Goal: Task Accomplishment & Management: Complete application form

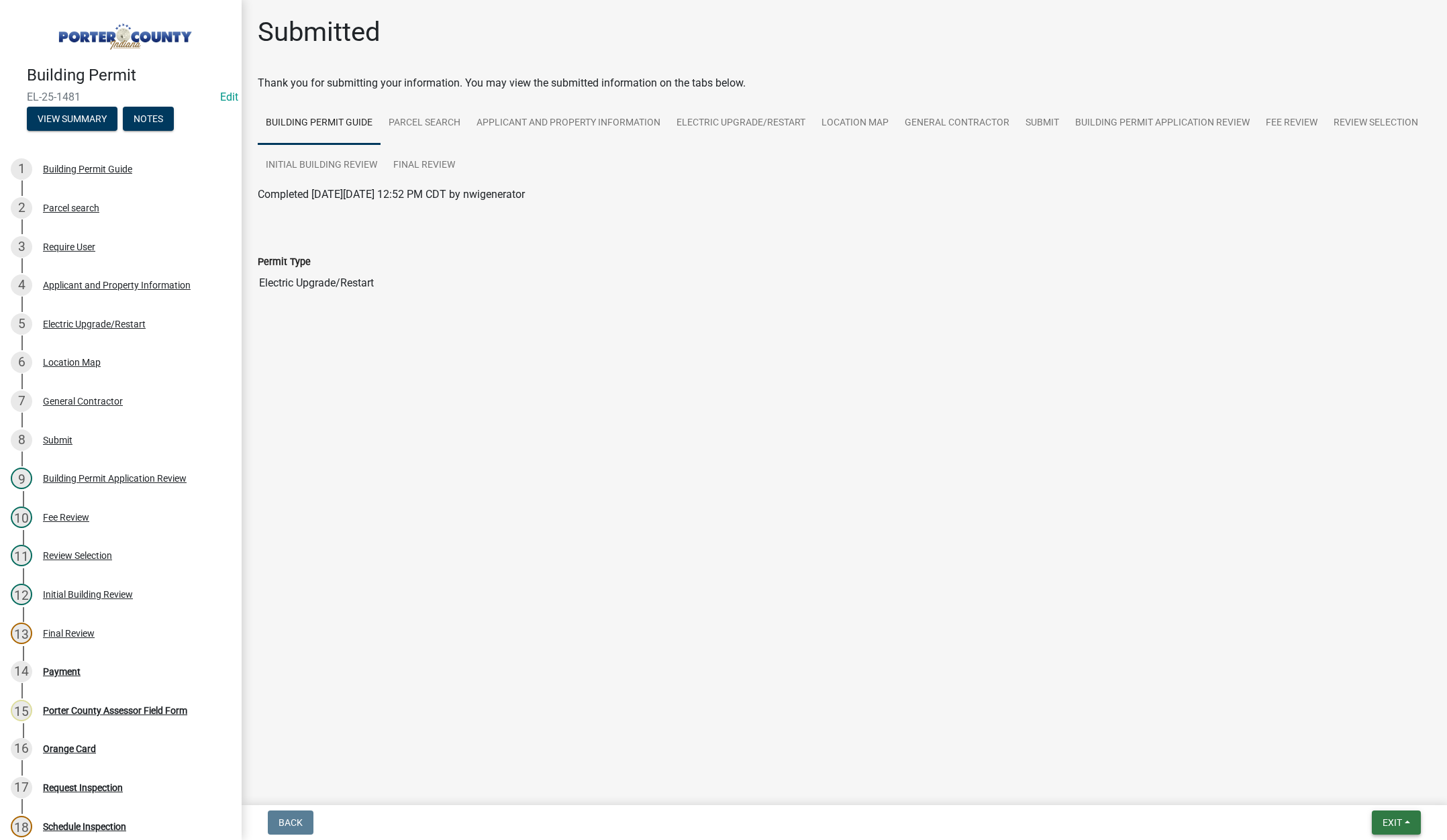
click at [1386, 820] on span "Exit" at bounding box center [1392, 822] width 19 height 11
click at [1379, 790] on button "Save & Exit" at bounding box center [1366, 788] width 107 height 33
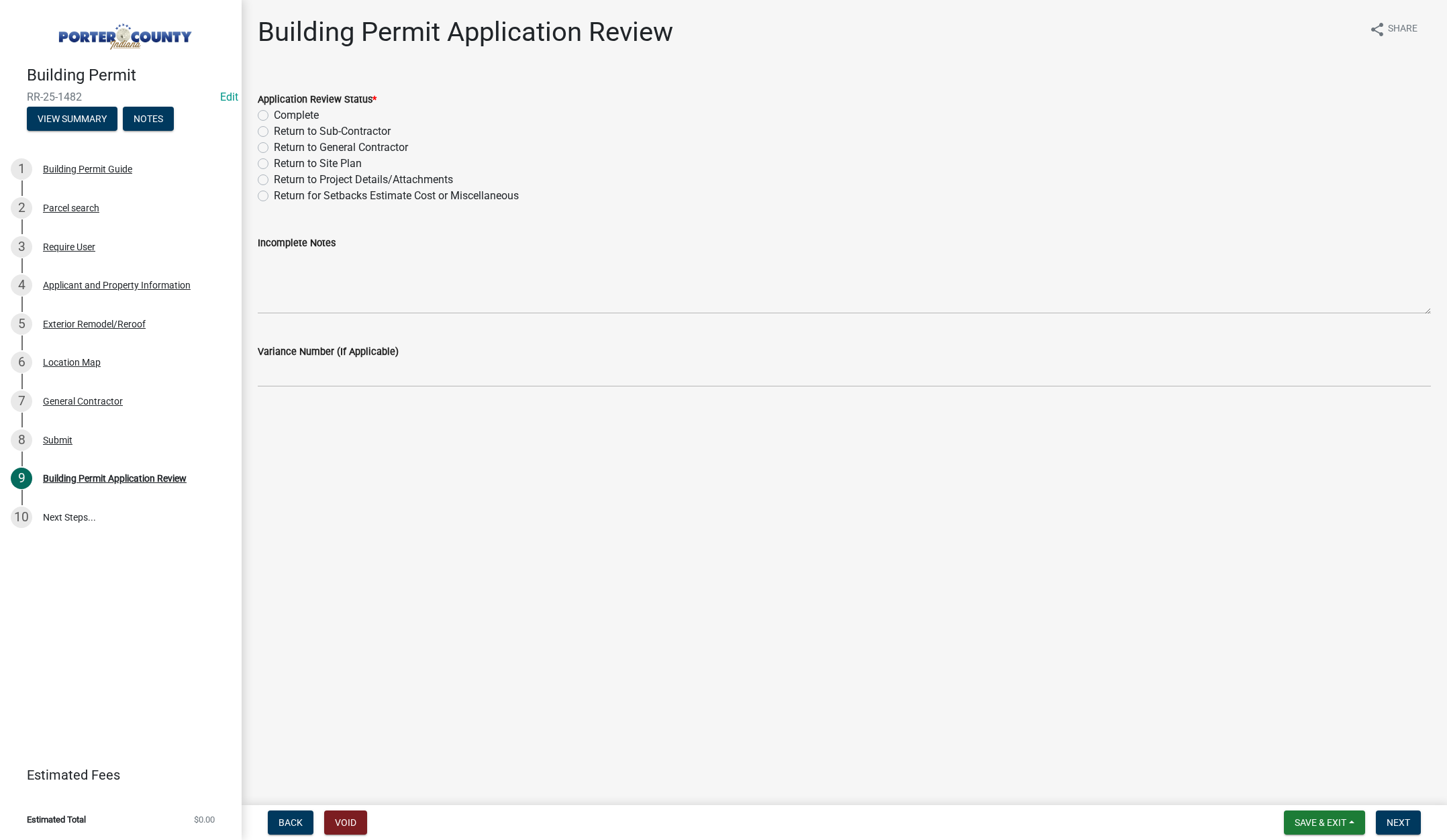
drag, startPoint x: 262, startPoint y: 115, endPoint x: 313, endPoint y: 156, distance: 65.4
click at [274, 115] on label "Complete" at bounding box center [296, 115] width 45 height 16
click at [274, 115] on input "Complete" at bounding box center [278, 112] width 9 height 9
radio input "true"
click at [1390, 820] on span "Next" at bounding box center [1398, 822] width 24 height 11
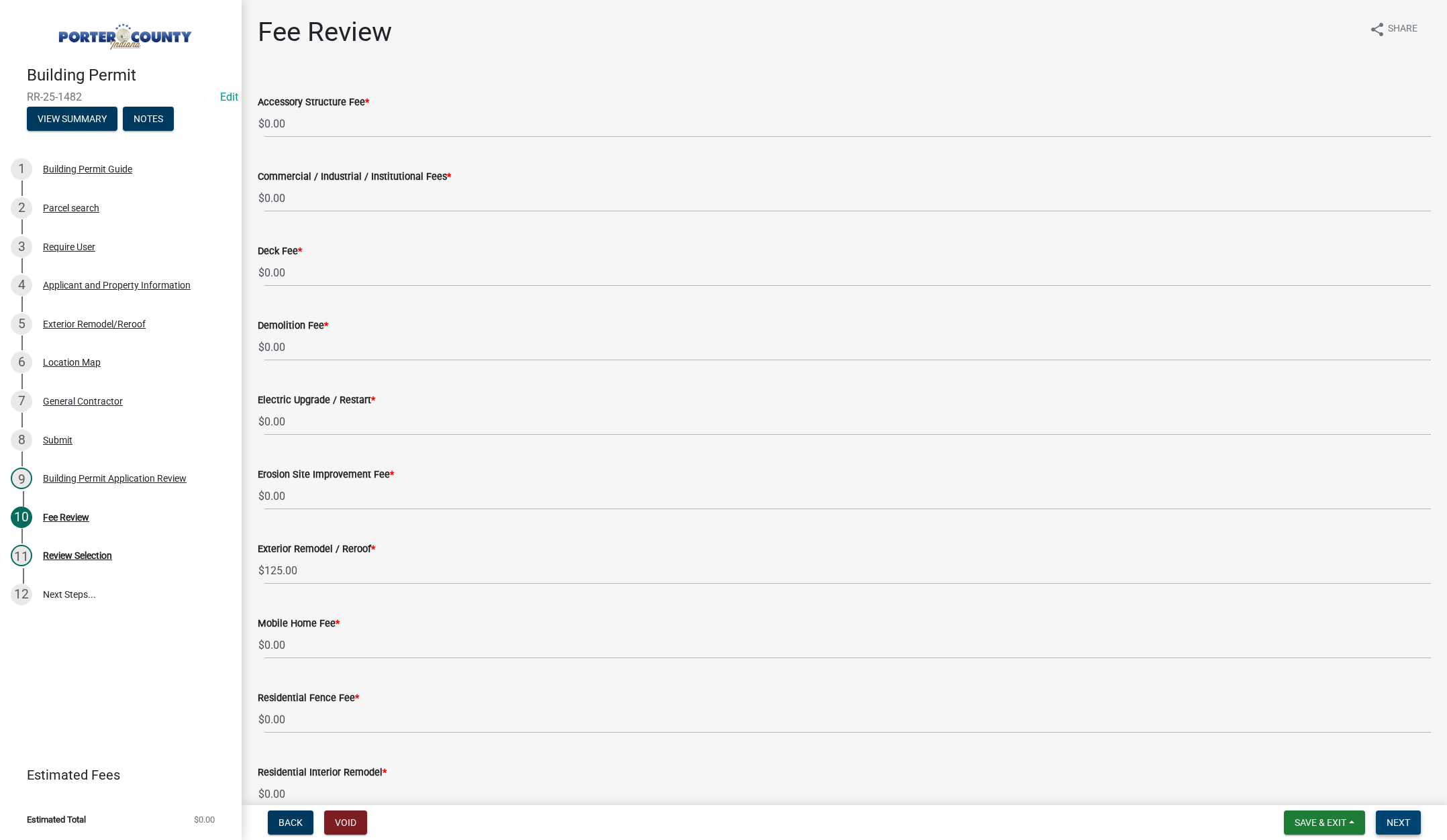
click at [1395, 822] on span "Next" at bounding box center [1398, 822] width 24 height 11
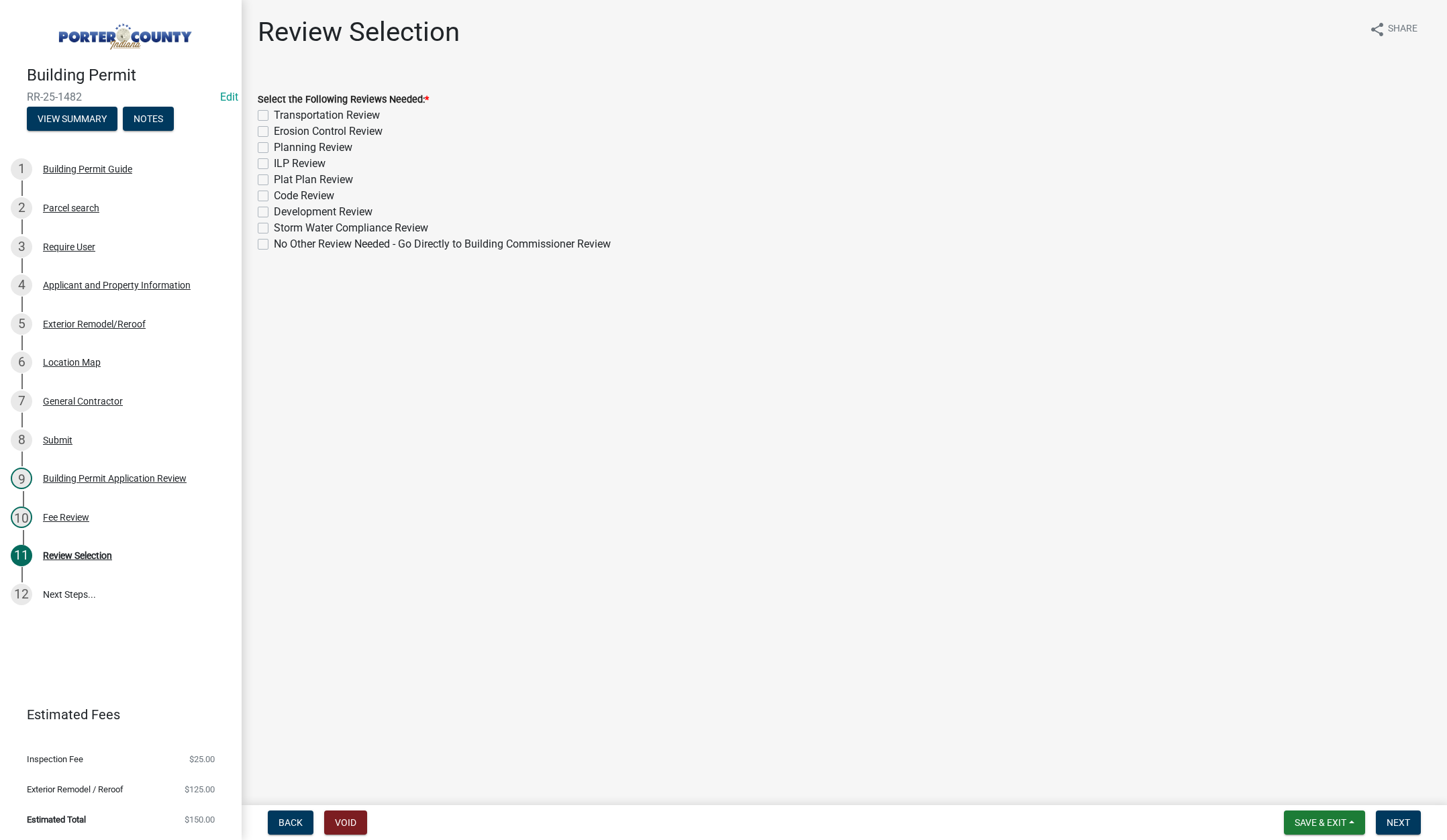
click at [274, 243] on label "No Other Review Needed - Go Directly to Building Commissioner Review" at bounding box center [442, 244] width 337 height 16
click at [274, 243] on input "No Other Review Needed - Go Directly to Building Commissioner Review" at bounding box center [278, 240] width 9 height 9
checkbox input "true"
checkbox input "false"
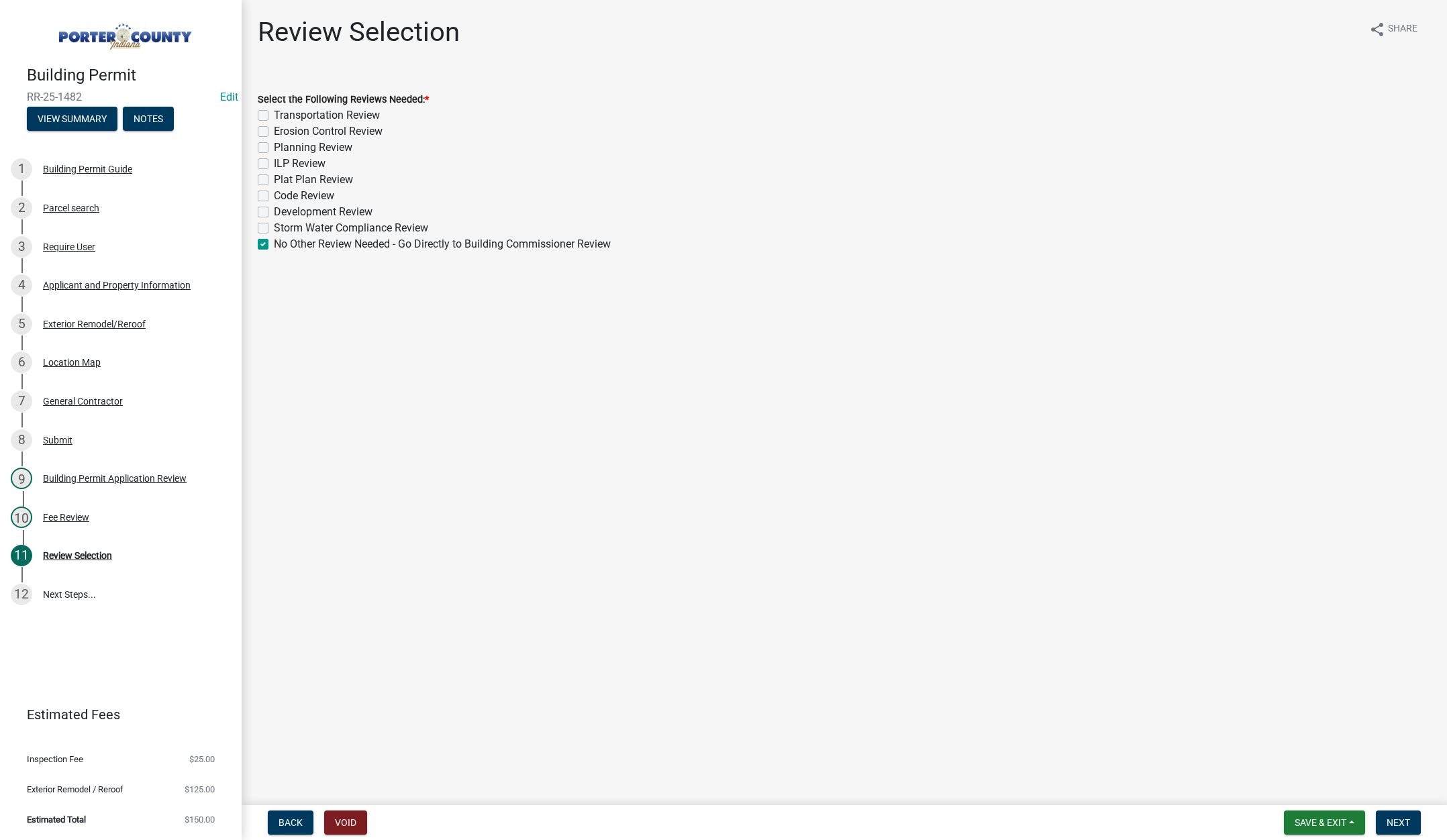
checkbox input "false"
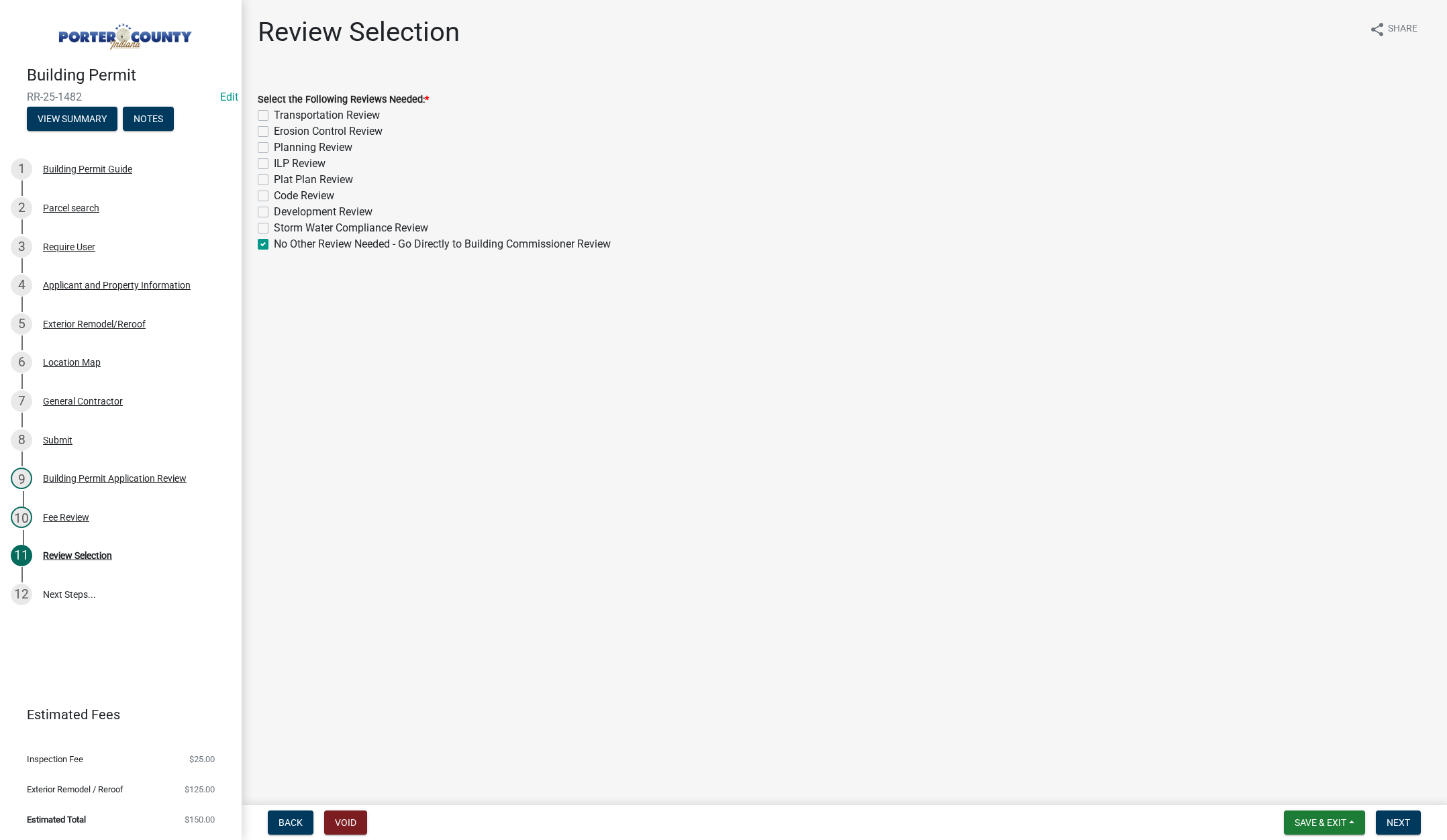
checkbox input "false"
checkbox input "true"
click at [1395, 817] on span "Next" at bounding box center [1398, 822] width 24 height 11
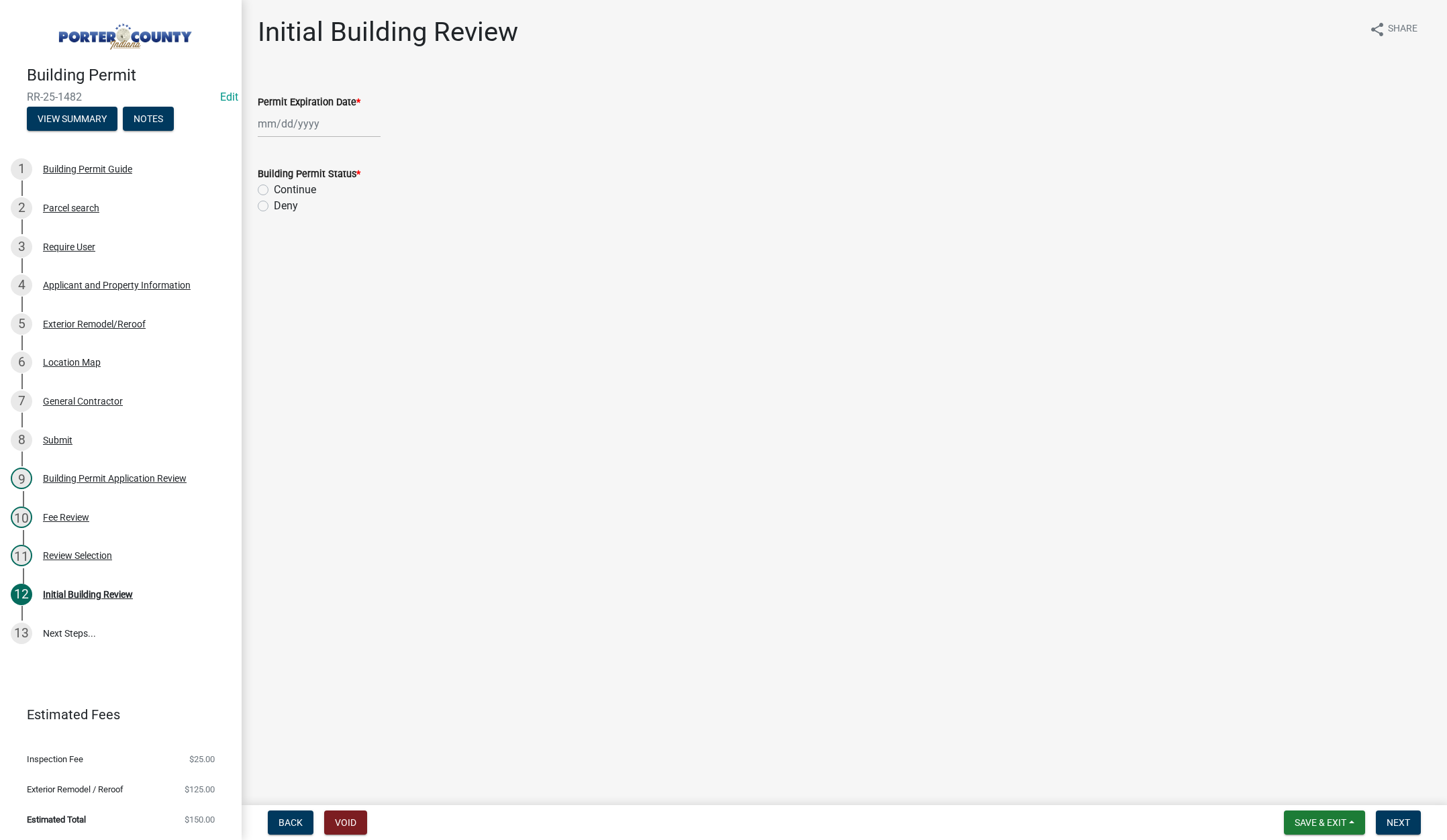
select select "8"
click at [323, 127] on div "[PERSON_NAME] Feb Mar Apr [PERSON_NAME][DATE] Oct Nov [DATE] 1526 1527 1528 152…" at bounding box center [319, 123] width 123 height 27
click at [367, 150] on select "1525 1526 1527 1528 1529 1530 1531 1532 1533 1534 1535 1536 1537 1538 1539 1540…" at bounding box center [362, 152] width 48 height 20
select select "2026"
click at [339, 142] on select "1525 1526 1527 1528 1529 1530 1531 1532 1533 1534 1535 1536 1537 1538 1539 1540…" at bounding box center [362, 152] width 48 height 20
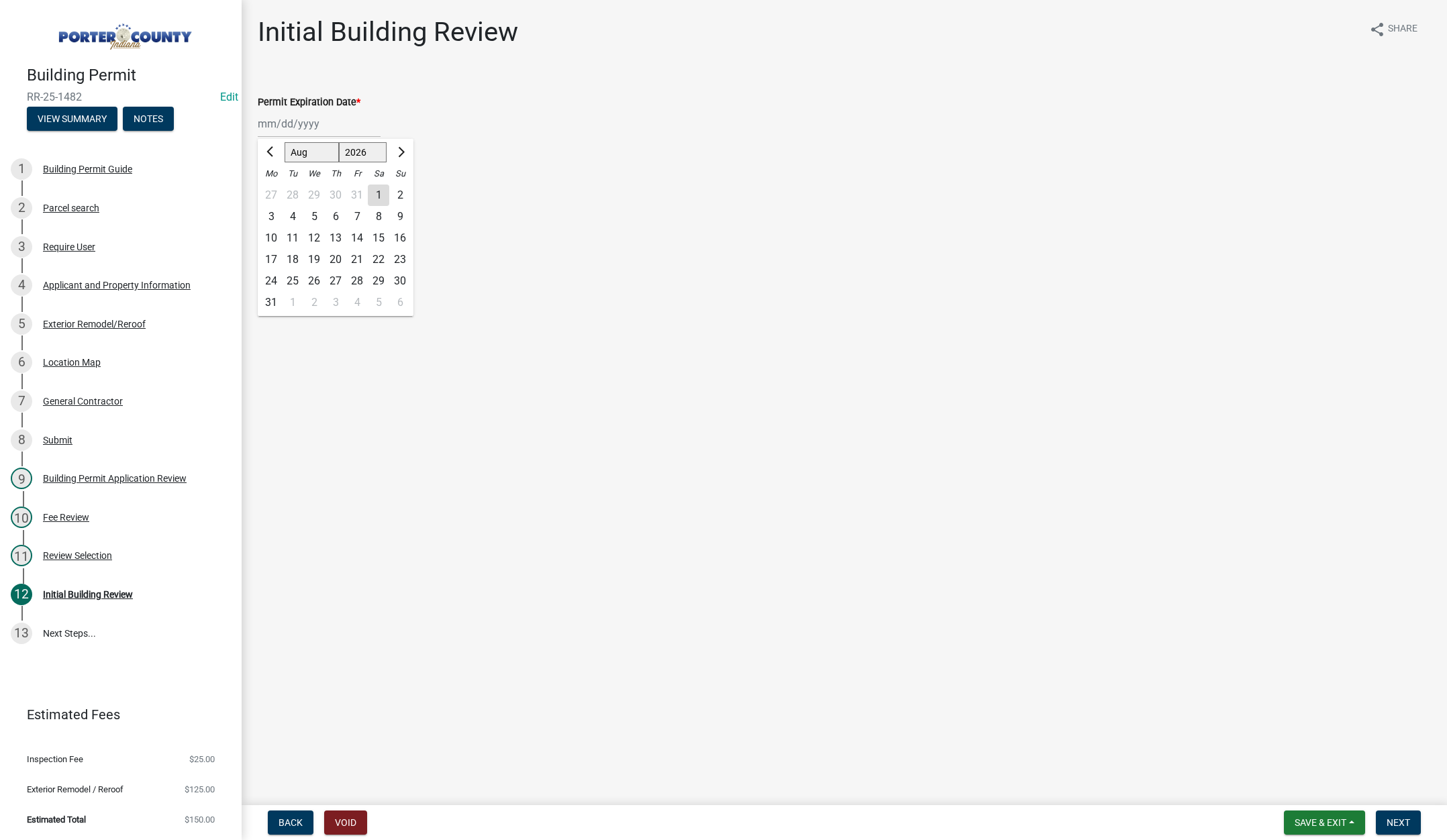
click at [338, 232] on div "13" at bounding box center [335, 238] width 21 height 21
type input "[DATE]"
click at [274, 192] on label "Continue" at bounding box center [294, 190] width 42 height 16
click at [274, 191] on input "Continue" at bounding box center [278, 186] width 9 height 9
radio input "true"
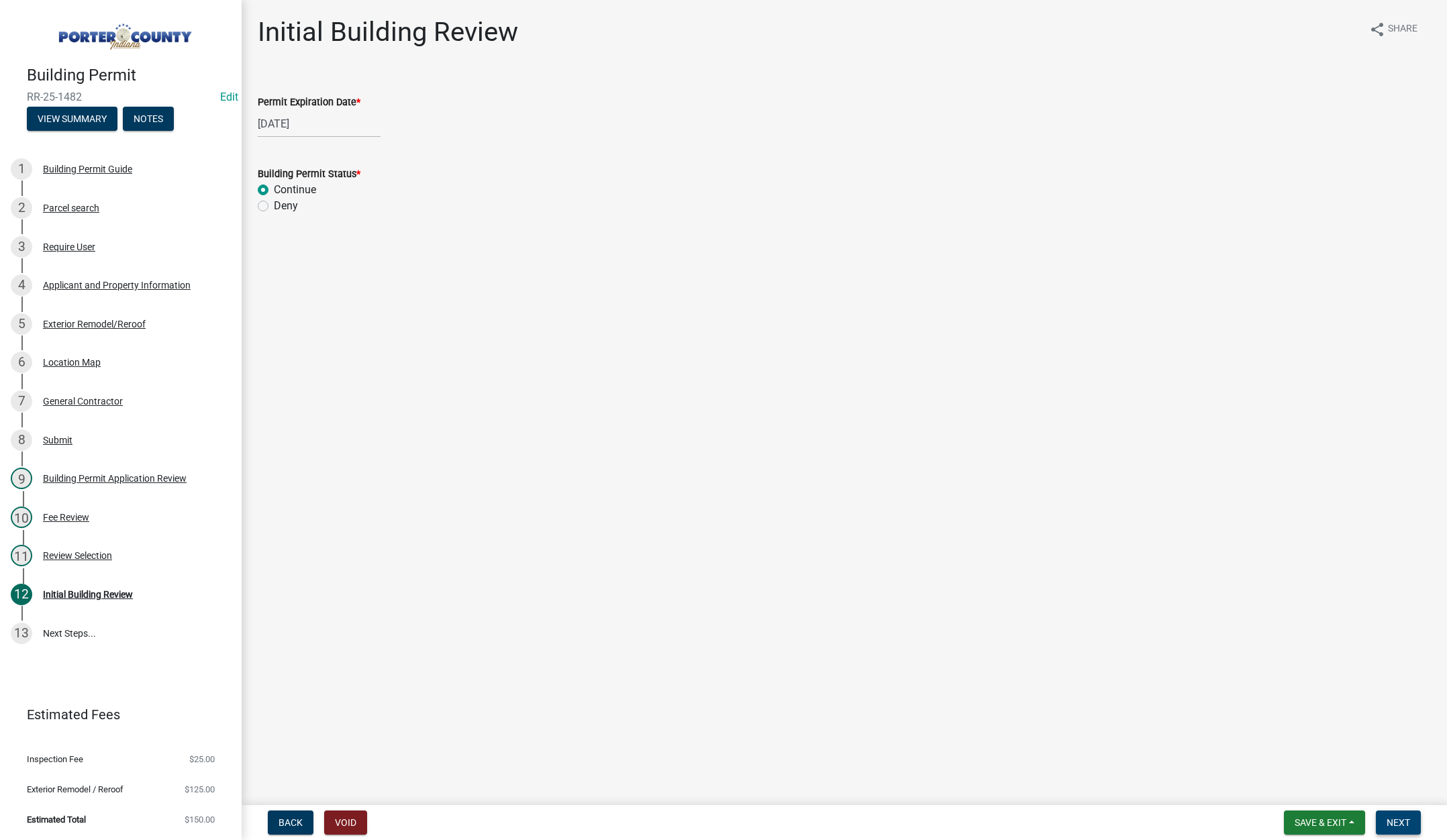
click at [1395, 816] on button "Next" at bounding box center [1398, 822] width 45 height 24
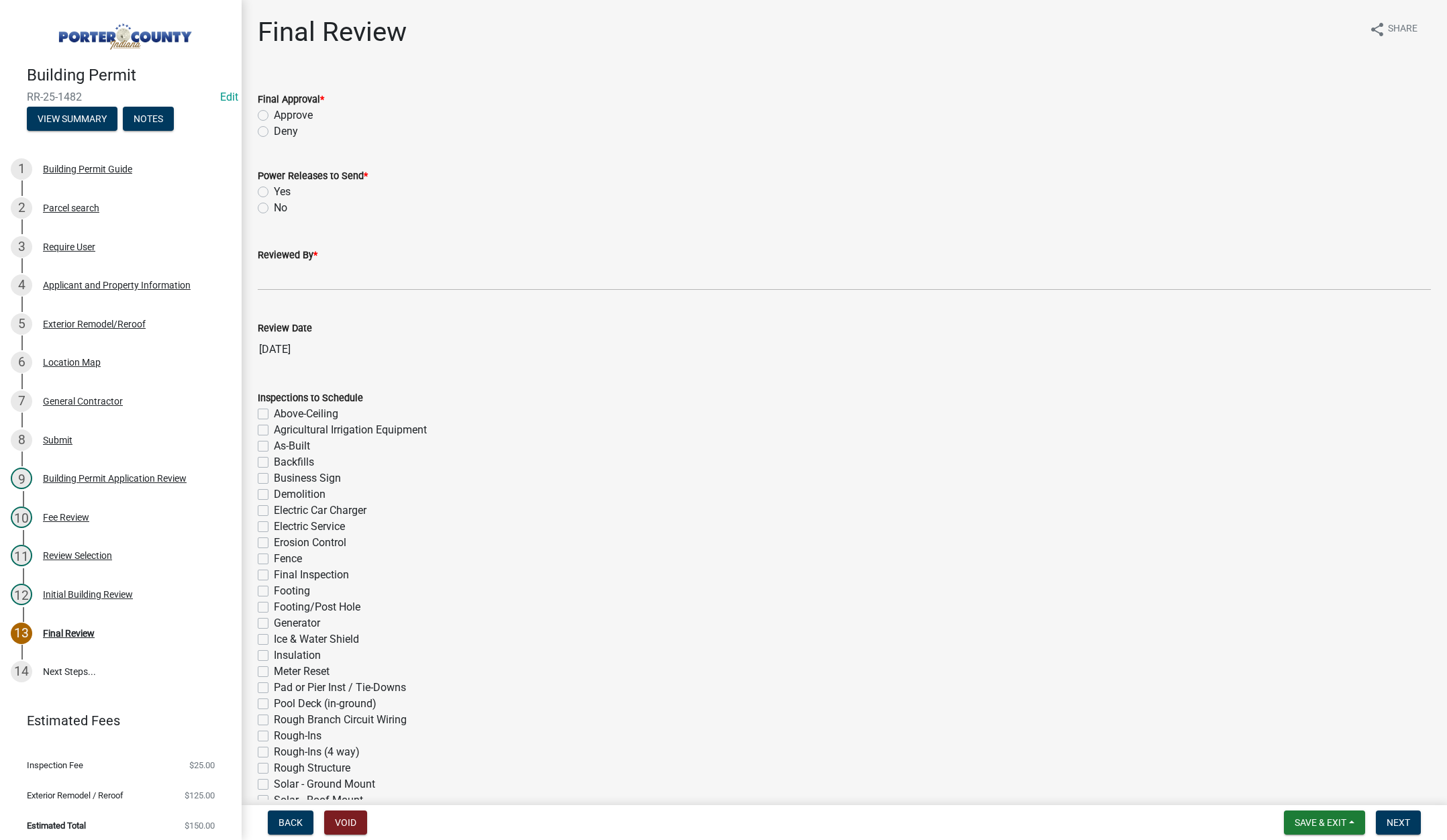
click at [274, 114] on label "Approve" at bounding box center [293, 115] width 39 height 16
click at [274, 114] on input "Approve" at bounding box center [278, 112] width 9 height 9
radio input "true"
click at [274, 207] on label "No" at bounding box center [280, 208] width 13 height 16
click at [274, 207] on input "No" at bounding box center [278, 204] width 9 height 9
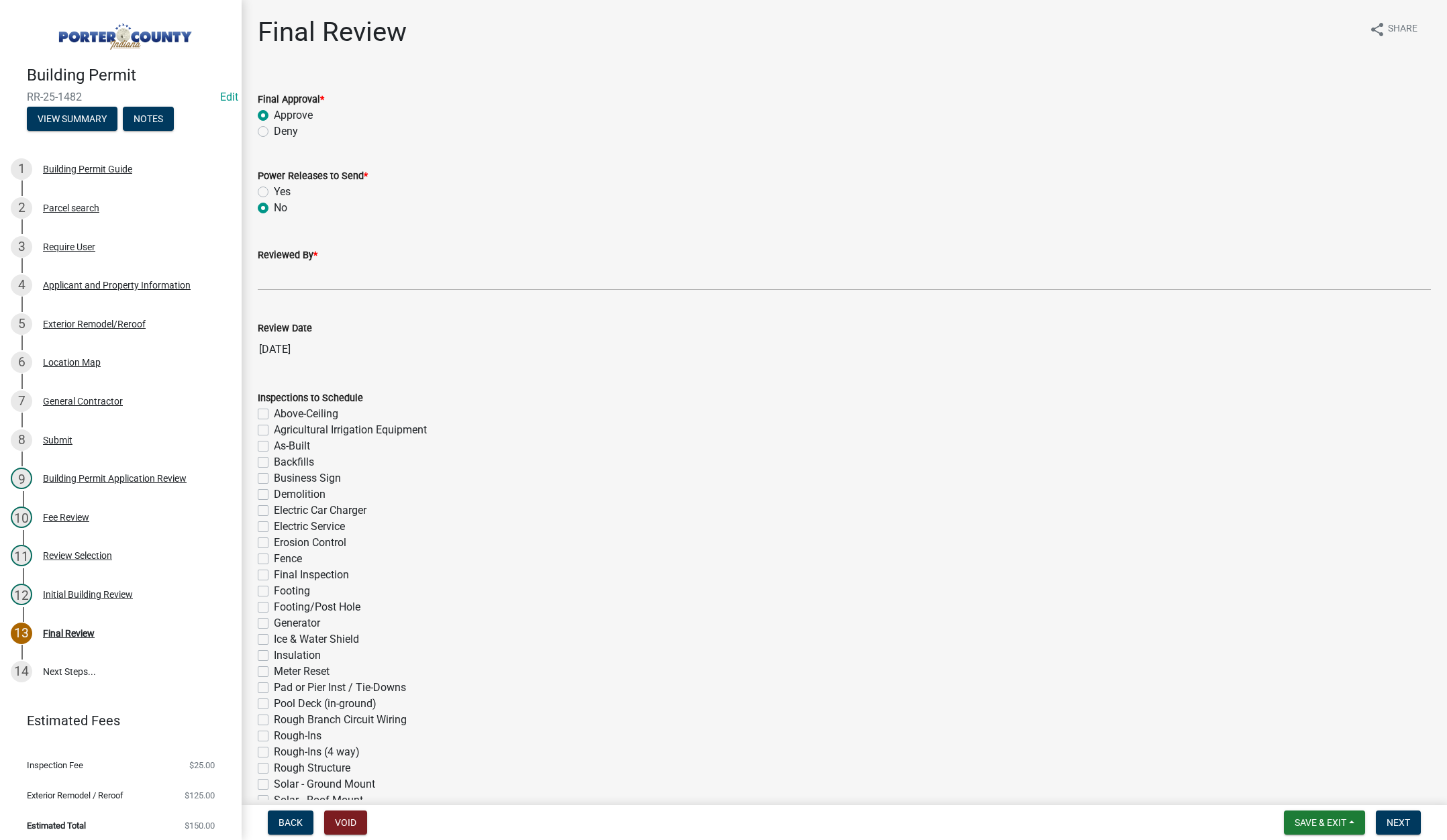
radio input "true"
click at [284, 275] on input "Reviewed By *" at bounding box center [844, 277] width 1173 height 27
type input "[PERSON_NAME]"
click at [1396, 815] on button "Next" at bounding box center [1398, 822] width 45 height 24
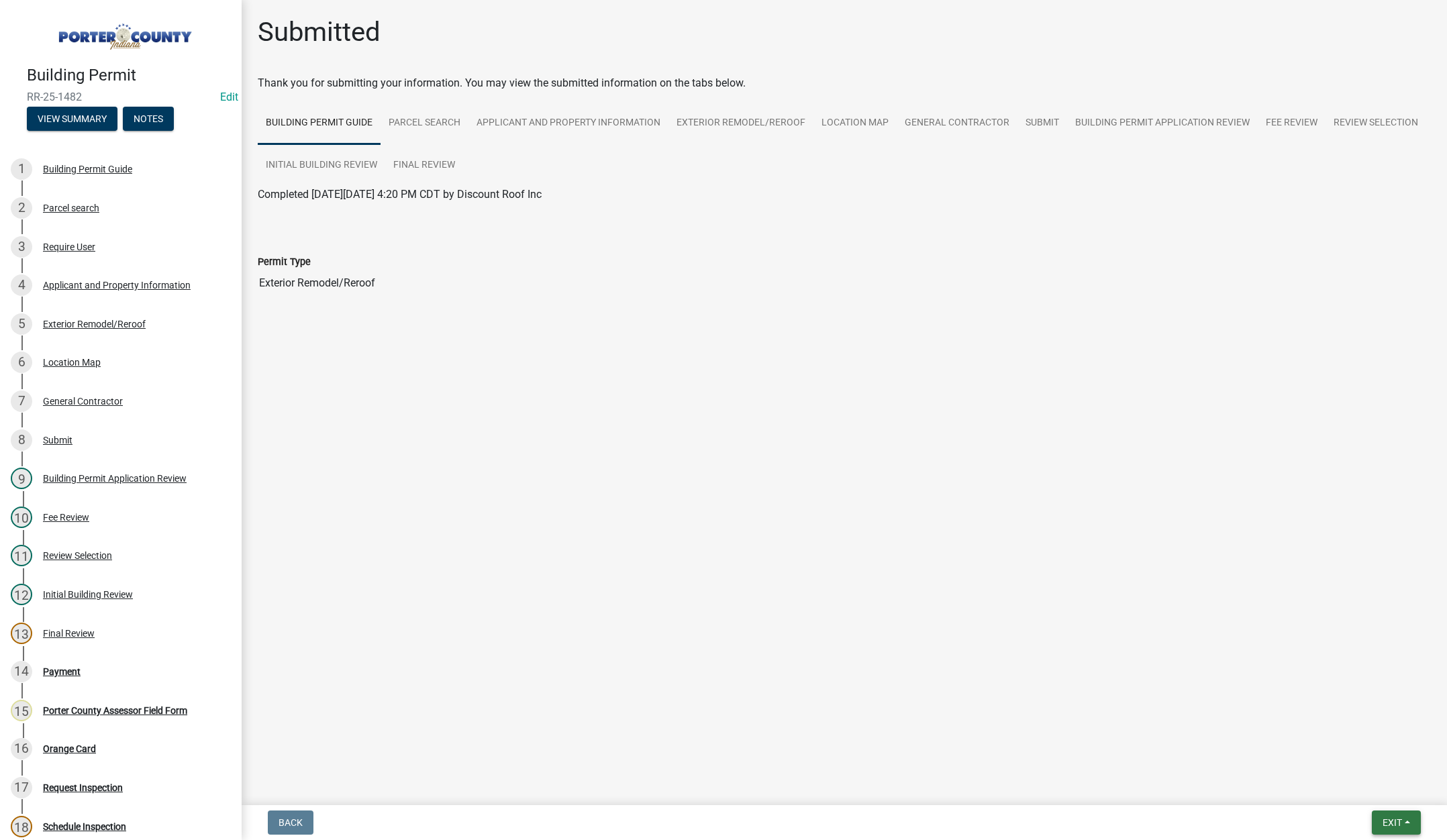
click at [1393, 816] on button "Exit" at bounding box center [1396, 822] width 49 height 24
click at [1388, 791] on button "Save & Exit" at bounding box center [1366, 788] width 107 height 33
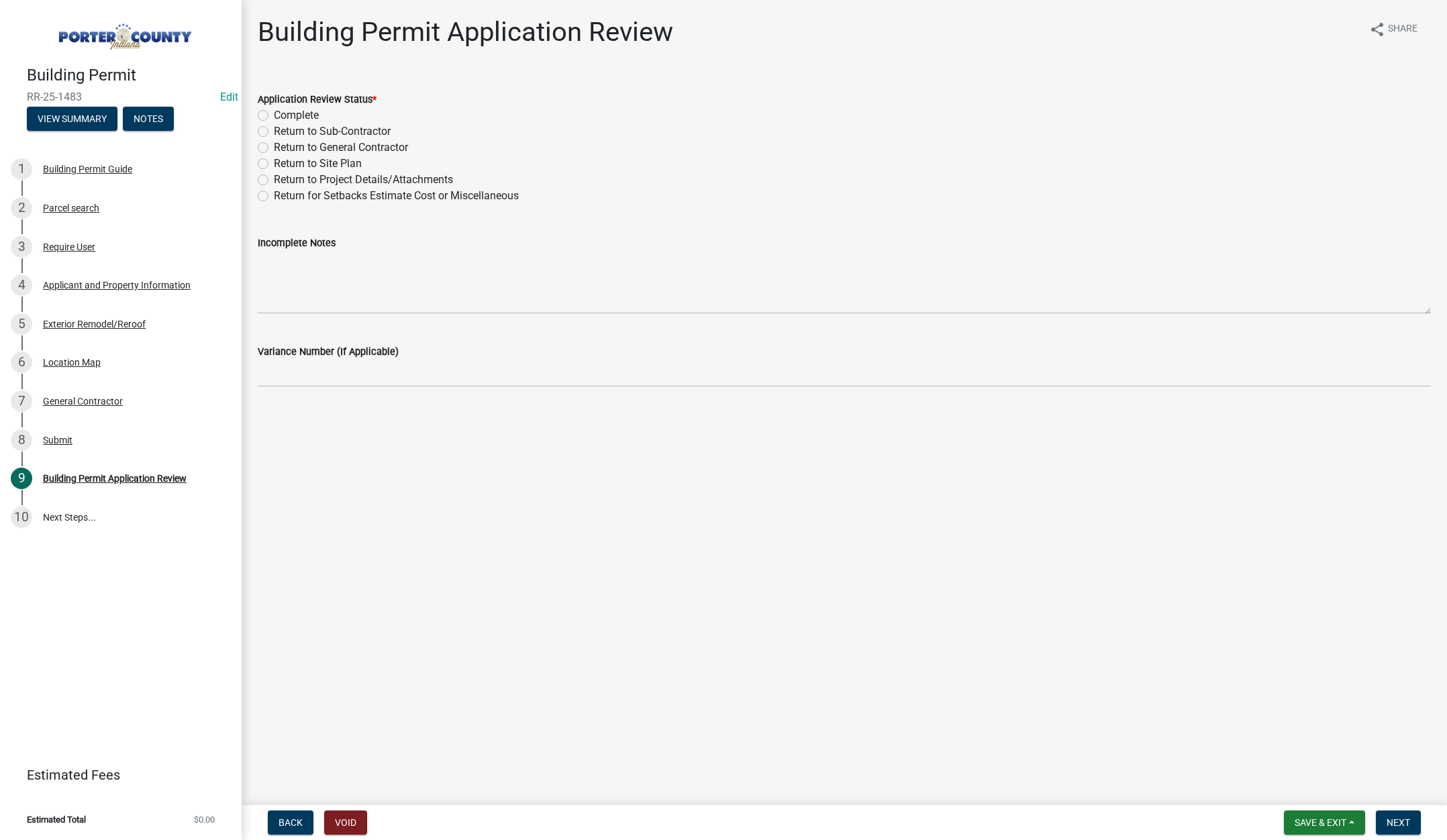
click at [274, 113] on label "Complete" at bounding box center [296, 115] width 45 height 16
click at [274, 113] on input "Complete" at bounding box center [278, 112] width 9 height 9
radio input "true"
click at [1398, 818] on span "Next" at bounding box center [1398, 822] width 24 height 11
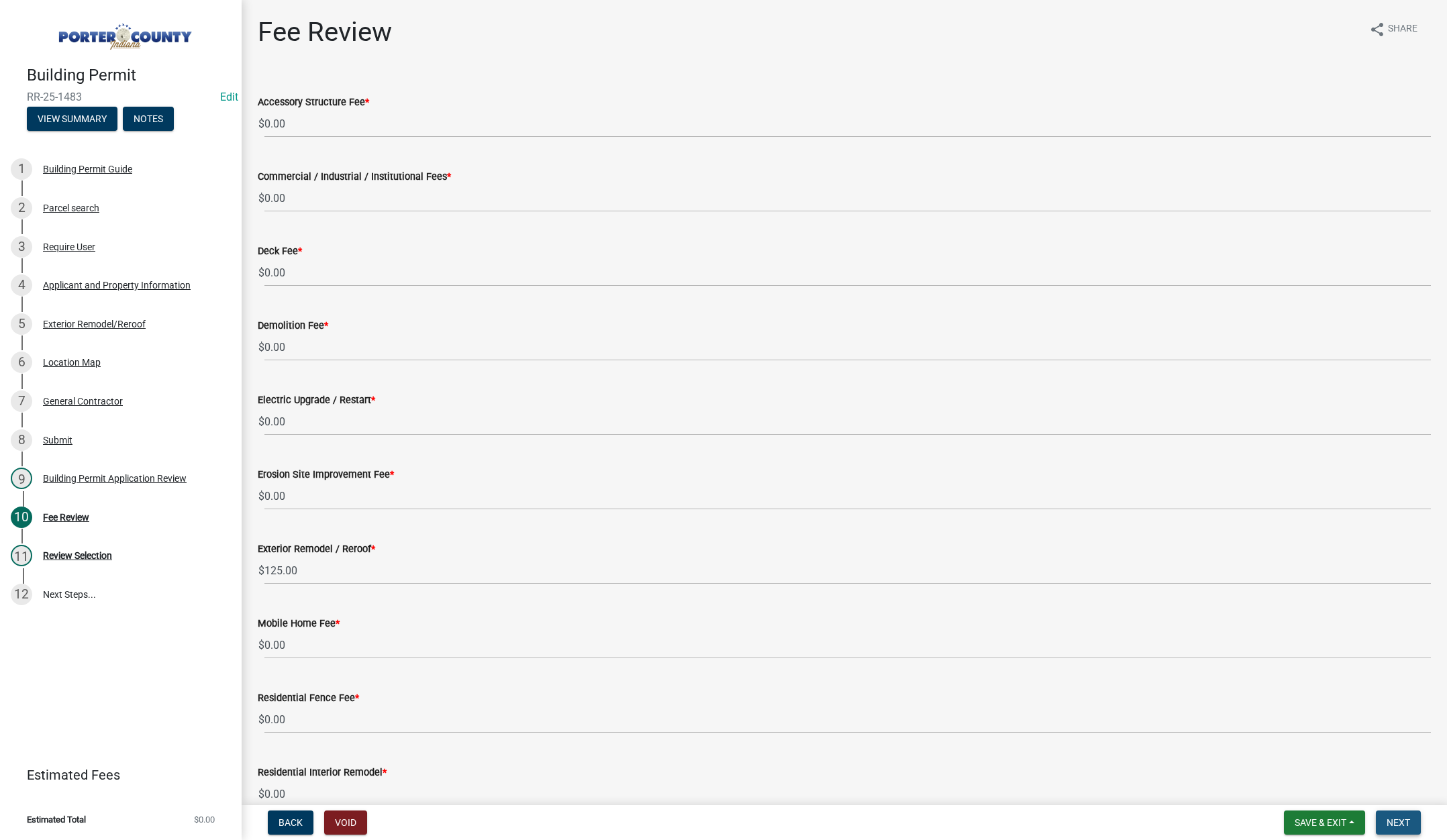
click at [1394, 816] on button "Next" at bounding box center [1398, 822] width 45 height 24
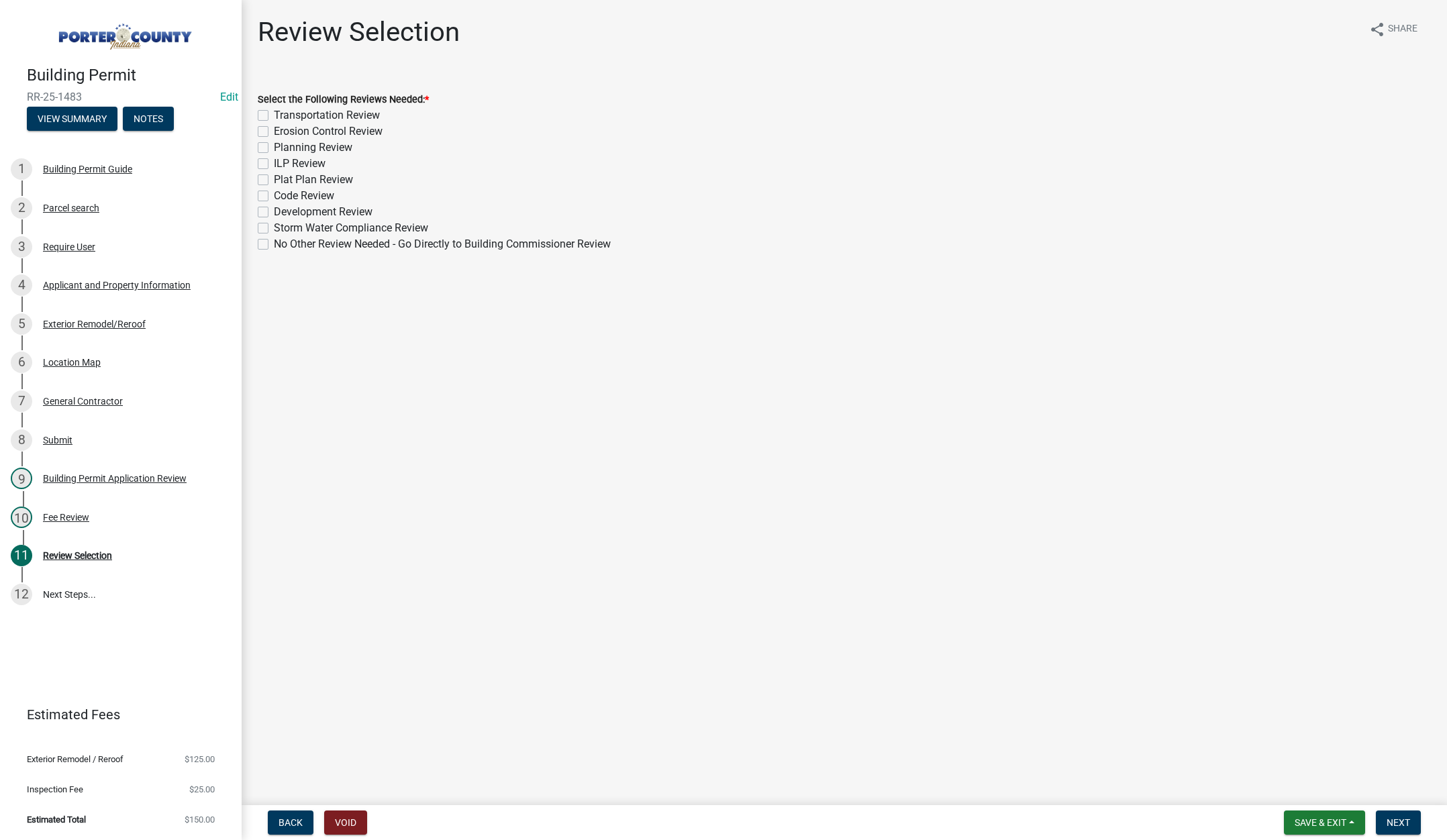
click at [274, 243] on label "No Other Review Needed - Go Directly to Building Commissioner Review" at bounding box center [442, 244] width 337 height 16
click at [274, 243] on input "No Other Review Needed - Go Directly to Building Commissioner Review" at bounding box center [278, 240] width 9 height 9
checkbox input "true"
checkbox input "false"
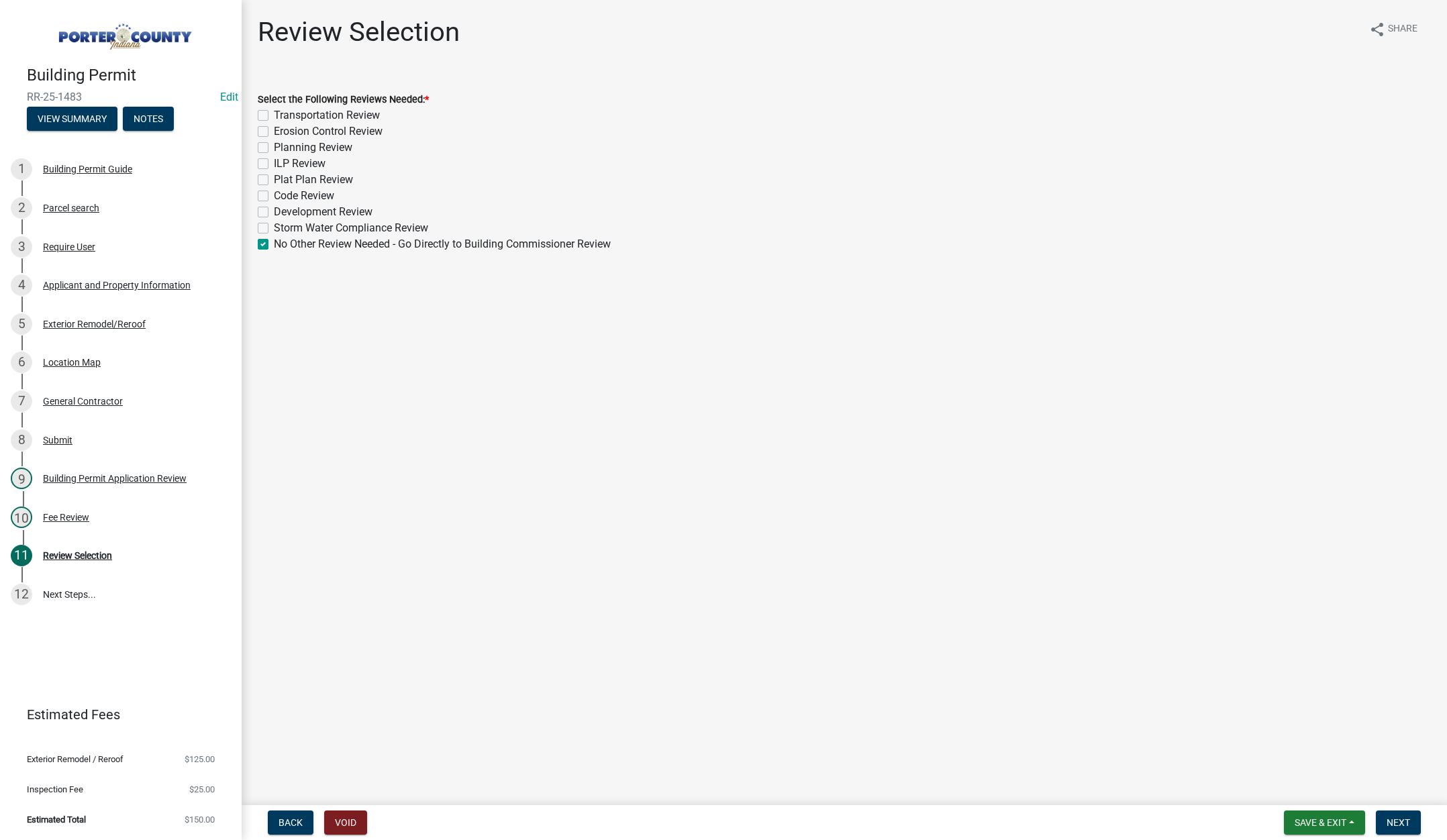
checkbox input "false"
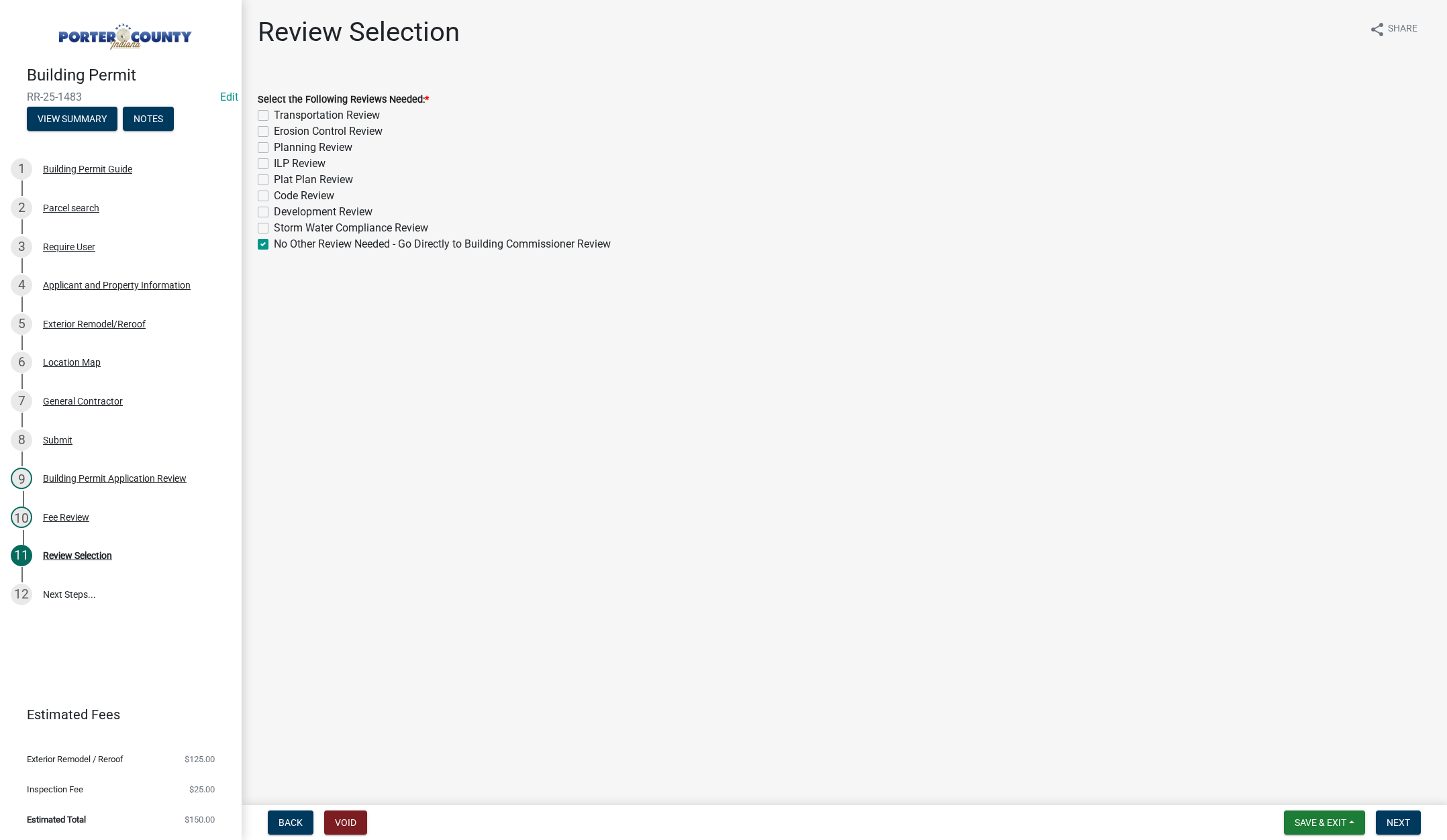
checkbox input "false"
checkbox input "true"
click at [1400, 818] on span "Next" at bounding box center [1398, 822] width 24 height 11
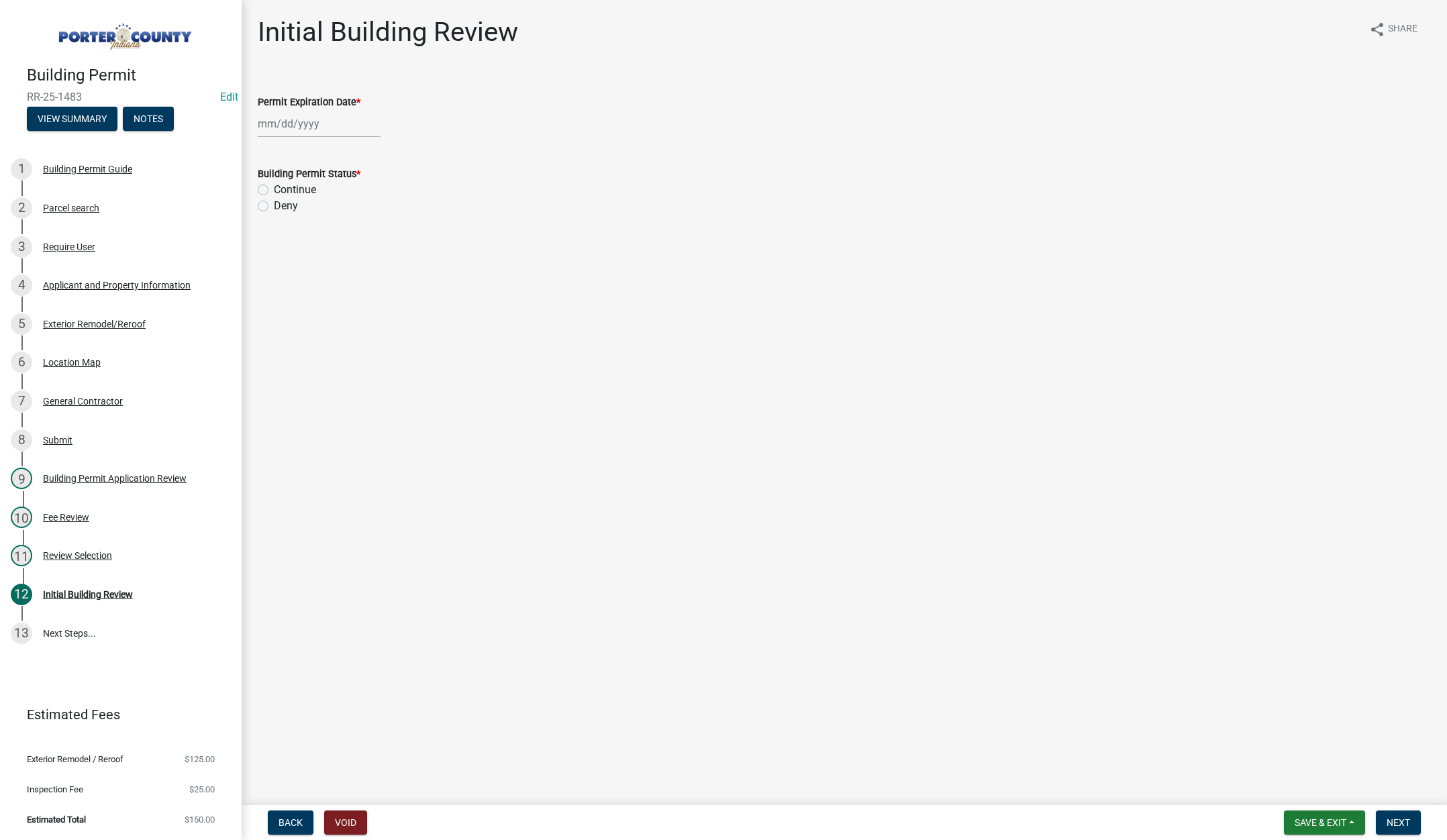
select select "8"
click at [330, 125] on div "Jan Feb Mar Apr May Jun Jul Aug Sep Oct Nov Dec 1525 1526 1527 1528 1529 1530 1…" at bounding box center [319, 123] width 123 height 27
click at [368, 153] on select "1525 1526 1527 1528 1529 1530 1531 1532 1533 1534 1535 1536 1537 1538 1539 1540…" at bounding box center [362, 152] width 48 height 20
select select "2026"
click at [339, 142] on select "1525 1526 1527 1528 1529 1530 1531 1532 1533 1534 1535 1536 1537 1538 1539 1540…" at bounding box center [362, 152] width 48 height 20
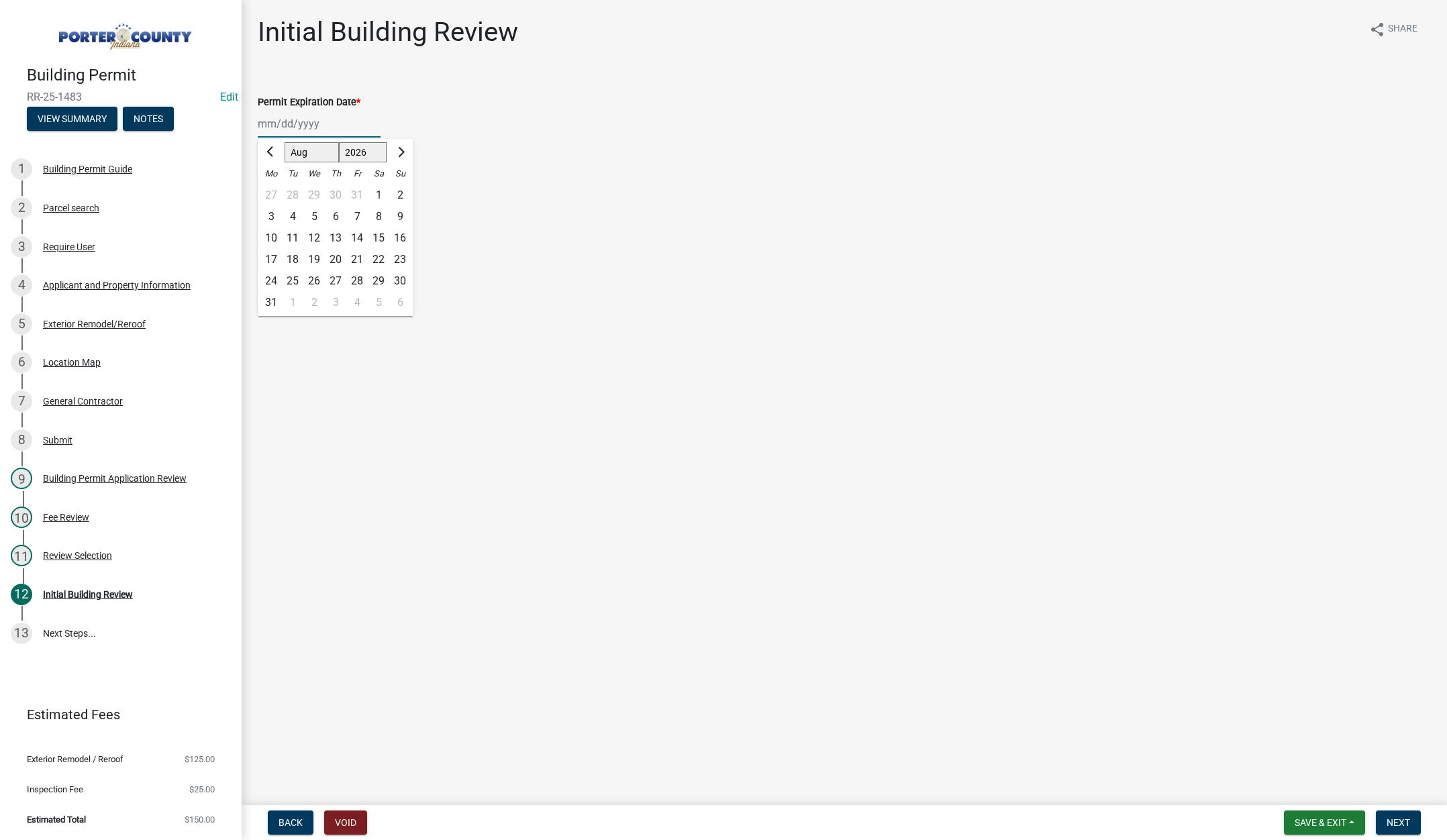
click at [333, 235] on div "13" at bounding box center [335, 238] width 21 height 21
type input "[DATE]"
click at [274, 189] on label "Continue" at bounding box center [294, 190] width 42 height 16
click at [274, 189] on input "Continue" at bounding box center [278, 186] width 9 height 9
radio input "true"
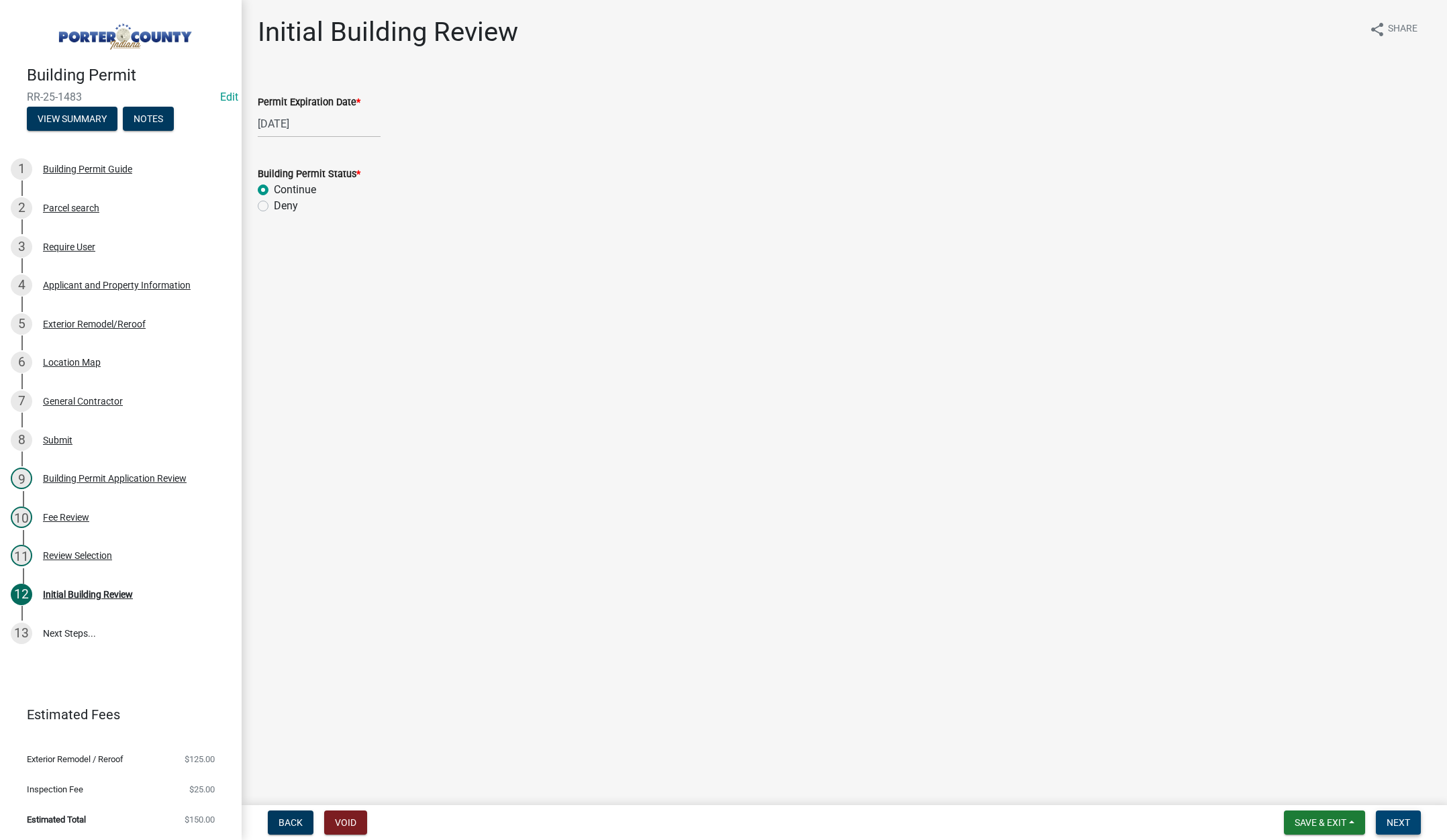
drag, startPoint x: 1394, startPoint y: 802, endPoint x: 1396, endPoint y: 816, distance: 14.1
click at [1395, 810] on wm-app "Building Permit RR-25-1483 Edit View Summary Notes 1 Building Permit Guide 2 Pa…" at bounding box center [723, 420] width 1447 height 840
click at [1396, 816] on button "Next" at bounding box center [1398, 822] width 45 height 24
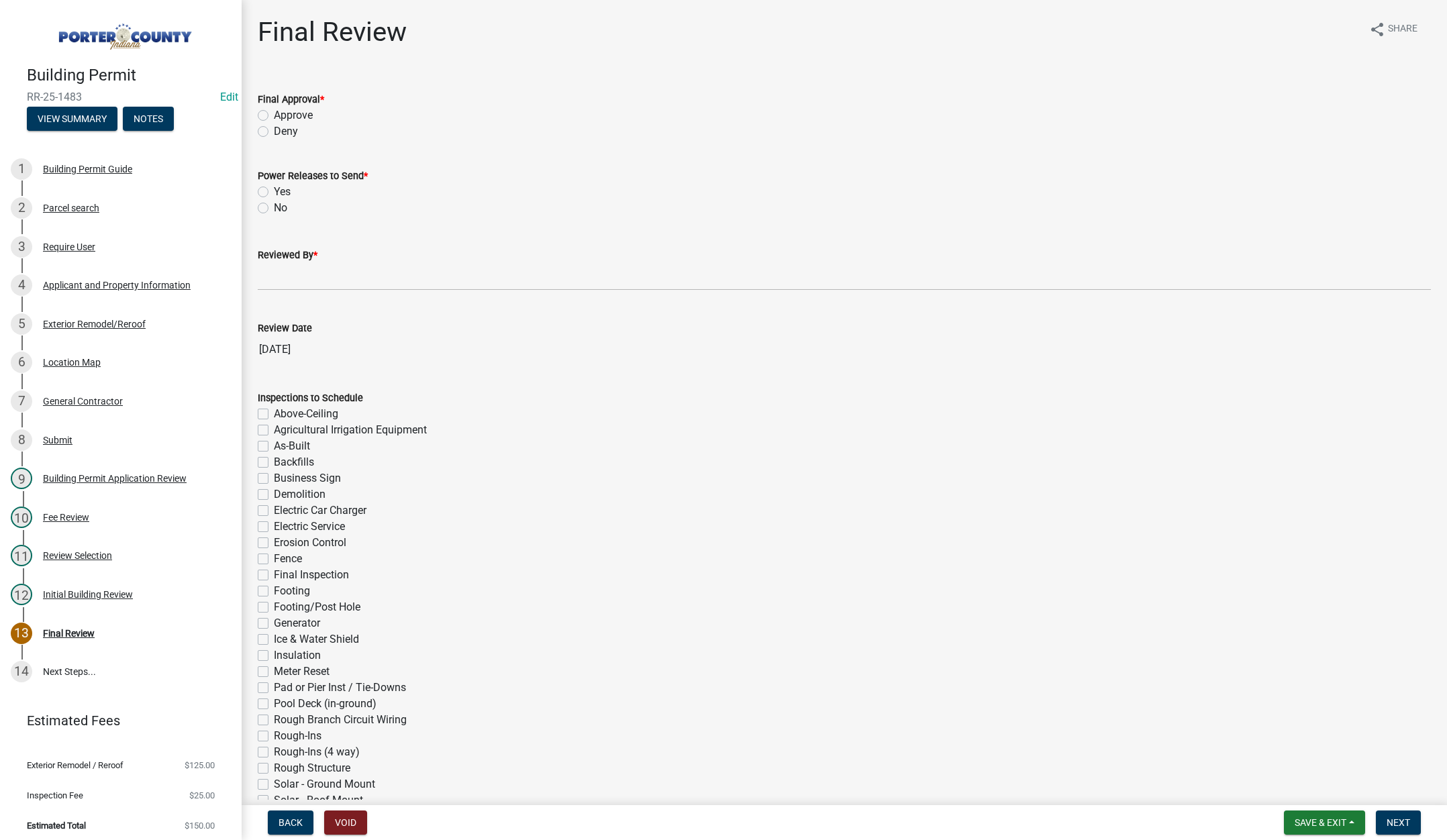
click at [274, 117] on label "Approve" at bounding box center [293, 115] width 39 height 16
click at [274, 116] on input "Approve" at bounding box center [278, 112] width 9 height 9
radio input "true"
click at [274, 207] on label "No" at bounding box center [280, 208] width 13 height 16
click at [274, 207] on input "No" at bounding box center [278, 204] width 9 height 9
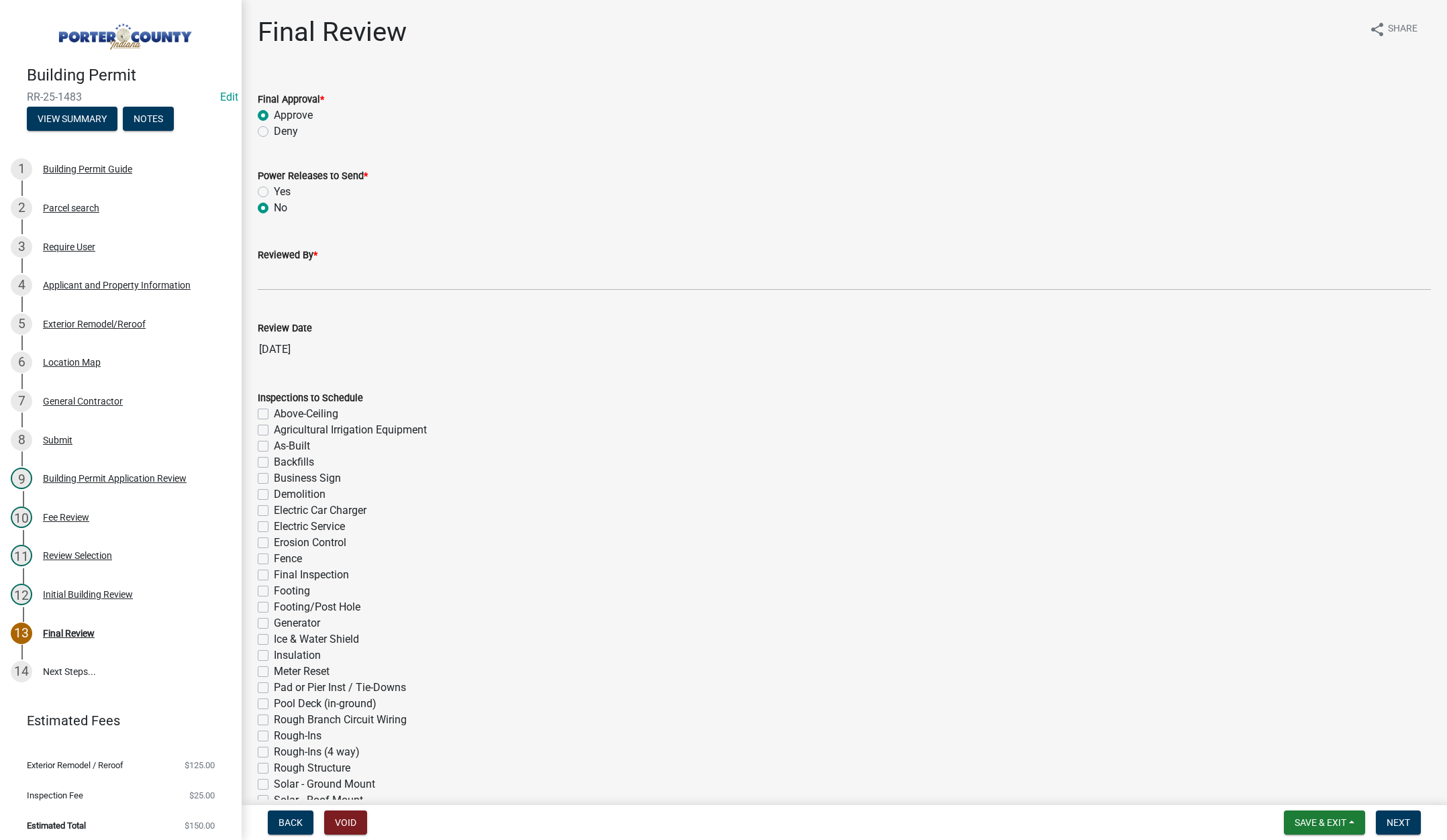
radio input "true"
click at [272, 287] on input "Reviewed By *" at bounding box center [844, 277] width 1173 height 27
type input "Tami"
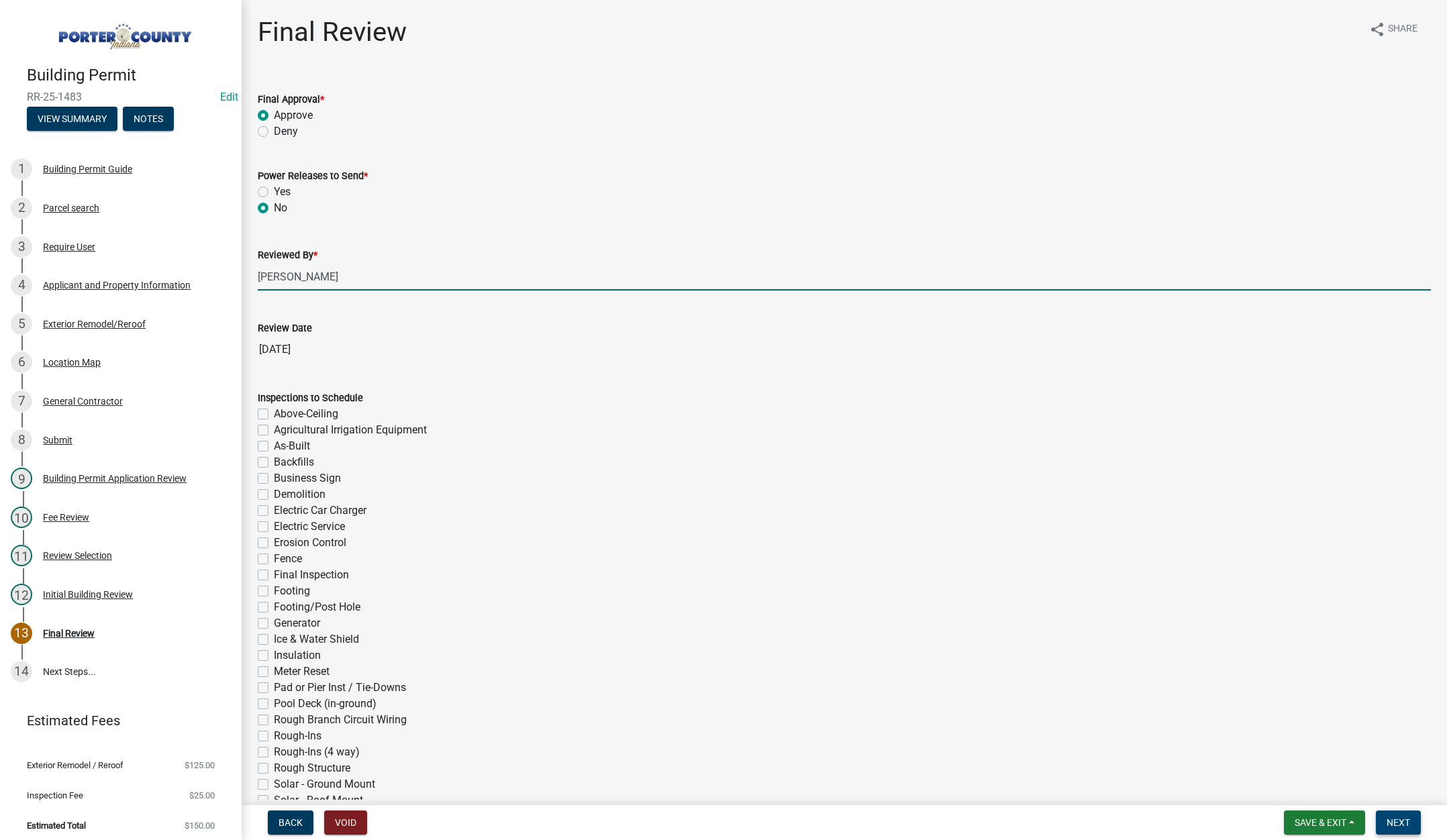
click at [1392, 822] on span "Next" at bounding box center [1398, 822] width 24 height 11
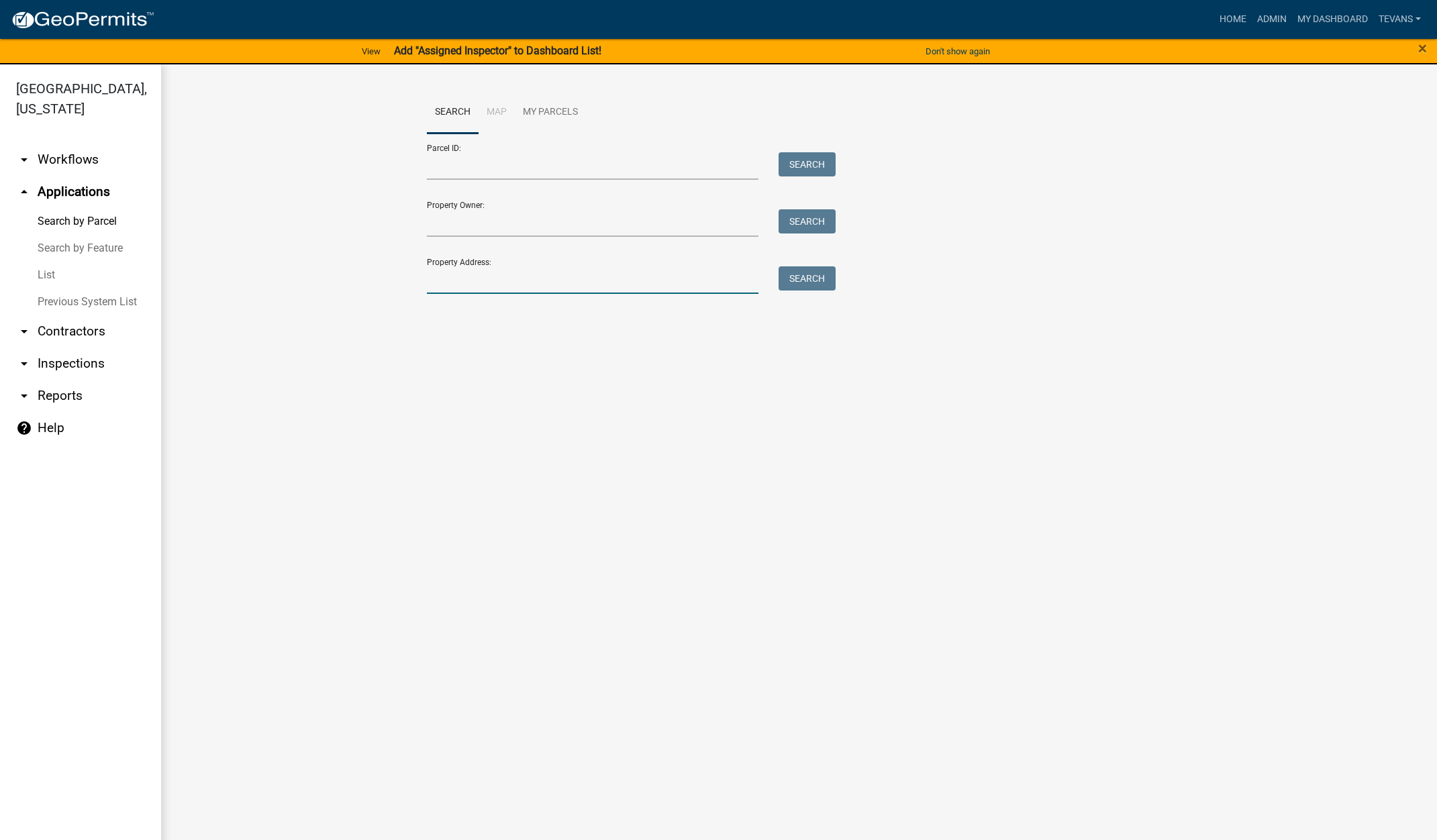
click at [465, 282] on input "Property Address:" at bounding box center [592, 280] width 332 height 27
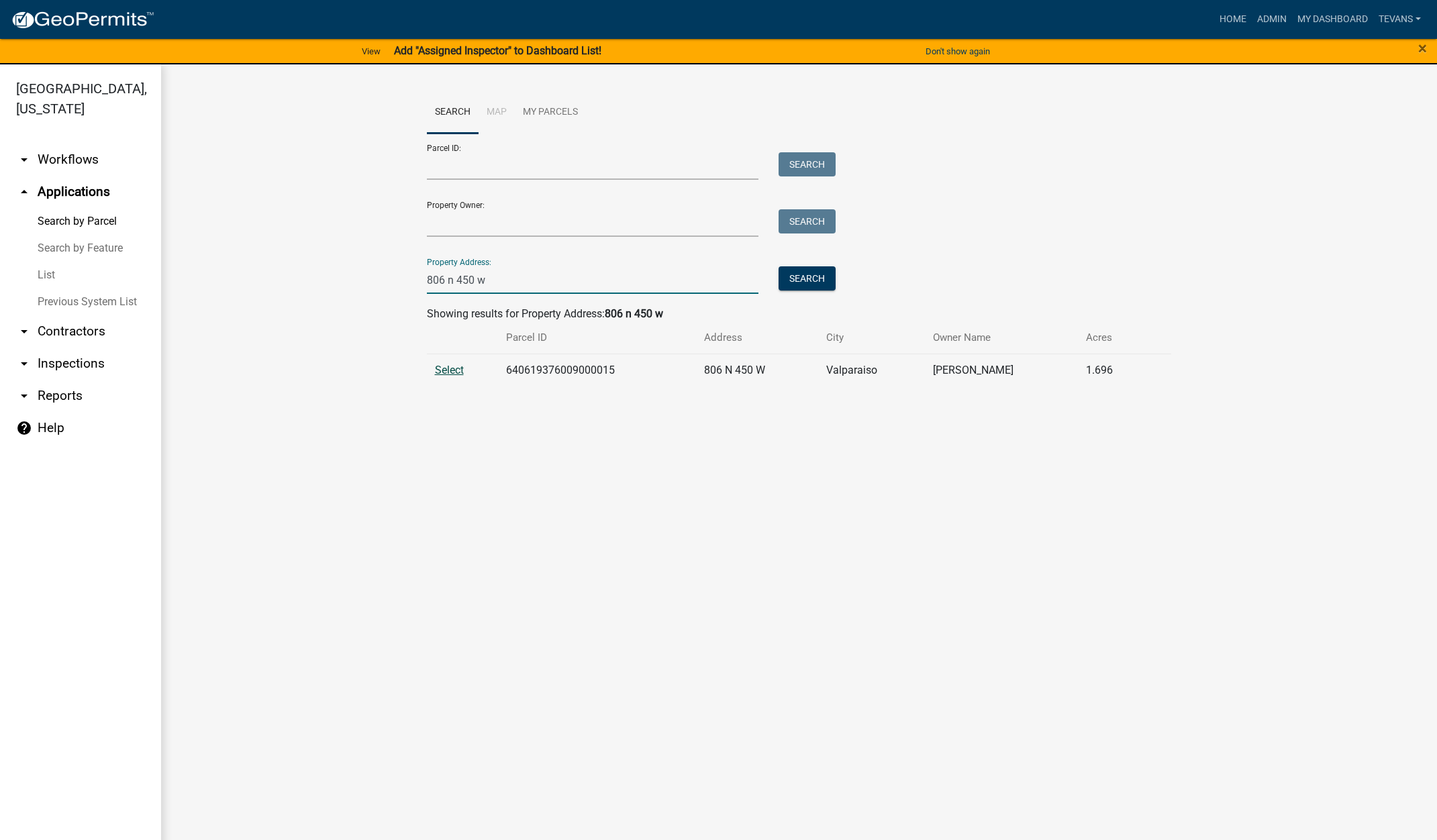
type input "806 n 450 w"
click at [454, 369] on span "Select" at bounding box center [449, 370] width 29 height 13
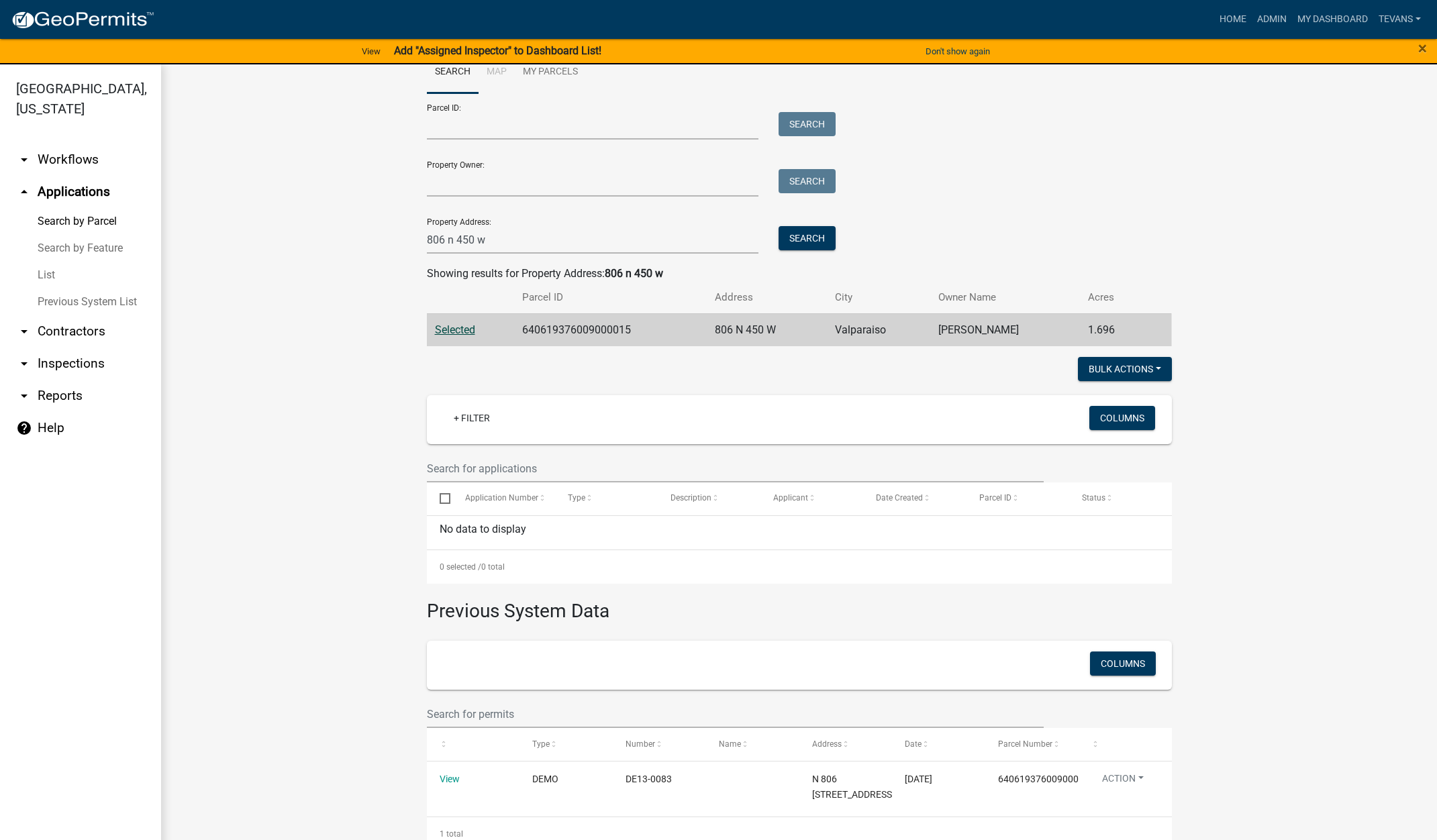
scroll to position [76, 0]
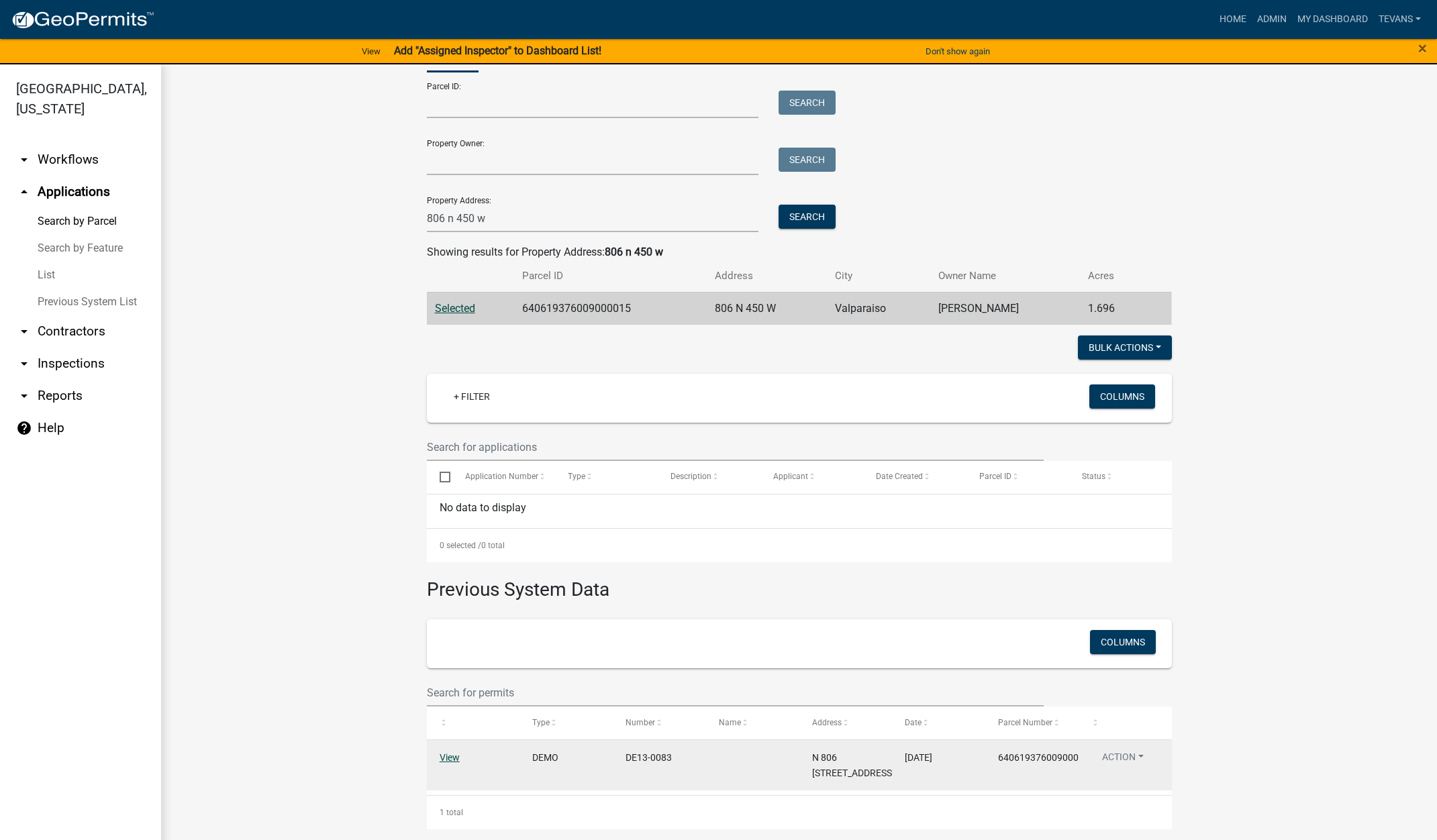
click at [446, 752] on link "View" at bounding box center [449, 757] width 20 height 11
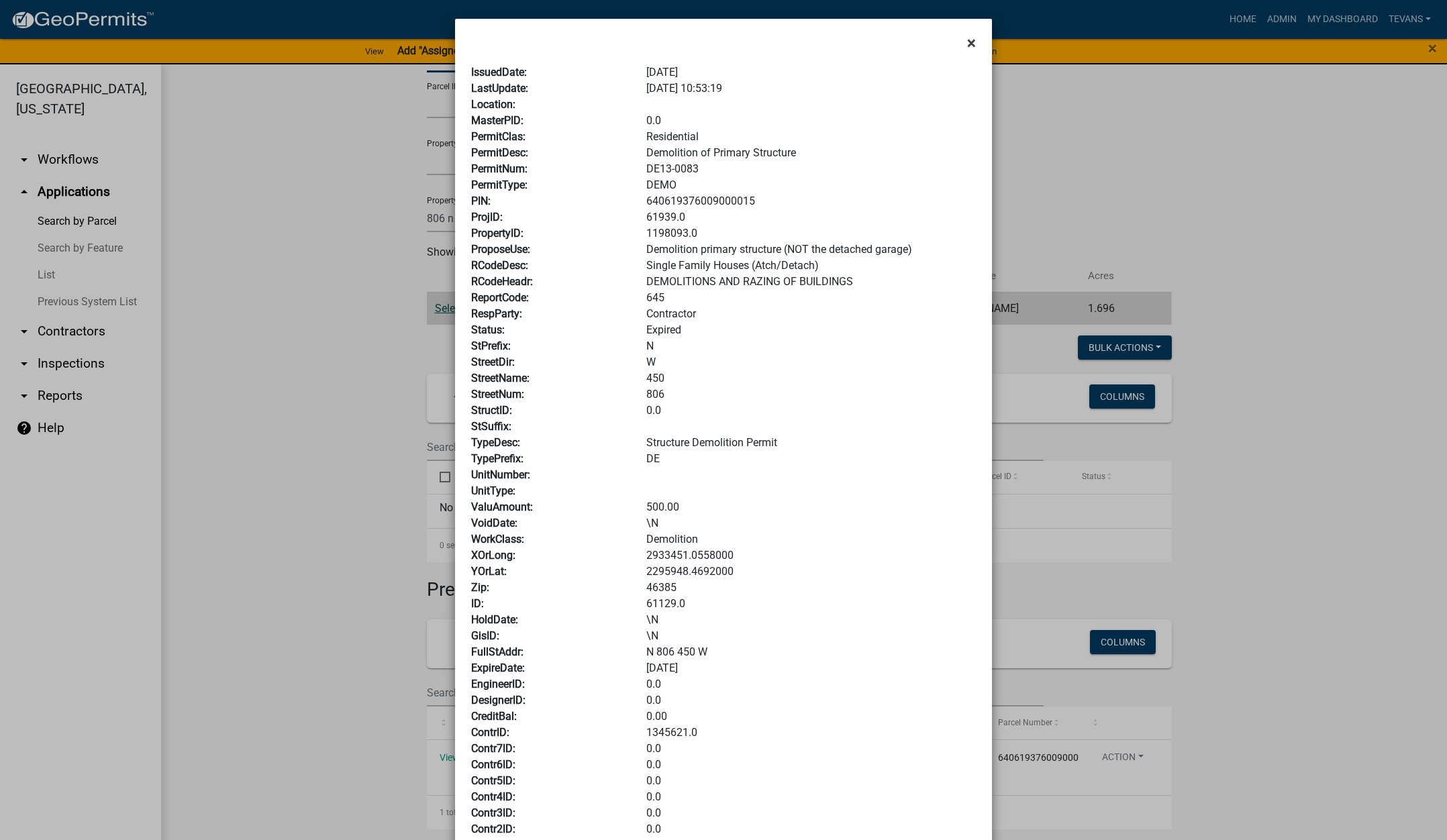
click at [967, 42] on span "×" at bounding box center [972, 42] width 9 height 18
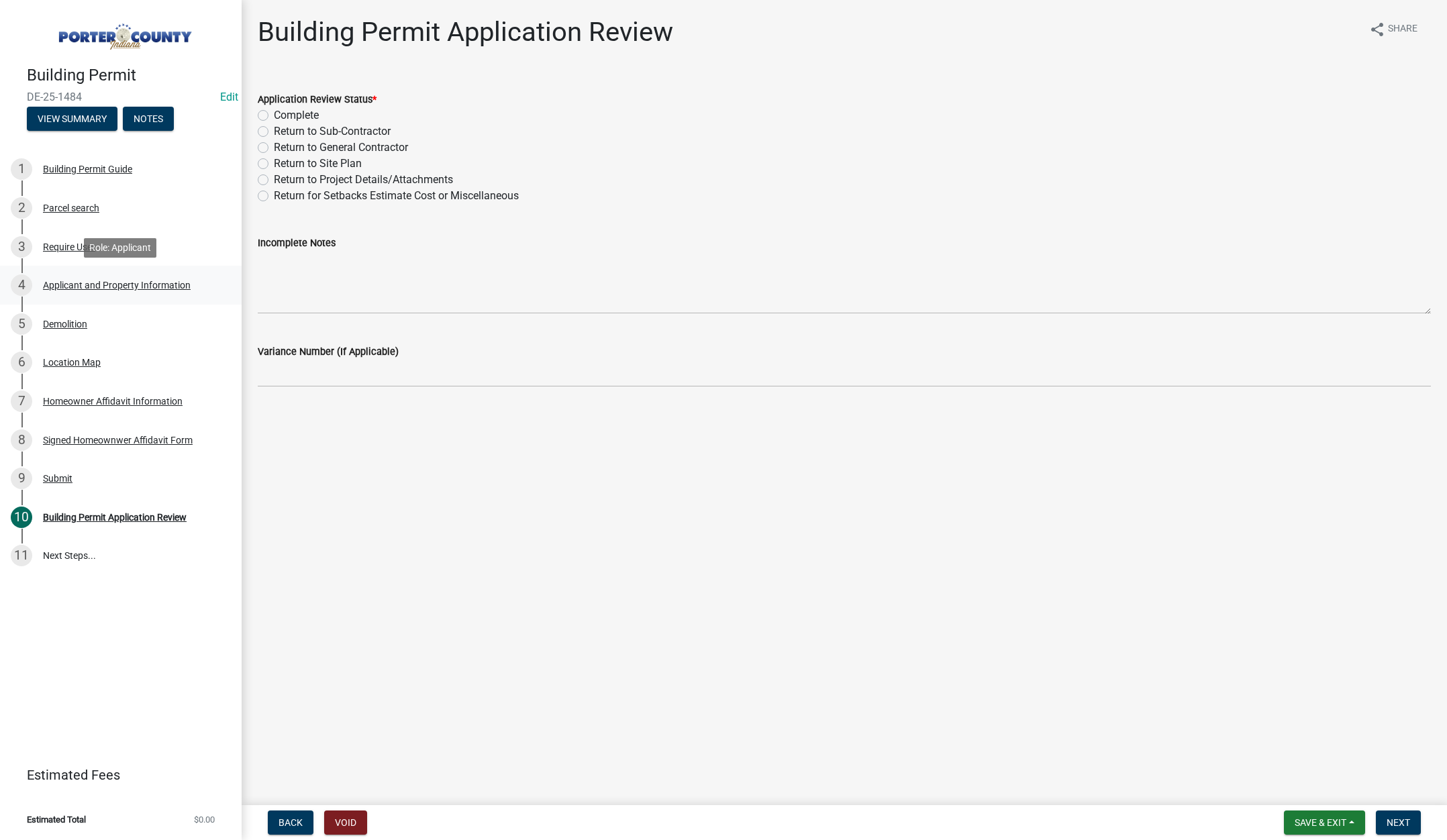
click at [89, 280] on div "Applicant and Property Information" at bounding box center [117, 285] width 148 height 10
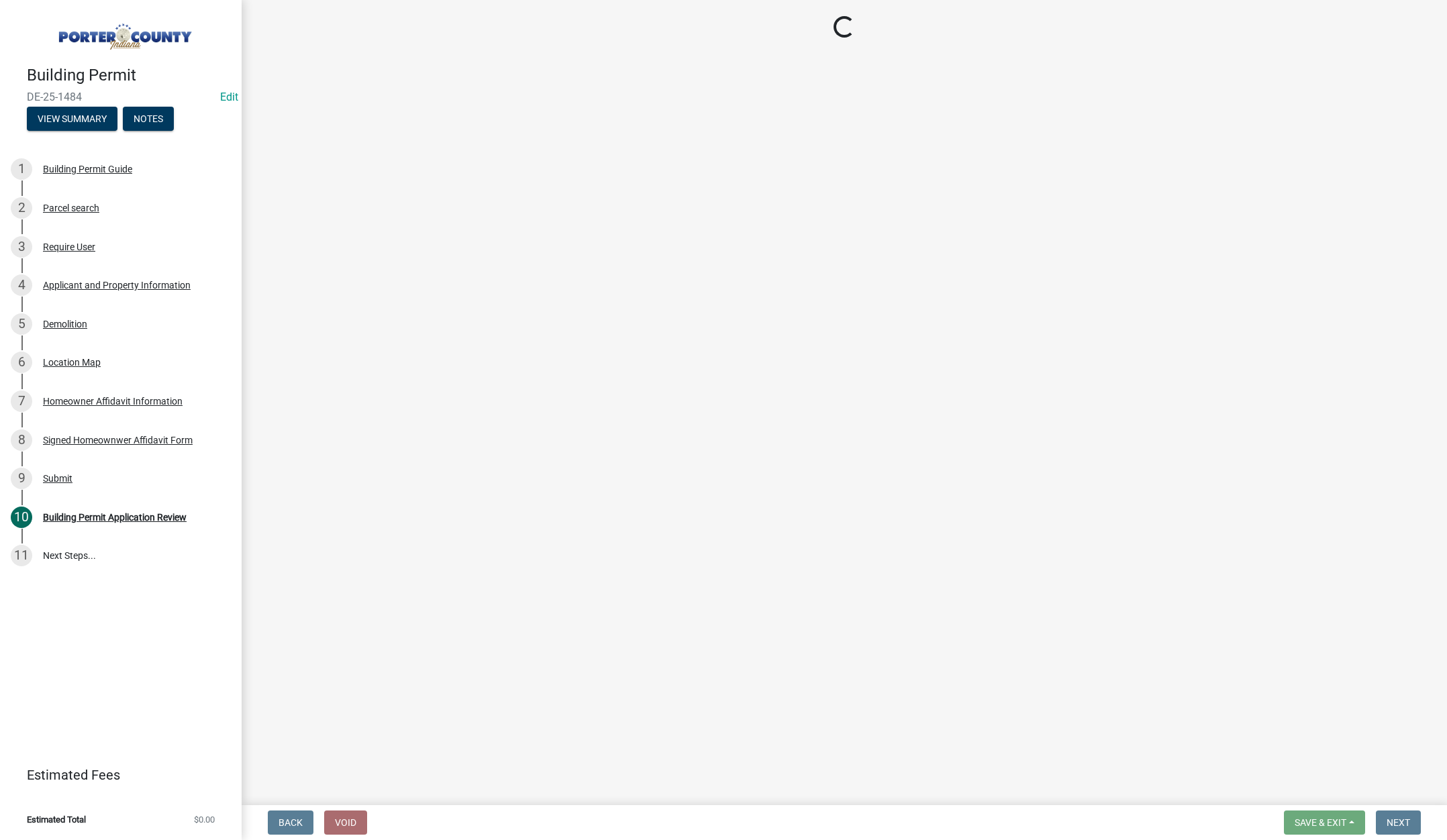
select select "6f5aa9ae-62ac-41bd-979a-9c71eae504cc"
select select "01d57b5a-7eb0-4072-b175-354c87f771f4"
select select "c8d9bed4-fb8e-49e4-81c1-b9d22bb8efef"
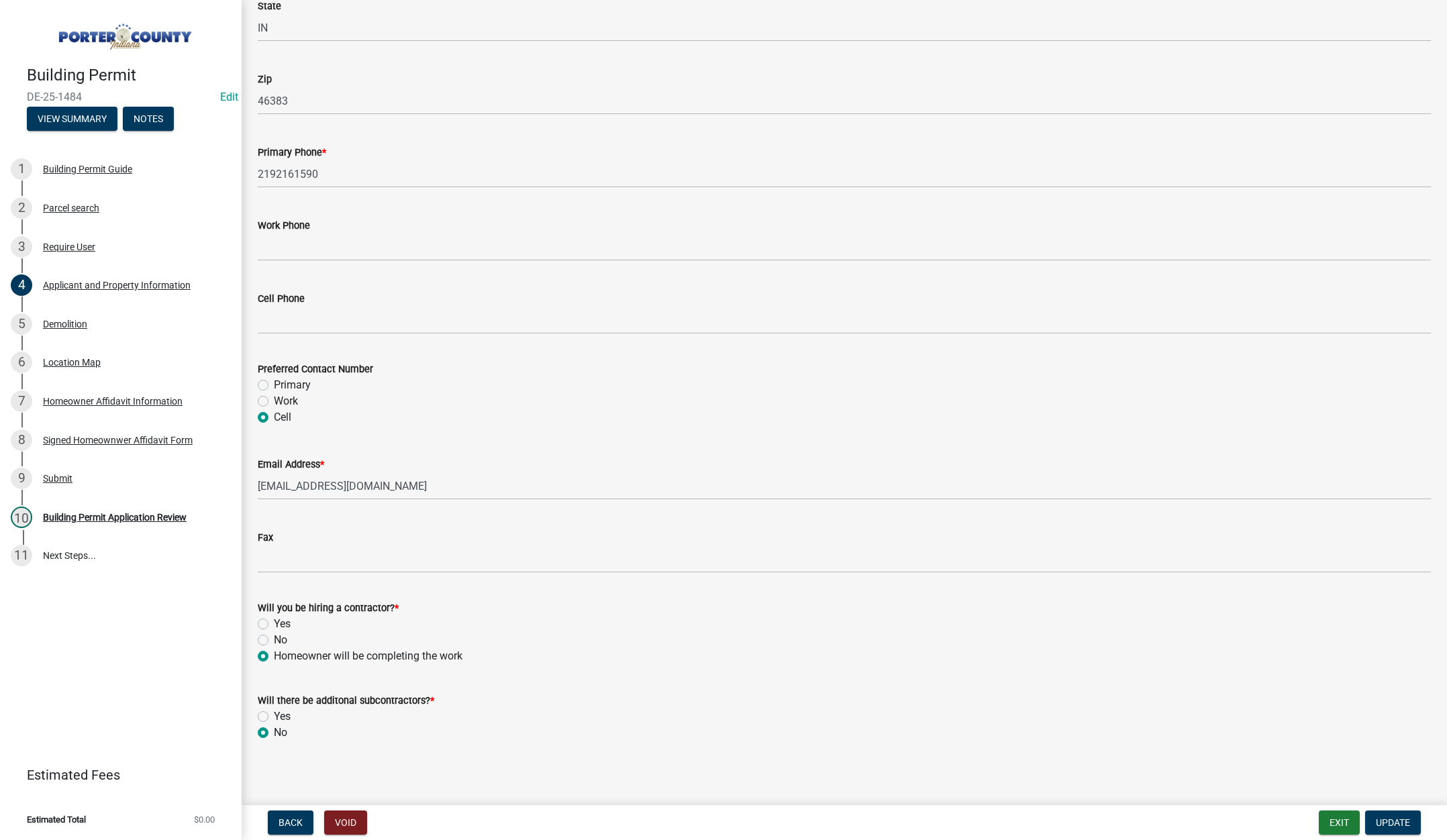
scroll to position [1670, 0]
click at [67, 321] on div "Demolition" at bounding box center [65, 324] width 44 height 10
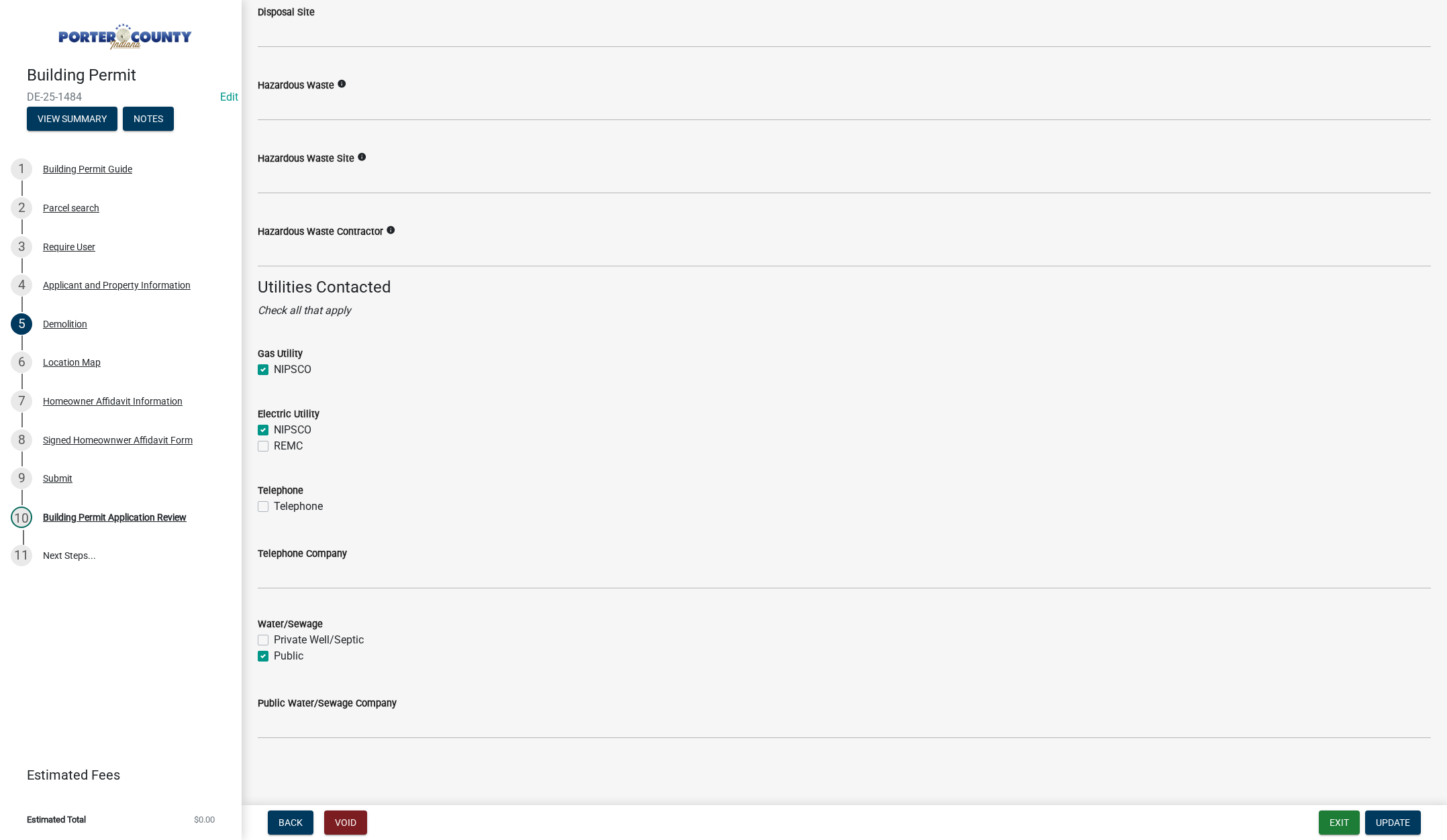
scroll to position [1753, 0]
click at [69, 361] on div "Location Map" at bounding box center [72, 362] width 58 height 10
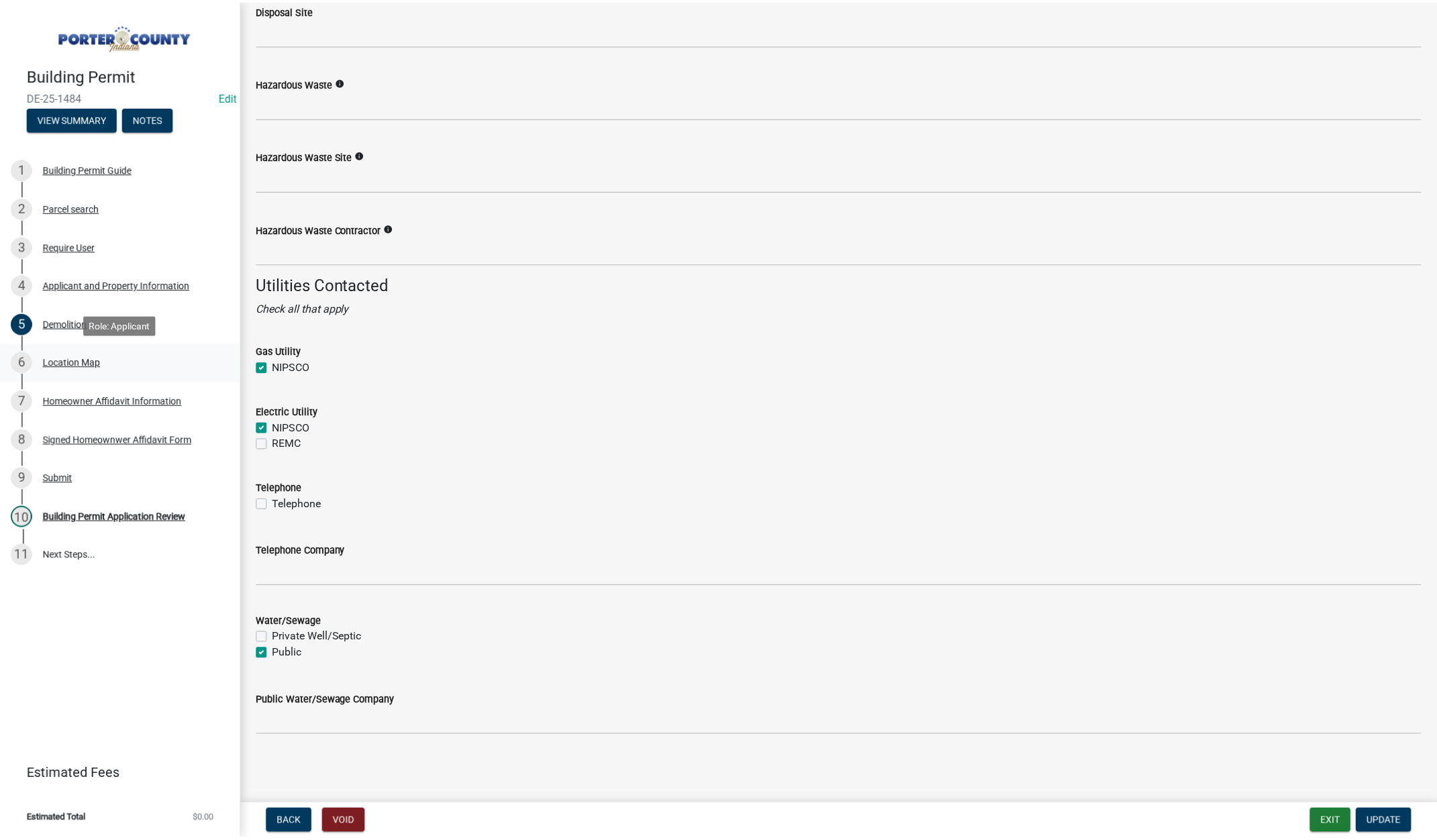
scroll to position [0, 0]
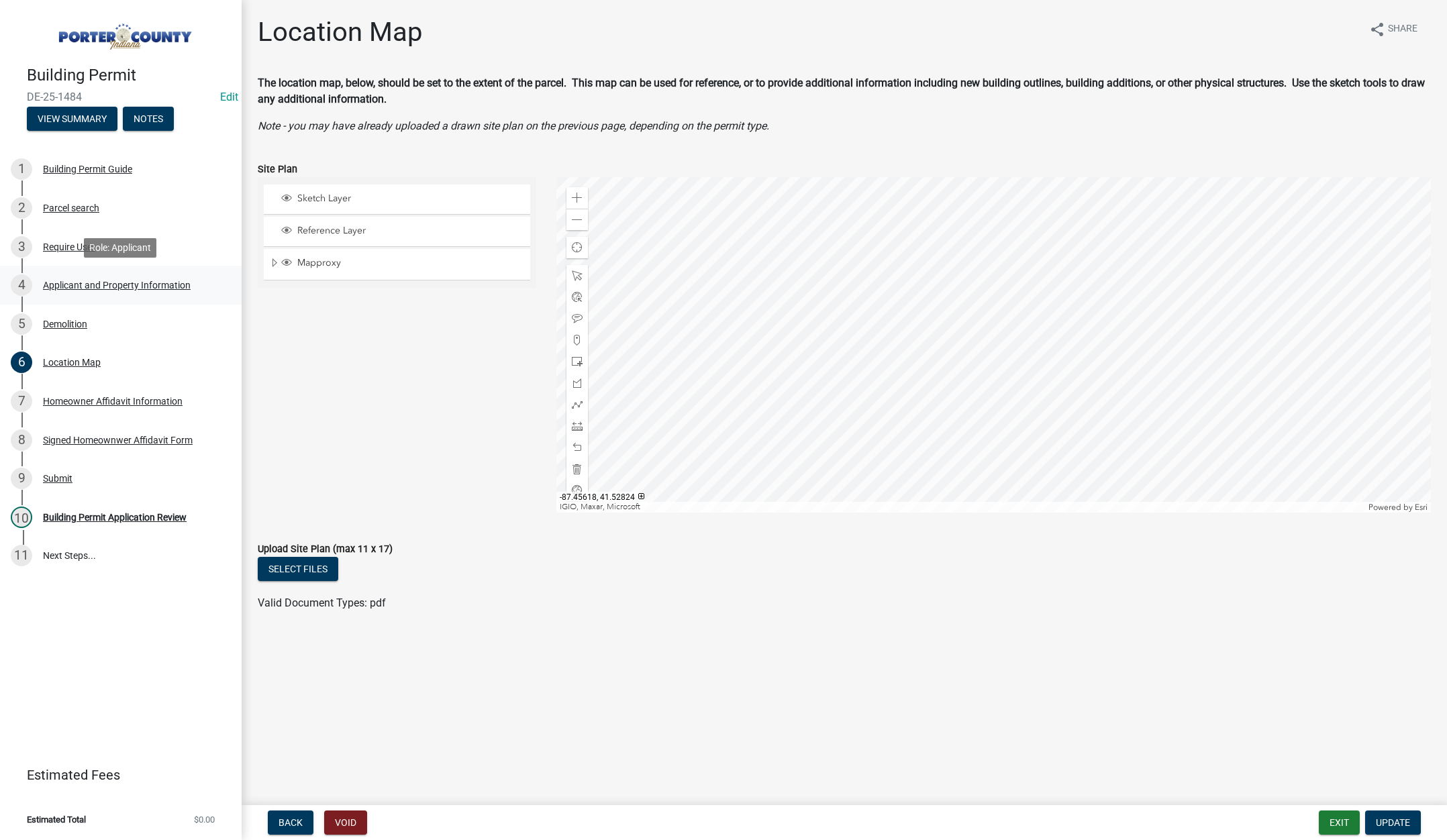
drag, startPoint x: 126, startPoint y: 283, endPoint x: 135, endPoint y: 287, distance: 9.8
click at [132, 286] on div "Applicant and Property Information" at bounding box center [117, 285] width 148 height 10
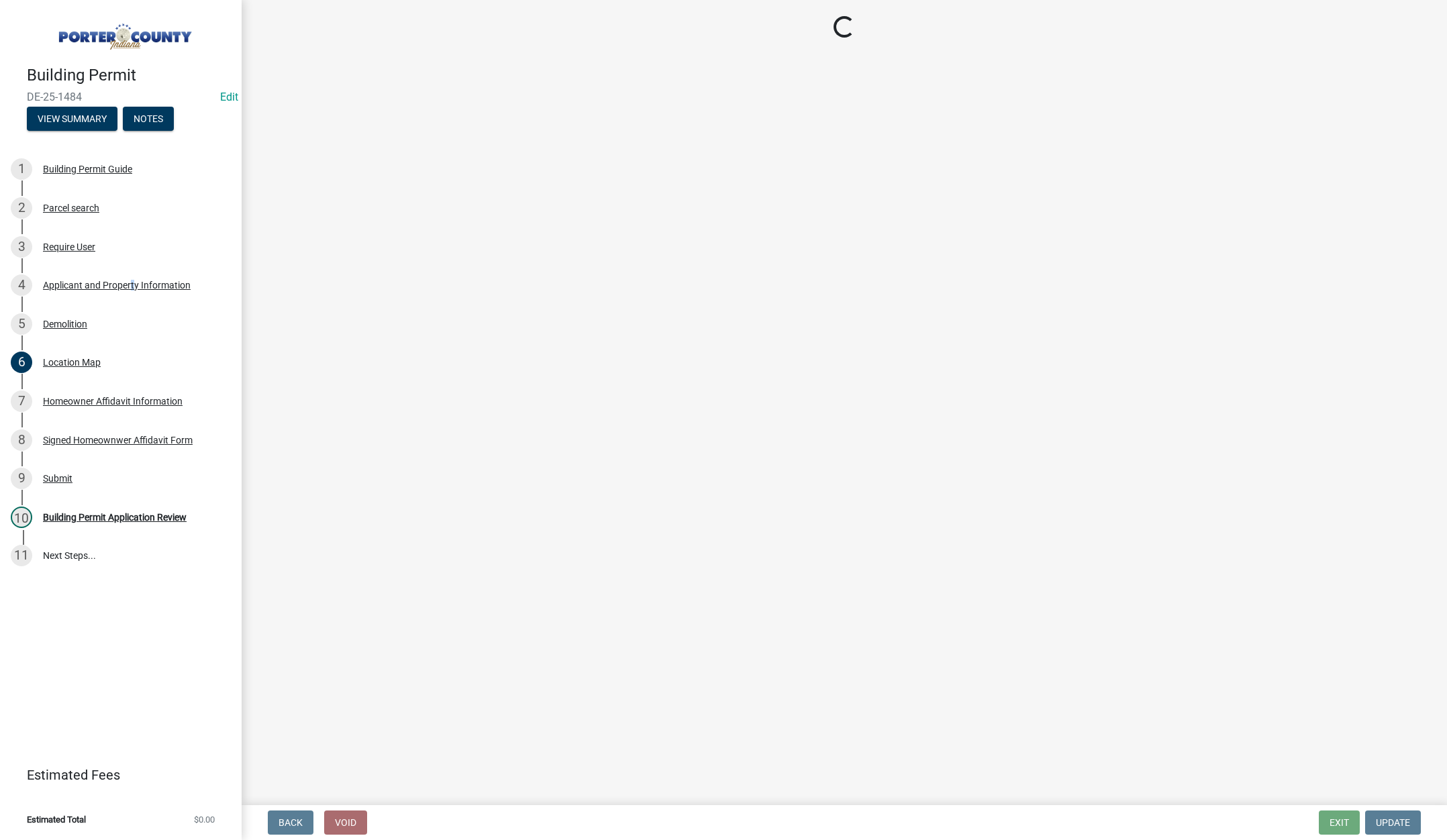
select select "6f5aa9ae-62ac-41bd-979a-9c71eae504cc"
select select "01d57b5a-7eb0-4072-b175-354c87f771f4"
select select "c8d9bed4-fb8e-49e4-81c1-b9d22bb8efef"
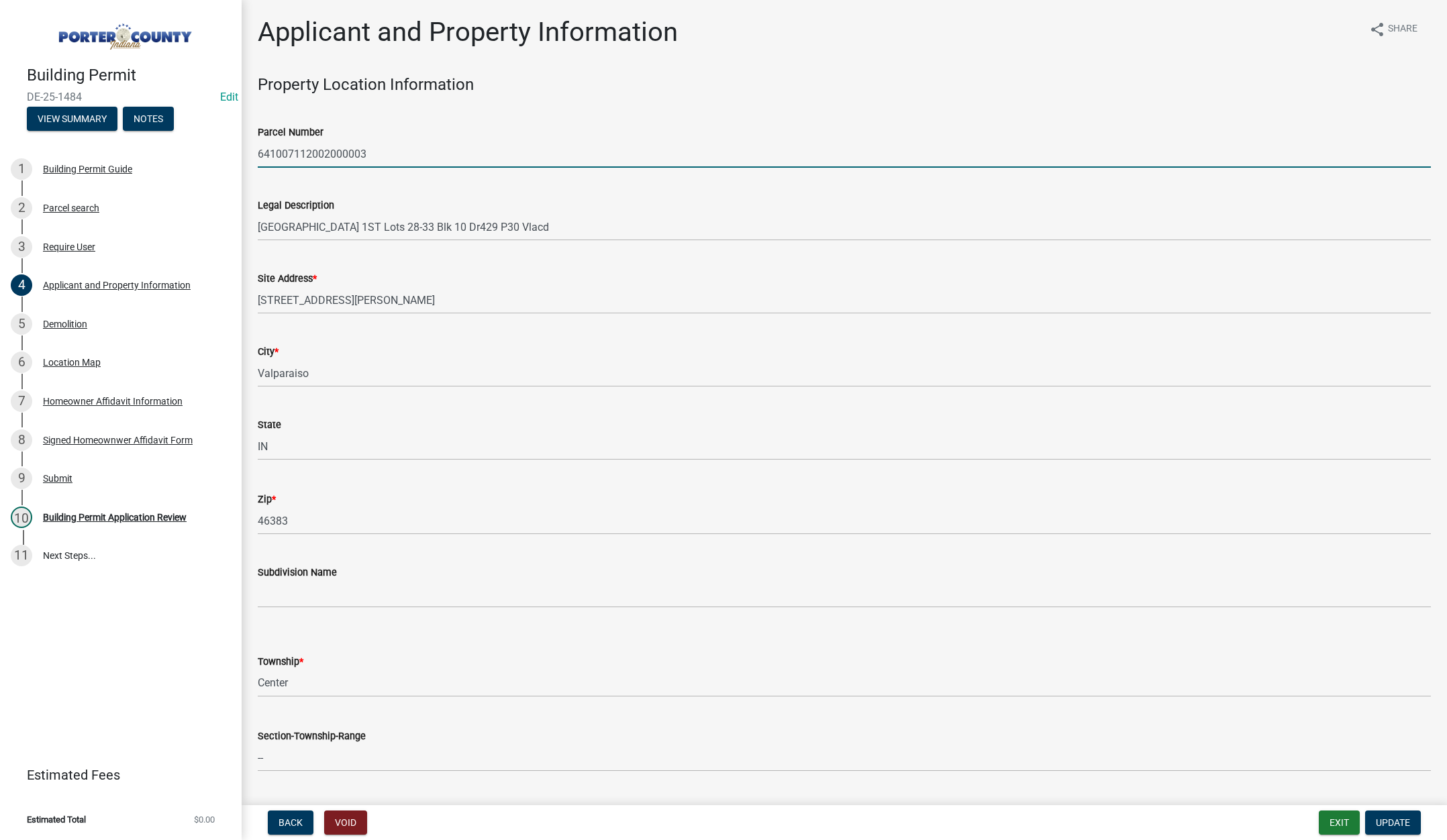
drag, startPoint x: 369, startPoint y: 149, endPoint x: 258, endPoint y: 155, distance: 111.2
click at [258, 154] on input "641007112002000003" at bounding box center [844, 154] width 1173 height 27
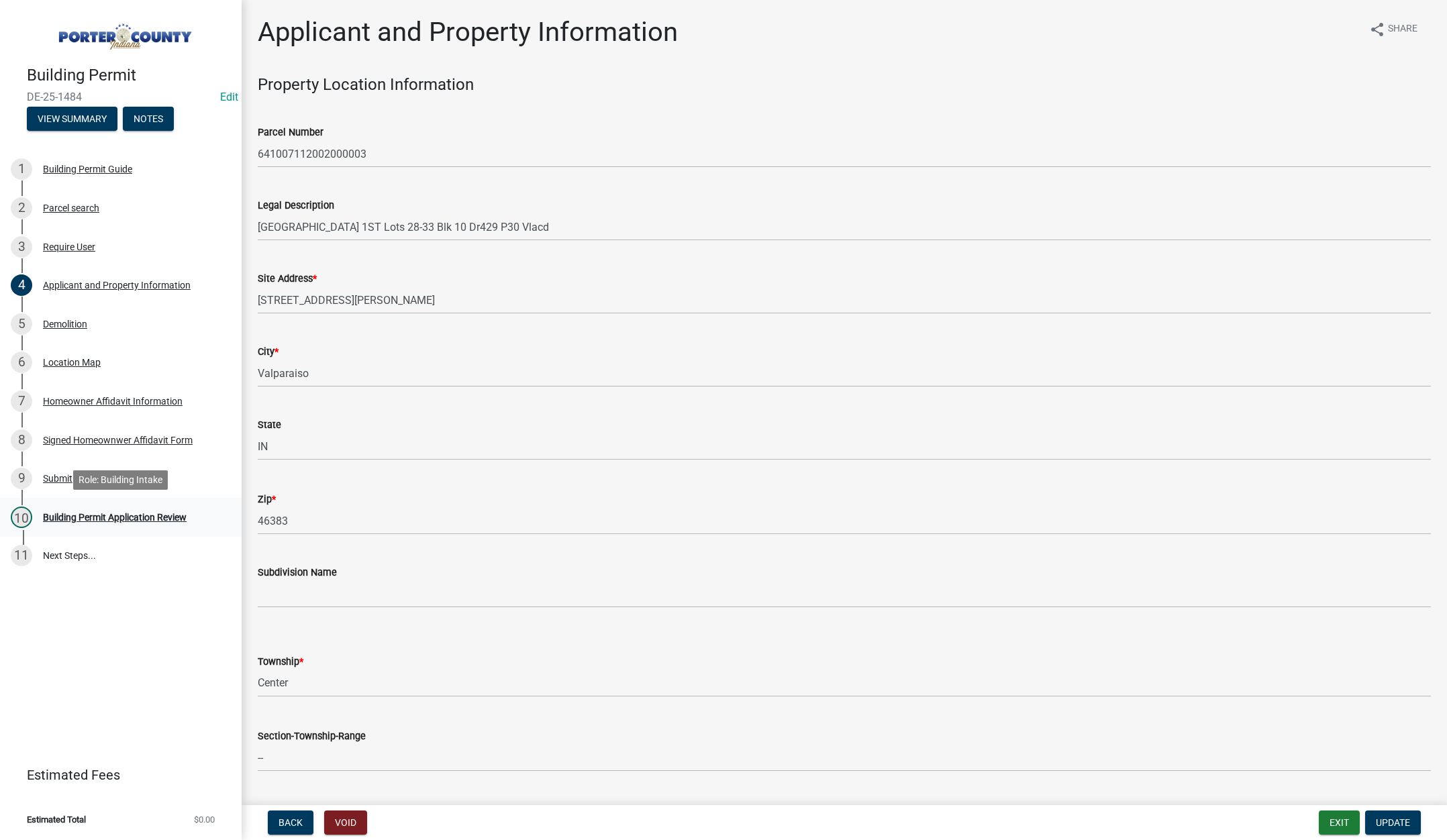
click at [104, 512] on div "Building Permit Application Review" at bounding box center [115, 517] width 143 height 10
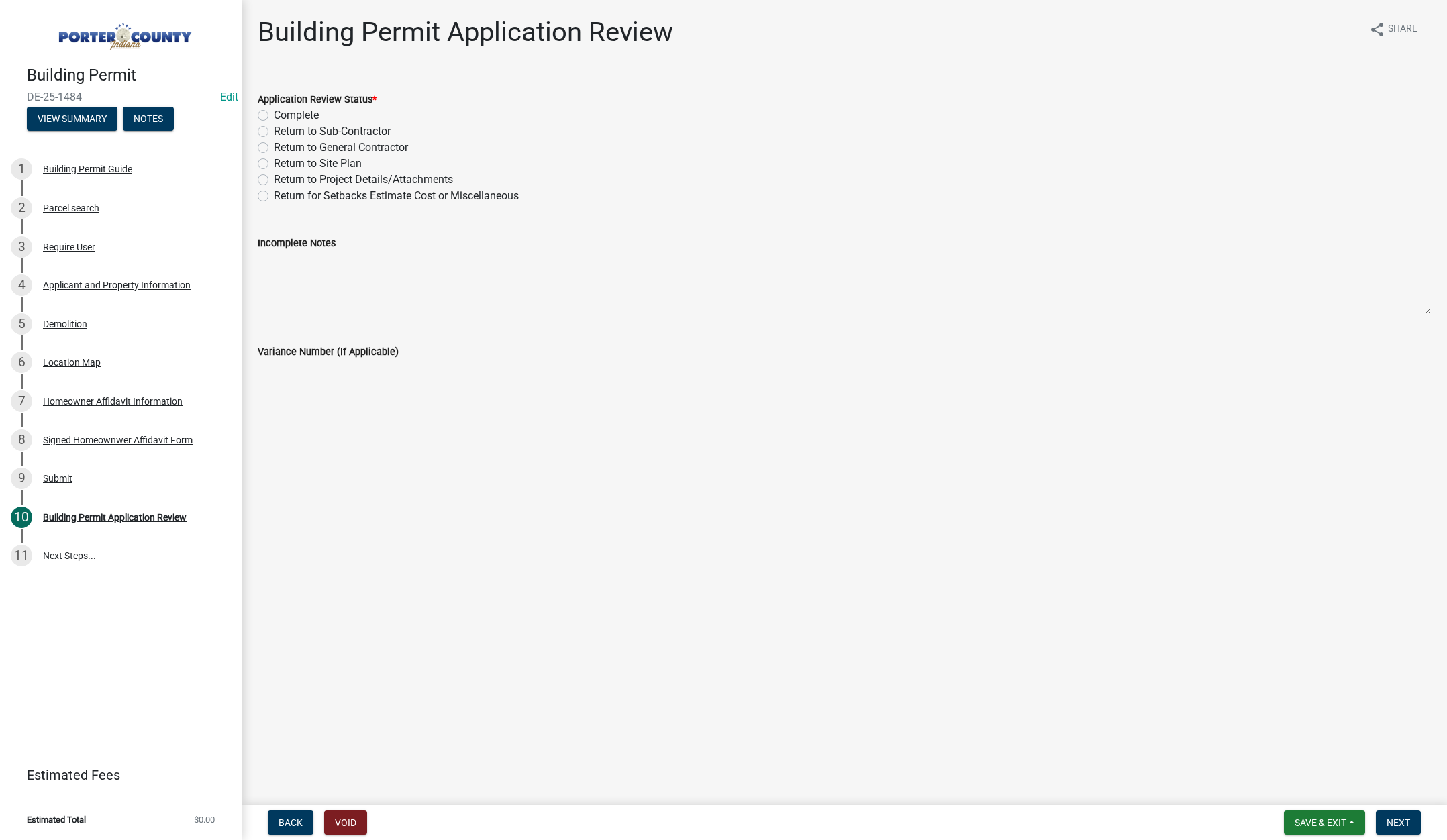
click at [274, 112] on label "Complete" at bounding box center [296, 115] width 45 height 16
click at [274, 112] on input "Complete" at bounding box center [278, 112] width 9 height 9
radio input "true"
click at [1398, 823] on span "Next" at bounding box center [1398, 822] width 24 height 11
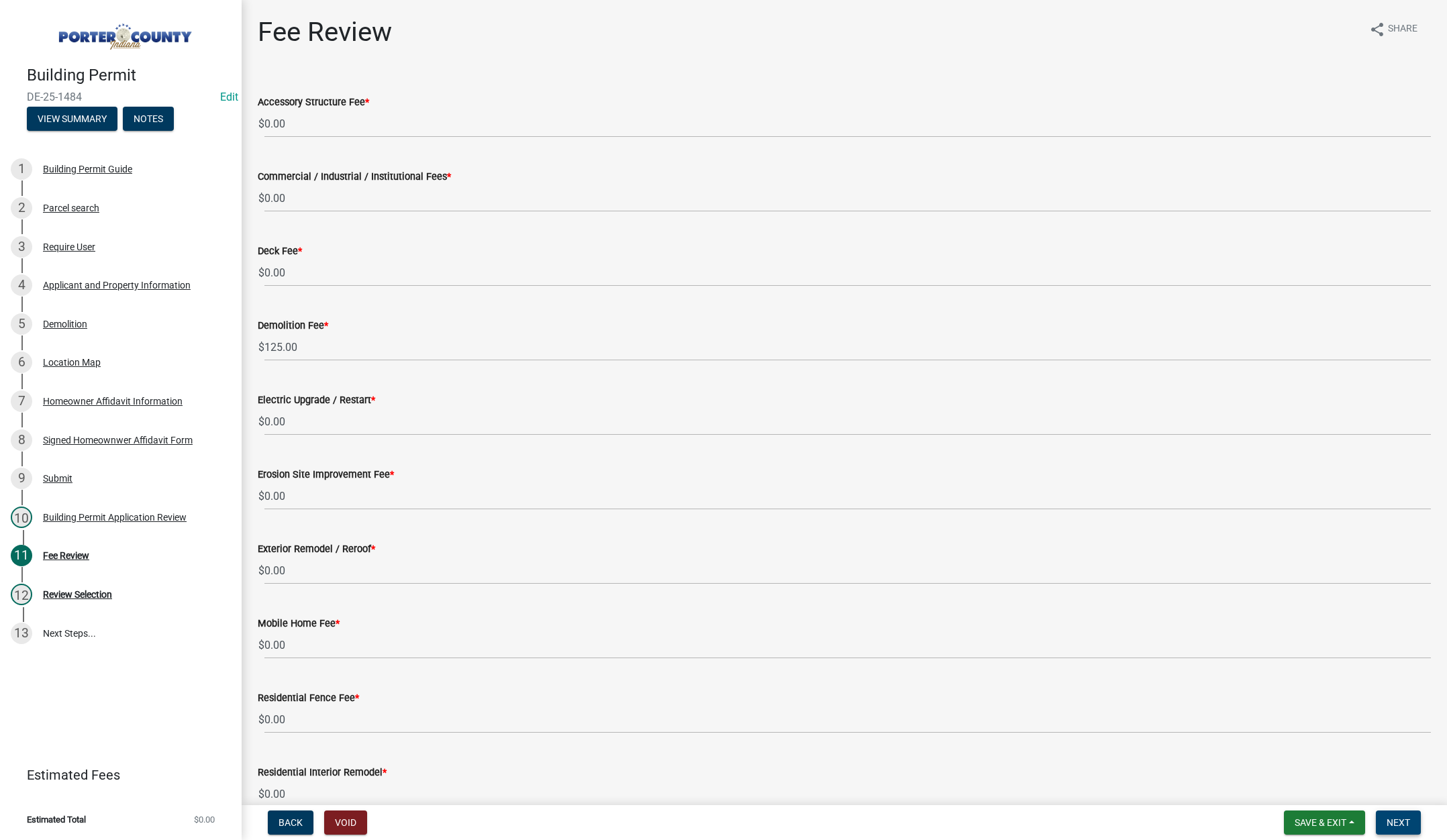
click at [1398, 824] on span "Next" at bounding box center [1398, 822] width 24 height 11
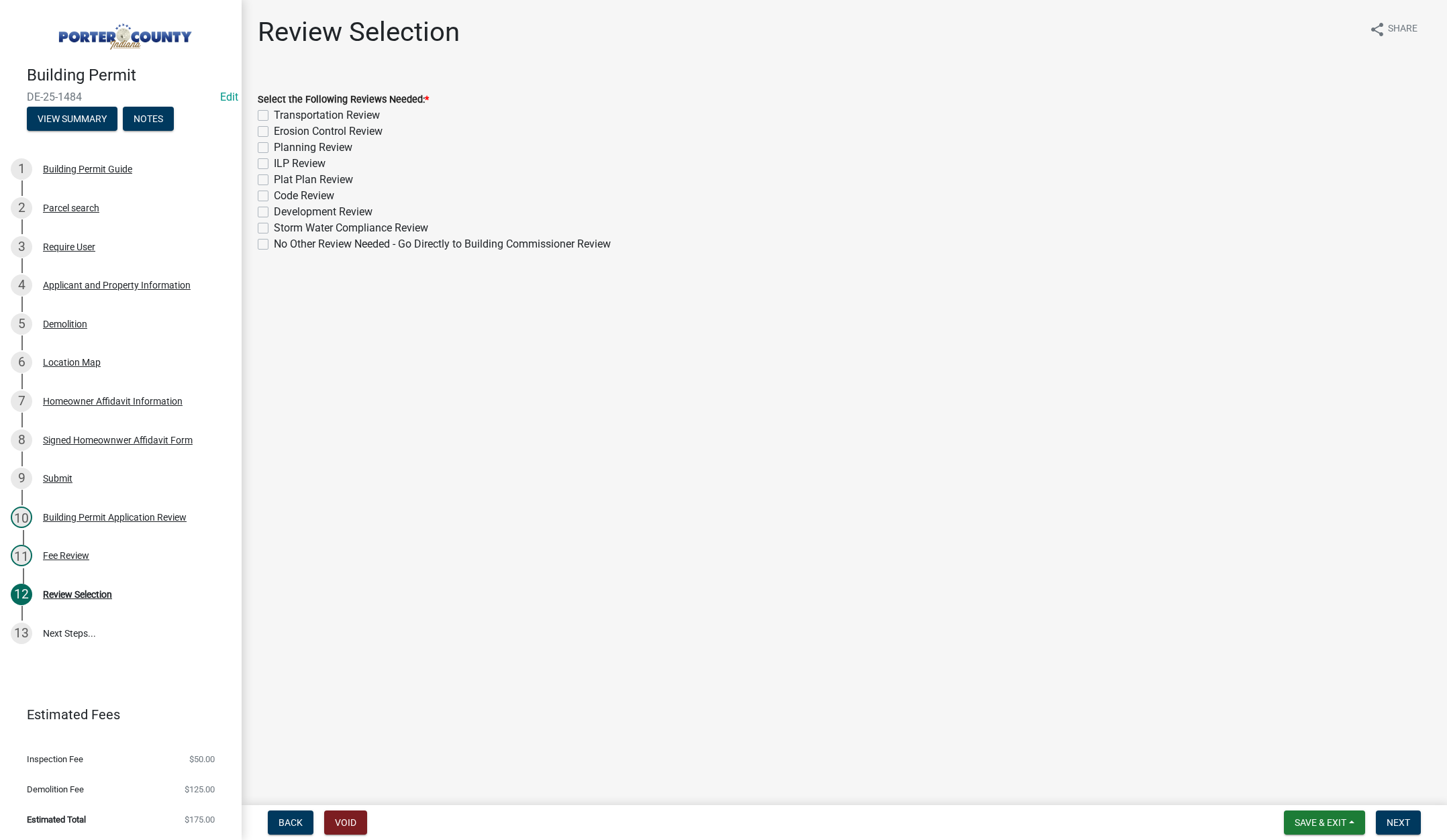
click at [270, 245] on div "No Other Review Needed - Go Directly to Building Commissioner Review" at bounding box center [844, 244] width 1173 height 16
click at [274, 240] on label "No Other Review Needed - Go Directly to Building Commissioner Review" at bounding box center [442, 244] width 337 height 16
click at [274, 240] on input "No Other Review Needed - Go Directly to Building Commissioner Review" at bounding box center [278, 240] width 9 height 9
checkbox input "true"
checkbox input "false"
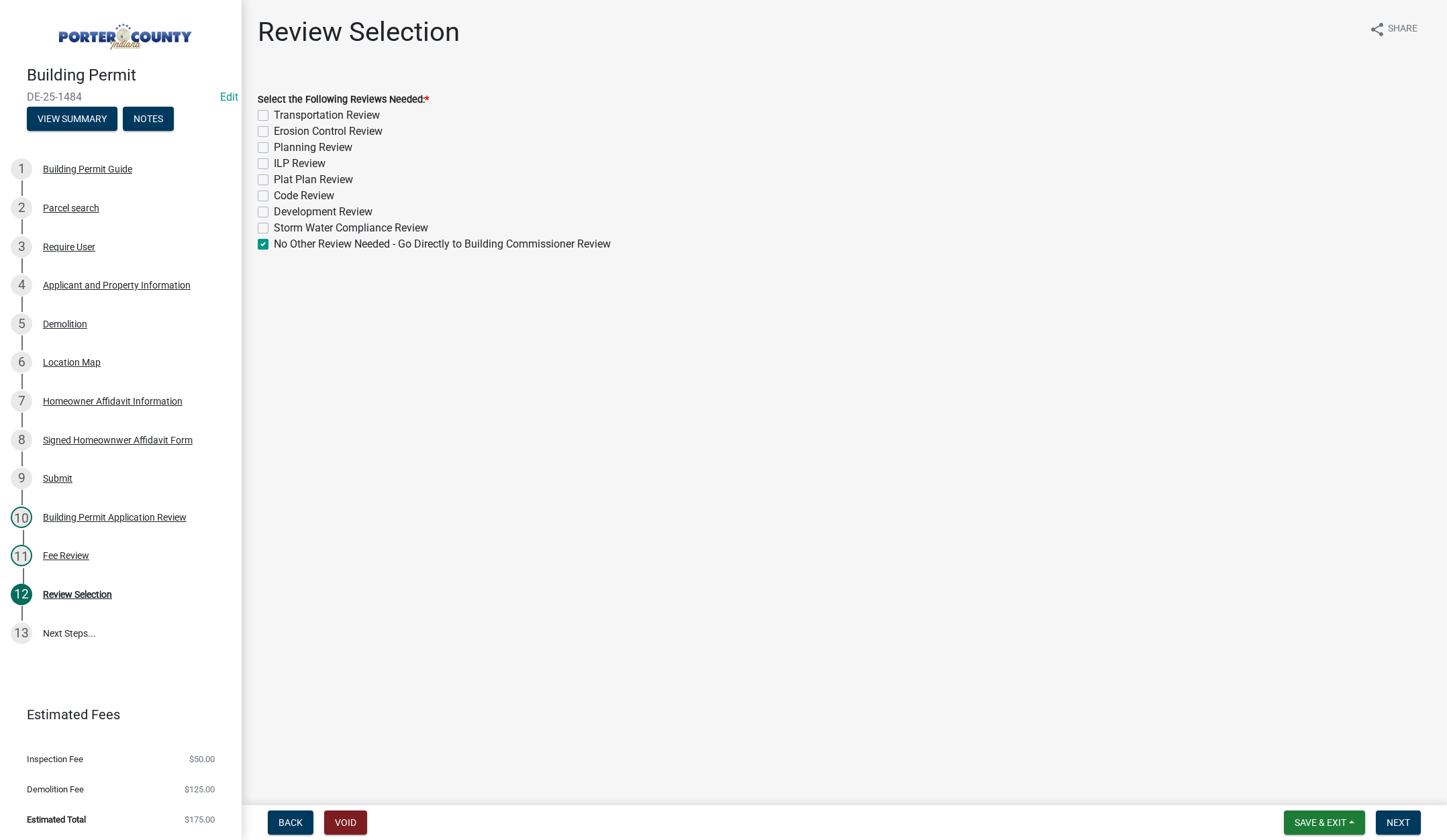
checkbox input "false"
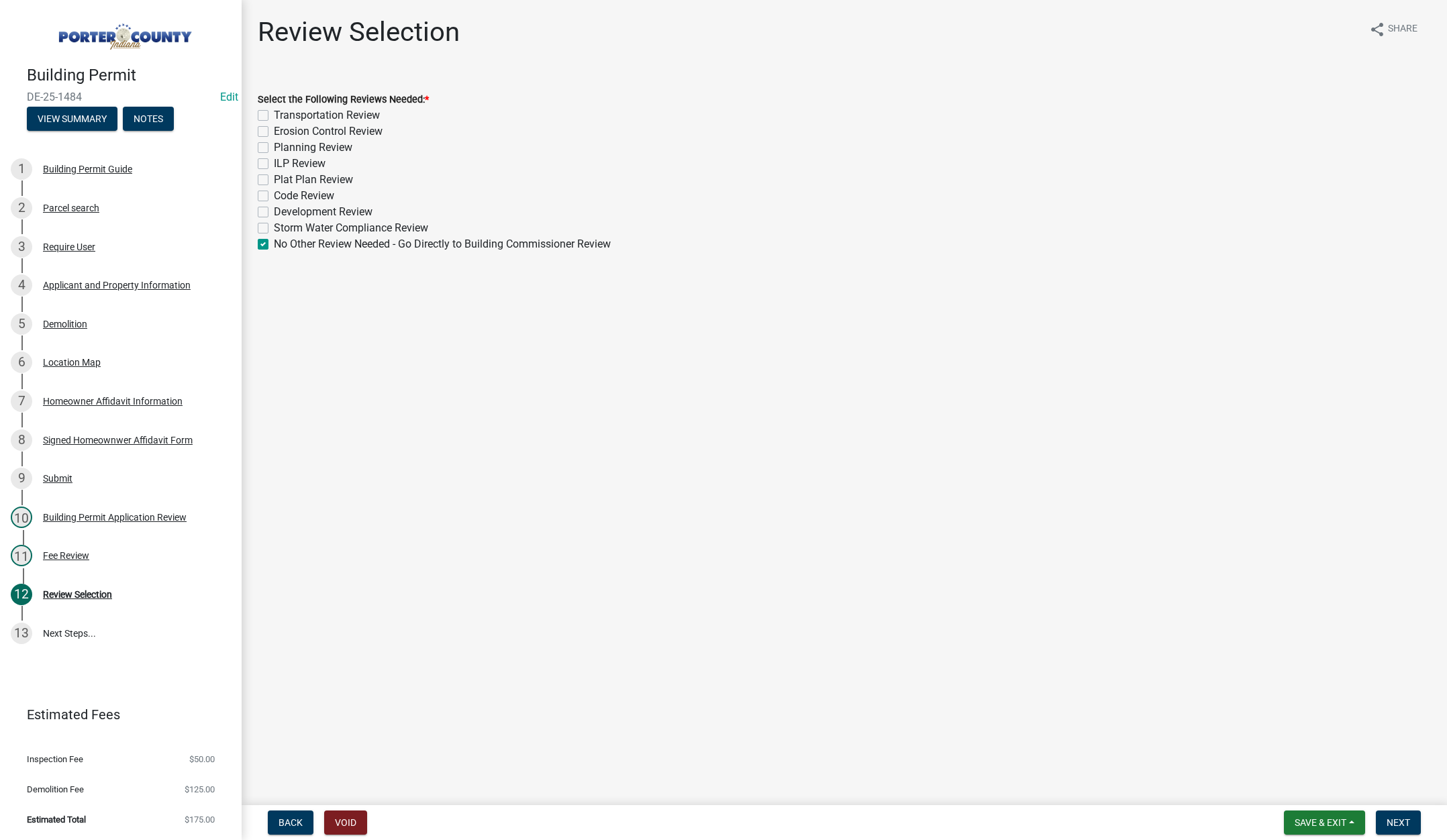
checkbox input "false"
checkbox input "true"
click at [1396, 820] on span "Next" at bounding box center [1398, 822] width 24 height 11
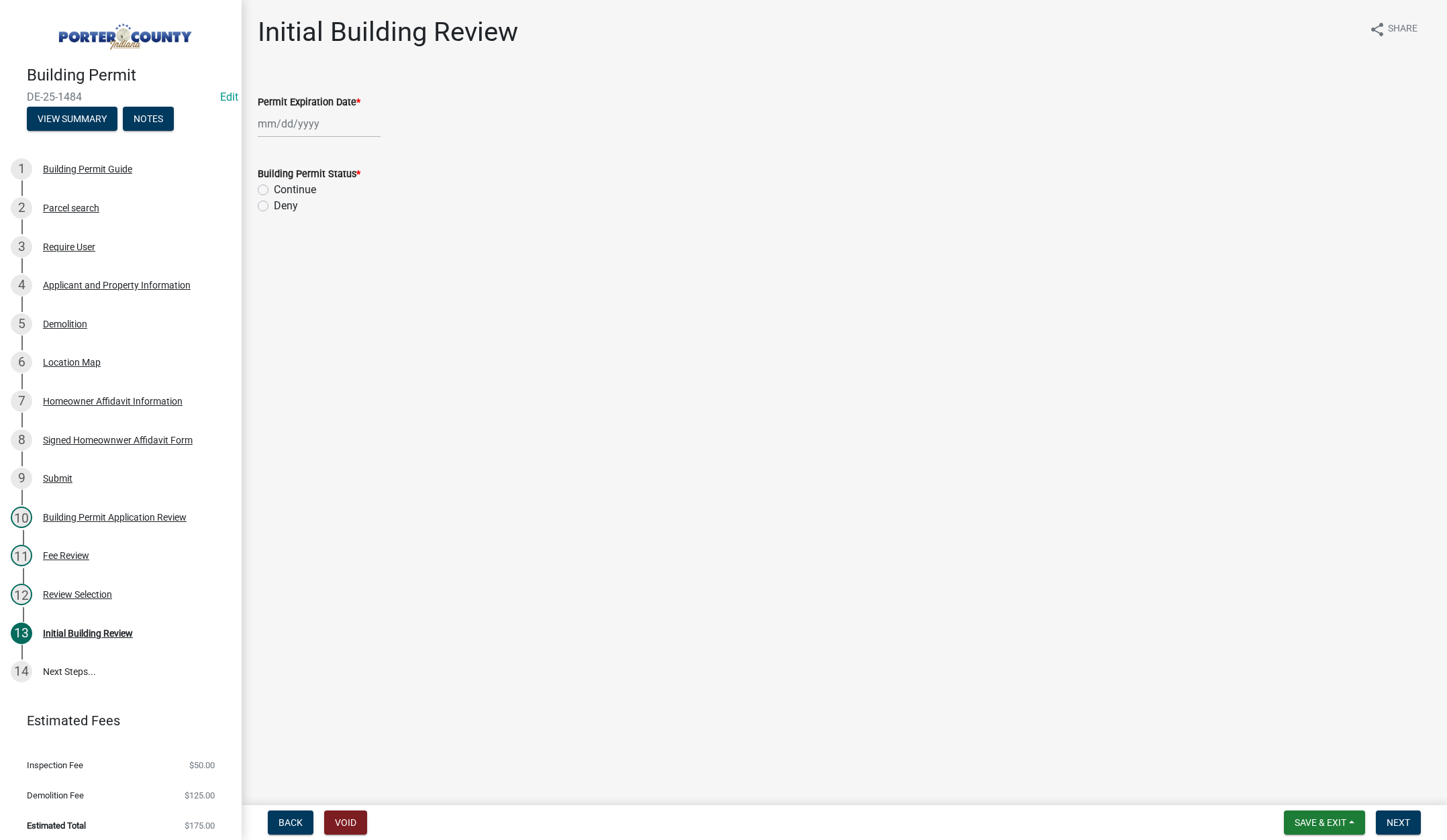
click at [326, 123] on div at bounding box center [319, 123] width 123 height 27
select select "8"
click at [368, 154] on select "1525 1526 1527 1528 1529 1530 1531 1532 1533 1534 1535 1536 1537 1538 1539 1540…" at bounding box center [362, 152] width 48 height 20
select select "2026"
click at [339, 142] on select "1525 1526 1527 1528 1529 1530 1531 1532 1533 1534 1535 1536 1537 1538 1539 1540…" at bounding box center [362, 152] width 48 height 20
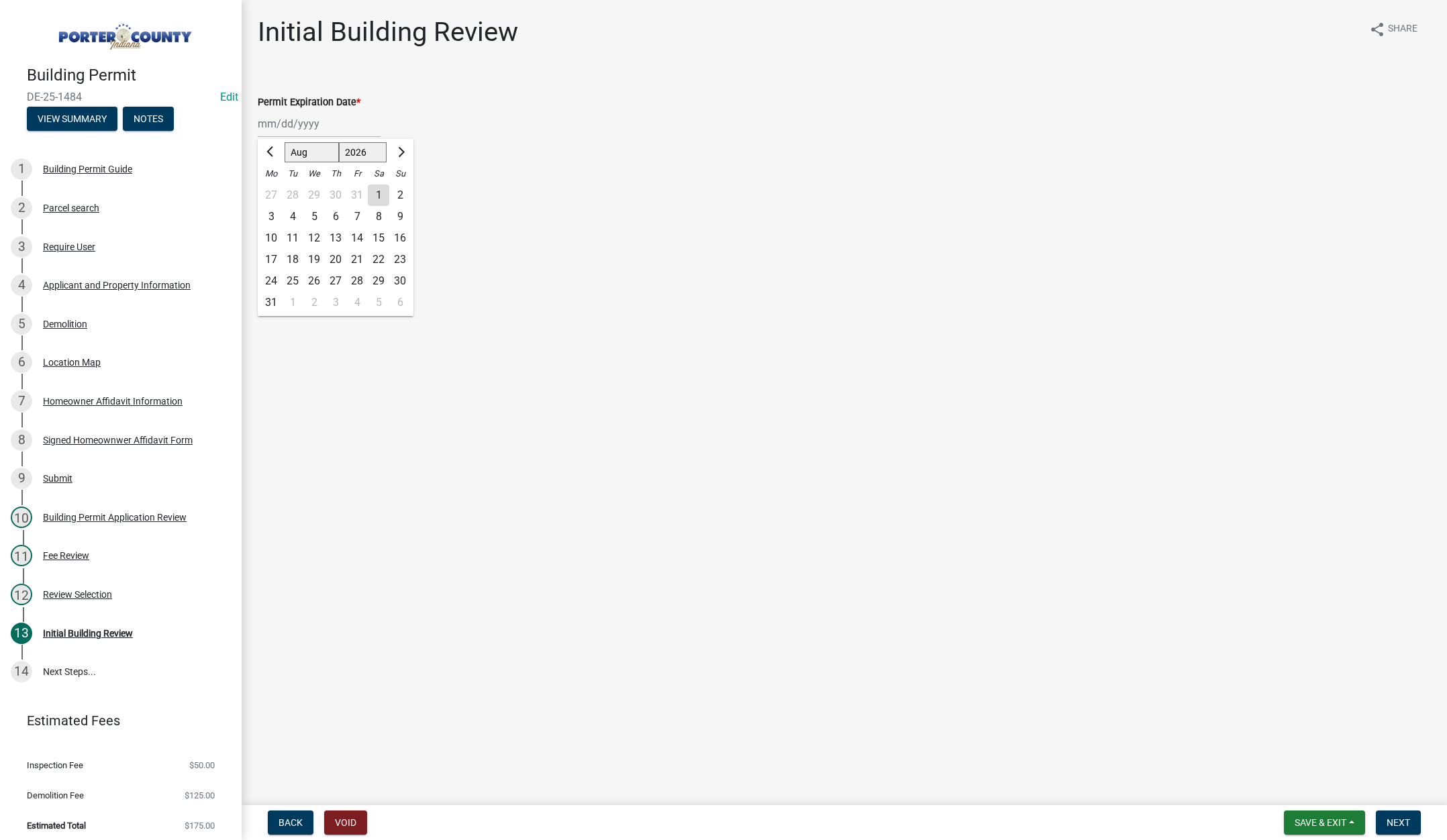
click at [339, 237] on div "13" at bounding box center [335, 238] width 21 height 21
type input "[DATE]"
click at [274, 189] on label "Continue" at bounding box center [294, 190] width 42 height 16
click at [274, 189] on input "Continue" at bounding box center [278, 186] width 9 height 9
radio input "true"
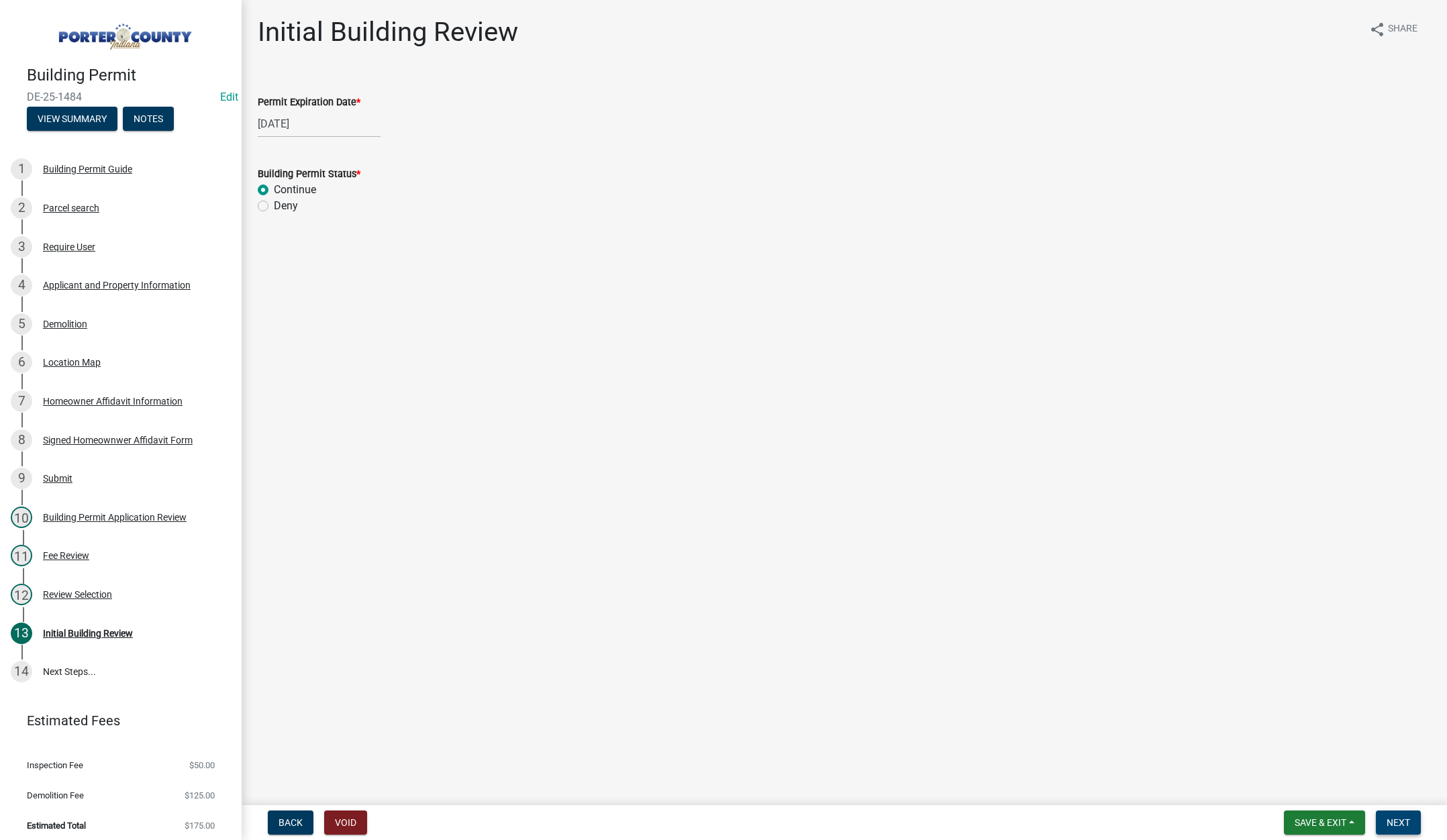
click at [1404, 822] on span "Next" at bounding box center [1398, 822] width 24 height 11
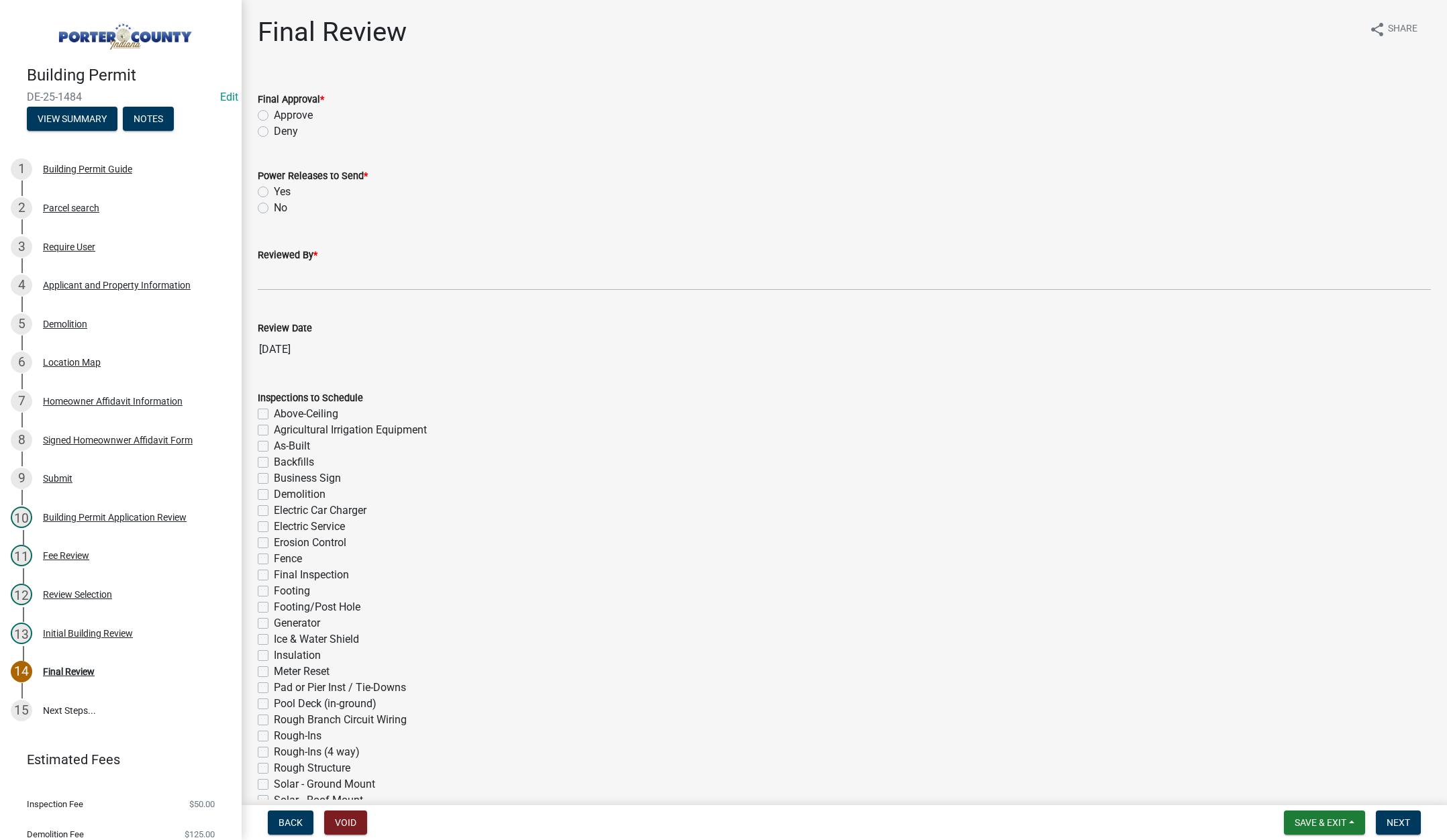
click at [274, 112] on label "Approve" at bounding box center [293, 115] width 39 height 16
click at [274, 112] on input "Approve" at bounding box center [278, 112] width 9 height 9
radio input "true"
click at [274, 207] on label "No" at bounding box center [280, 208] width 13 height 16
click at [274, 207] on input "No" at bounding box center [278, 204] width 9 height 9
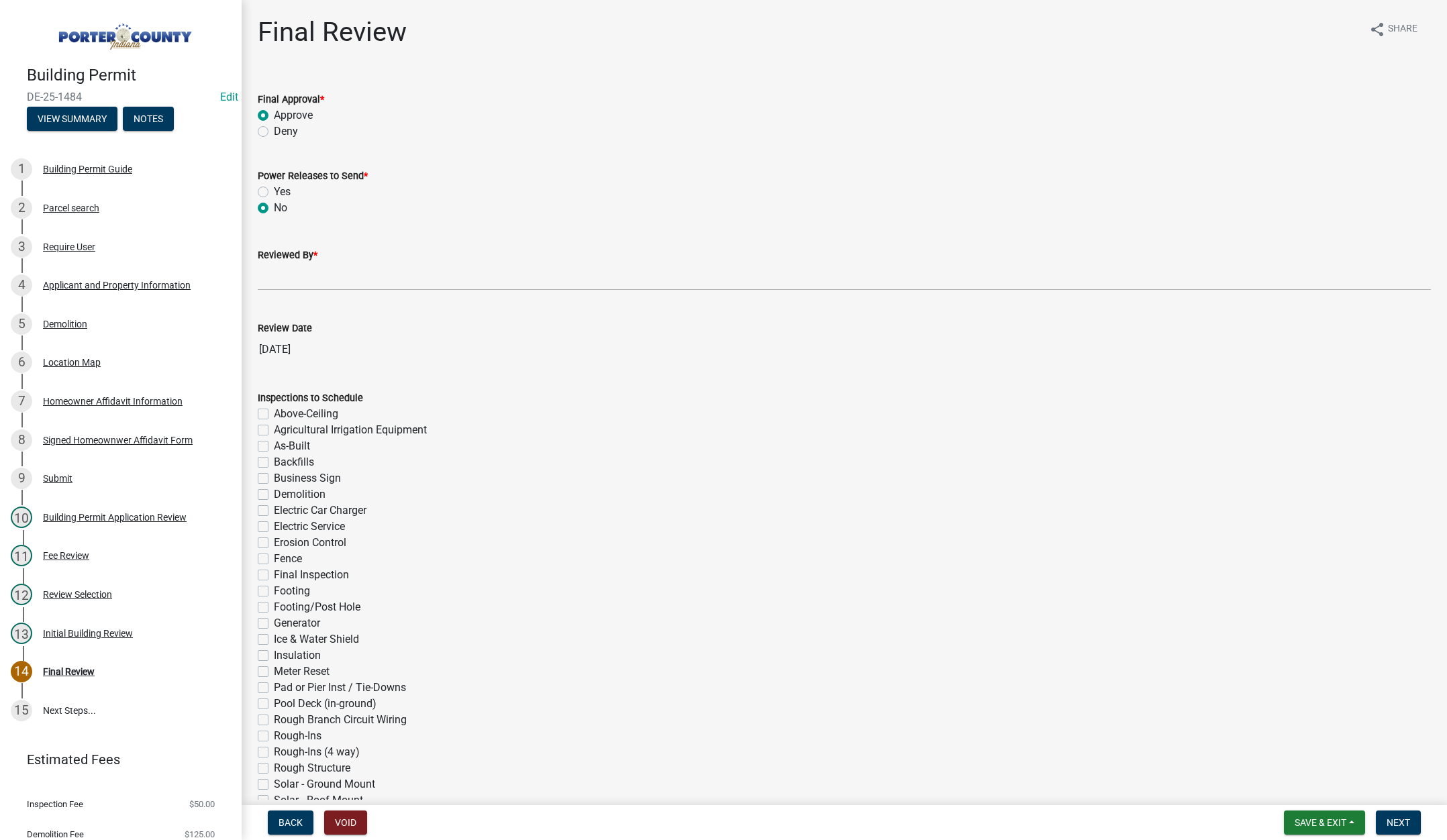
radio input "true"
drag, startPoint x: 271, startPoint y: 272, endPoint x: 292, endPoint y: 272, distance: 21.0
click at [272, 272] on input "Reviewed By *" at bounding box center [844, 277] width 1173 height 27
type input "[PERSON_NAME]"
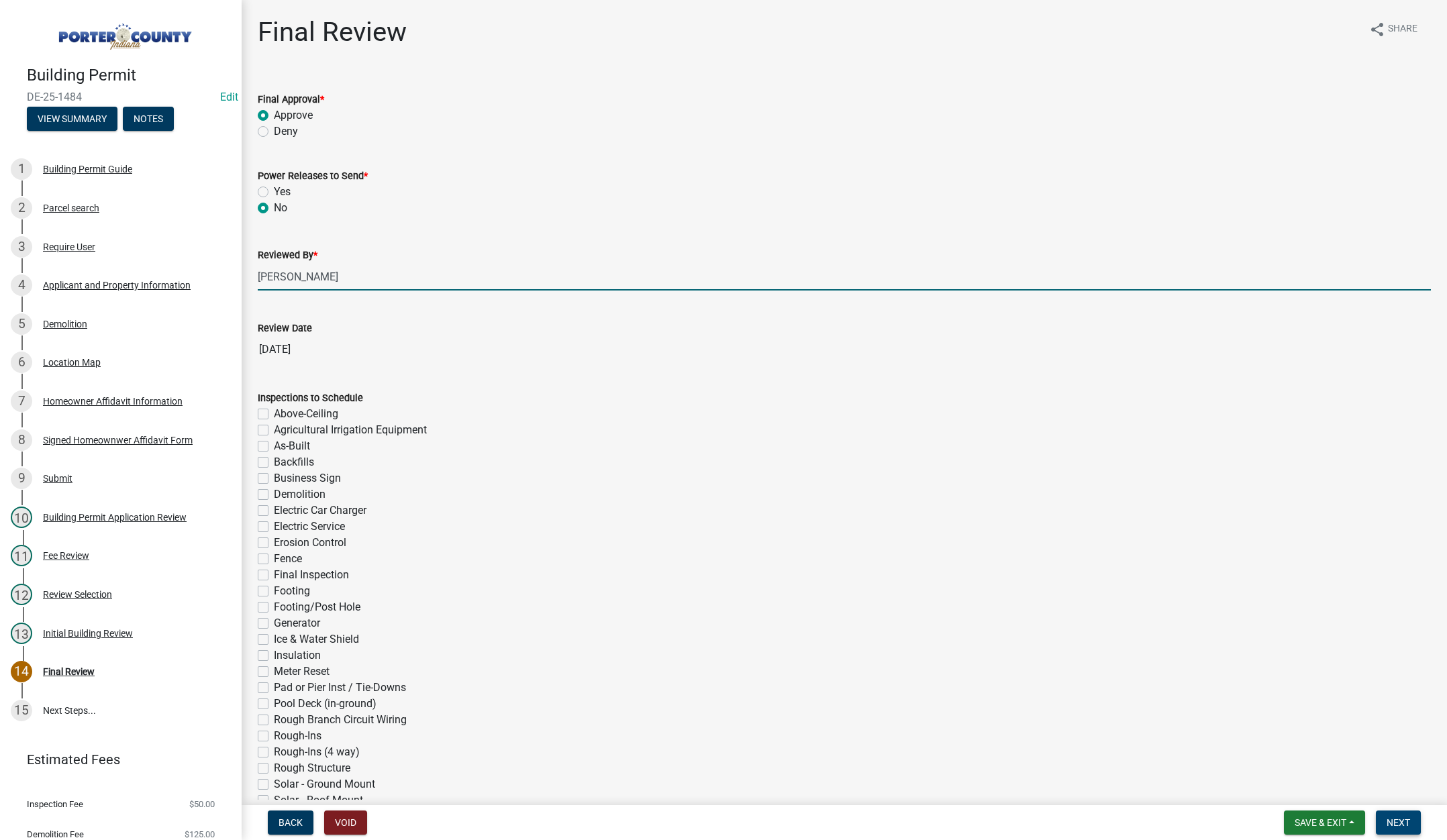
click at [1399, 822] on span "Next" at bounding box center [1398, 822] width 24 height 11
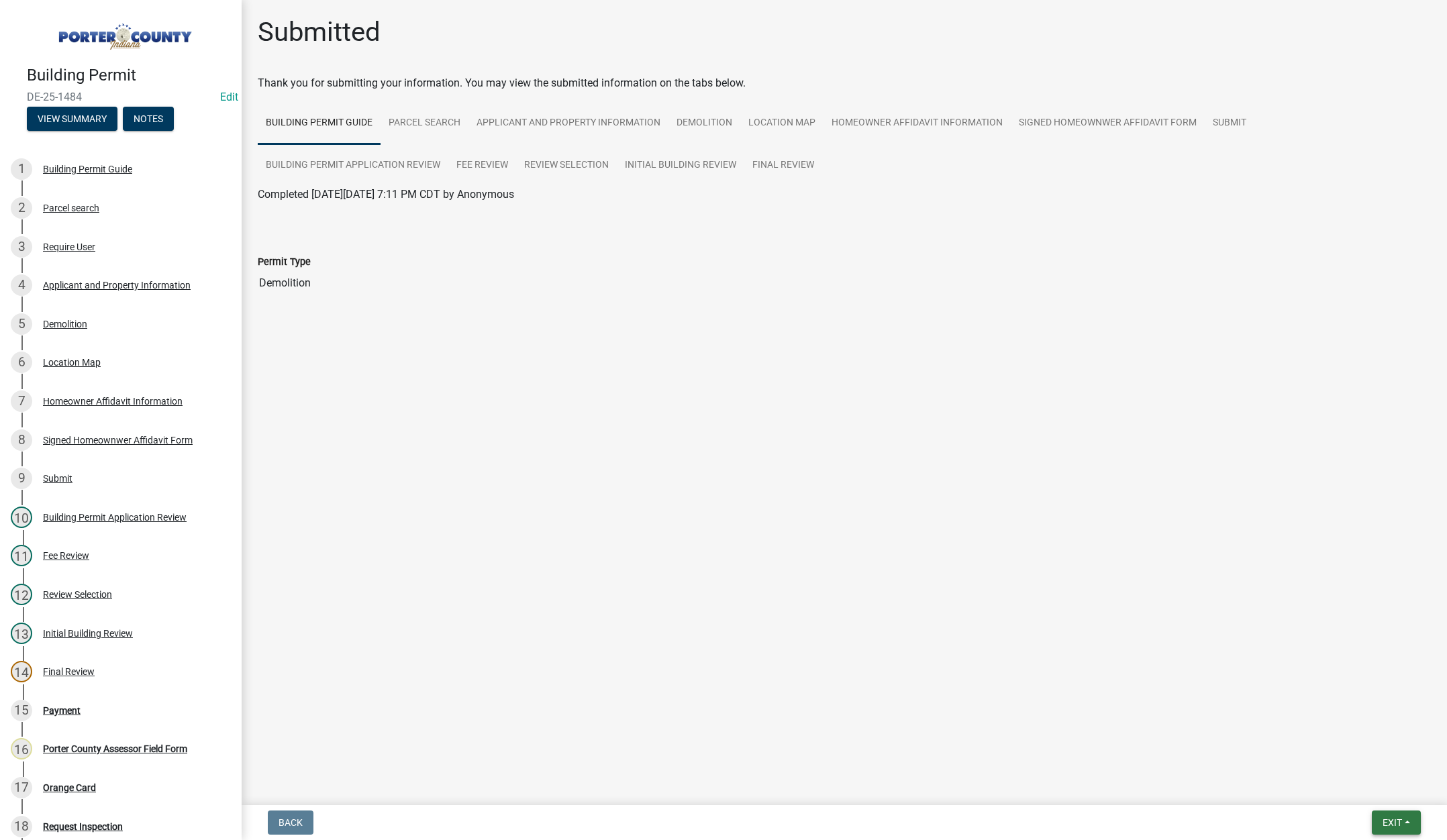
click at [1392, 821] on span "Exit" at bounding box center [1392, 822] width 19 height 11
click at [1352, 788] on button "Save & Exit" at bounding box center [1366, 788] width 107 height 33
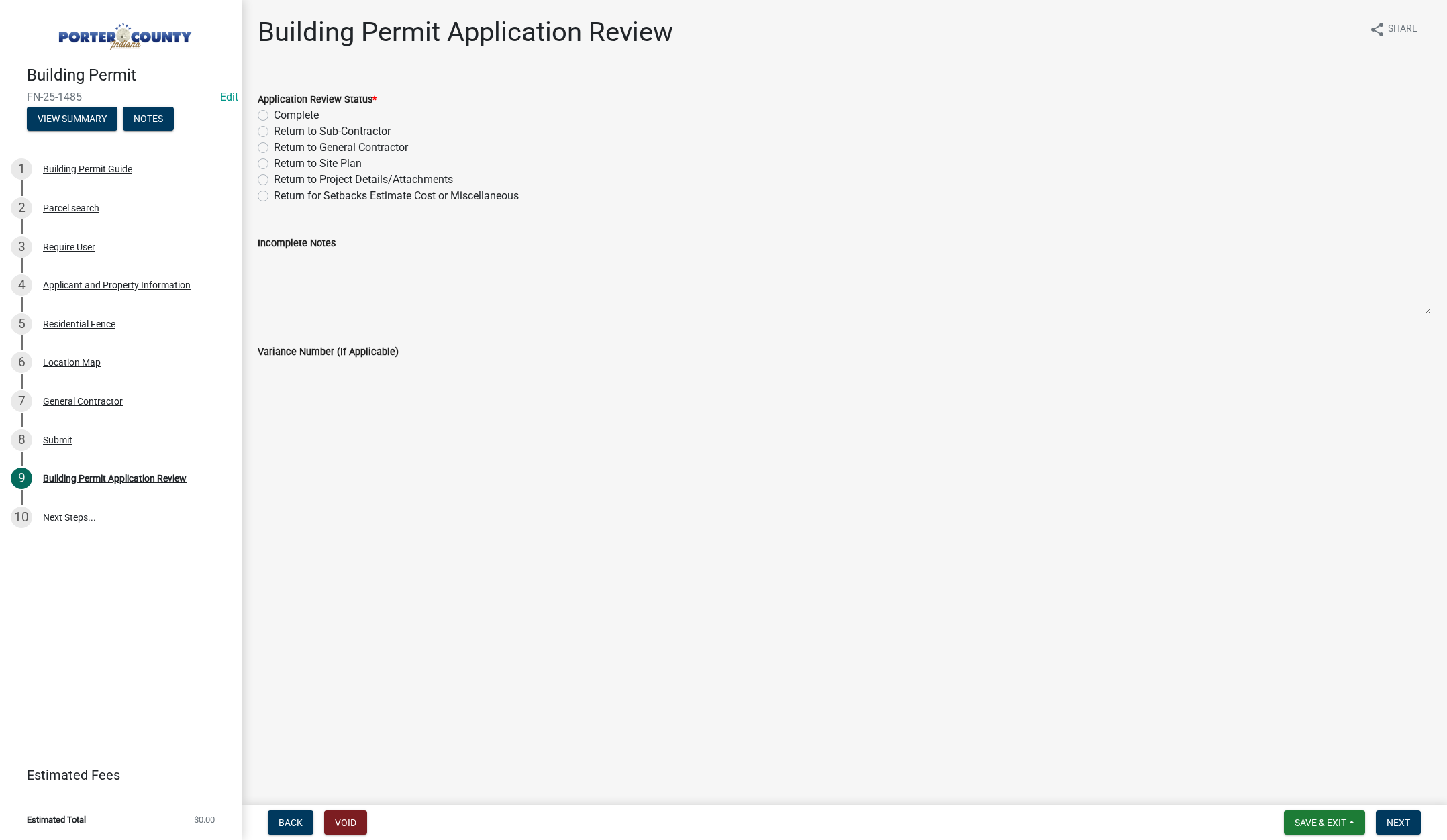
click at [274, 114] on label "Complete" at bounding box center [296, 115] width 45 height 16
click at [274, 114] on input "Complete" at bounding box center [278, 112] width 9 height 9
radio input "true"
click at [1395, 822] on span "Next" at bounding box center [1398, 822] width 24 height 11
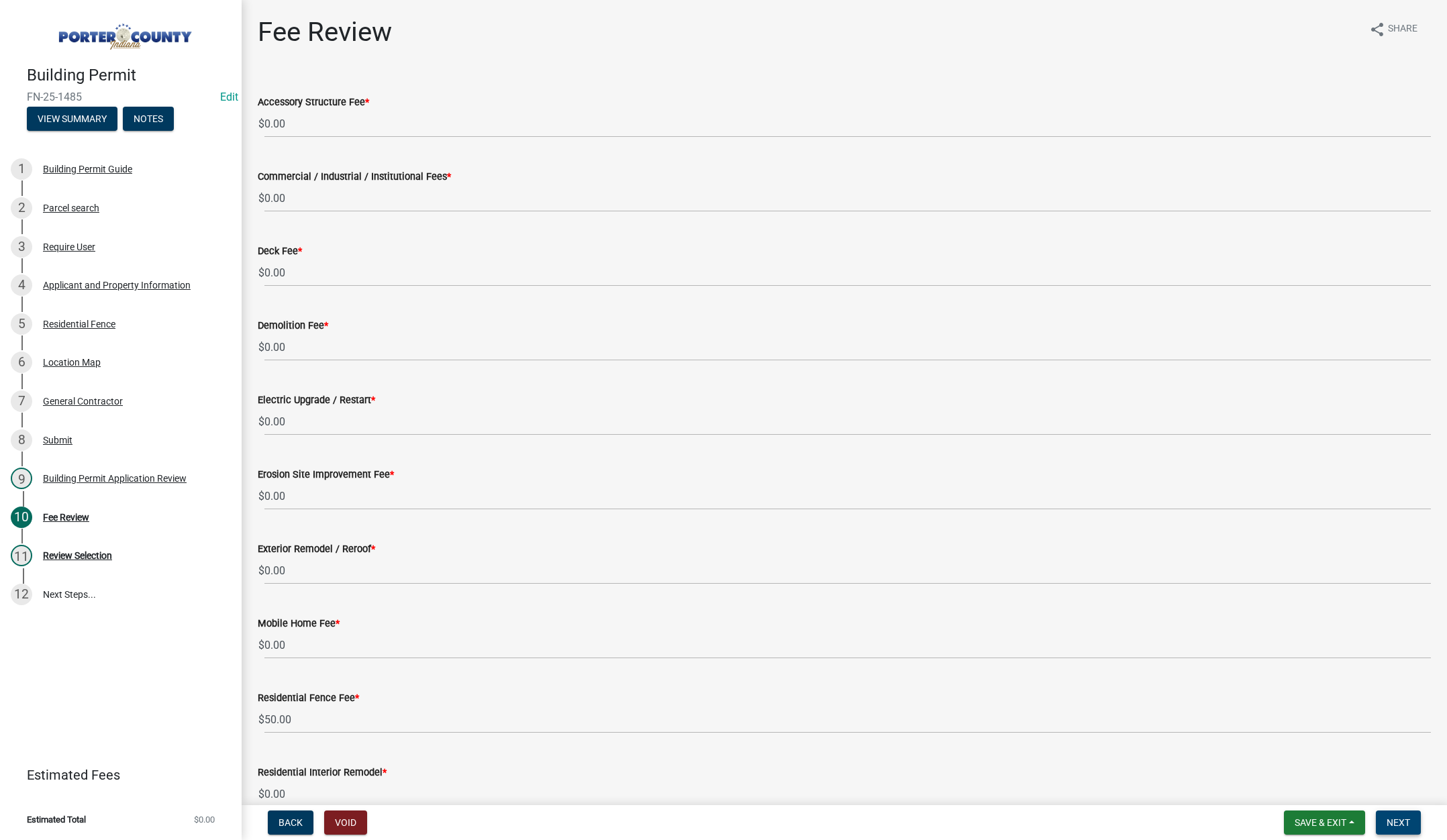
click at [1398, 819] on span "Next" at bounding box center [1398, 822] width 24 height 11
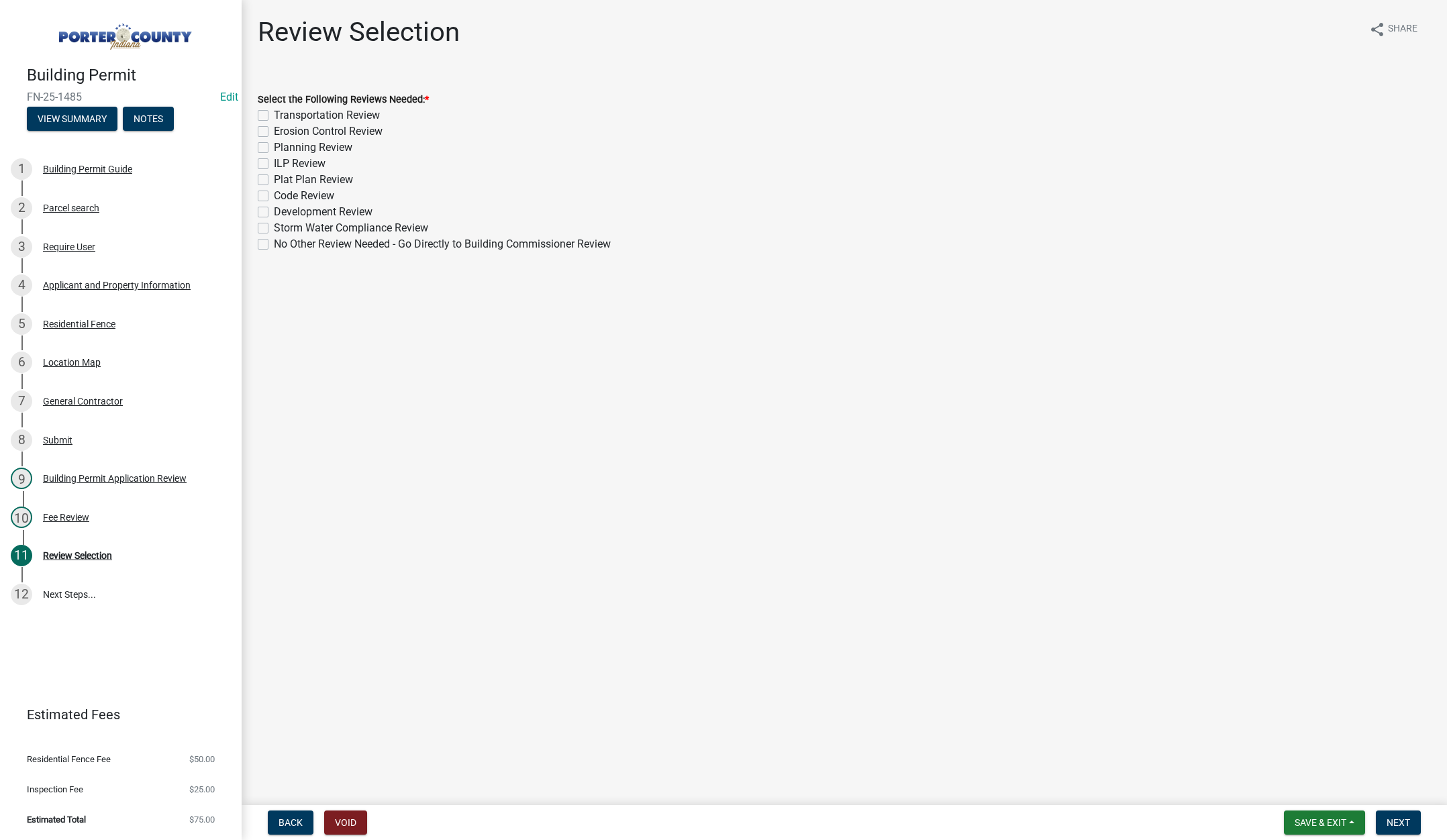
click at [274, 240] on label "No Other Review Needed - Go Directly to Building Commissioner Review" at bounding box center [442, 244] width 337 height 16
click at [274, 240] on input "No Other Review Needed - Go Directly to Building Commissioner Review" at bounding box center [278, 240] width 9 height 9
checkbox input "true"
checkbox input "false"
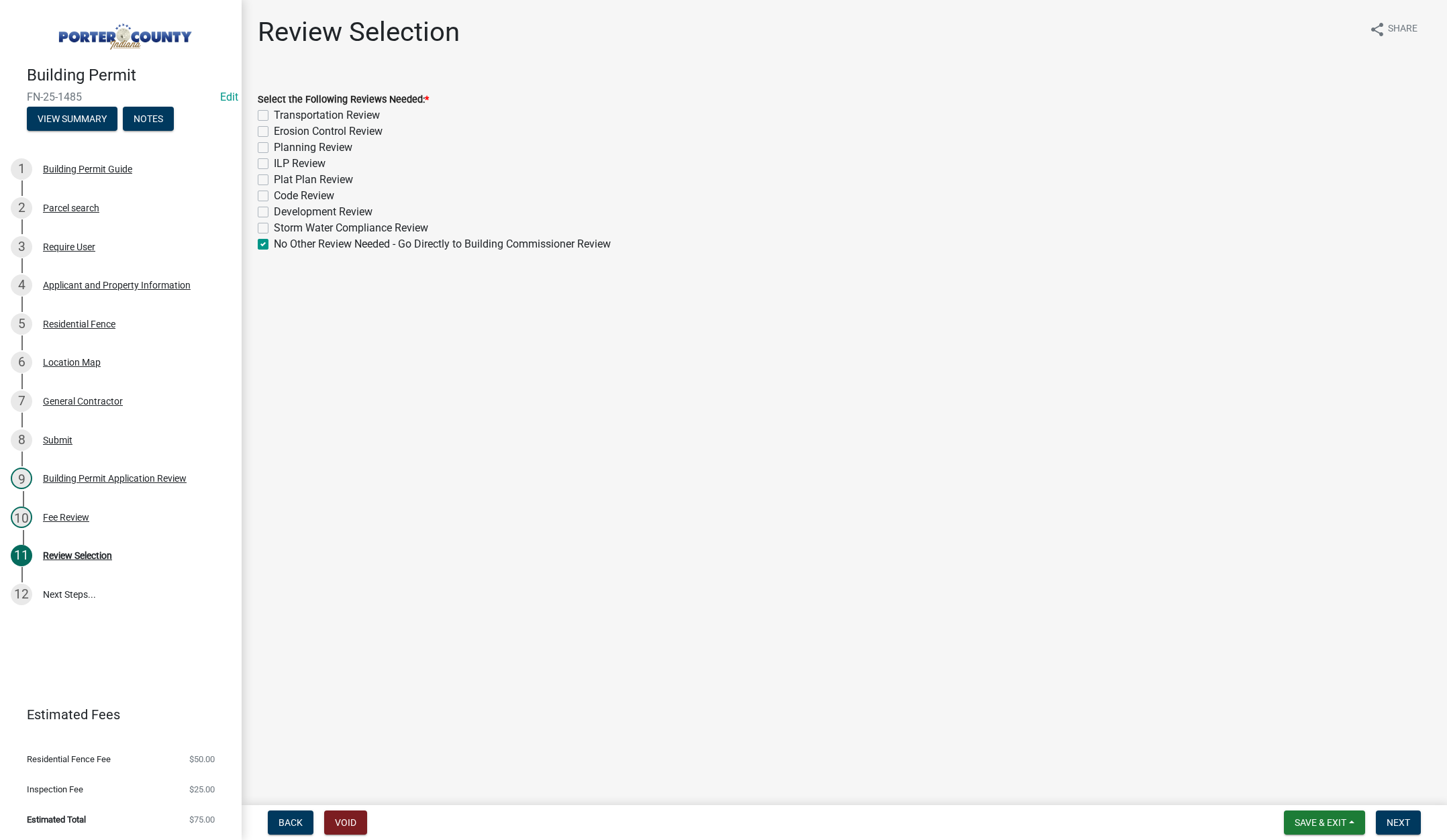
checkbox input "false"
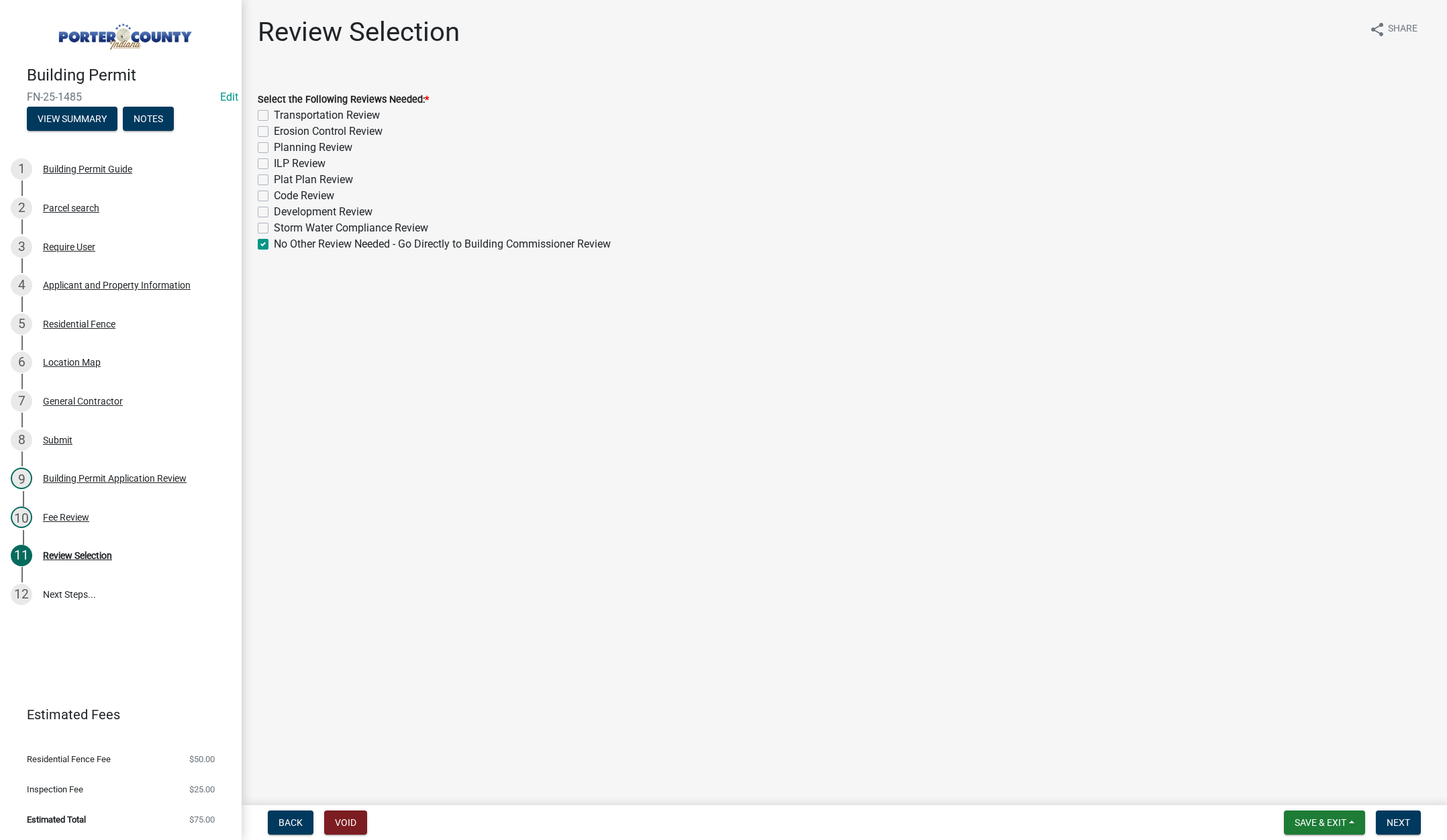
checkbox input "false"
checkbox input "true"
click at [1392, 818] on span "Next" at bounding box center [1398, 822] width 24 height 11
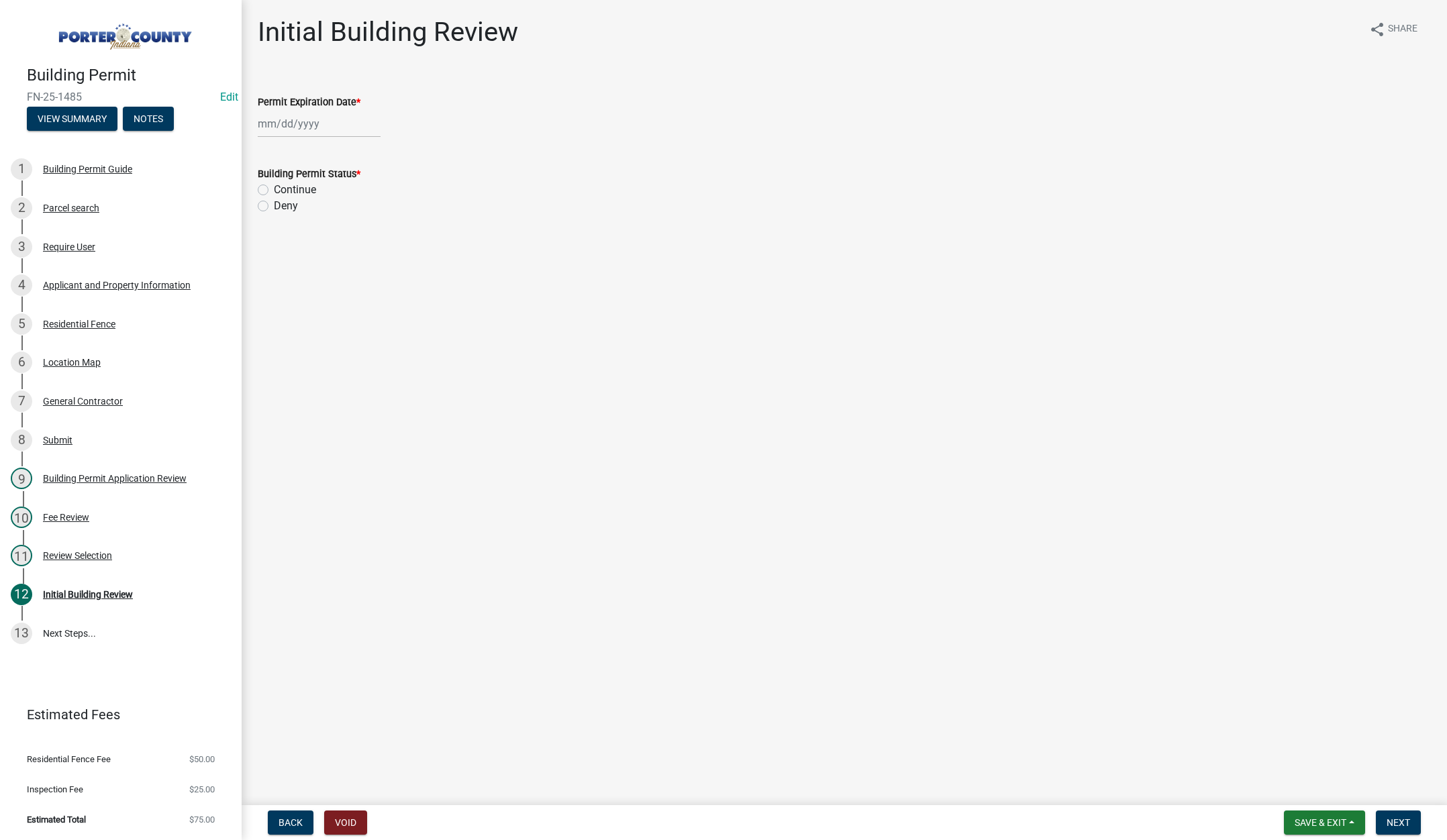
click at [318, 115] on div at bounding box center [319, 123] width 123 height 27
select select "8"
click at [369, 151] on select "1525 1526 1527 1528 1529 1530 1531 1532 1533 1534 1535 1536 1537 1538 1539 1540…" at bounding box center [362, 152] width 48 height 20
select select "2026"
click at [339, 142] on select "1525 1526 1527 1528 1529 1530 1531 1532 1533 1534 1535 1536 1537 1538 1539 1540…" at bounding box center [362, 152] width 48 height 20
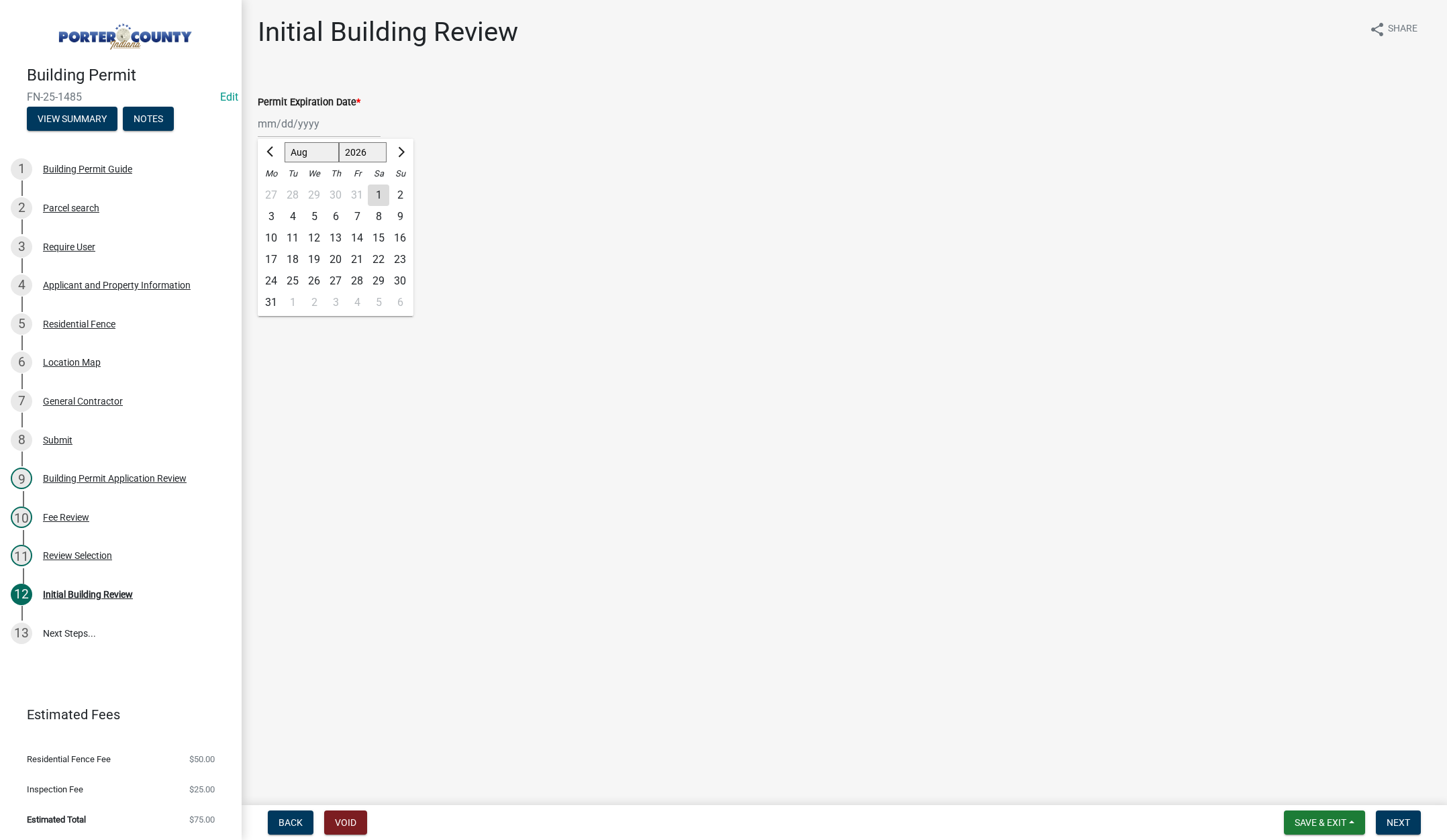
click at [335, 238] on div "13" at bounding box center [335, 238] width 21 height 21
type input "[DATE]"
click at [274, 187] on label "Continue" at bounding box center [294, 190] width 42 height 16
click at [274, 187] on input "Continue" at bounding box center [278, 186] width 9 height 9
radio input "true"
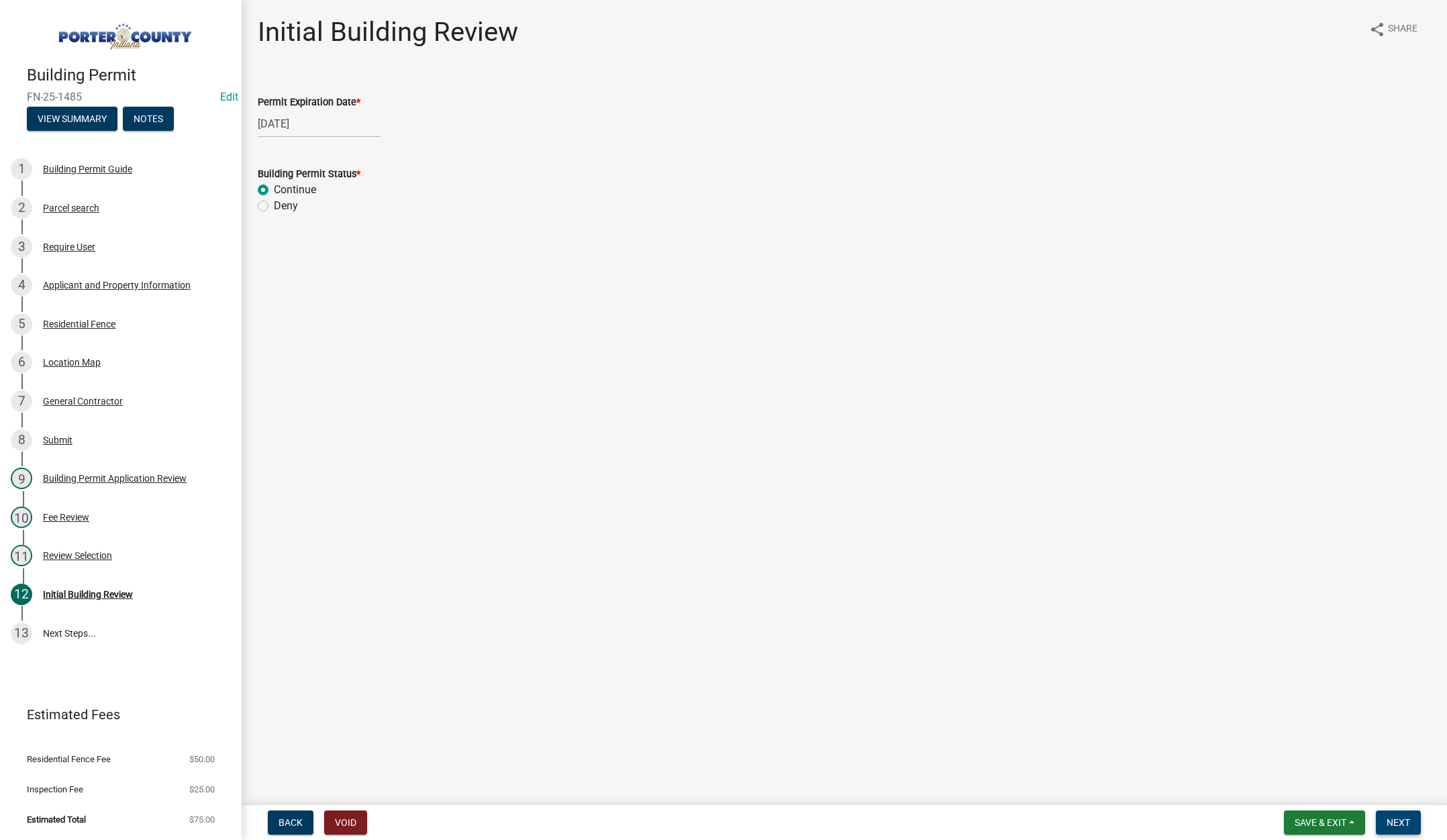
click at [1389, 821] on span "Next" at bounding box center [1398, 822] width 24 height 11
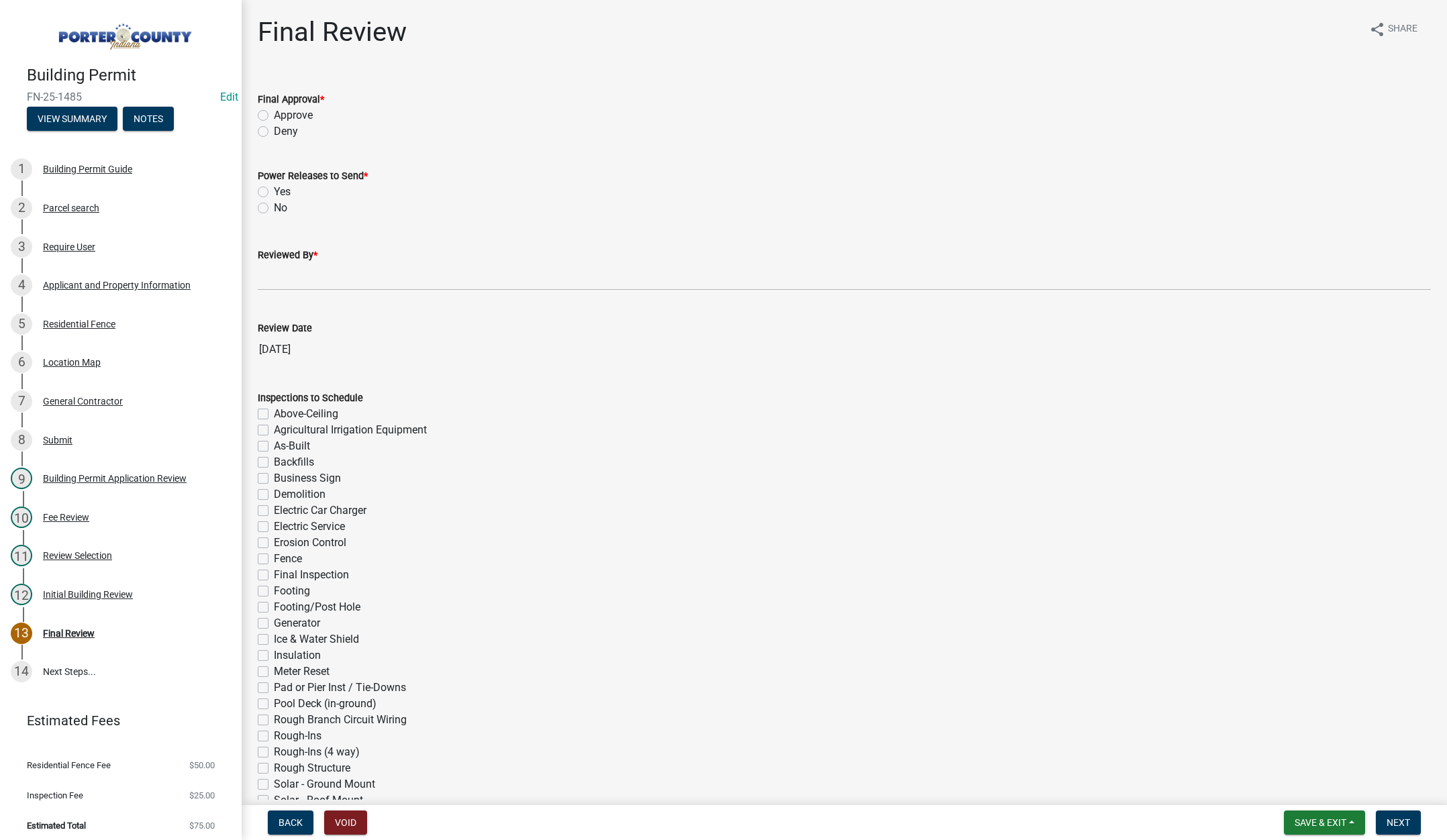
click at [274, 112] on label "Approve" at bounding box center [293, 115] width 39 height 16
click at [274, 112] on input "Approve" at bounding box center [278, 112] width 9 height 9
radio input "true"
click at [274, 207] on label "No" at bounding box center [280, 208] width 13 height 16
click at [274, 207] on input "No" at bounding box center [278, 204] width 9 height 9
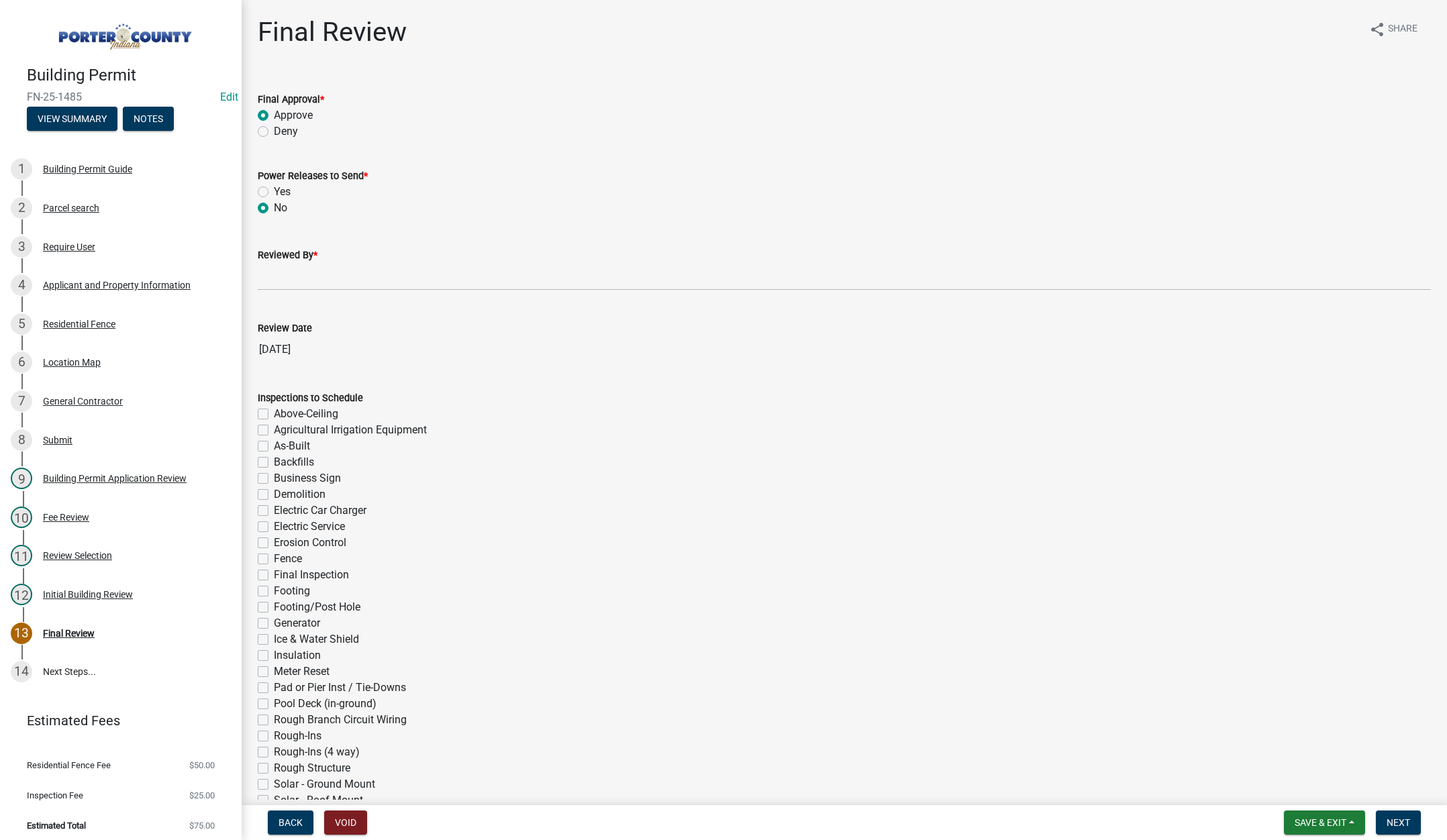
radio input "true"
drag, startPoint x: 285, startPoint y: 278, endPoint x: 291, endPoint y: 281, distance: 6.7
click at [285, 278] on input "Reviewed By *" at bounding box center [844, 277] width 1173 height 27
type input "[PERSON_NAME]"
click at [1388, 817] on span "Next" at bounding box center [1398, 822] width 24 height 11
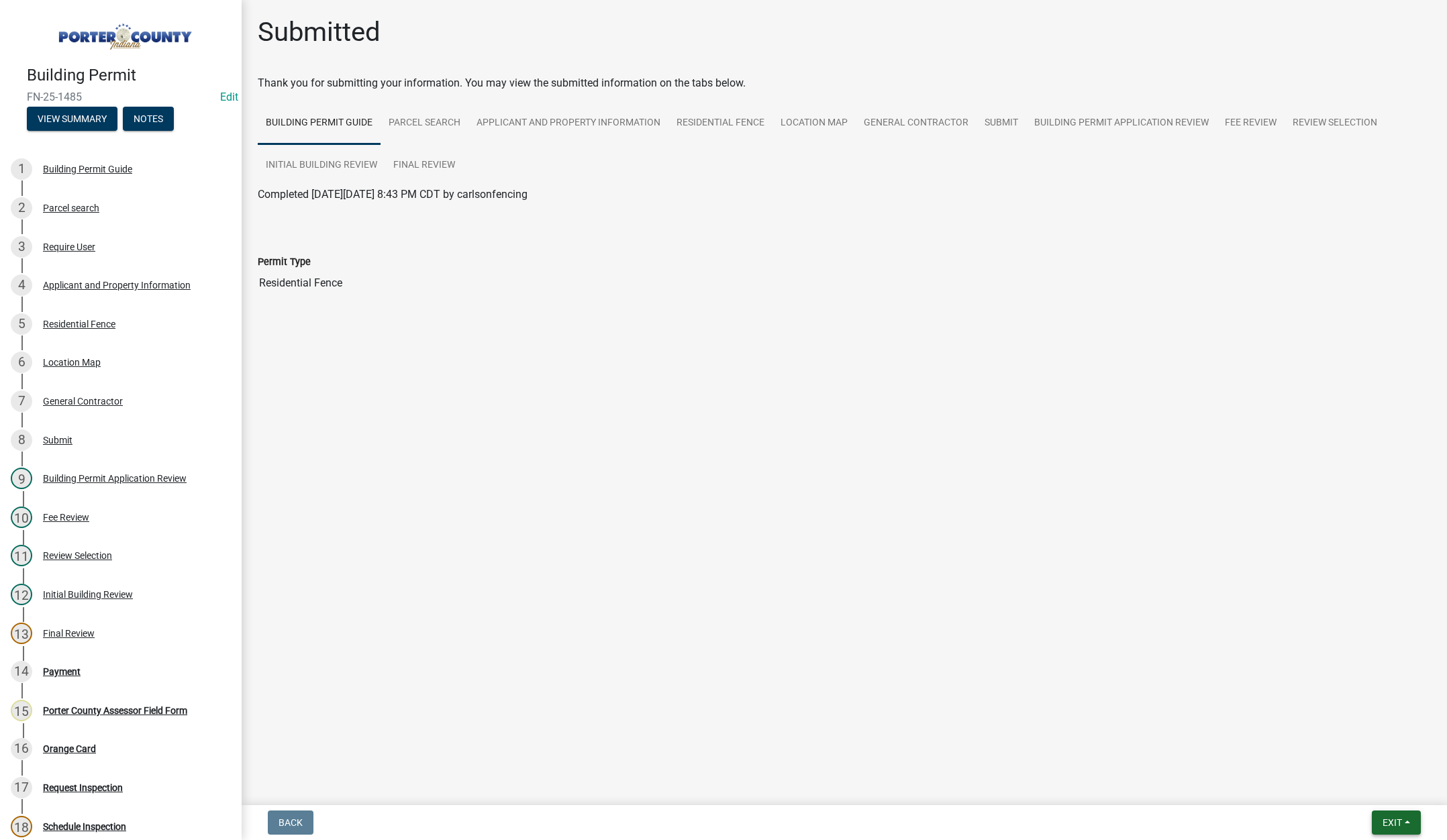
click at [1379, 822] on button "Exit" at bounding box center [1396, 822] width 49 height 24
click at [1374, 793] on button "Save & Exit" at bounding box center [1366, 788] width 107 height 33
click at [86, 632] on div "Final Review" at bounding box center [69, 633] width 52 height 10
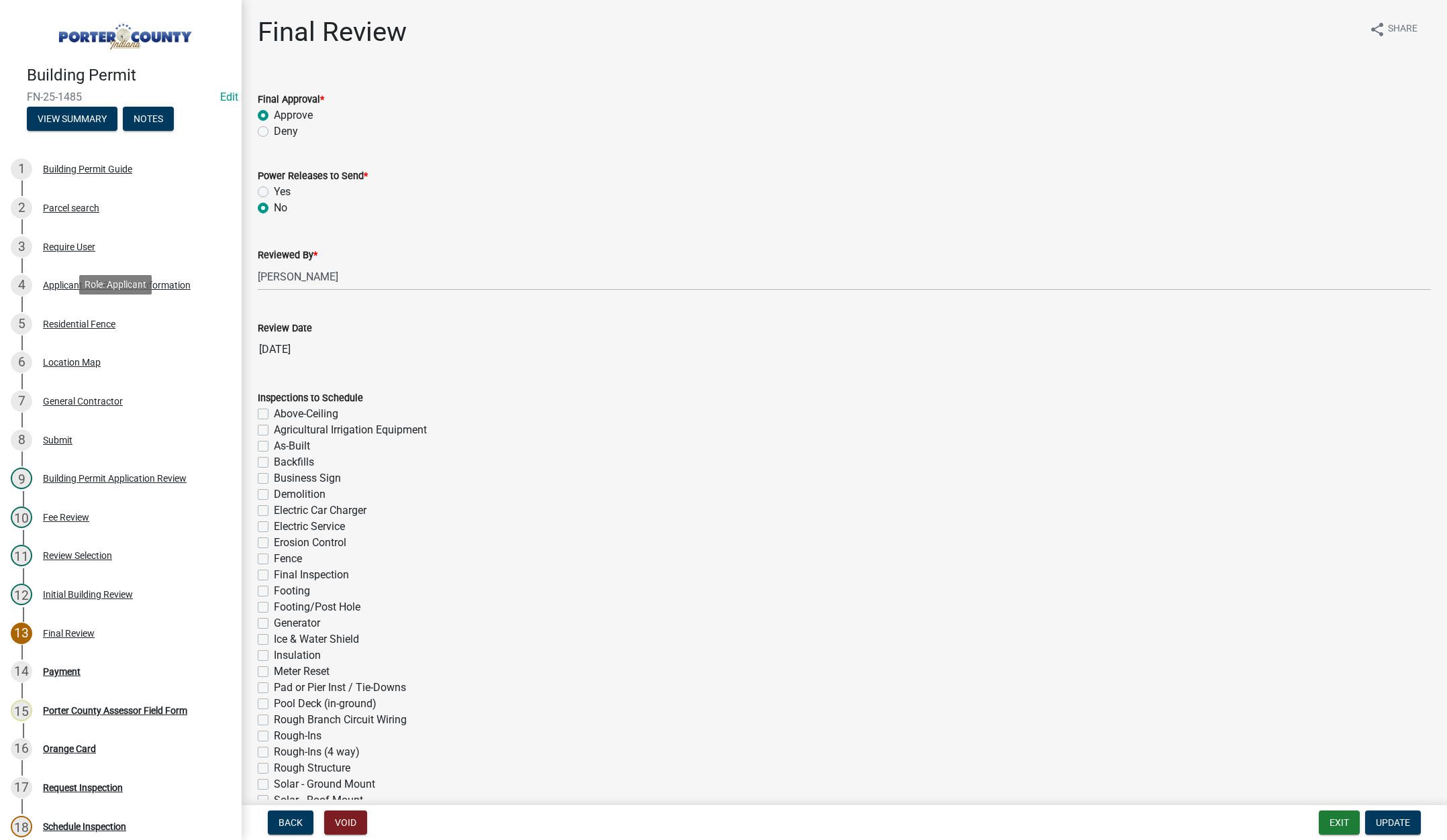
drag, startPoint x: 78, startPoint y: 317, endPoint x: 290, endPoint y: 314, distance: 212.0
click at [82, 319] on div "Residential Fence" at bounding box center [79, 324] width 72 height 10
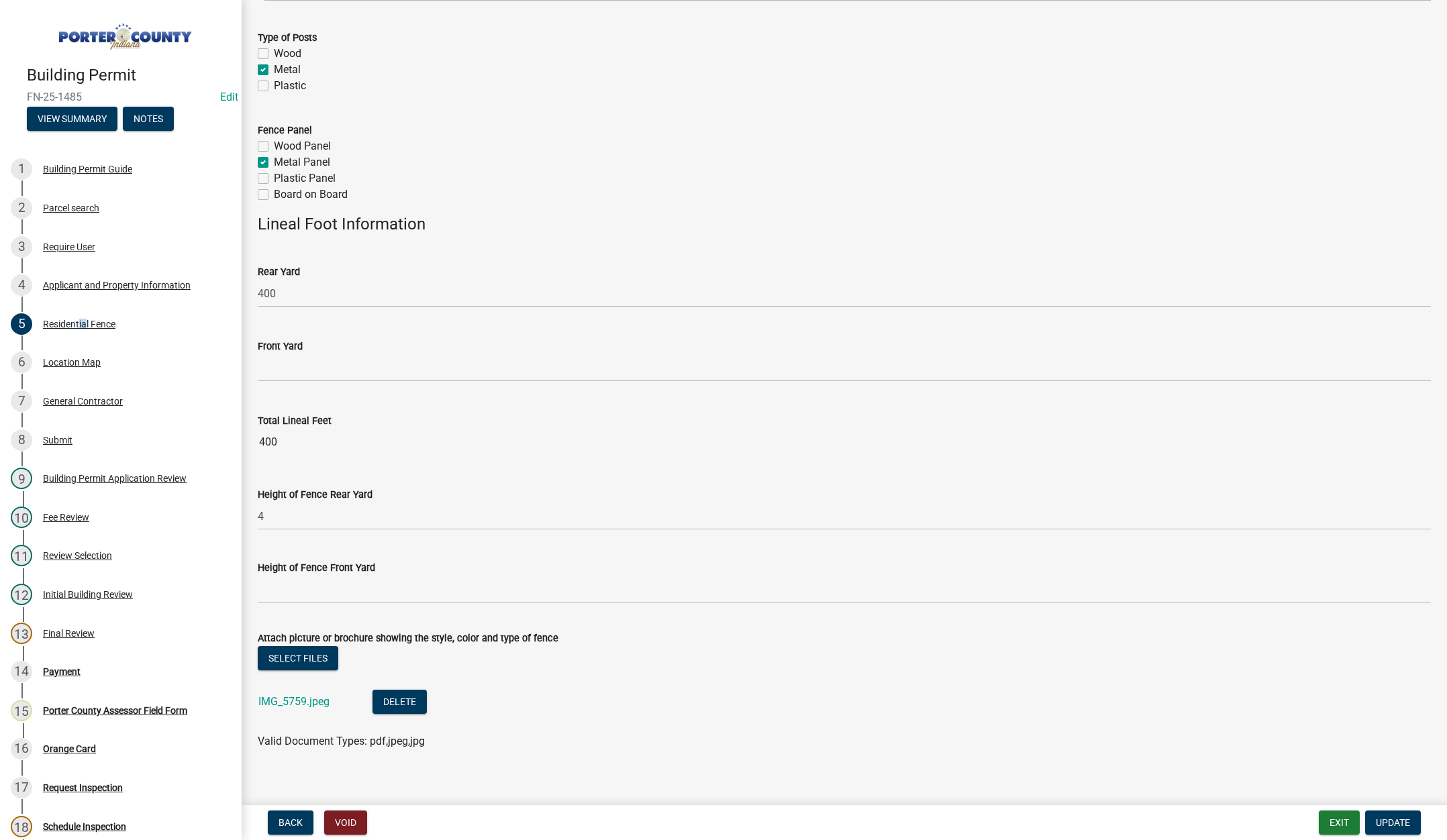
scroll to position [243, 0]
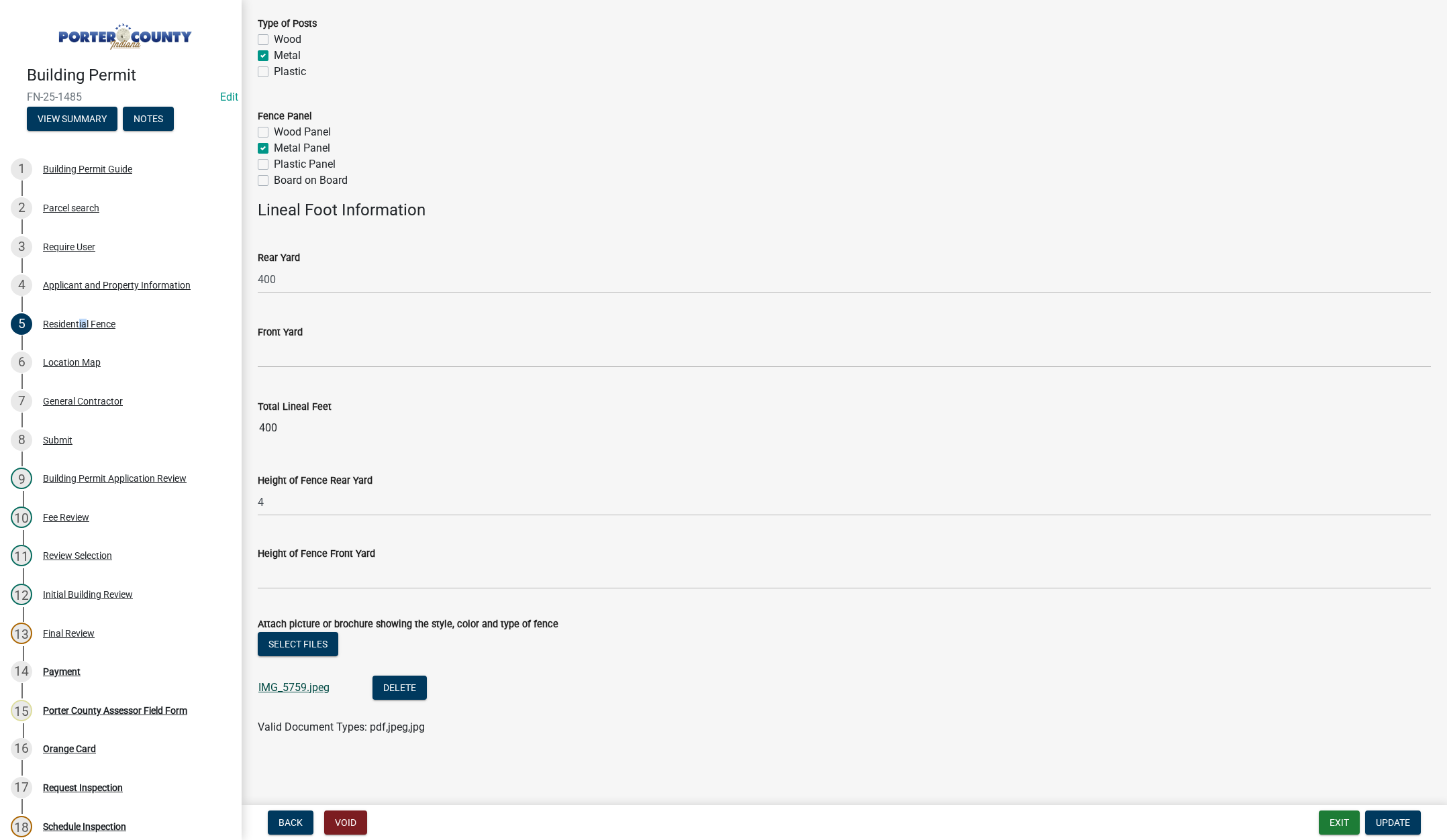
click at [287, 688] on link "IMG_5759.jpeg" at bounding box center [294, 687] width 71 height 13
drag, startPoint x: 64, startPoint y: 359, endPoint x: 154, endPoint y: 356, distance: 90.0
click at [64, 360] on div "Location Map" at bounding box center [72, 362] width 58 height 10
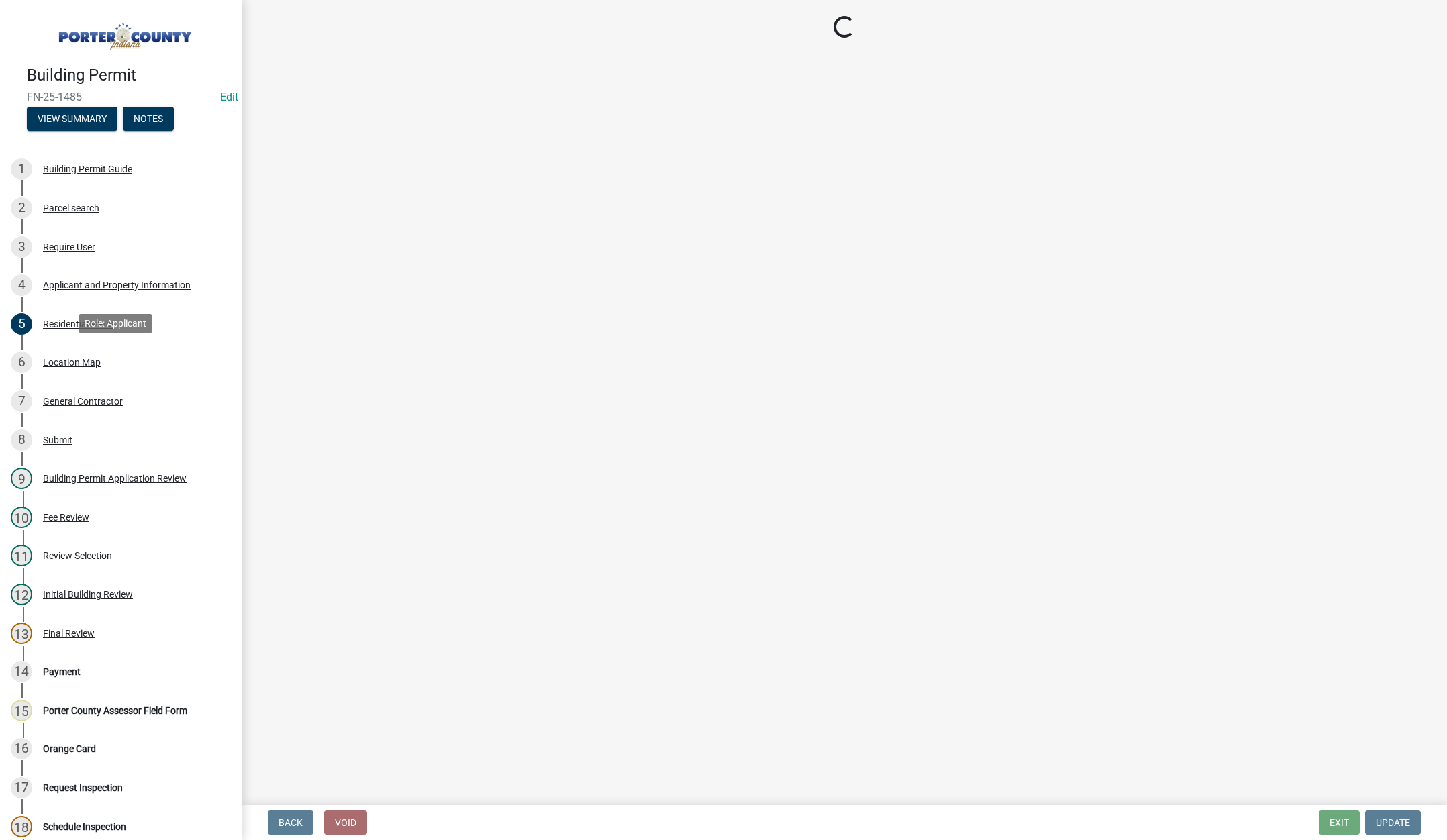
scroll to position [0, 0]
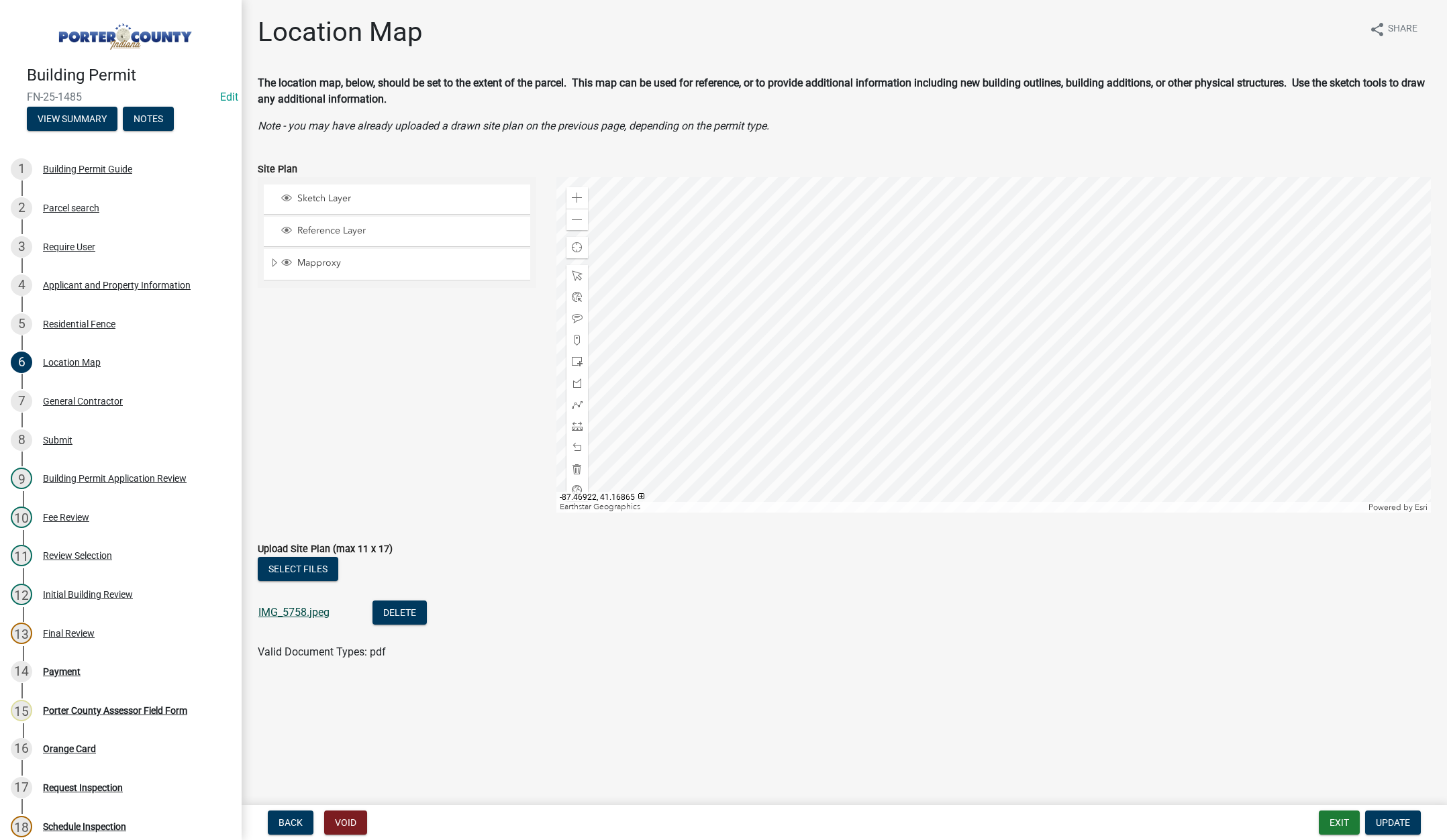
click at [299, 611] on link "IMG_5758.jpeg" at bounding box center [294, 612] width 71 height 13
click at [142, 284] on div "Applicant and Property Information" at bounding box center [117, 285] width 148 height 10
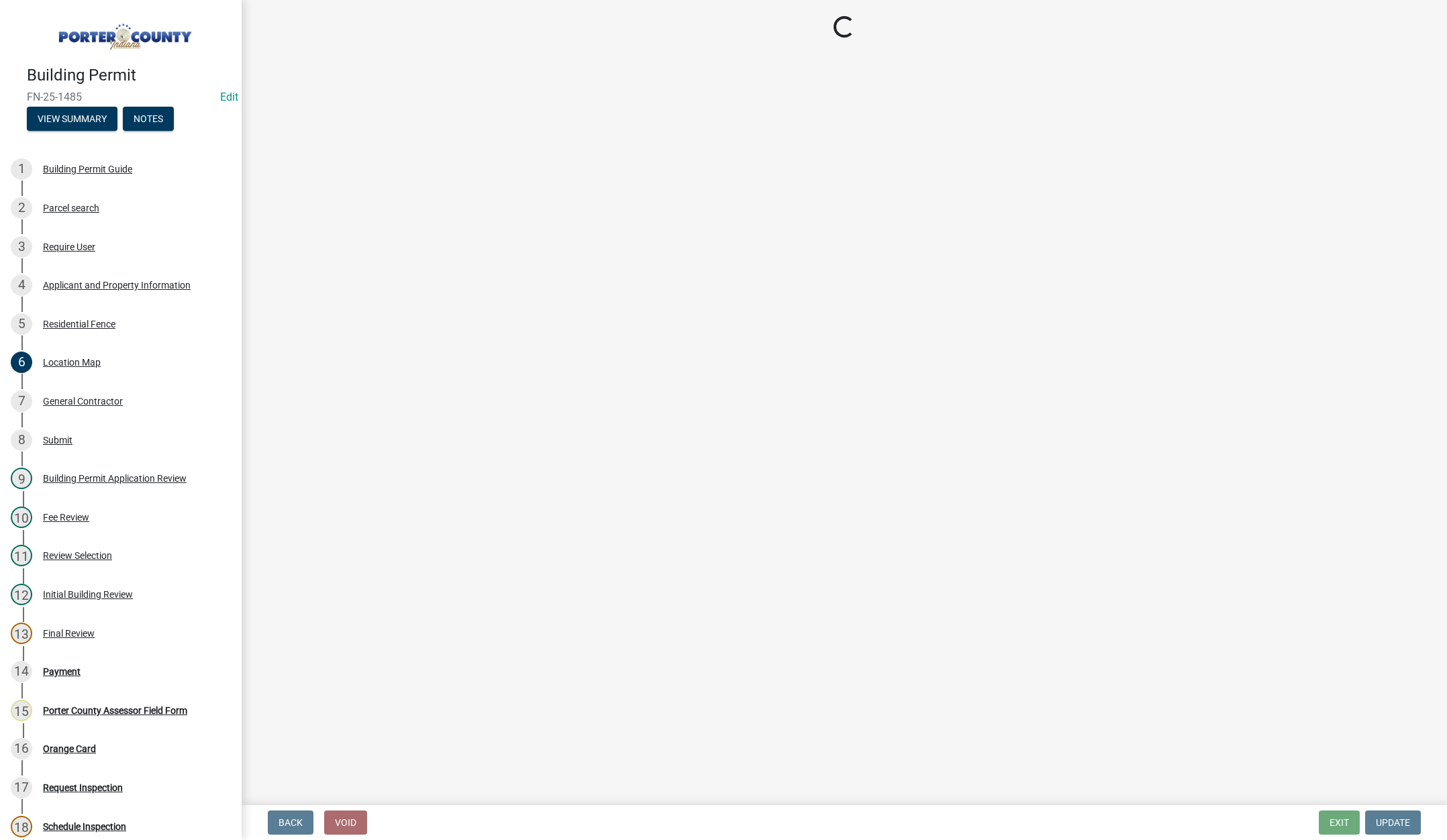
select select "3d0e3105-d46a-462c-9cf4-b32453f427e3"
select select "ad46db9b-b68a-4590-8d08-f4fb10f3ead6"
select select "e2d1b1d7-ccc9-456b-9e96-e16306515997"
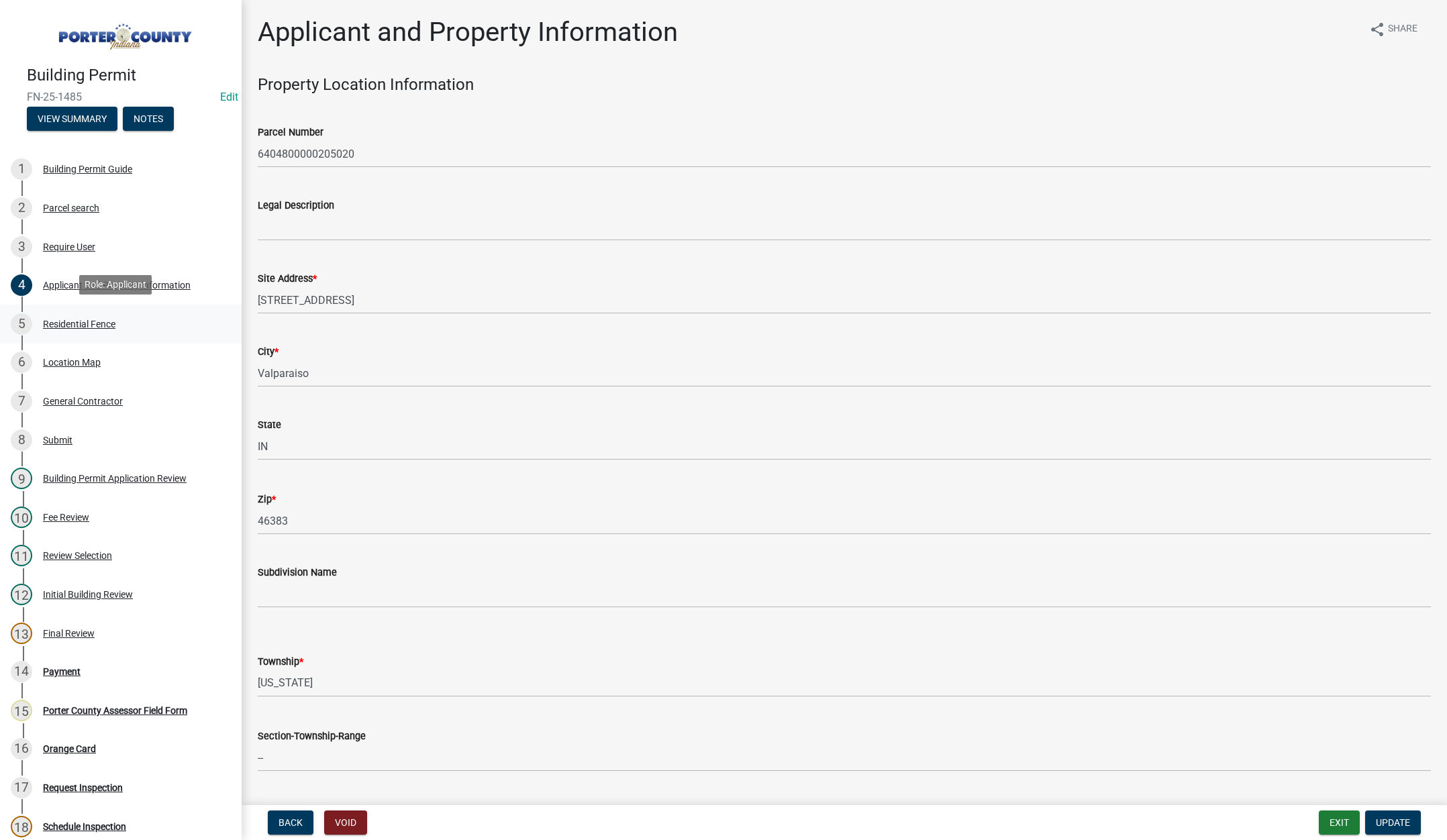
click at [69, 319] on div "Residential Fence" at bounding box center [79, 324] width 72 height 10
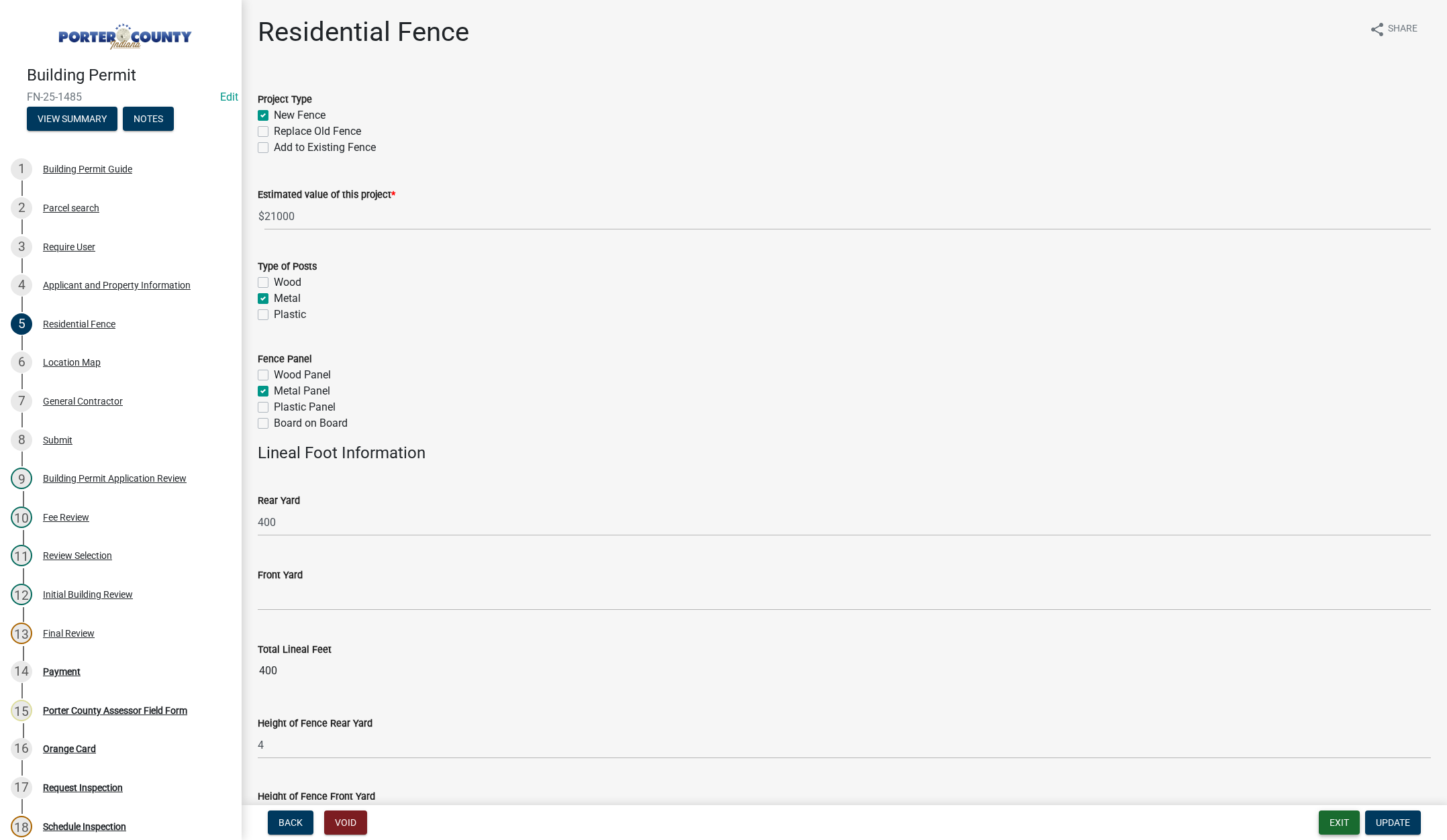
click at [1329, 822] on button "Exit" at bounding box center [1338, 822] width 41 height 24
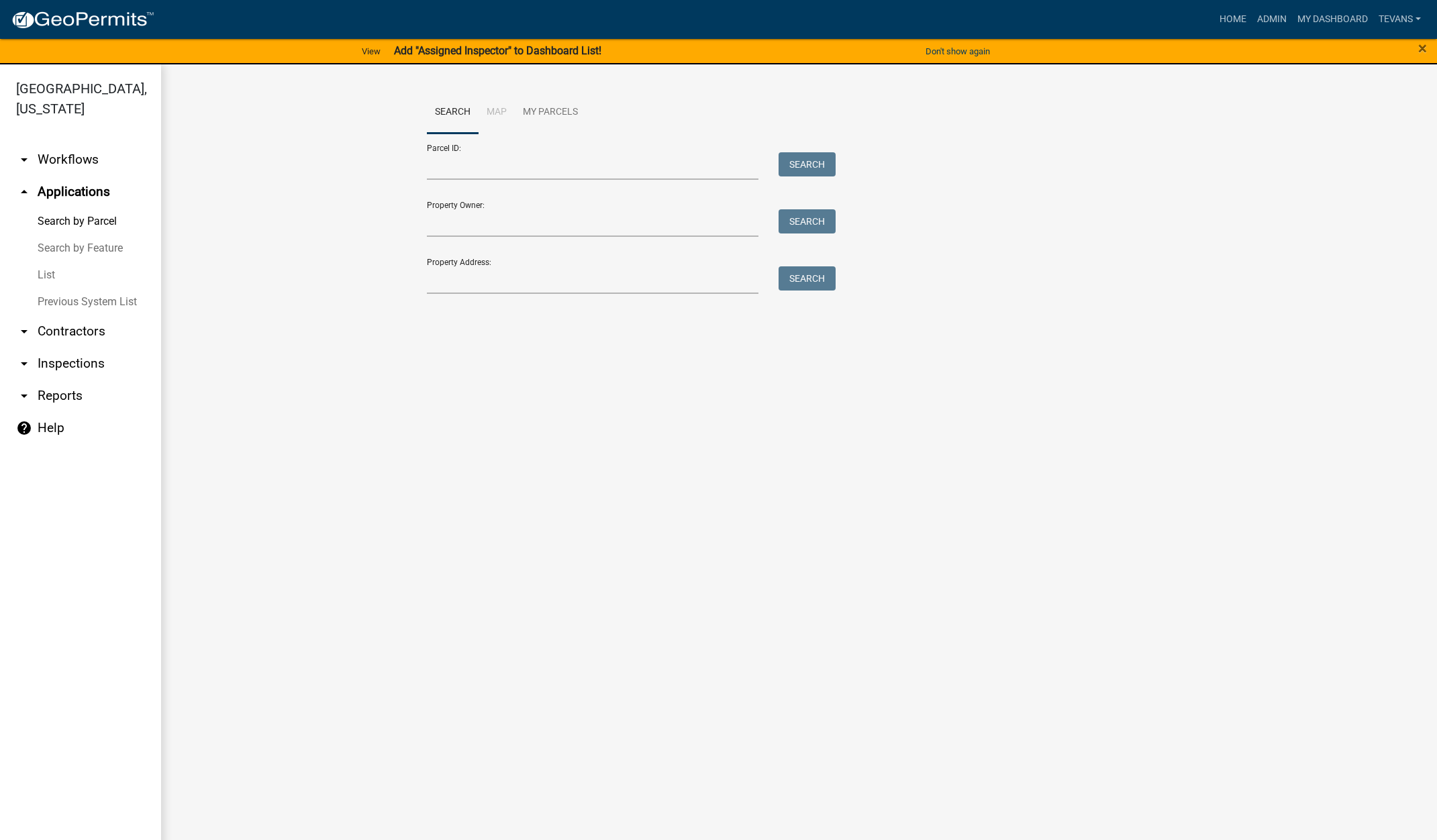
click at [389, 447] on main "Search Map My Parcels Parcel ID: Search Property Owner: Search Property Address…" at bounding box center [799, 460] width 1276 height 792
click at [509, 276] on input "Property Address:" at bounding box center [592, 280] width 332 height 27
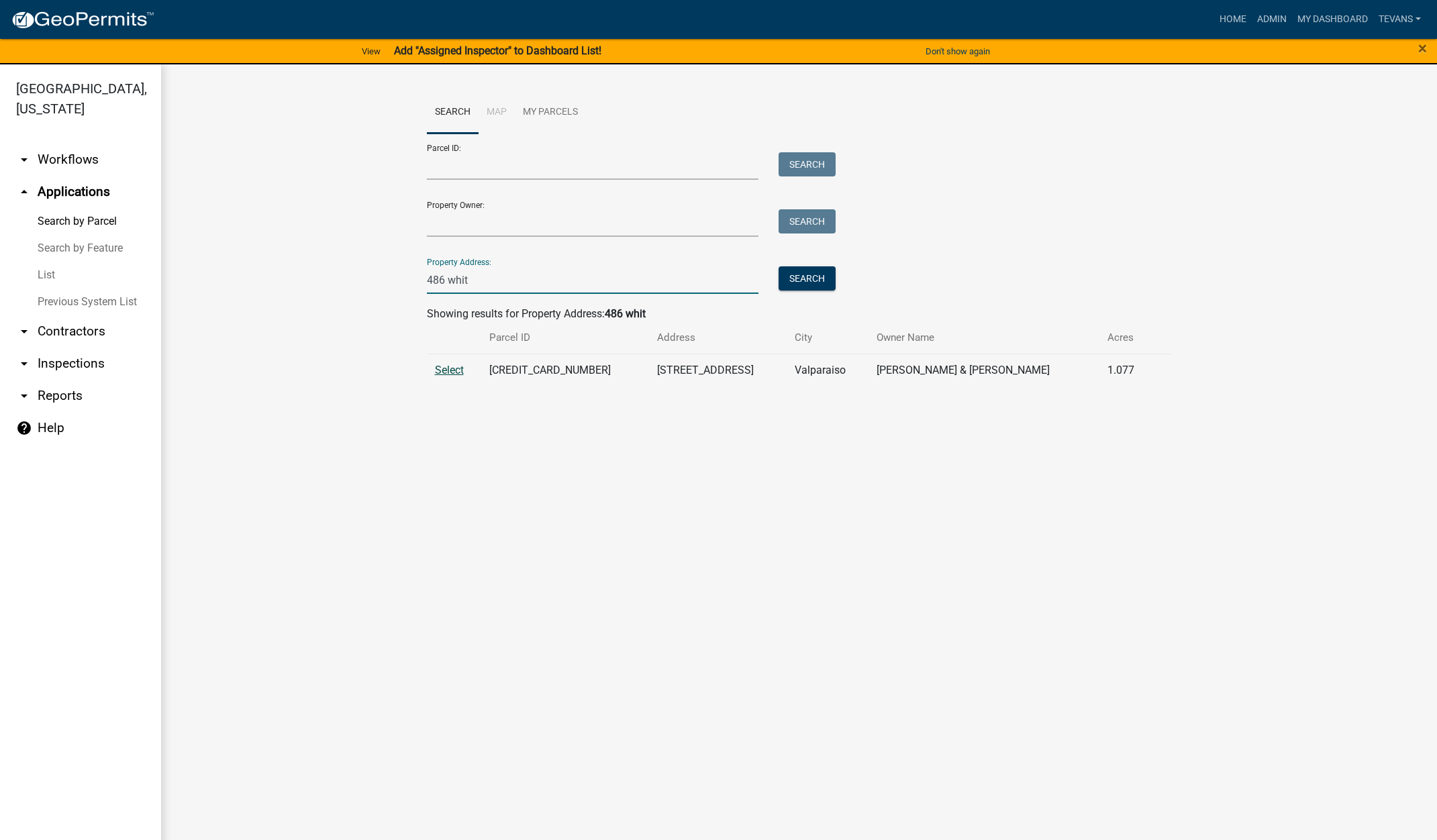
type input "486 whit"
click at [442, 370] on span "Select" at bounding box center [449, 370] width 29 height 13
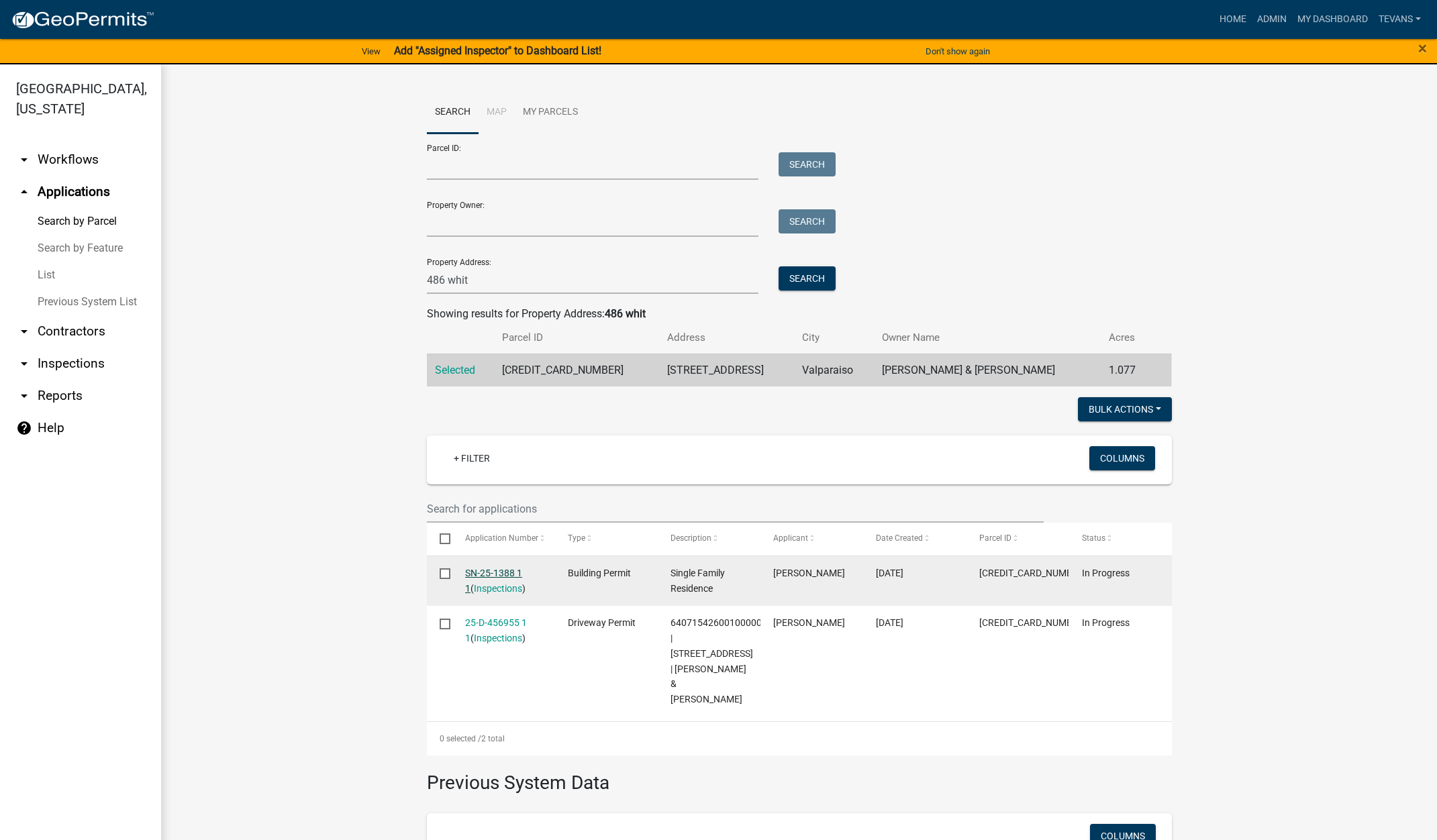
click at [505, 570] on link "SN-25-1388 1 1" at bounding box center [493, 580] width 57 height 26
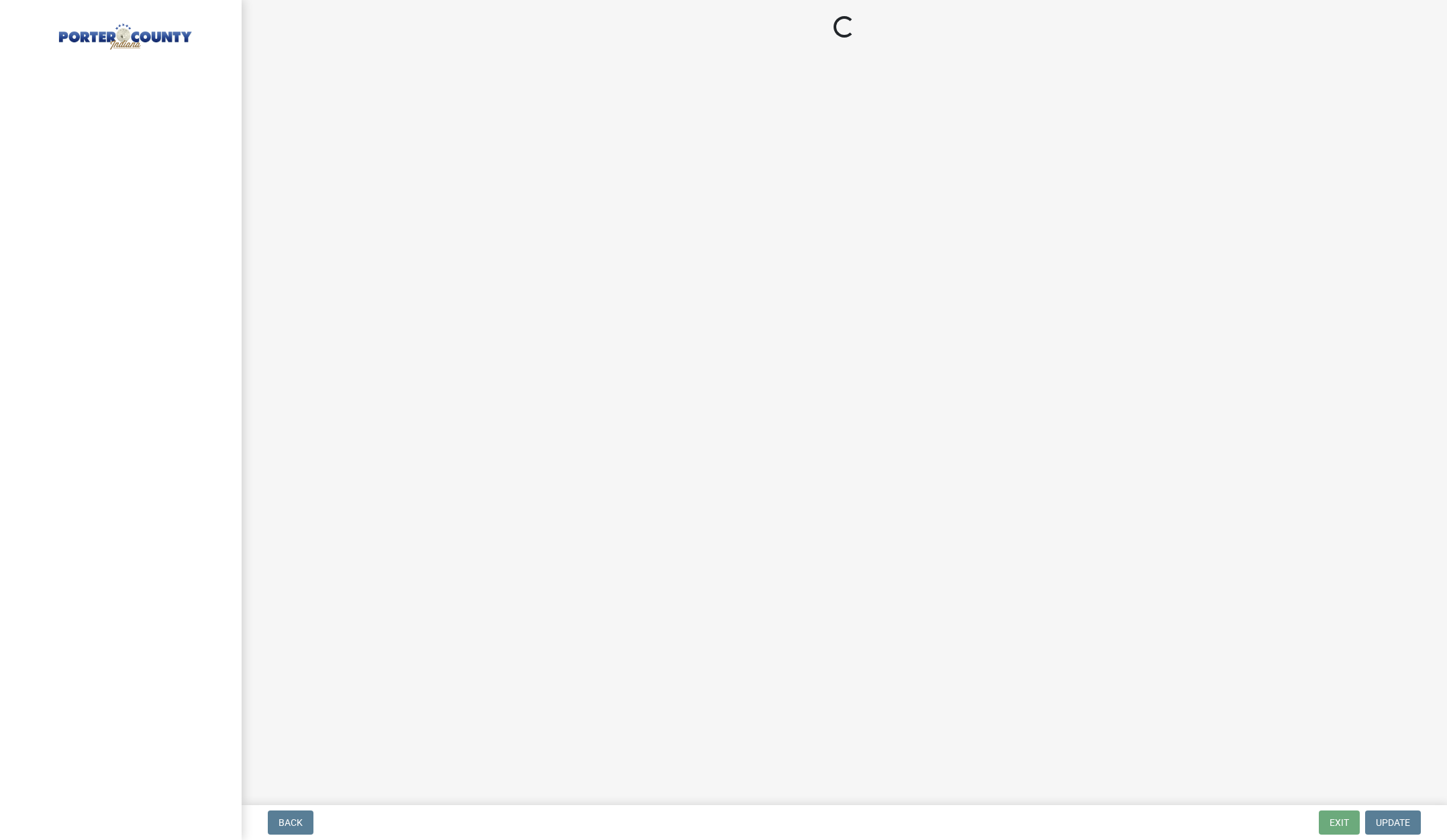
select select "3: 3"
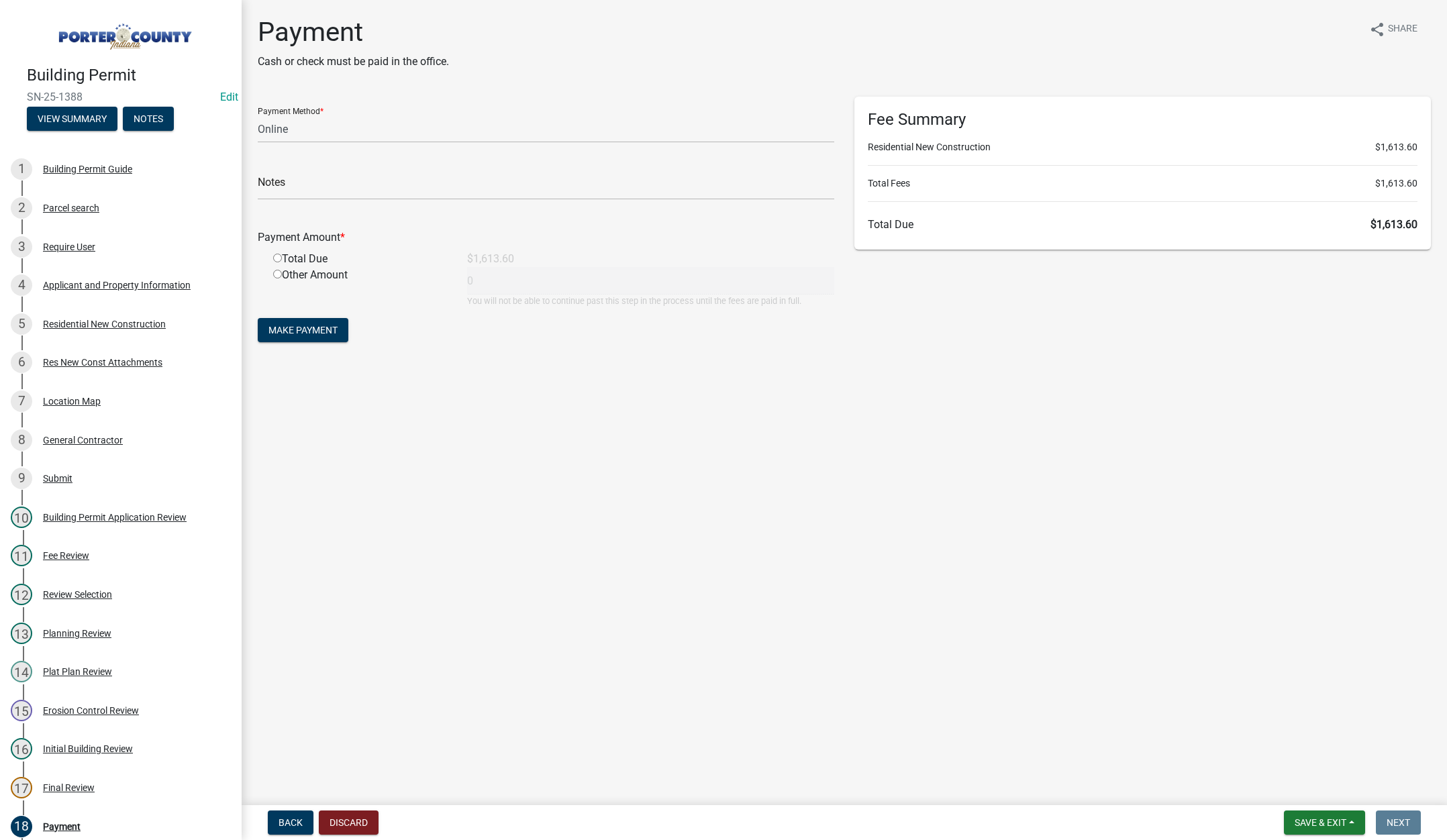
click at [325, 492] on main "Payment Cash or check must be paid in the office. share Share Payment Method * …" at bounding box center [844, 400] width 1205 height 800
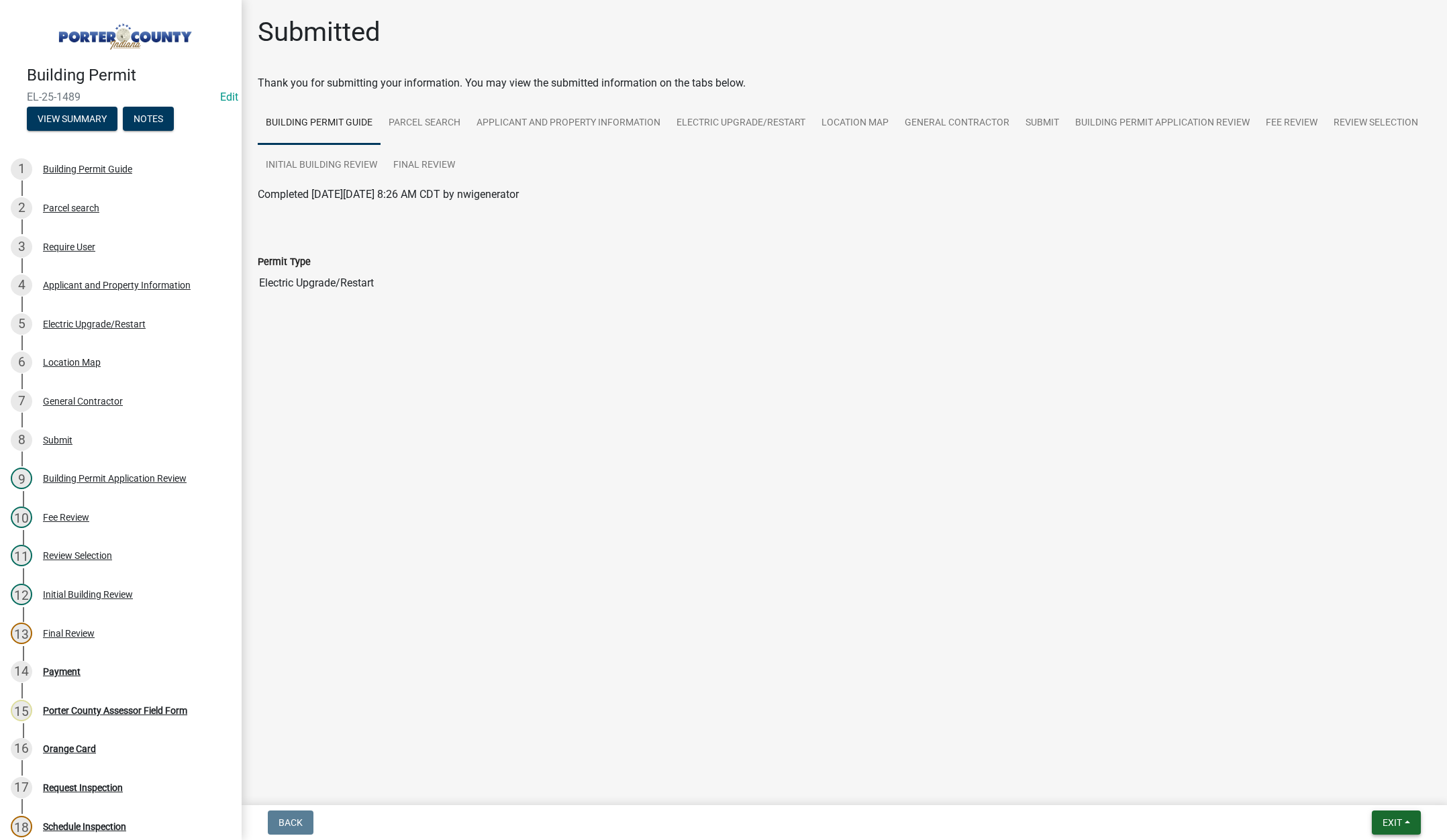
click at [1386, 815] on button "Exit" at bounding box center [1396, 822] width 49 height 24
click at [1377, 796] on button "Save & Exit" at bounding box center [1366, 788] width 107 height 33
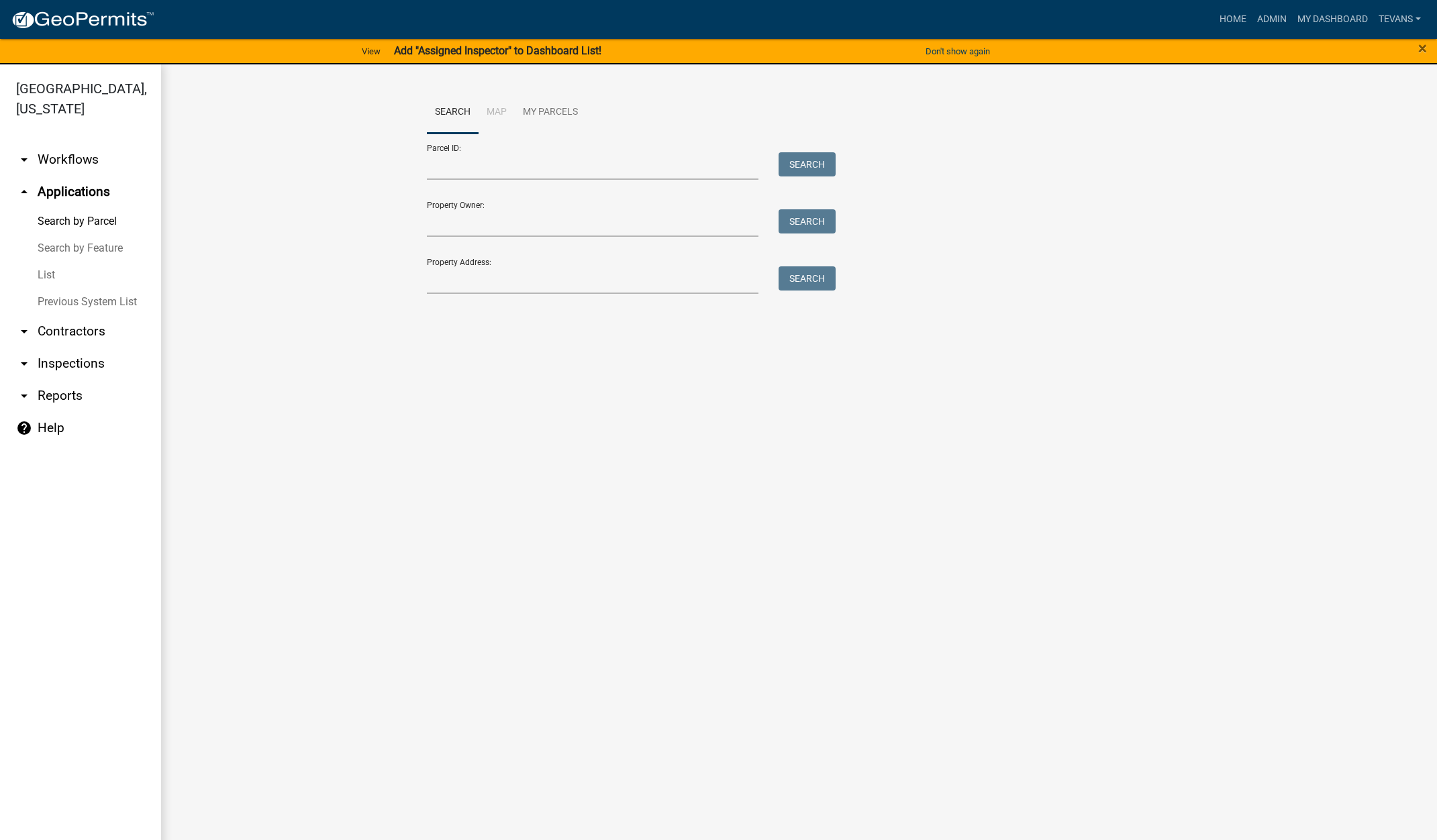
click at [376, 483] on main "Search Map My Parcels Parcel ID: Search Property Owner: Search Property Address…" at bounding box center [799, 460] width 1276 height 792
click at [498, 281] on input "Property Address:" at bounding box center [592, 280] width 332 height 27
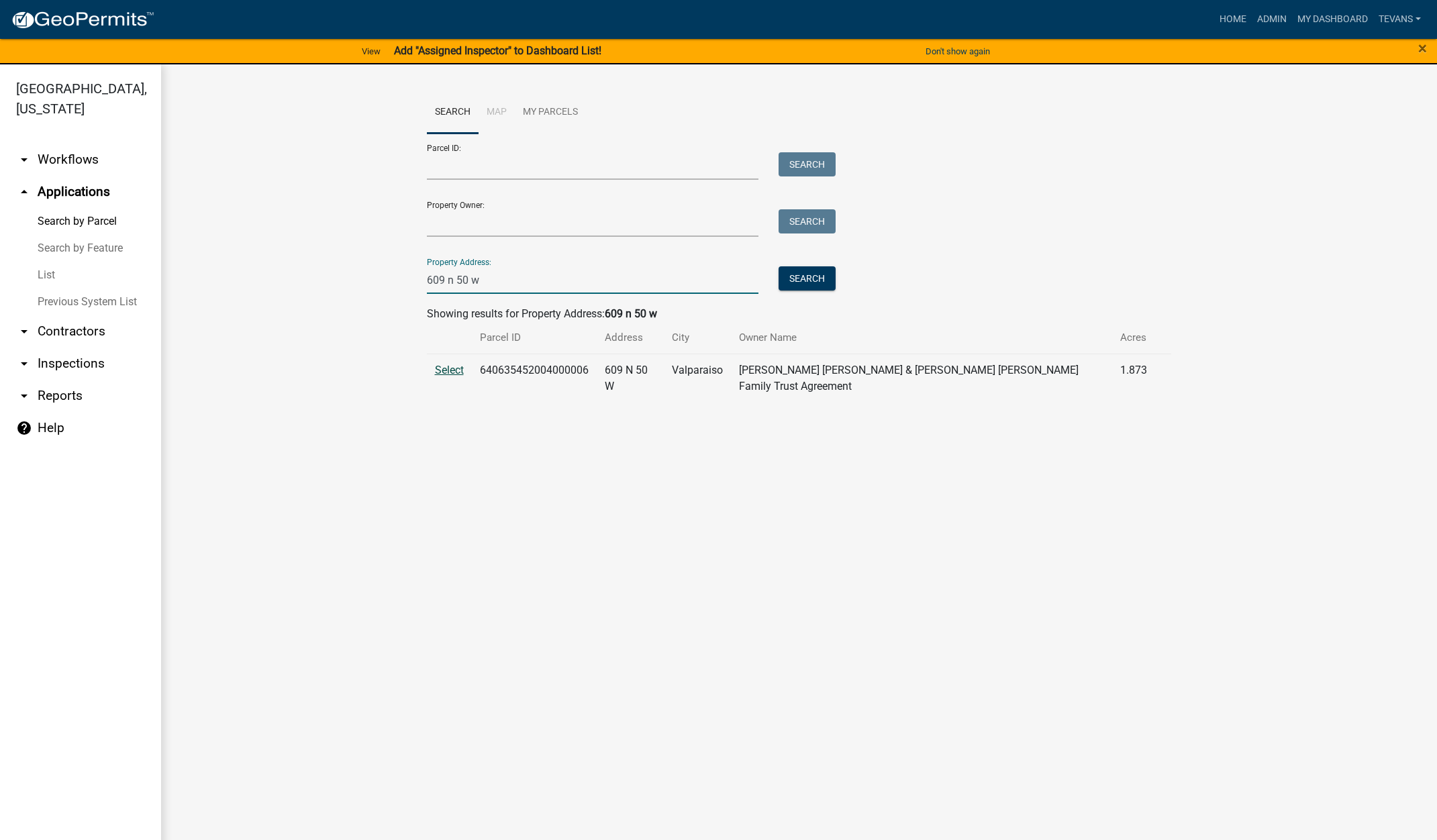
type input "609 n 50 w"
click at [447, 368] on span "Select" at bounding box center [449, 370] width 29 height 13
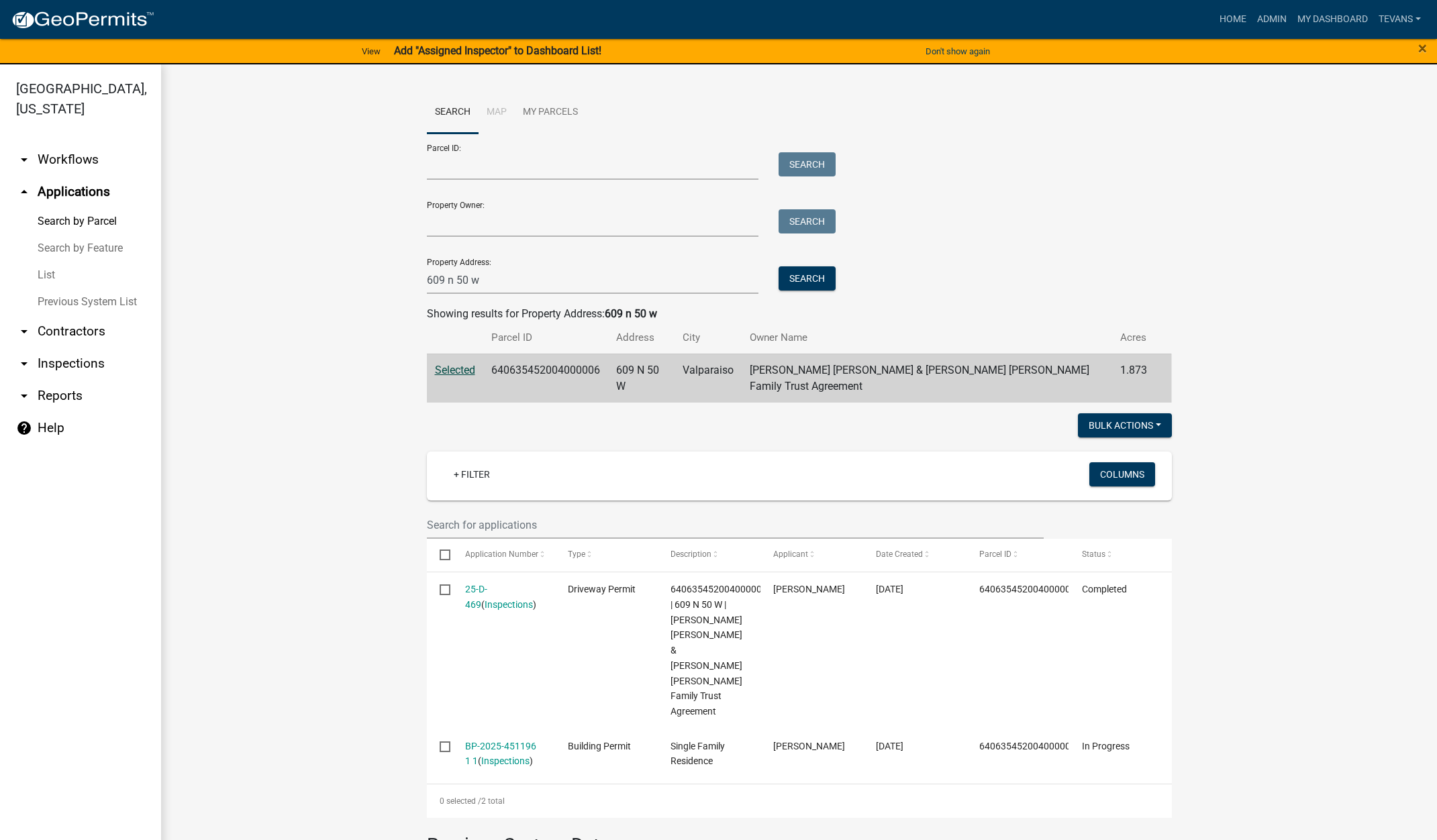
scroll to position [172, 0]
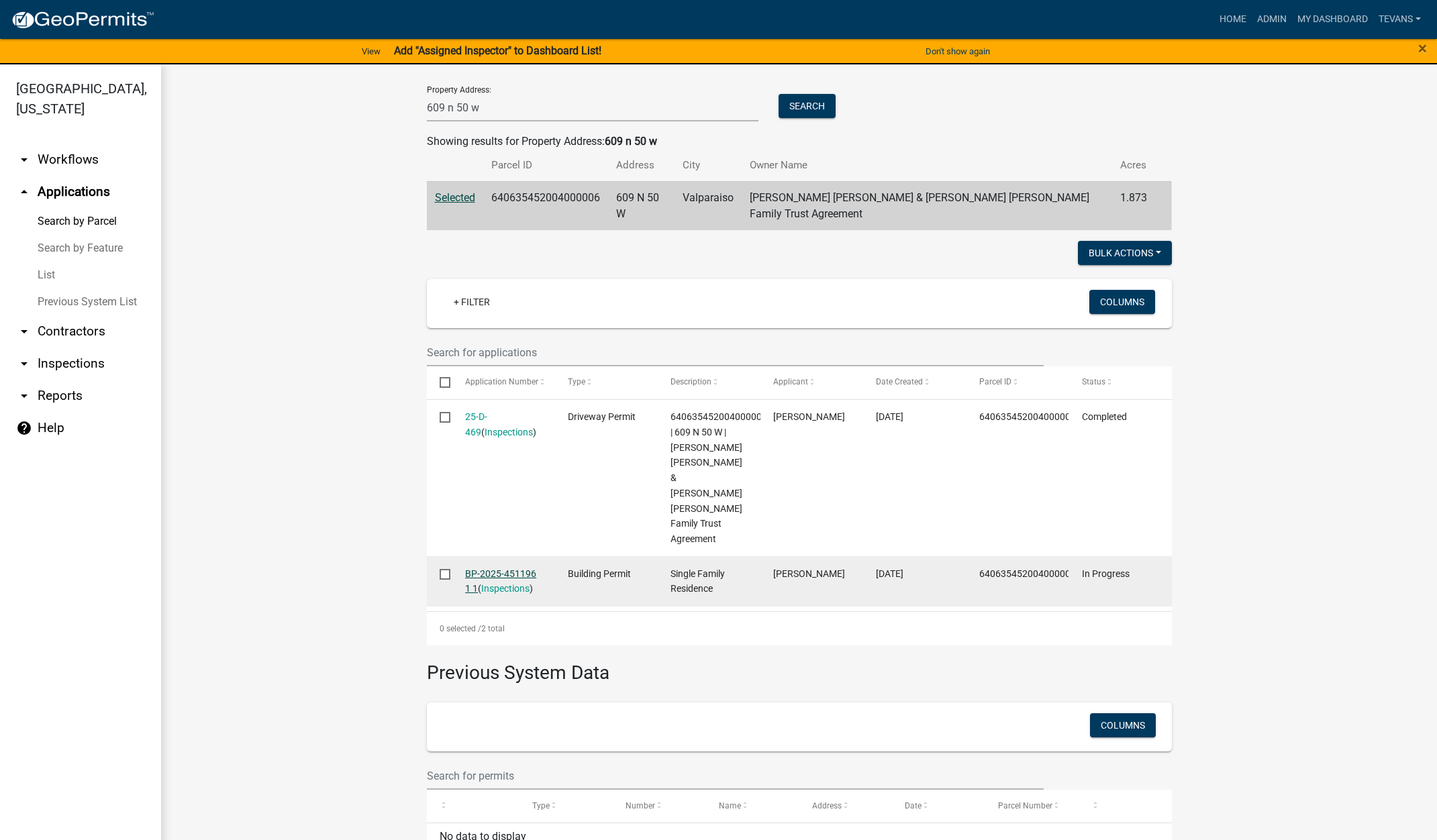
click at [495, 569] on link "BP-2025-451196 1 1" at bounding box center [501, 581] width 71 height 26
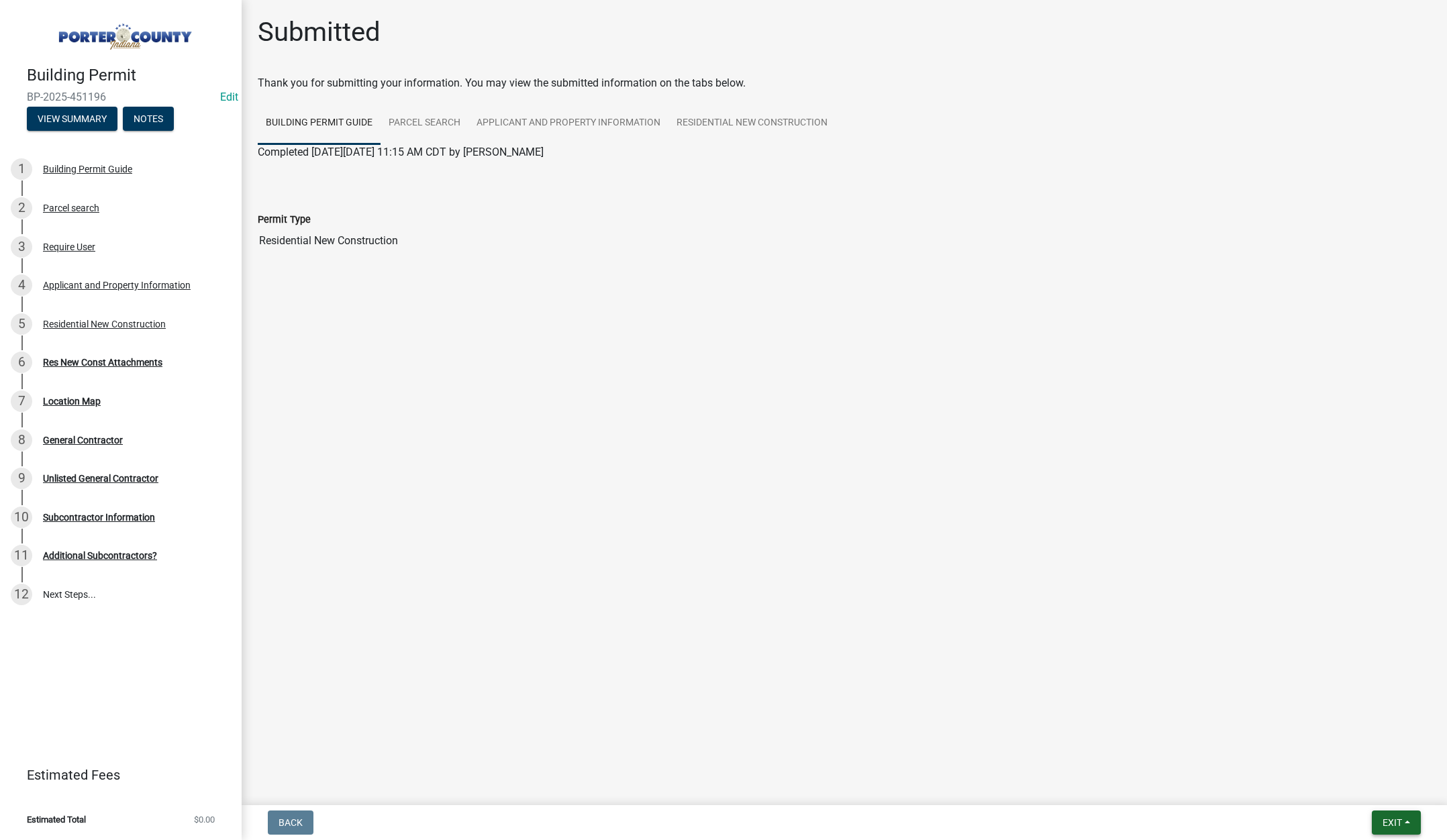
click at [1384, 821] on span "Exit" at bounding box center [1392, 822] width 19 height 11
click at [1370, 791] on button "Save & Exit" at bounding box center [1366, 788] width 107 height 33
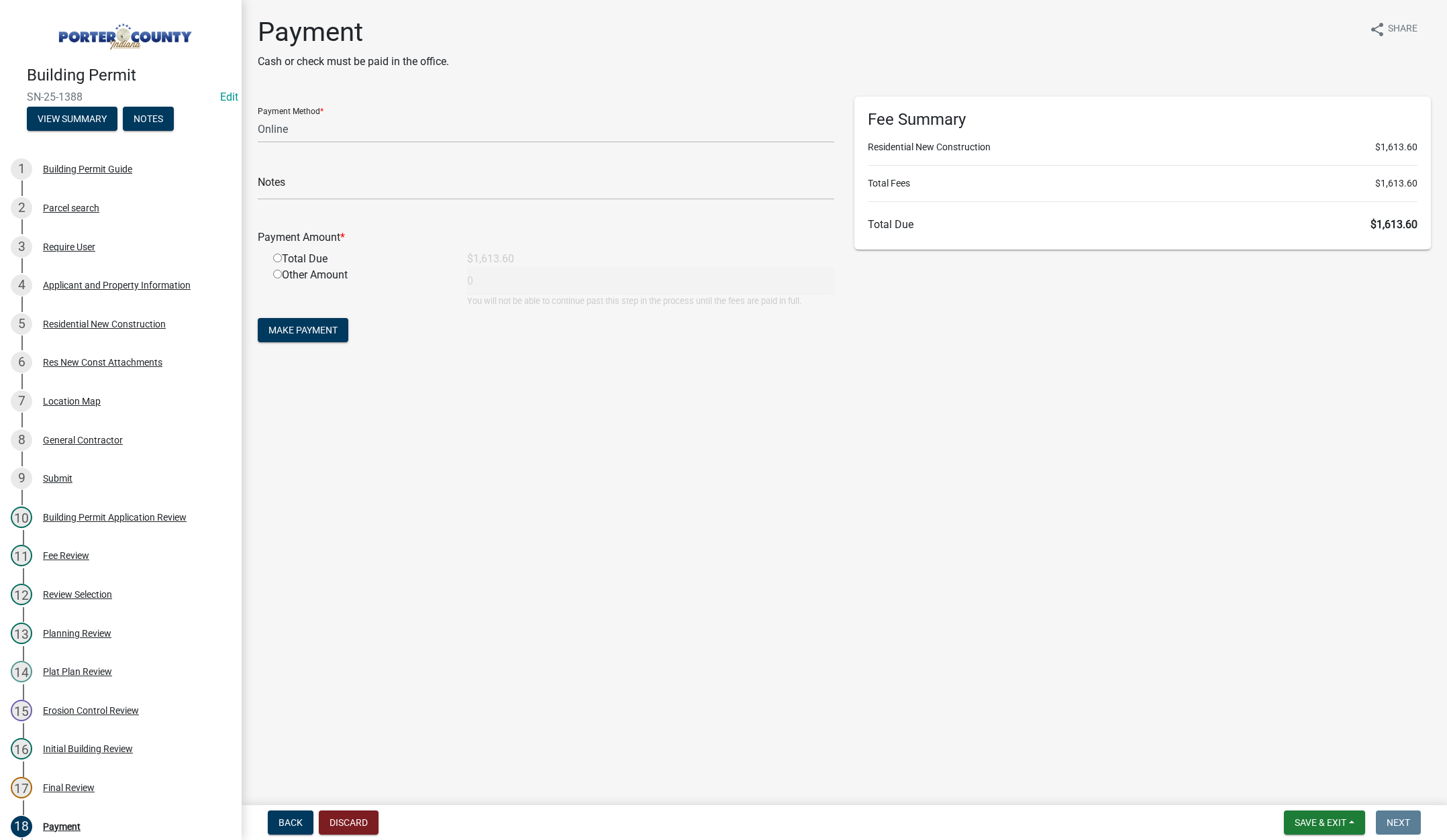
select select "3: 3"
click at [1320, 822] on span "Save & Exit" at bounding box center [1321, 822] width 52 height 11
click at [1317, 795] on button "Save & Exit" at bounding box center [1311, 788] width 107 height 33
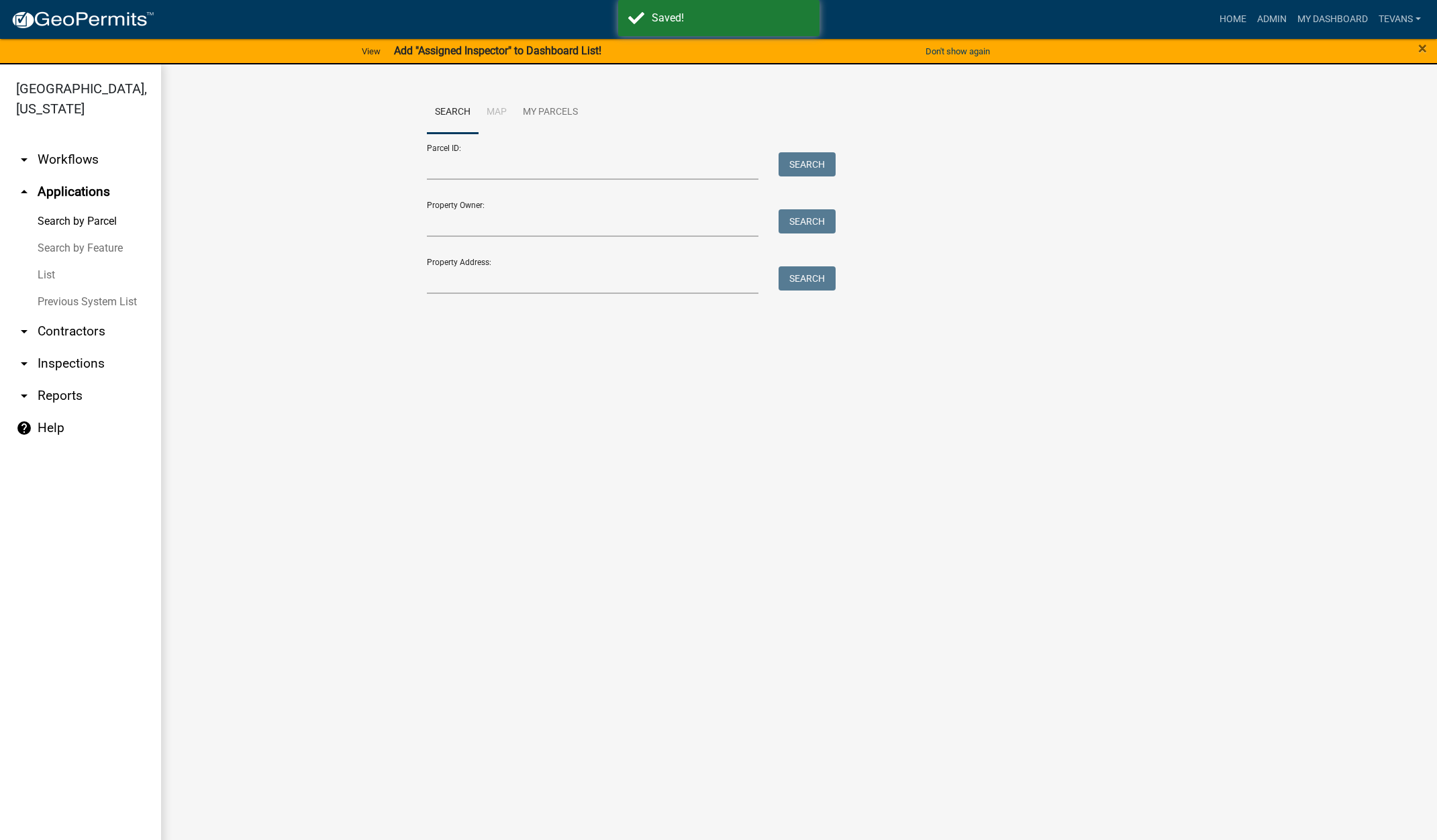
click at [67, 316] on link "arrow_drop_down Contractors" at bounding box center [81, 332] width 161 height 33
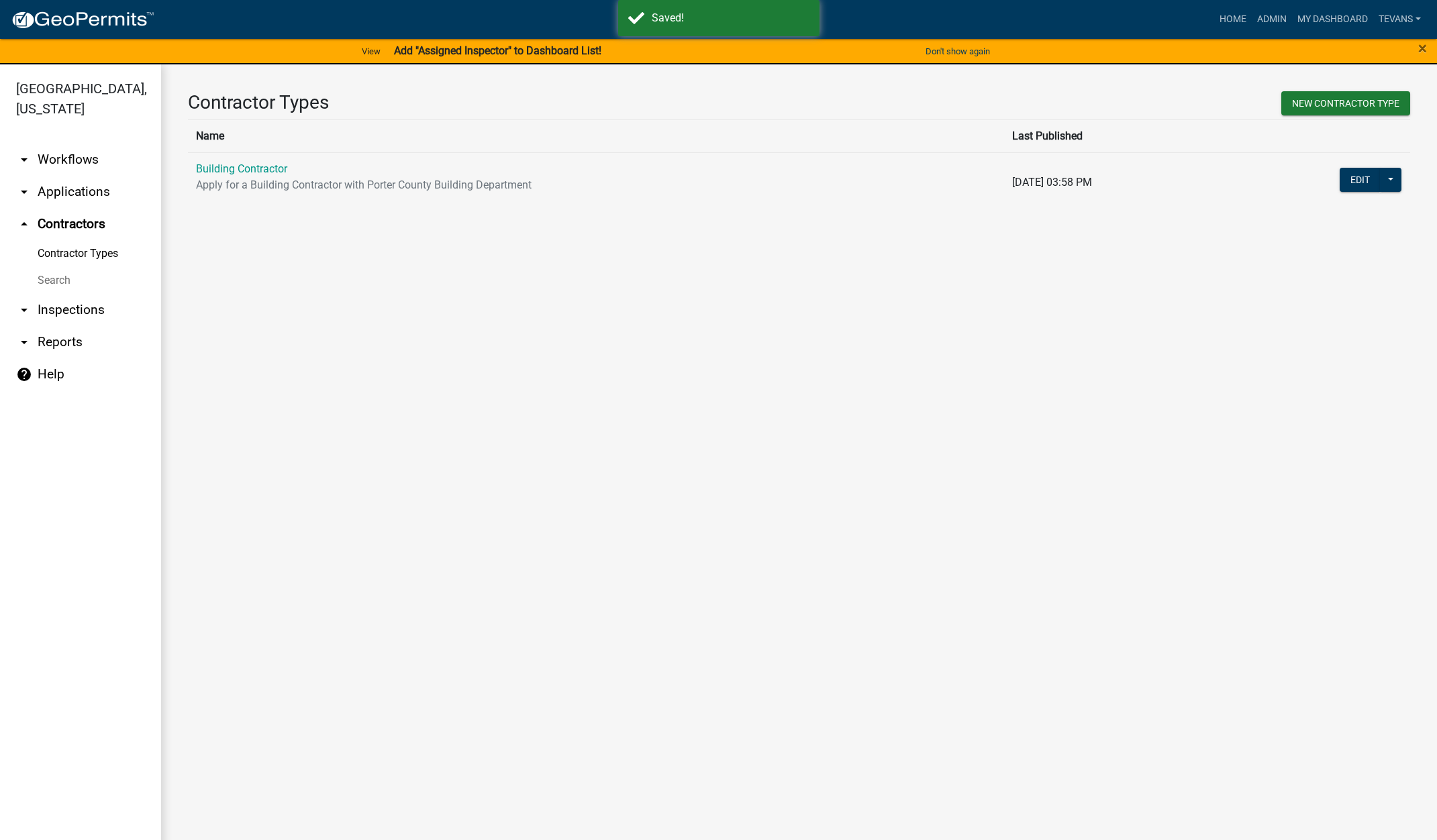
click at [58, 267] on link "Search" at bounding box center [81, 280] width 161 height 27
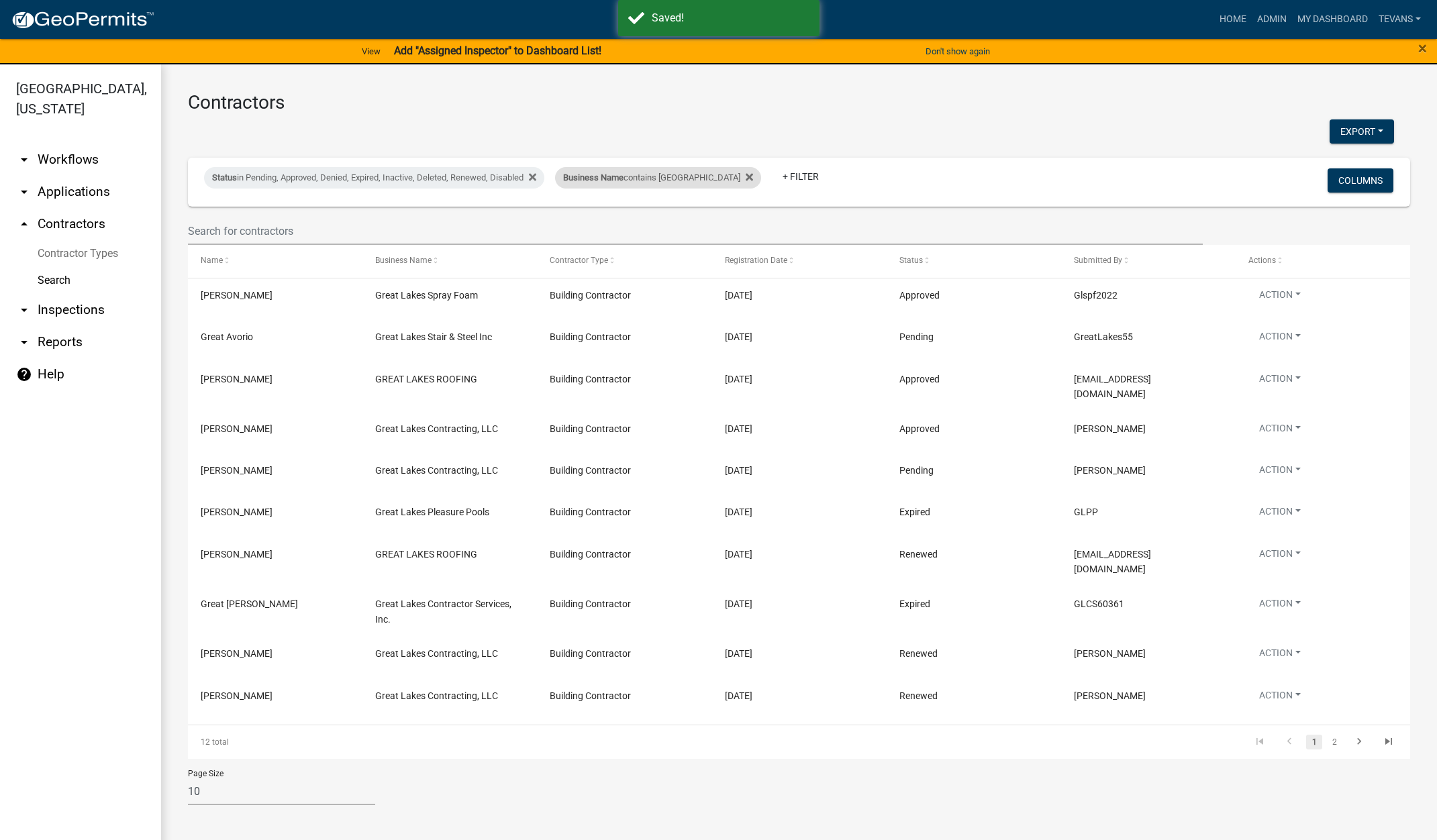
click at [674, 184] on div "Business Name contains [GEOGRAPHIC_DATA]" at bounding box center [658, 177] width 206 height 21
click at [644, 231] on input "great lake" at bounding box center [646, 228] width 123 height 27
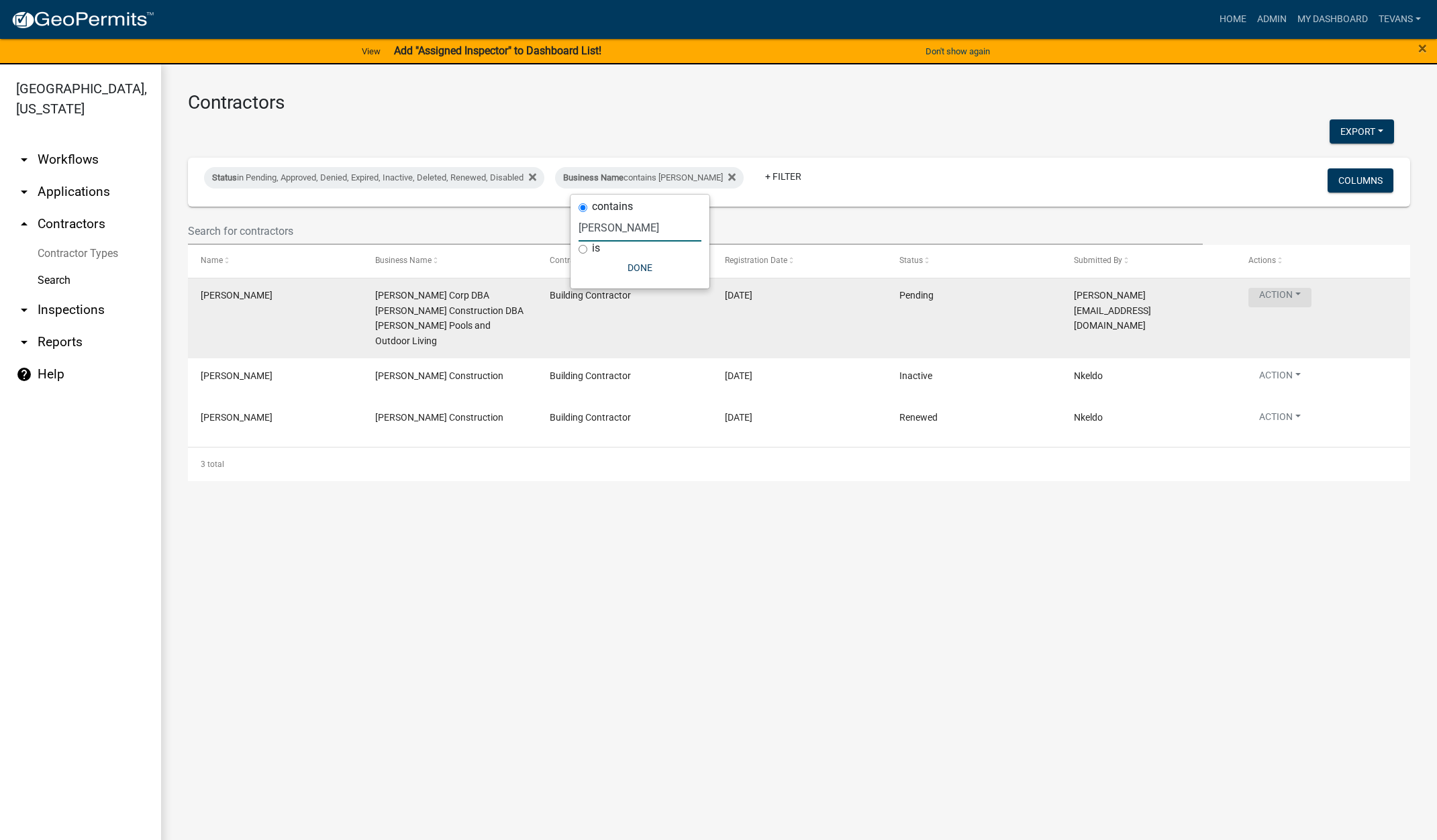
type input "semko"
click at [1265, 297] on button "Action" at bounding box center [1279, 297] width 63 height 19
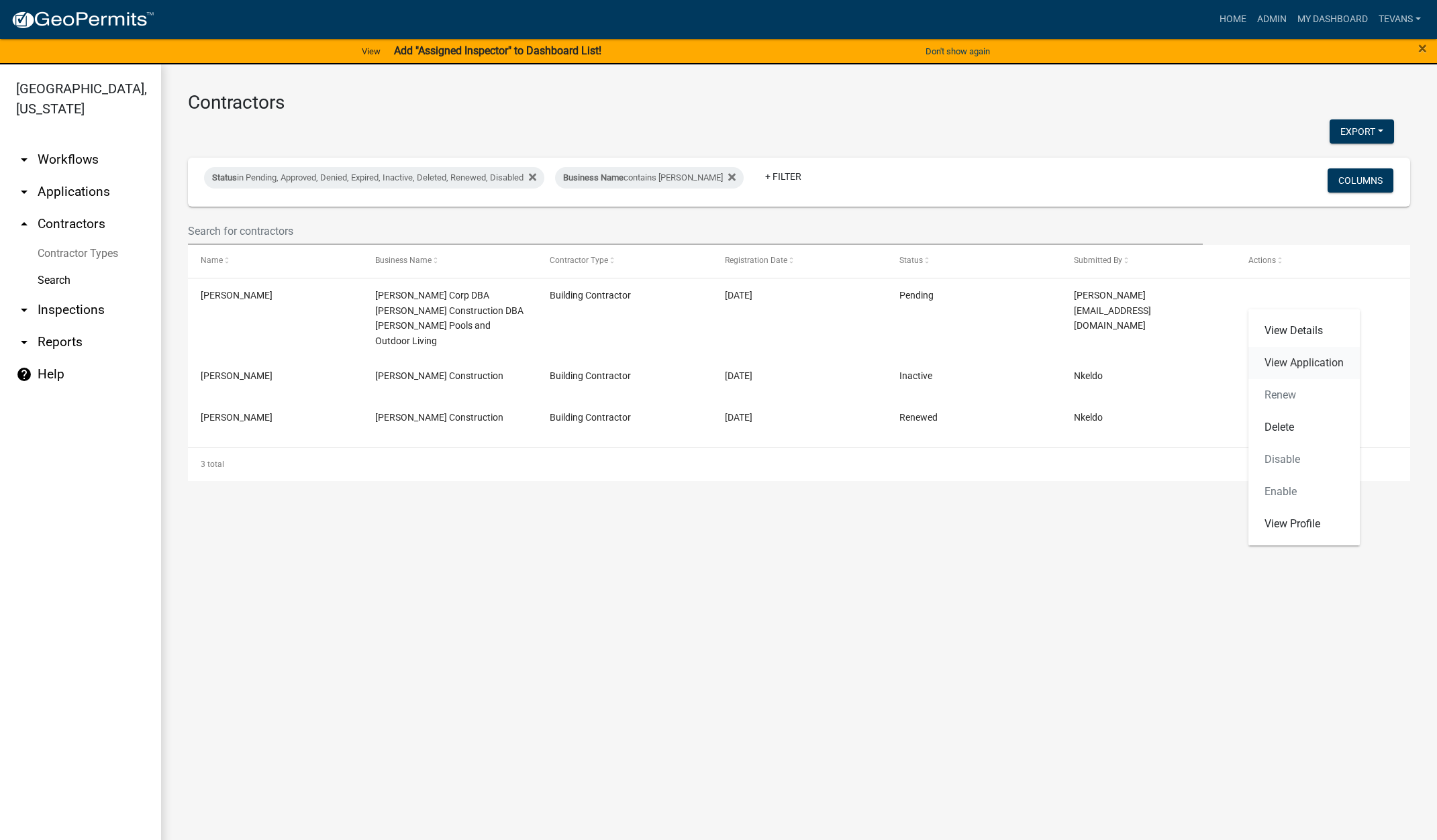
click at [1305, 365] on link "View Application" at bounding box center [1304, 363] width 112 height 33
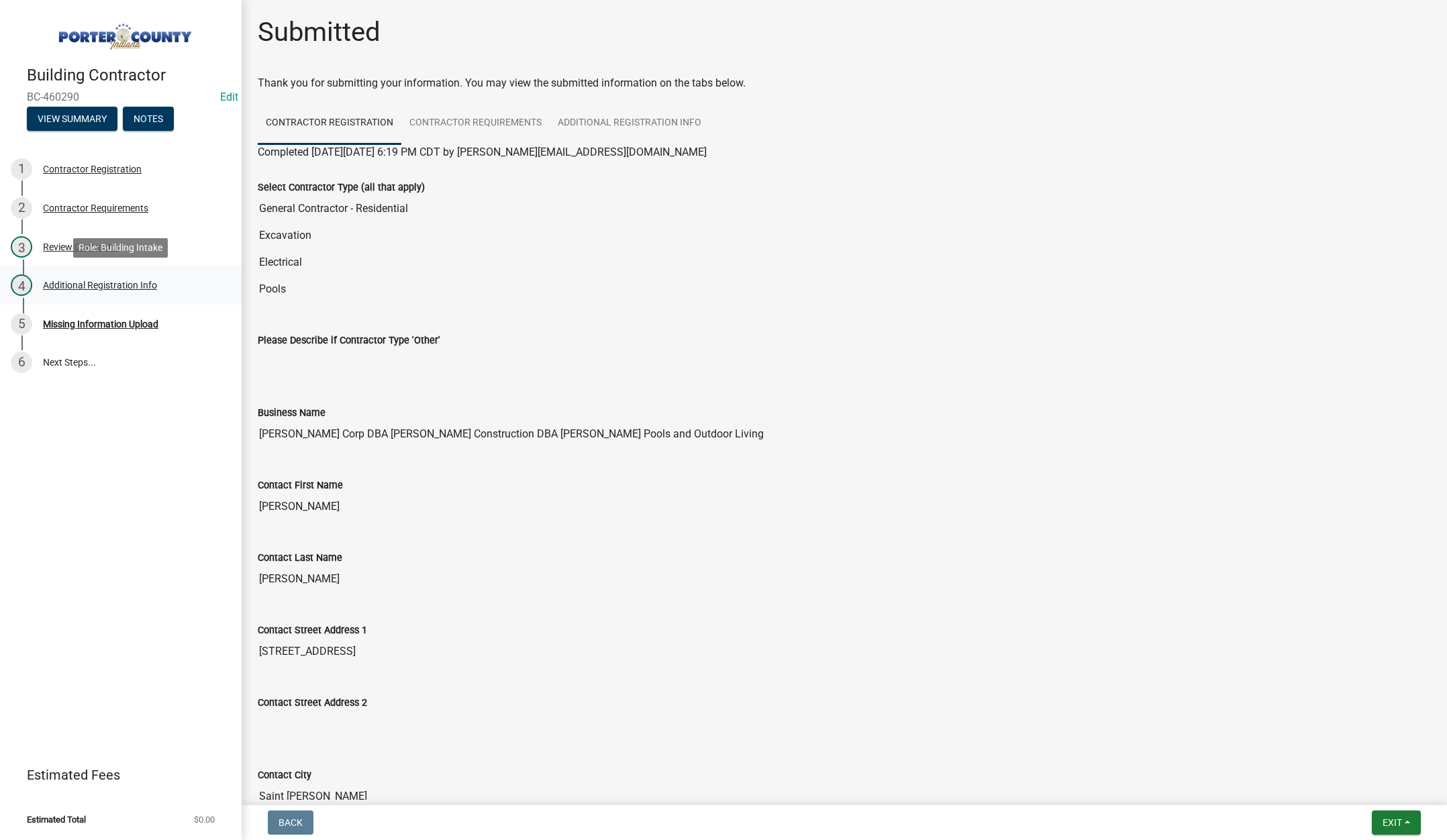
click at [96, 285] on div "Additional Registration Info" at bounding box center [100, 285] width 114 height 10
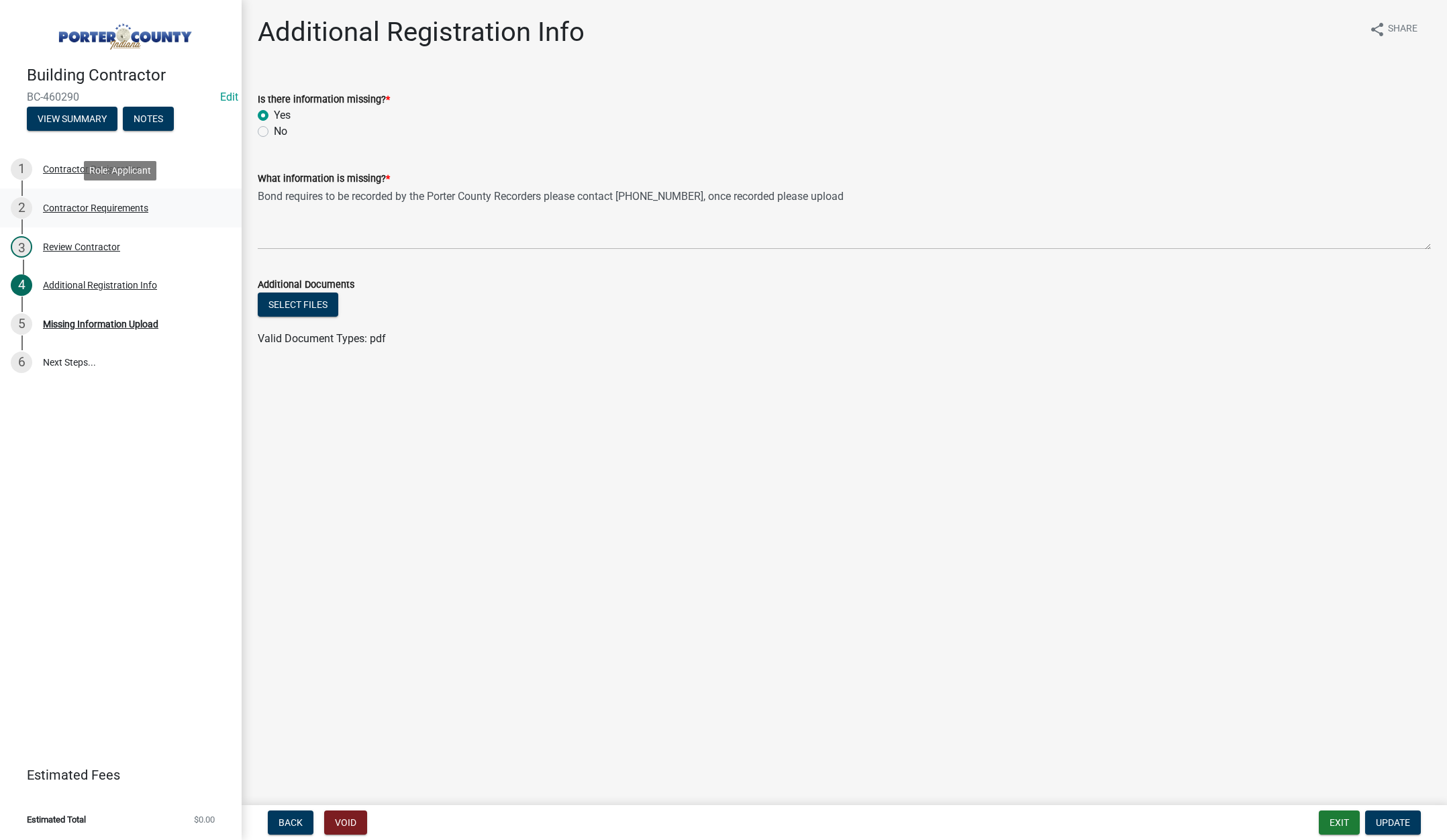
click at [89, 206] on div "Contractor Requirements" at bounding box center [95, 208] width 105 height 10
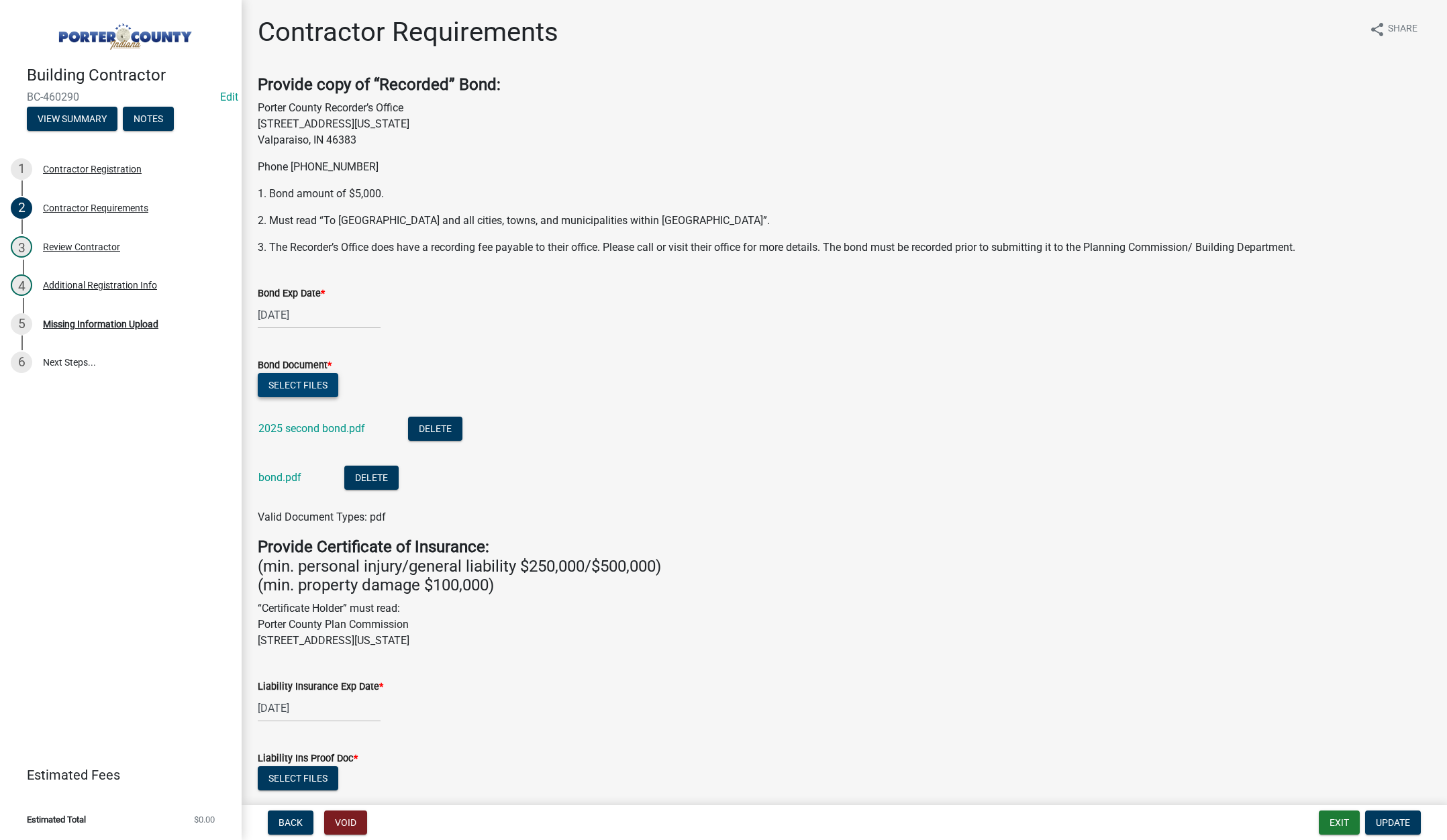
click at [305, 373] on button "Select files" at bounding box center [298, 385] width 81 height 24
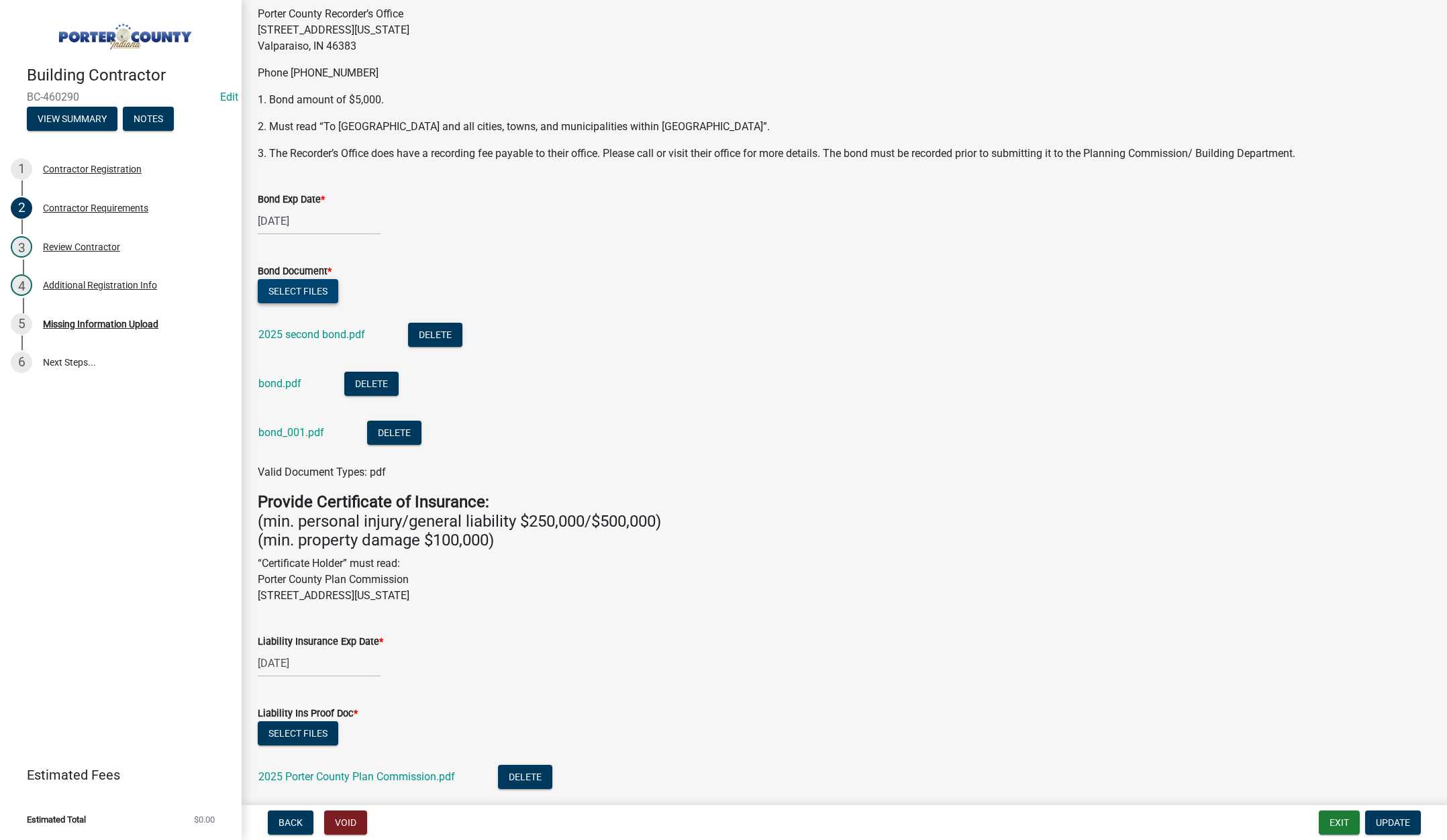
scroll to position [268, 0]
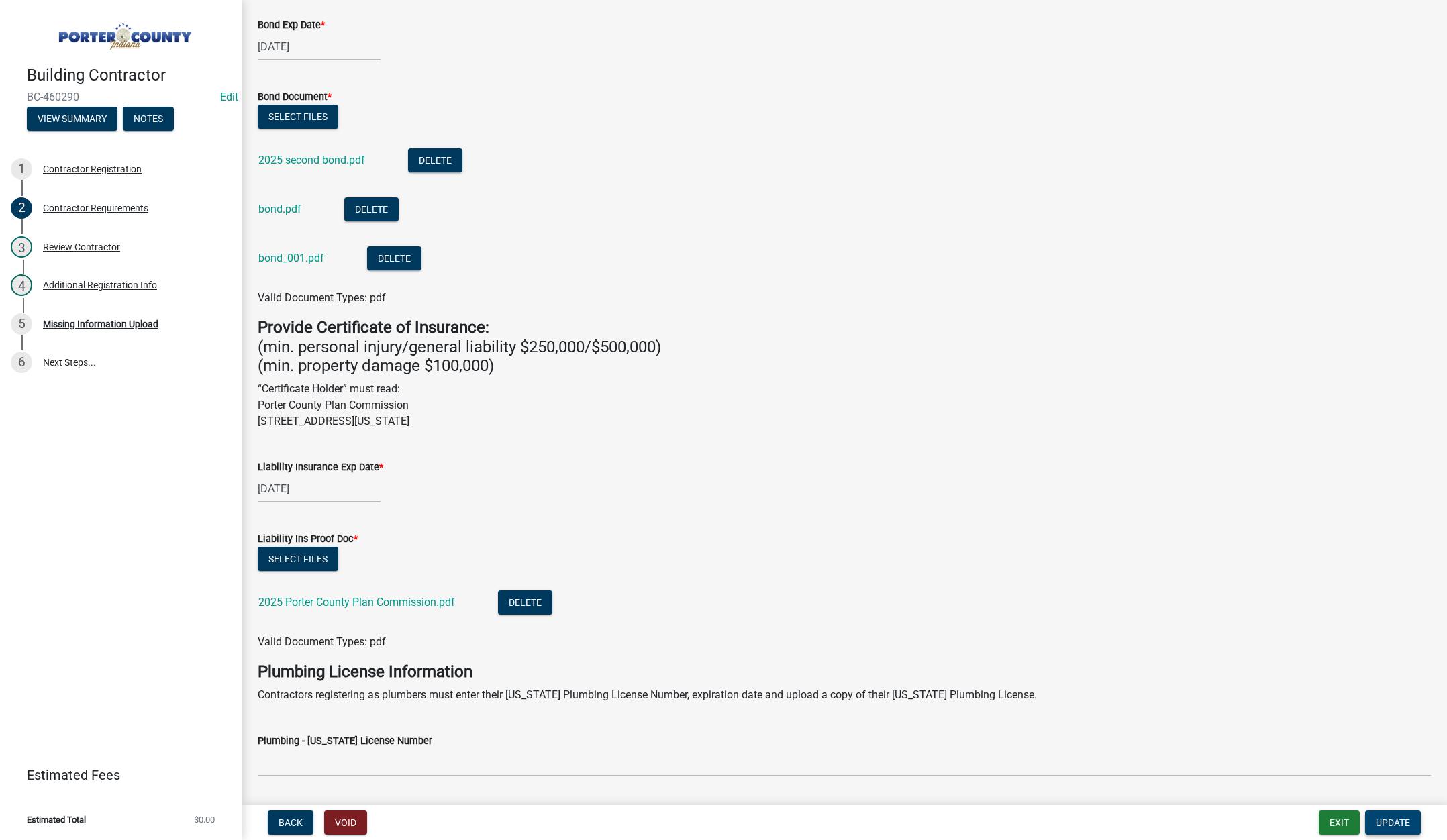
click at [1389, 822] on span "Update" at bounding box center [1393, 822] width 34 height 11
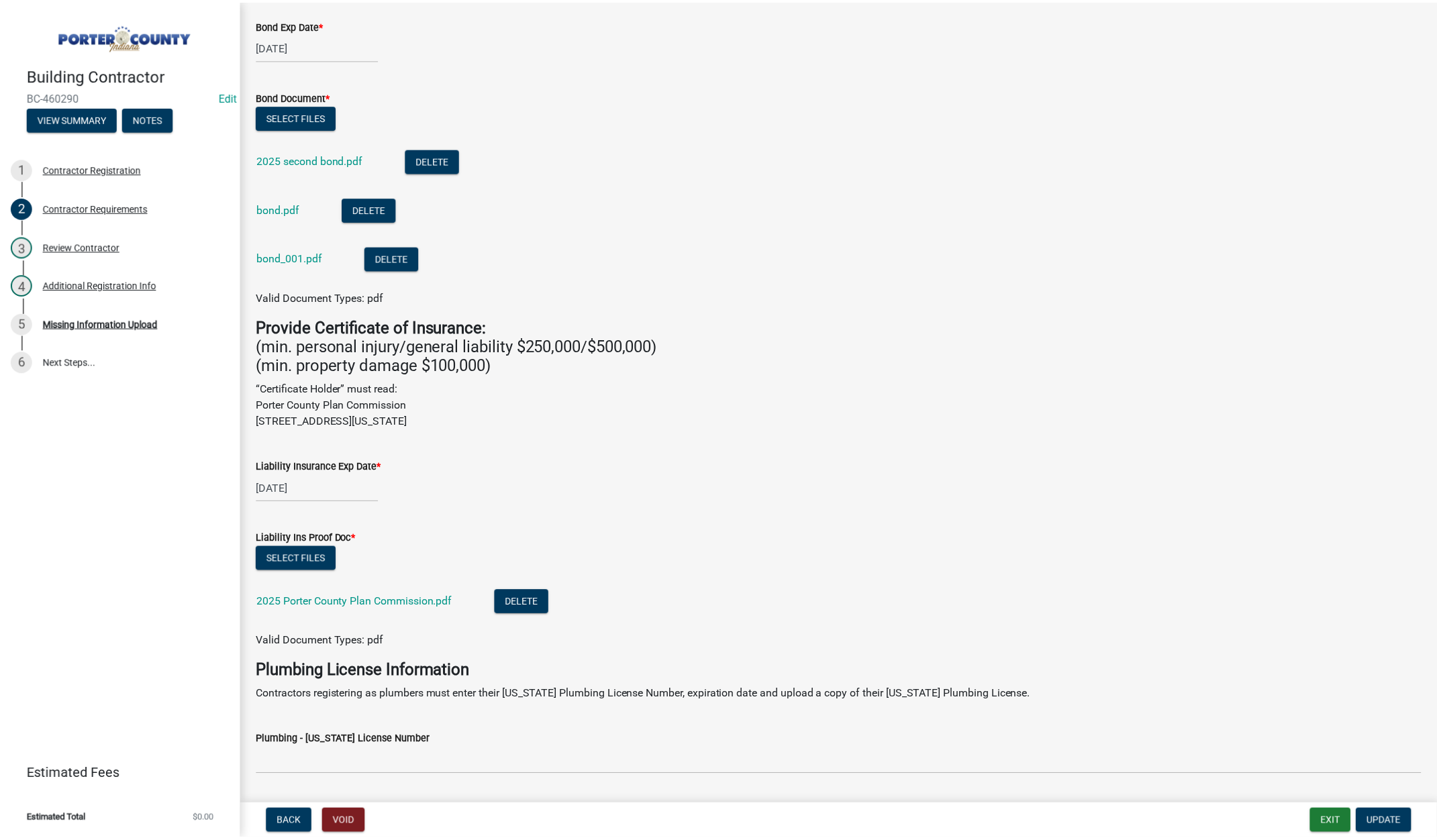
scroll to position [0, 0]
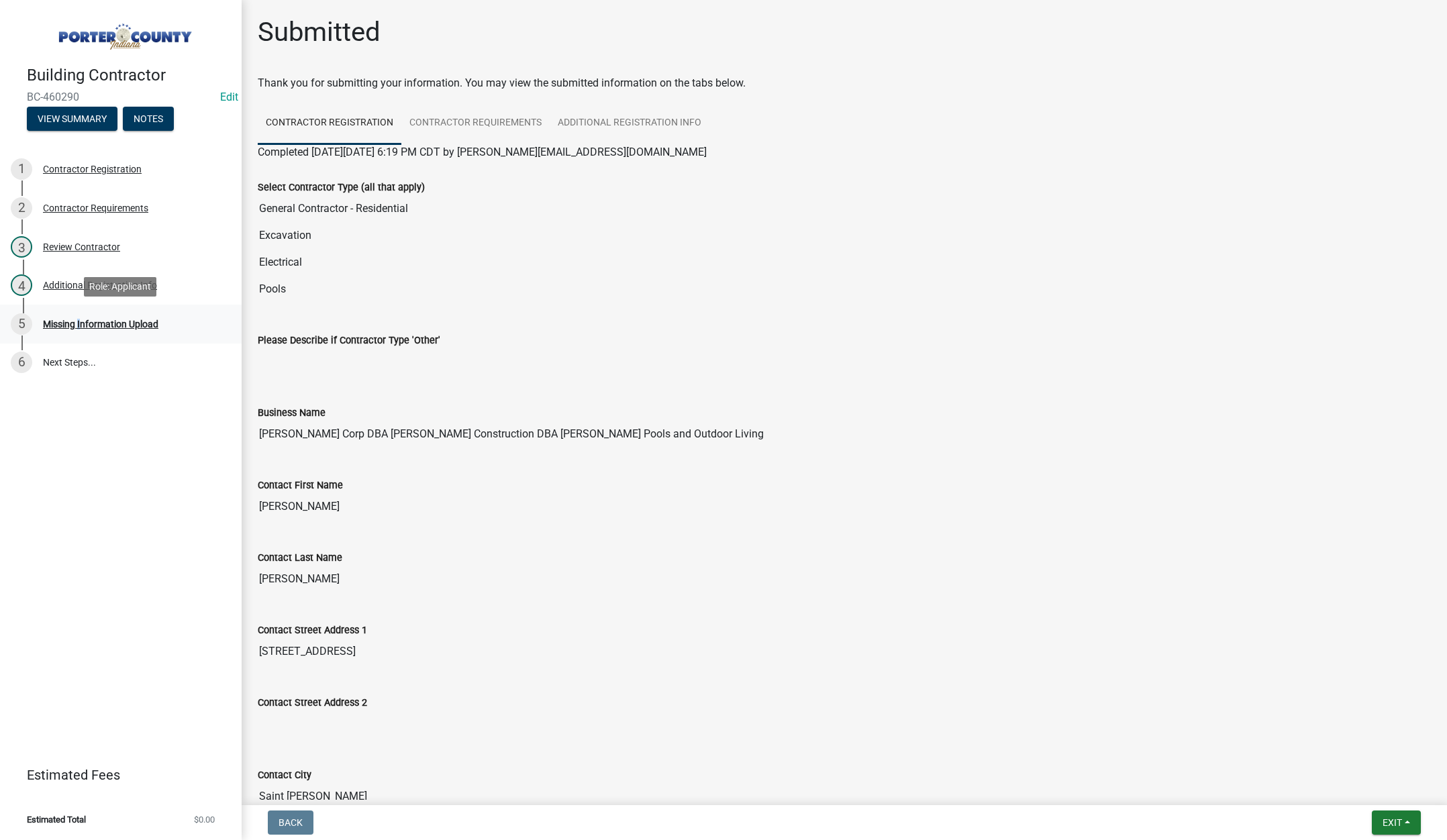
click at [77, 319] on div "Missing Information Upload" at bounding box center [101, 324] width 115 height 10
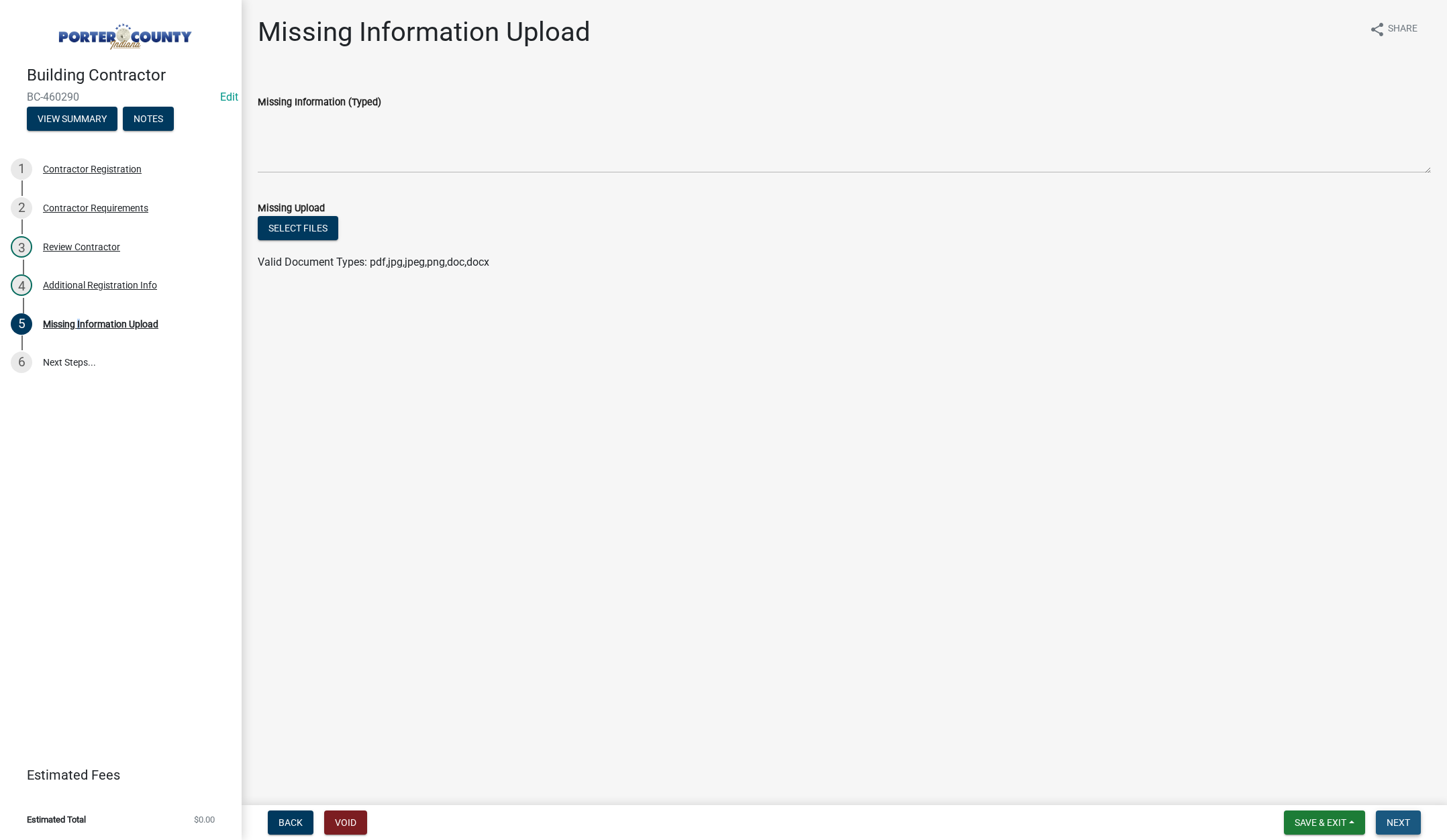
click at [1401, 822] on span "Next" at bounding box center [1398, 822] width 24 height 11
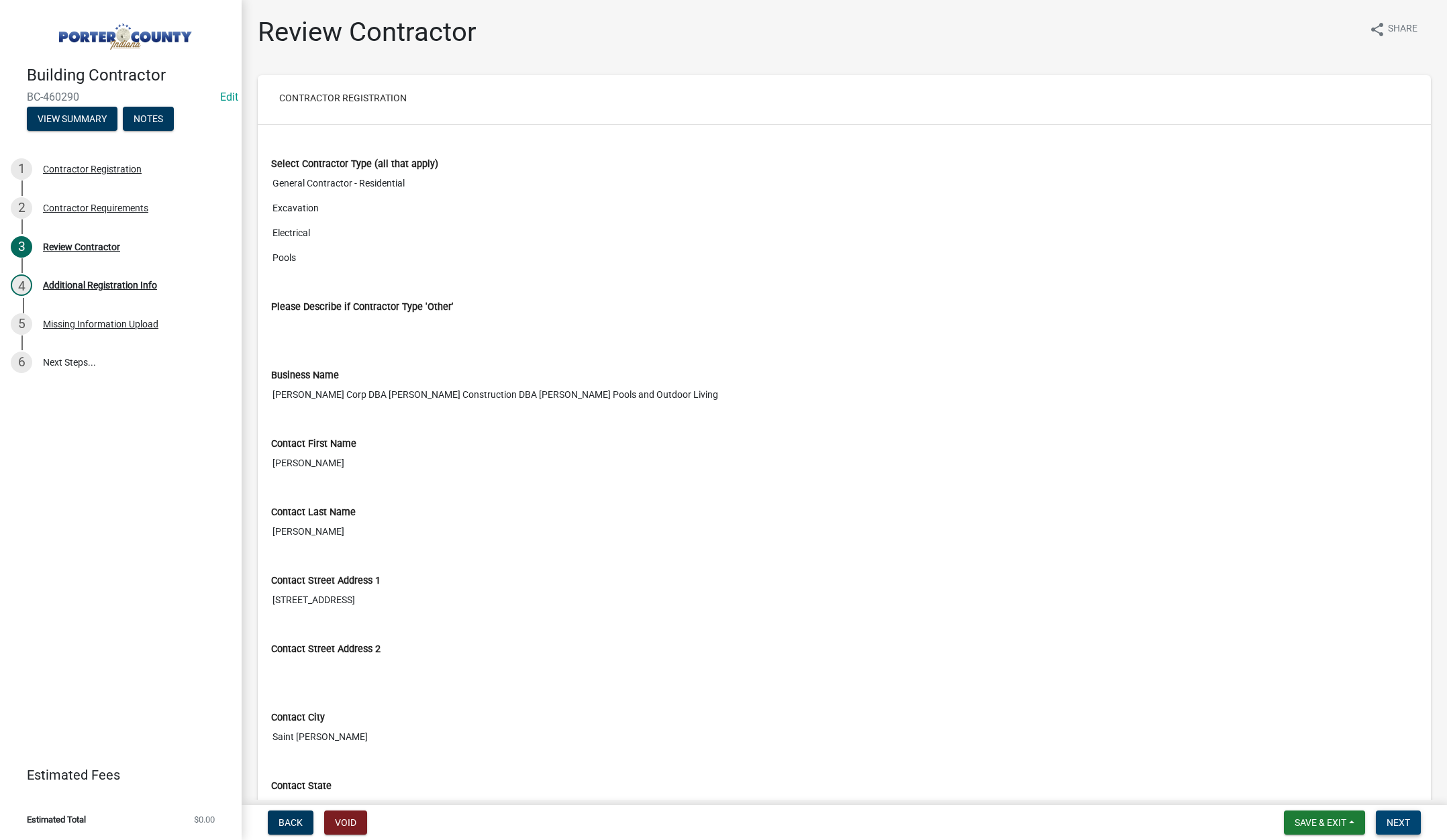
click at [1400, 819] on span "Next" at bounding box center [1398, 822] width 24 height 11
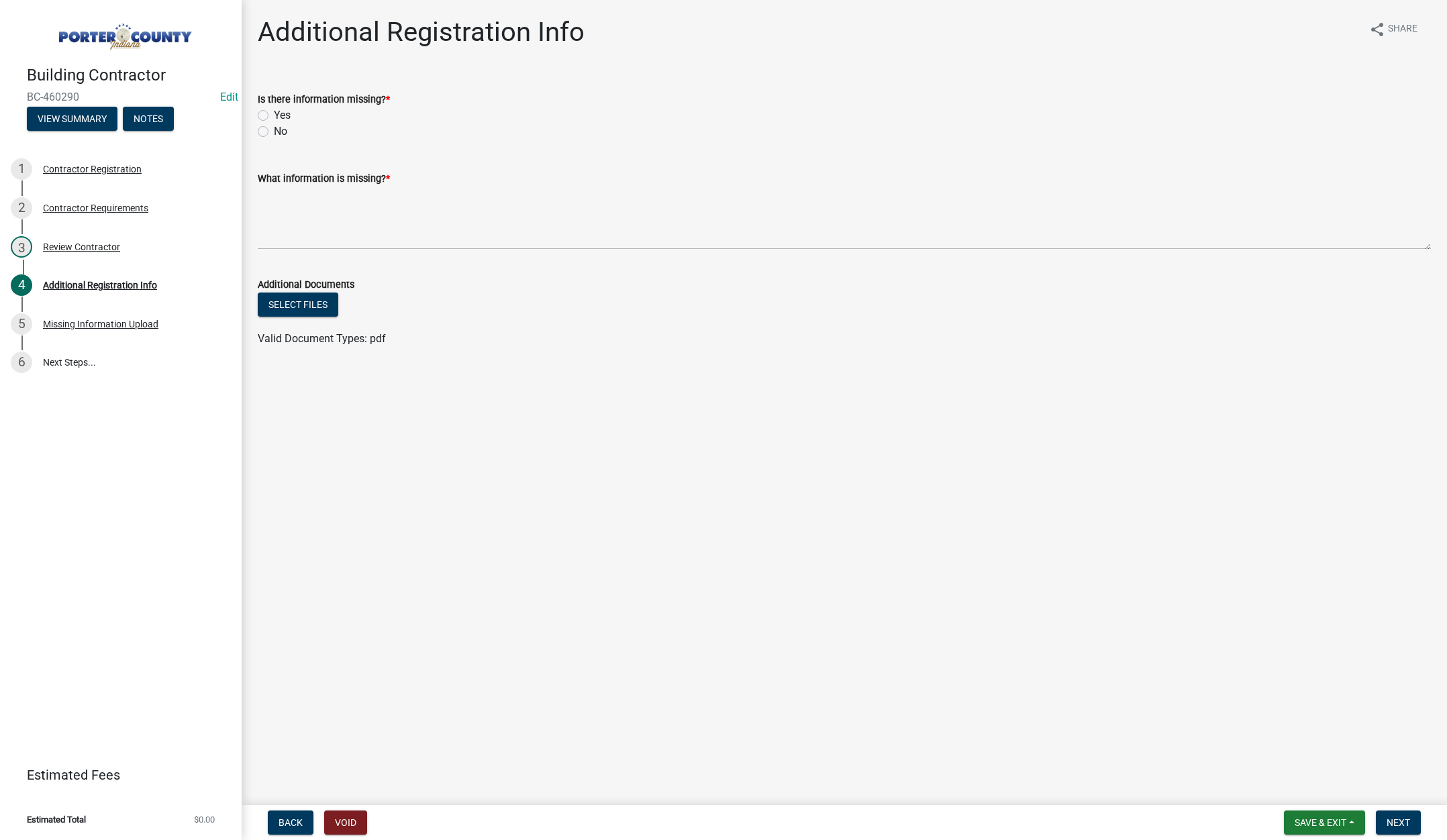
click at [274, 132] on label "No" at bounding box center [280, 132] width 13 height 16
click at [274, 132] on input "No" at bounding box center [278, 128] width 9 height 9
radio input "true"
click at [331, 209] on textarea "What information is missing? *" at bounding box center [844, 217] width 1173 height 63
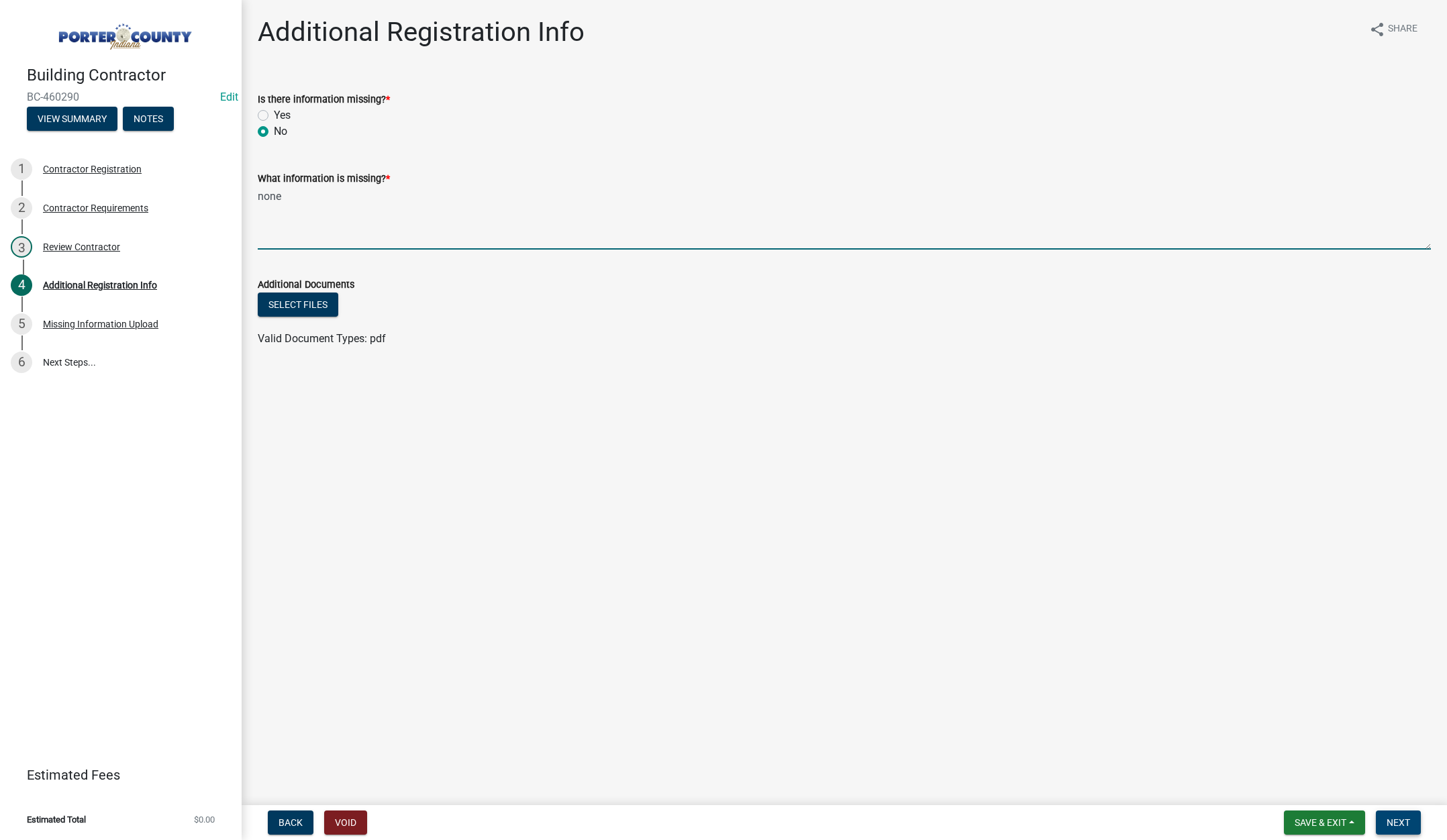
type textarea "none"
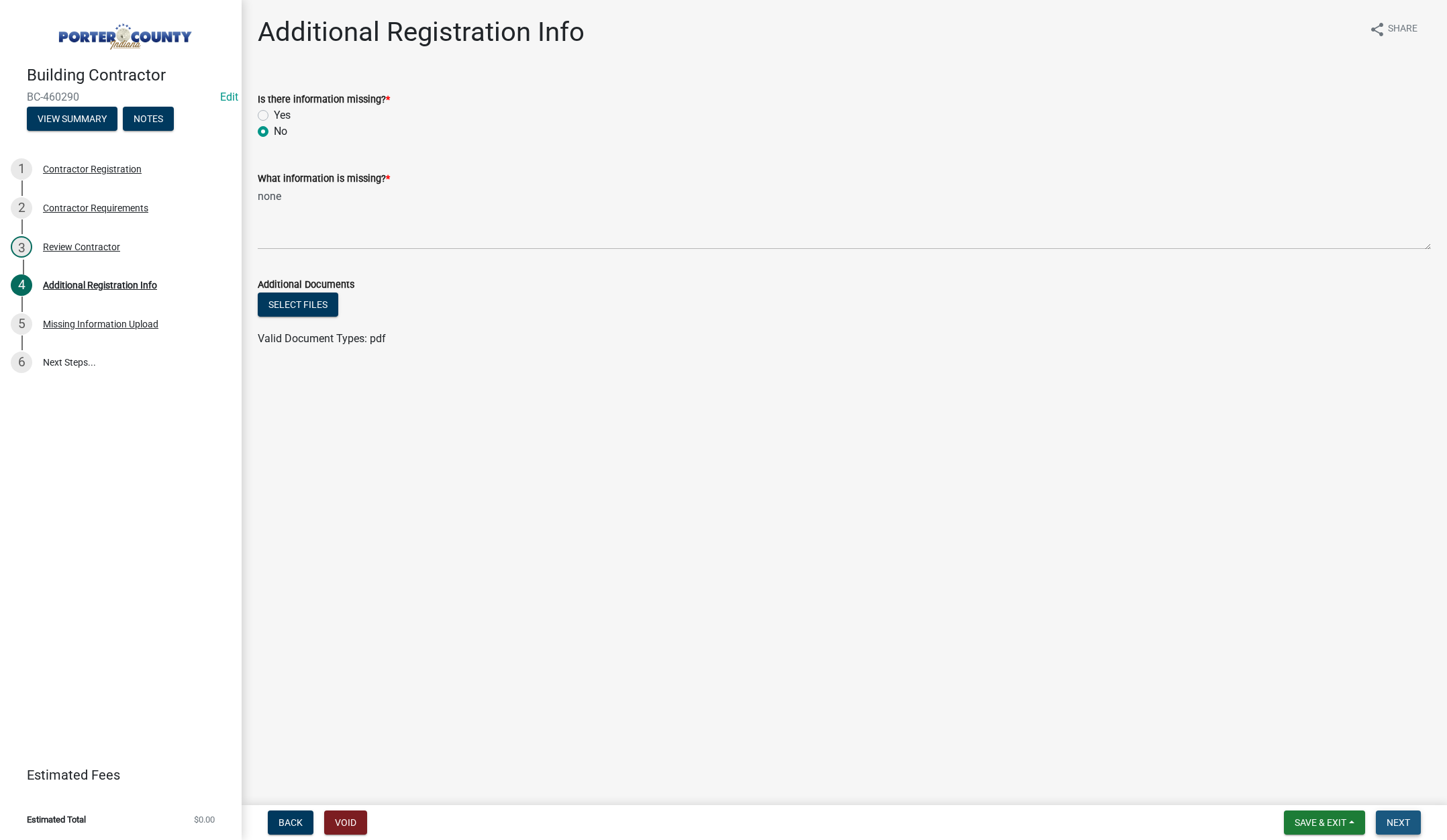
click at [1388, 813] on button "Next" at bounding box center [1398, 822] width 45 height 24
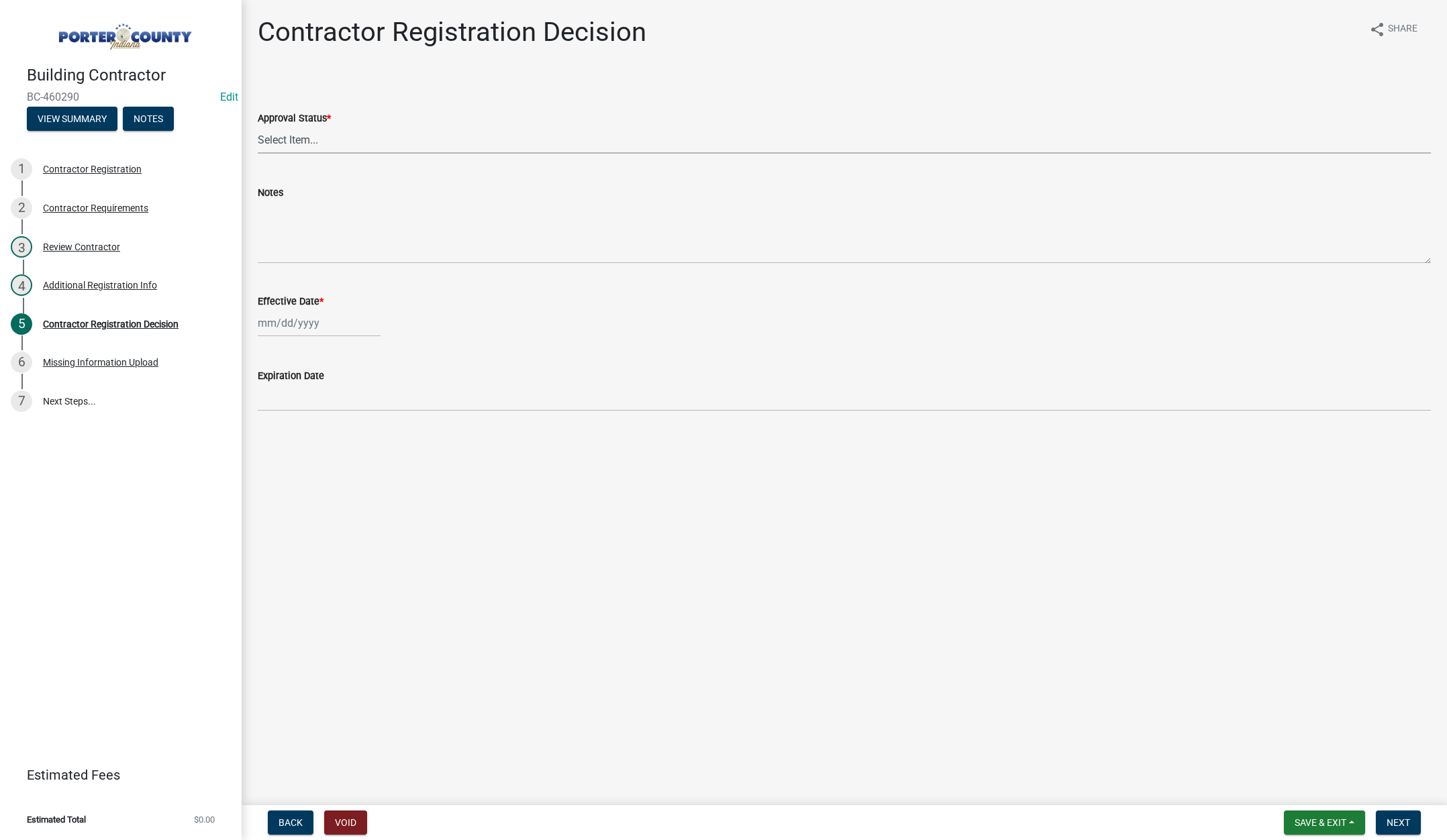
click at [285, 135] on select "Select Item... Approved Denied" at bounding box center [844, 140] width 1173 height 27
click at [258, 126] on select "Select Item... Approved Denied" at bounding box center [844, 140] width 1173 height 27
select select "4b86b809-39dd-4c68-9f3d-fdb3e7050482"
click at [328, 323] on div at bounding box center [319, 322] width 123 height 27
select select "8"
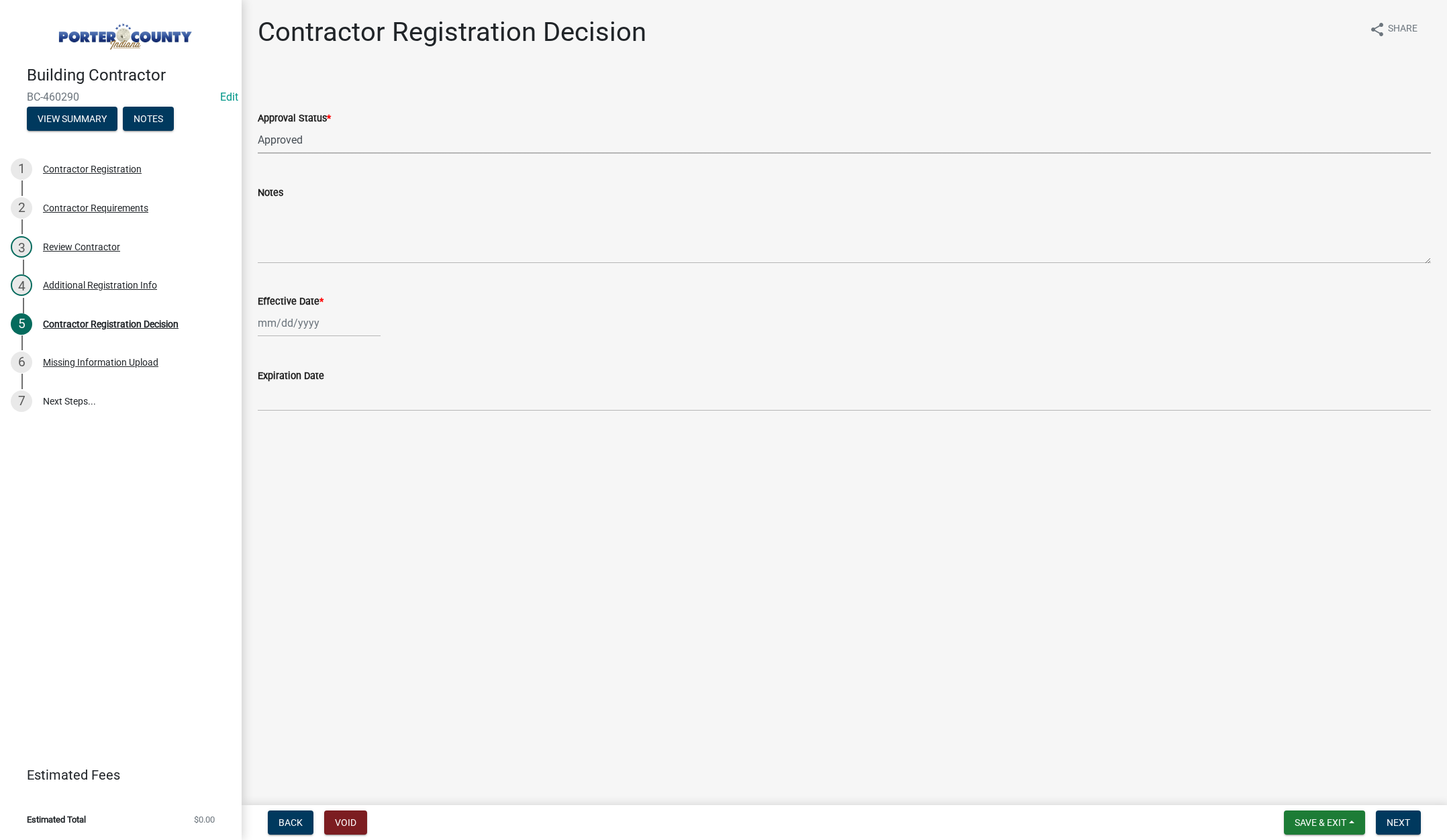
select select "2025"
click at [316, 434] on div "13" at bounding box center [314, 437] width 21 height 21
type input "[DATE]"
click at [1394, 819] on span "Next" at bounding box center [1398, 822] width 24 height 11
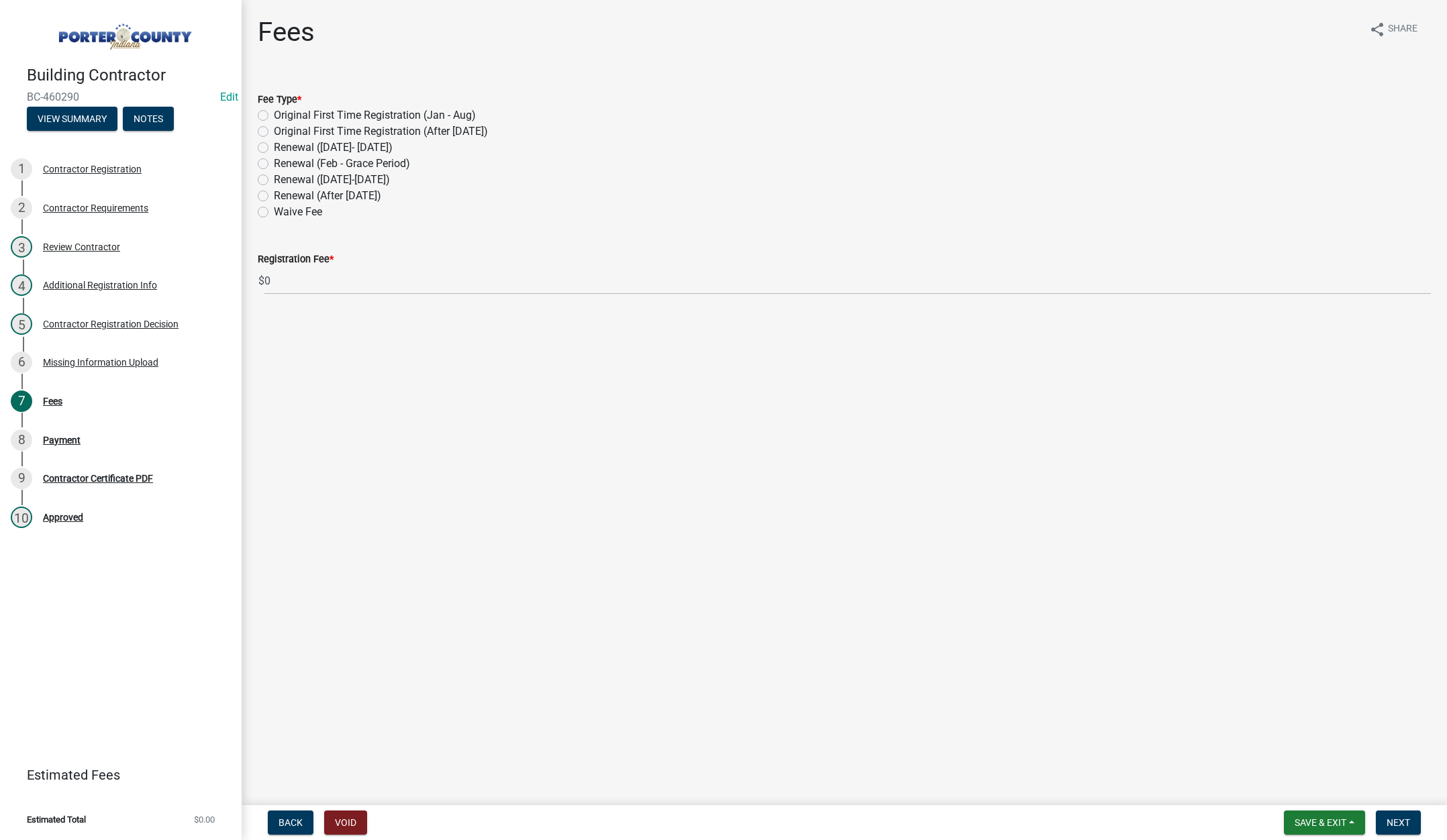
click at [274, 112] on label "Original First Time Registration (Jan - Aug)" at bounding box center [374, 115] width 202 height 16
click at [274, 112] on input "Original First Time Registration (Jan - Aug)" at bounding box center [278, 112] width 9 height 9
radio input "true"
click at [1400, 815] on button "Next" at bounding box center [1398, 822] width 45 height 24
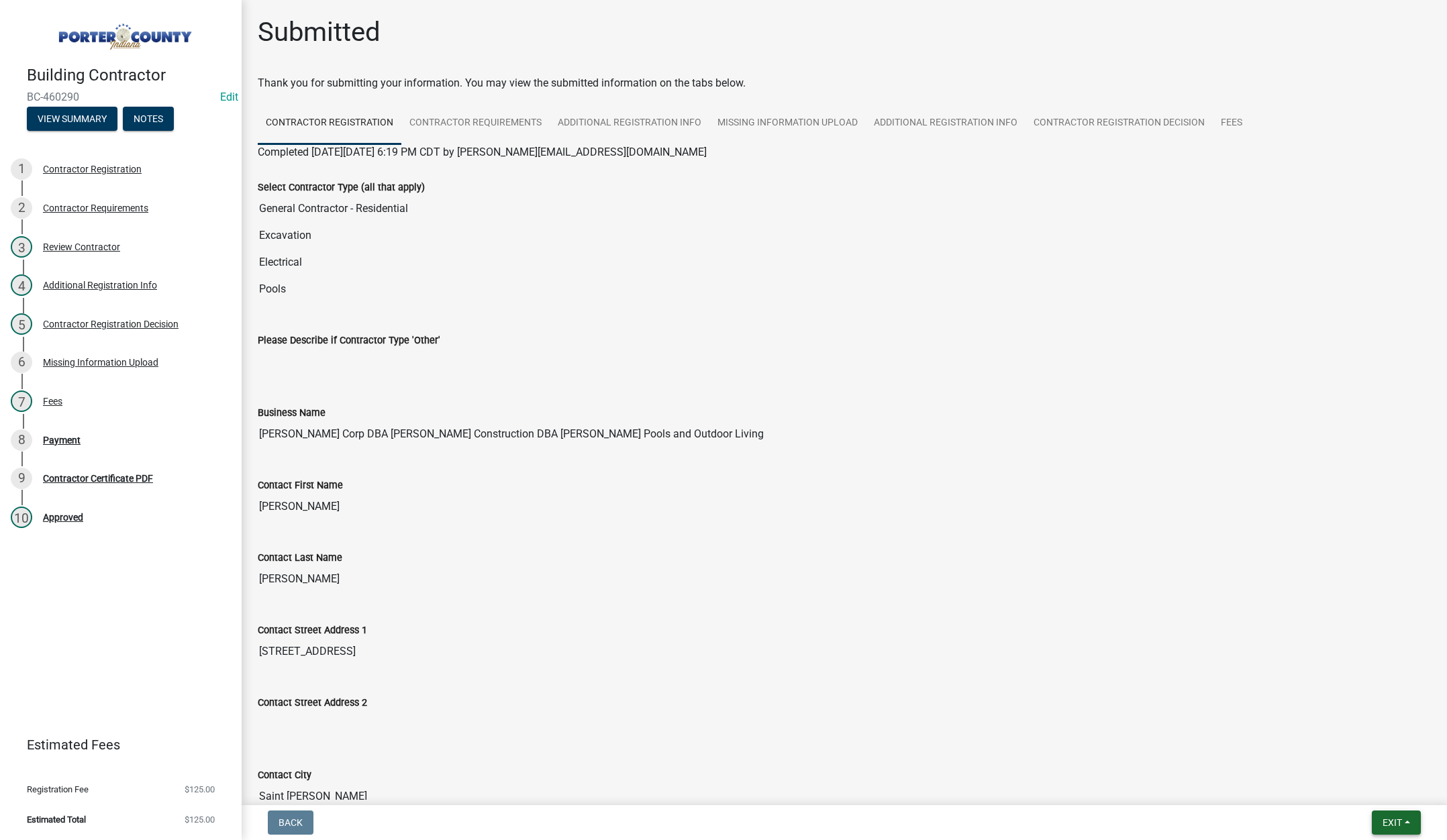
click at [1391, 819] on span "Exit" at bounding box center [1392, 822] width 19 height 11
click at [1383, 789] on button "Save & Exit" at bounding box center [1366, 788] width 107 height 33
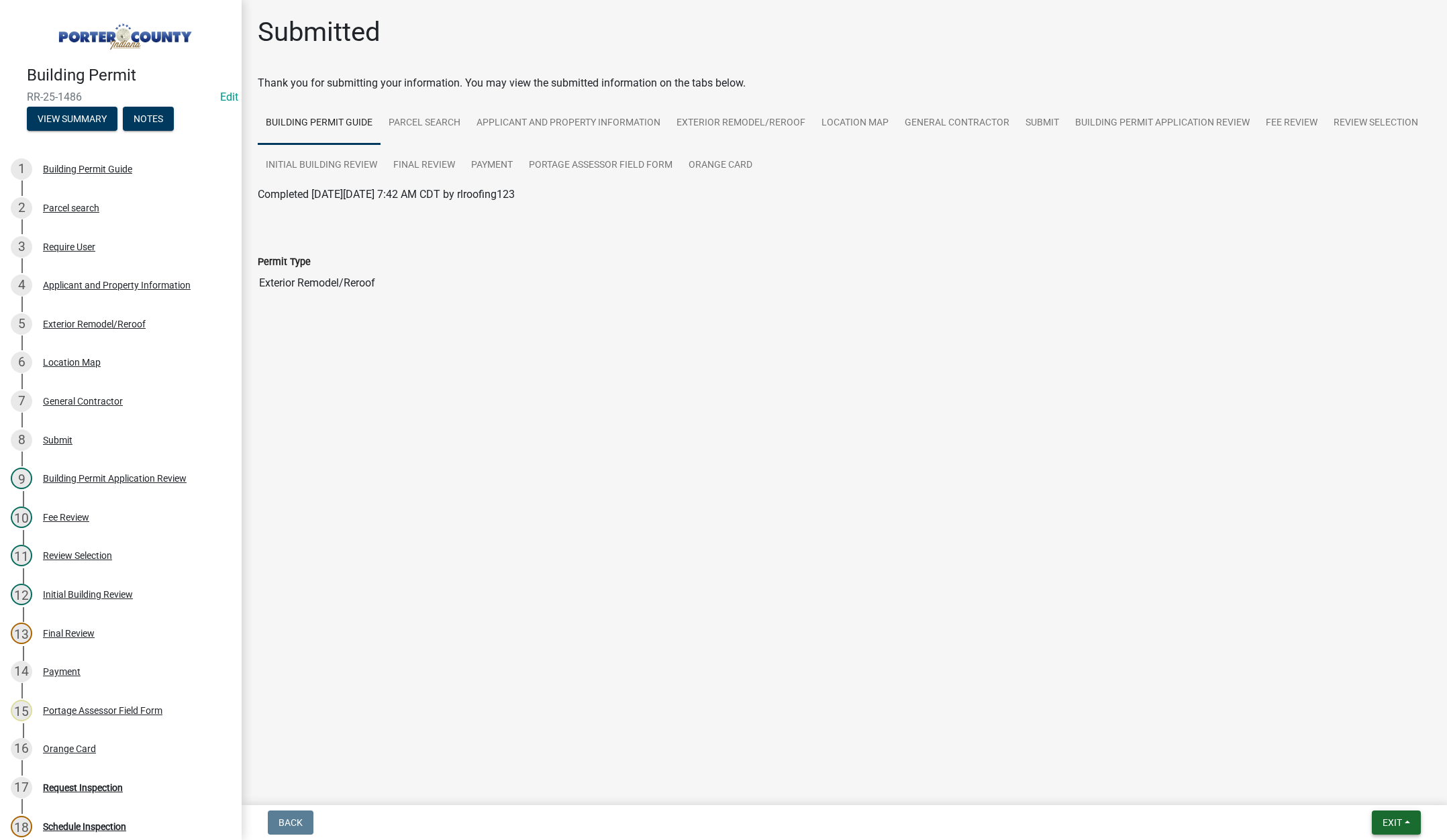
click at [1392, 817] on span "Exit" at bounding box center [1392, 822] width 19 height 11
click at [1385, 787] on button "Save & Exit" at bounding box center [1366, 788] width 107 height 33
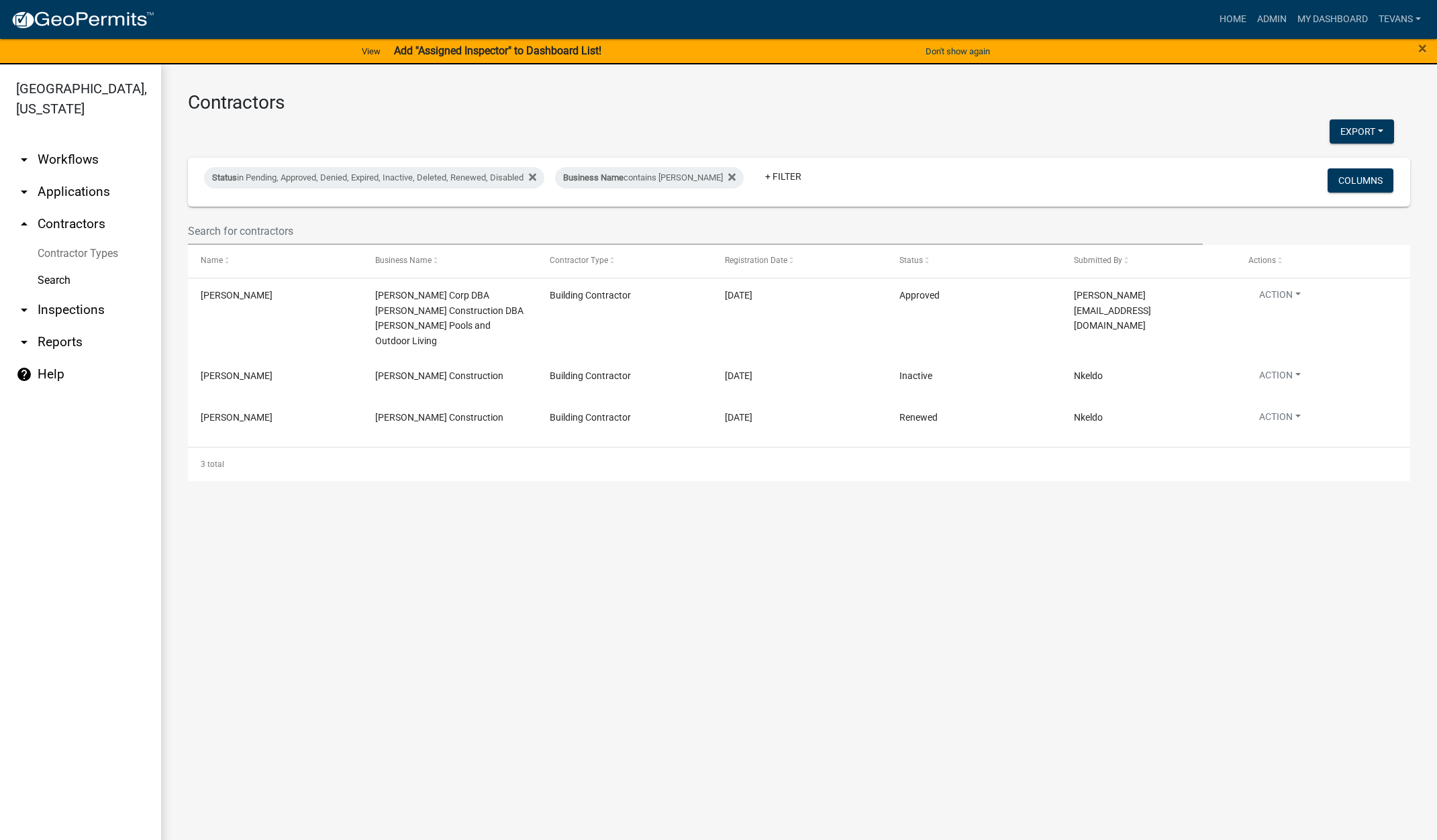
click at [396, 537] on main "Contractors Export Excel Format (.xlsx) CSV Format (.csv) Status in Pending, Ap…" at bounding box center [799, 460] width 1276 height 792
click at [58, 176] on link "arrow_drop_down Applications" at bounding box center [81, 192] width 161 height 33
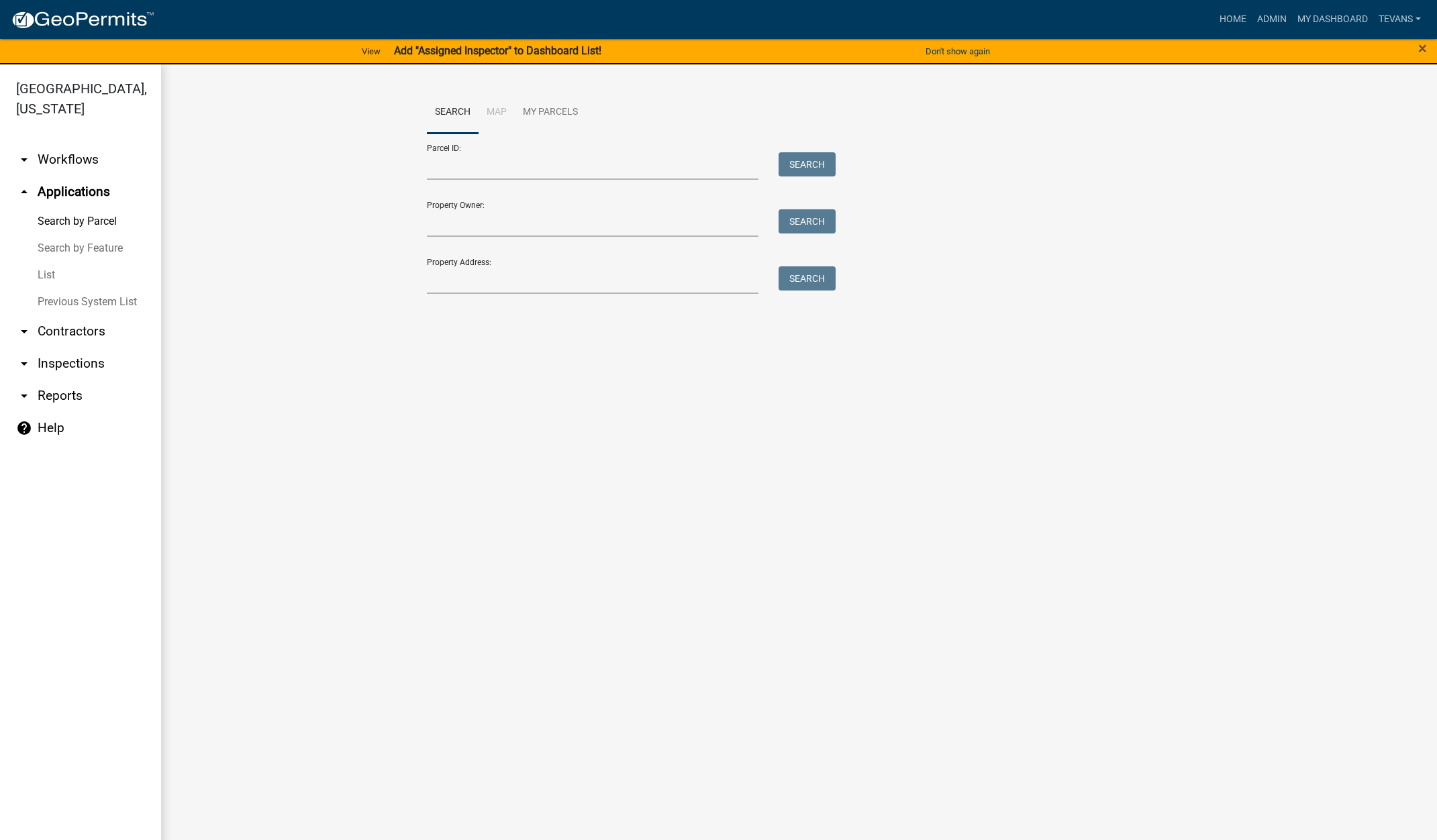
click at [48, 262] on link "List" at bounding box center [81, 275] width 161 height 27
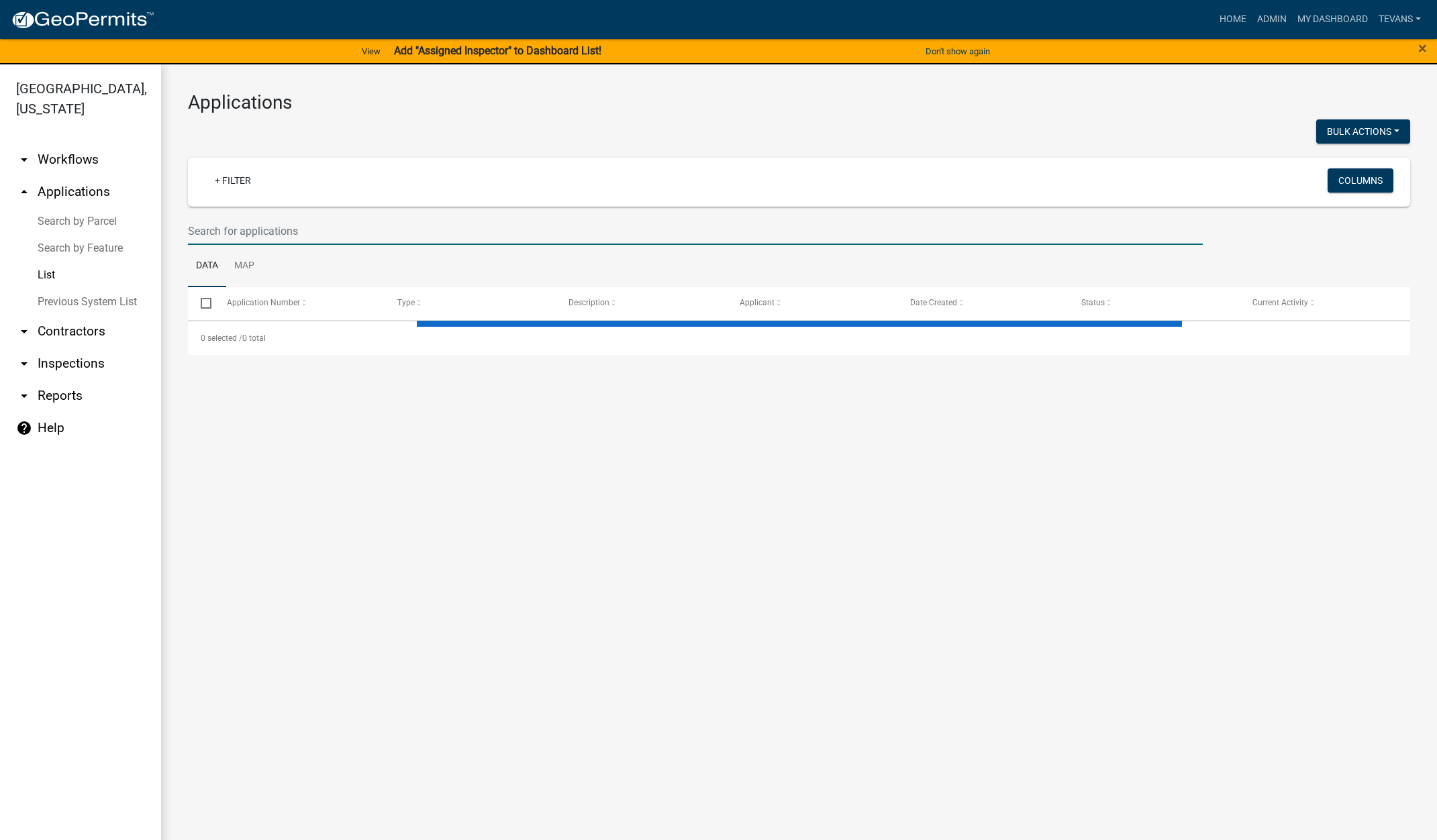
click at [297, 236] on input "text" at bounding box center [695, 231] width 1015 height 27
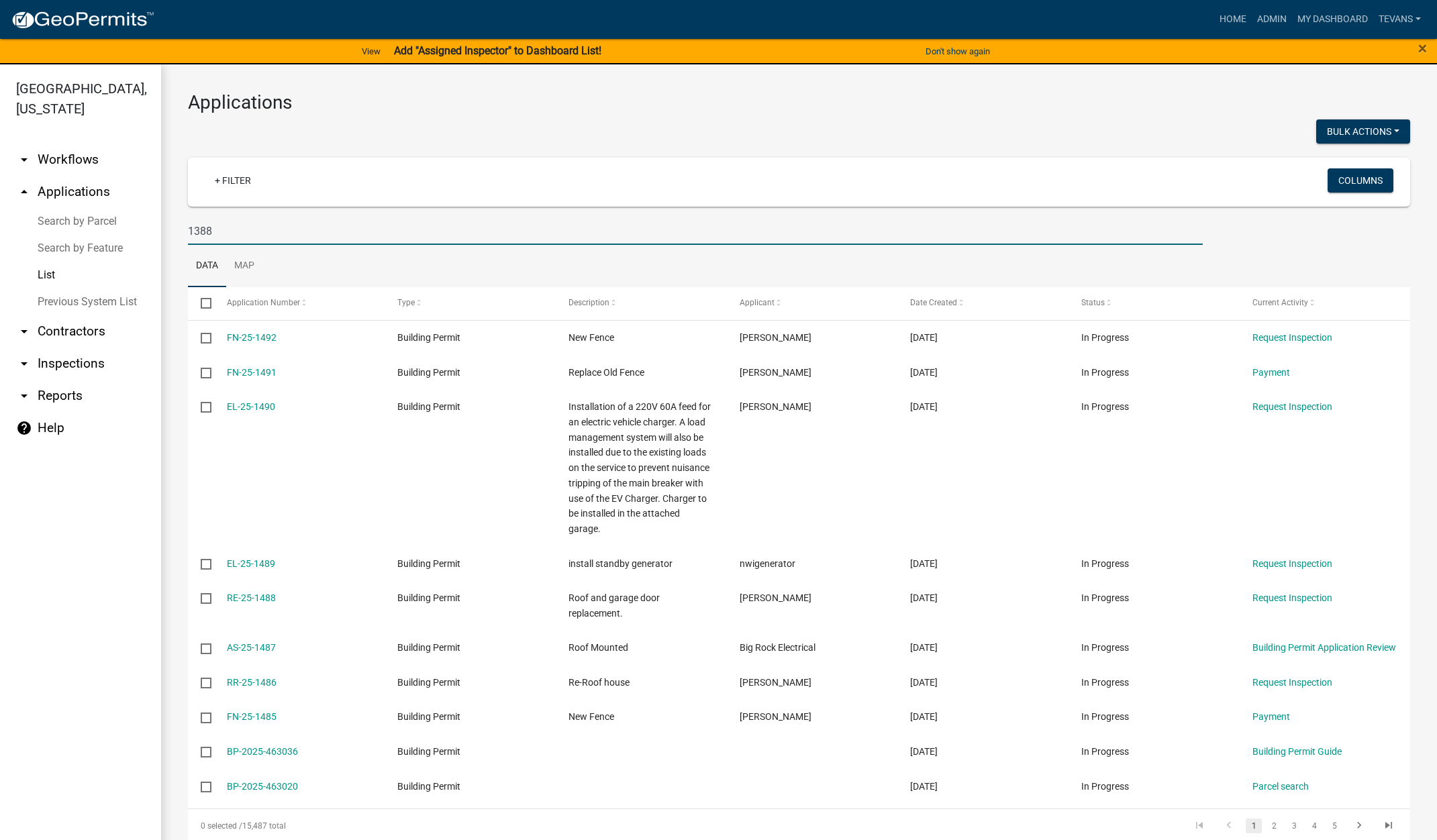
type input "1388"
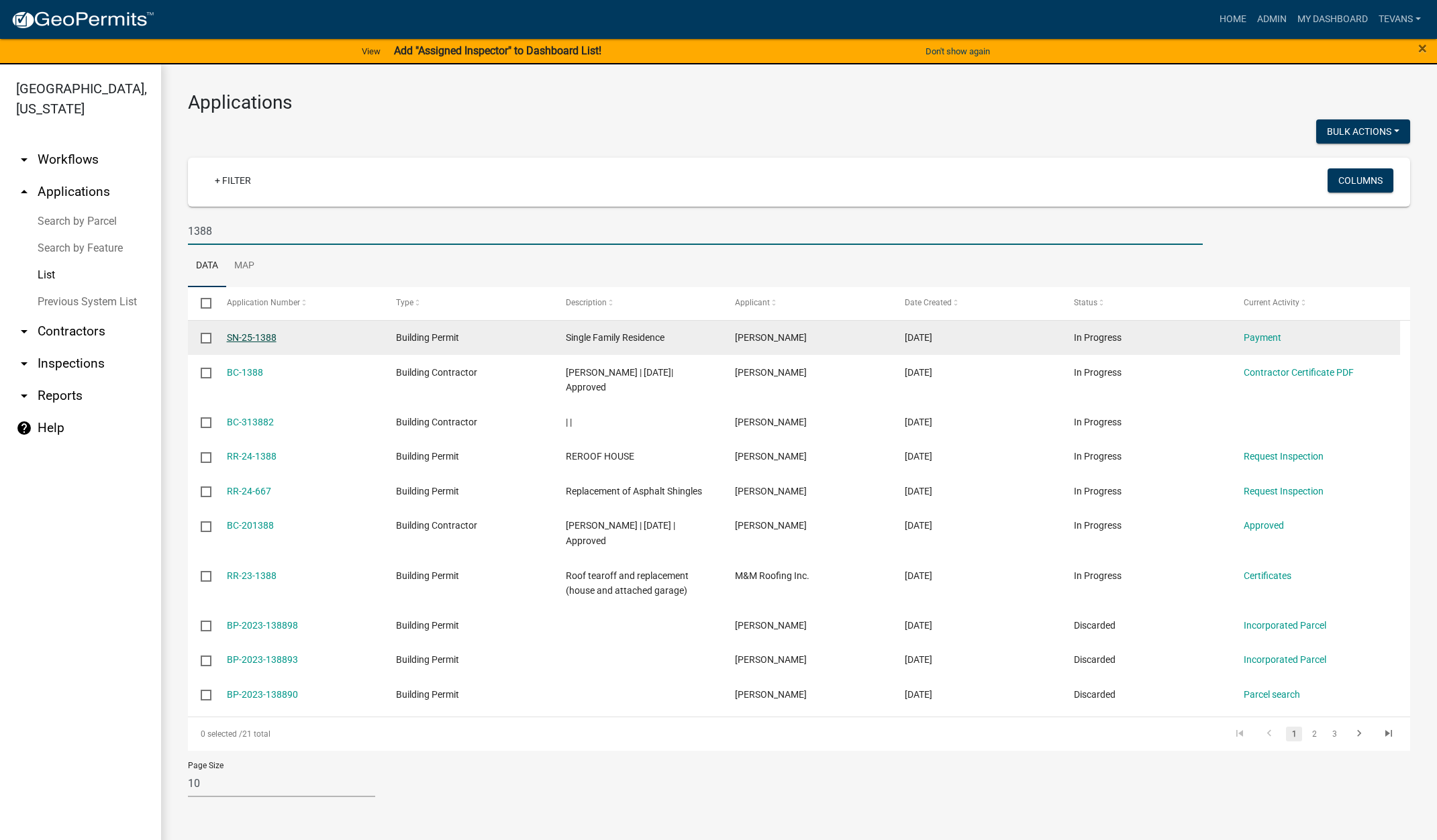
click at [259, 334] on link "SN-25-1388" at bounding box center [251, 337] width 50 height 11
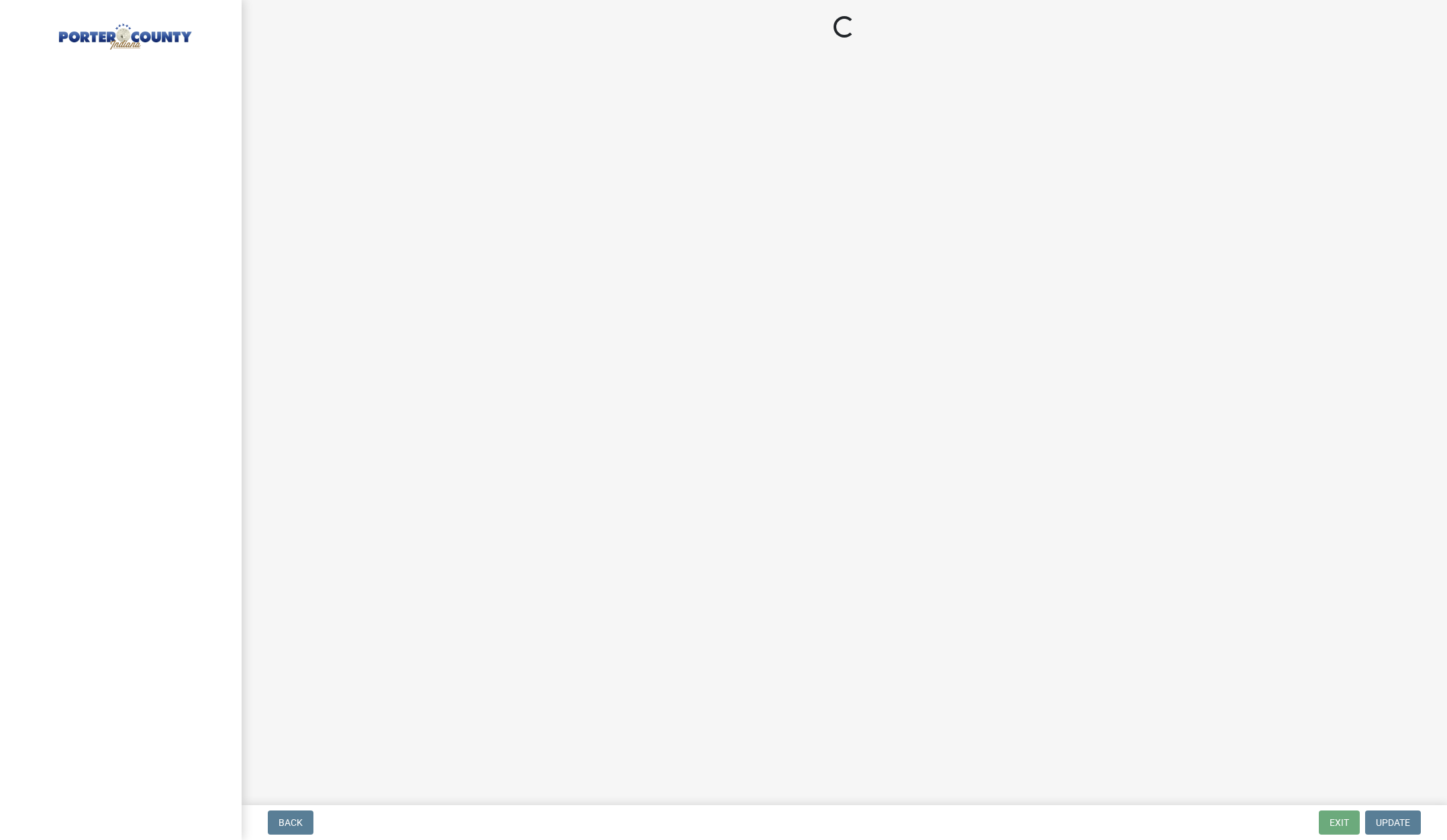
select select "3: 3"
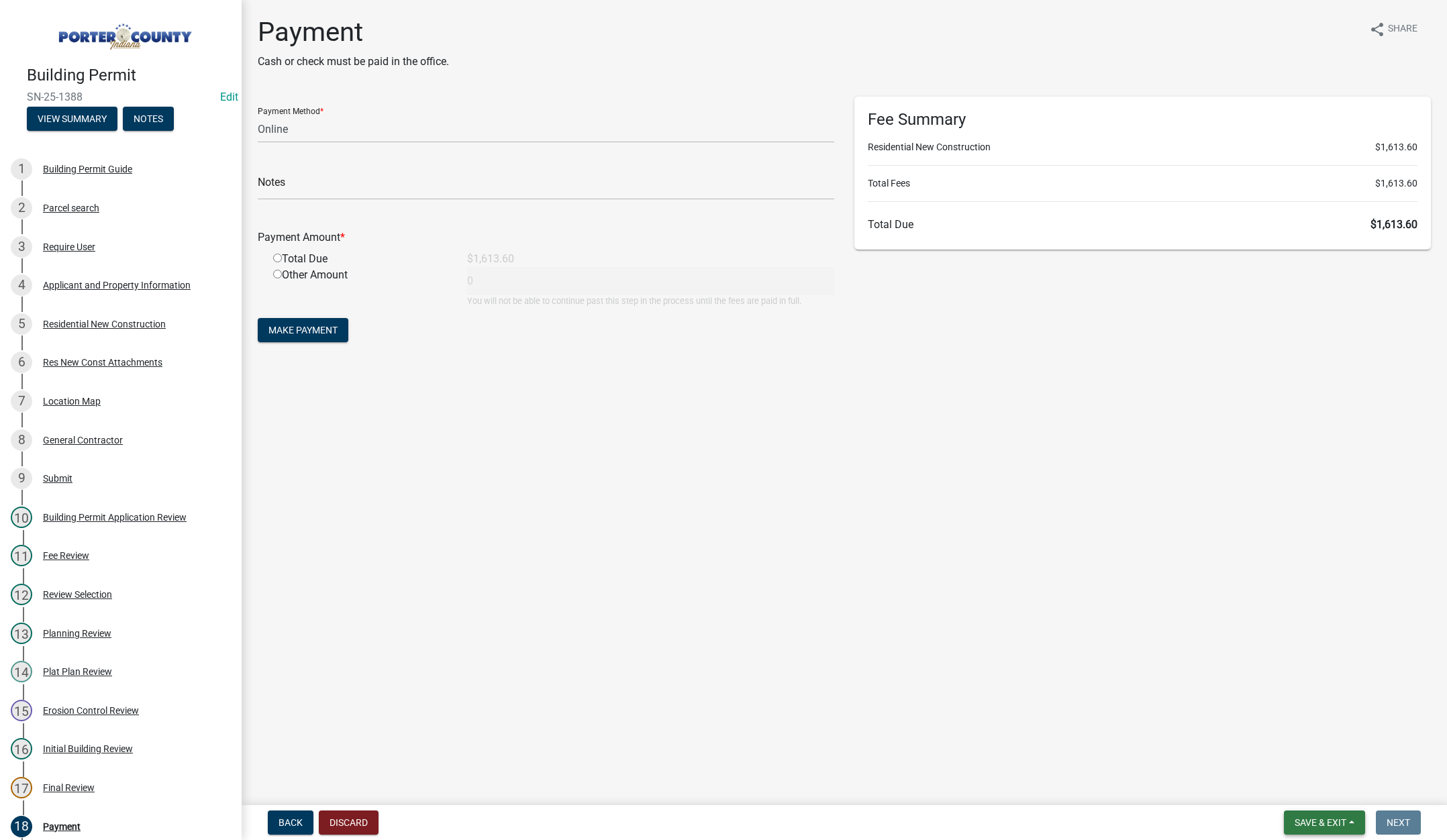
click at [1315, 818] on span "Save & Exit" at bounding box center [1321, 822] width 52 height 11
click at [1303, 791] on button "Save & Exit" at bounding box center [1311, 788] width 107 height 33
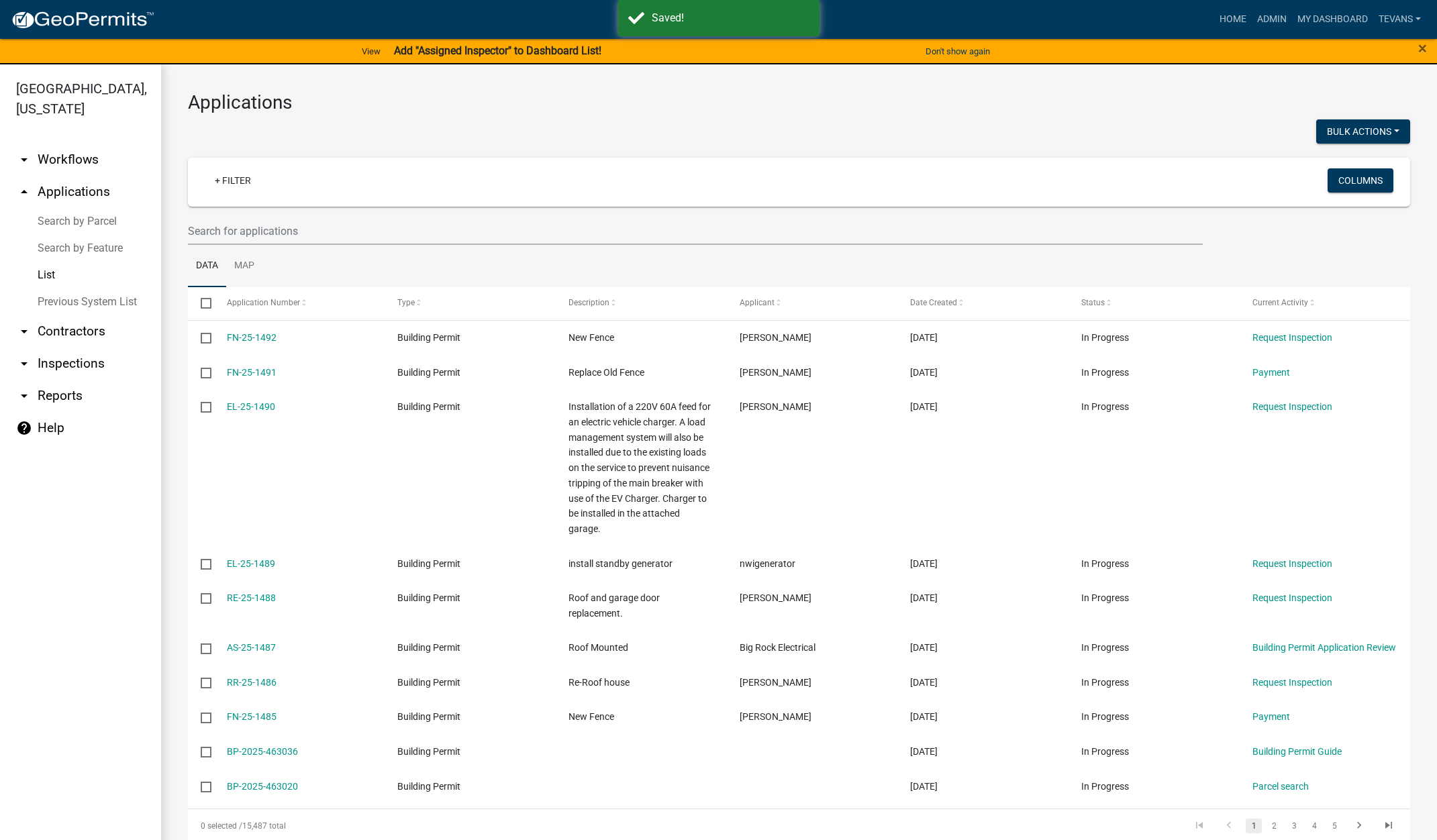
click at [56, 208] on link "Search by Parcel" at bounding box center [81, 221] width 161 height 27
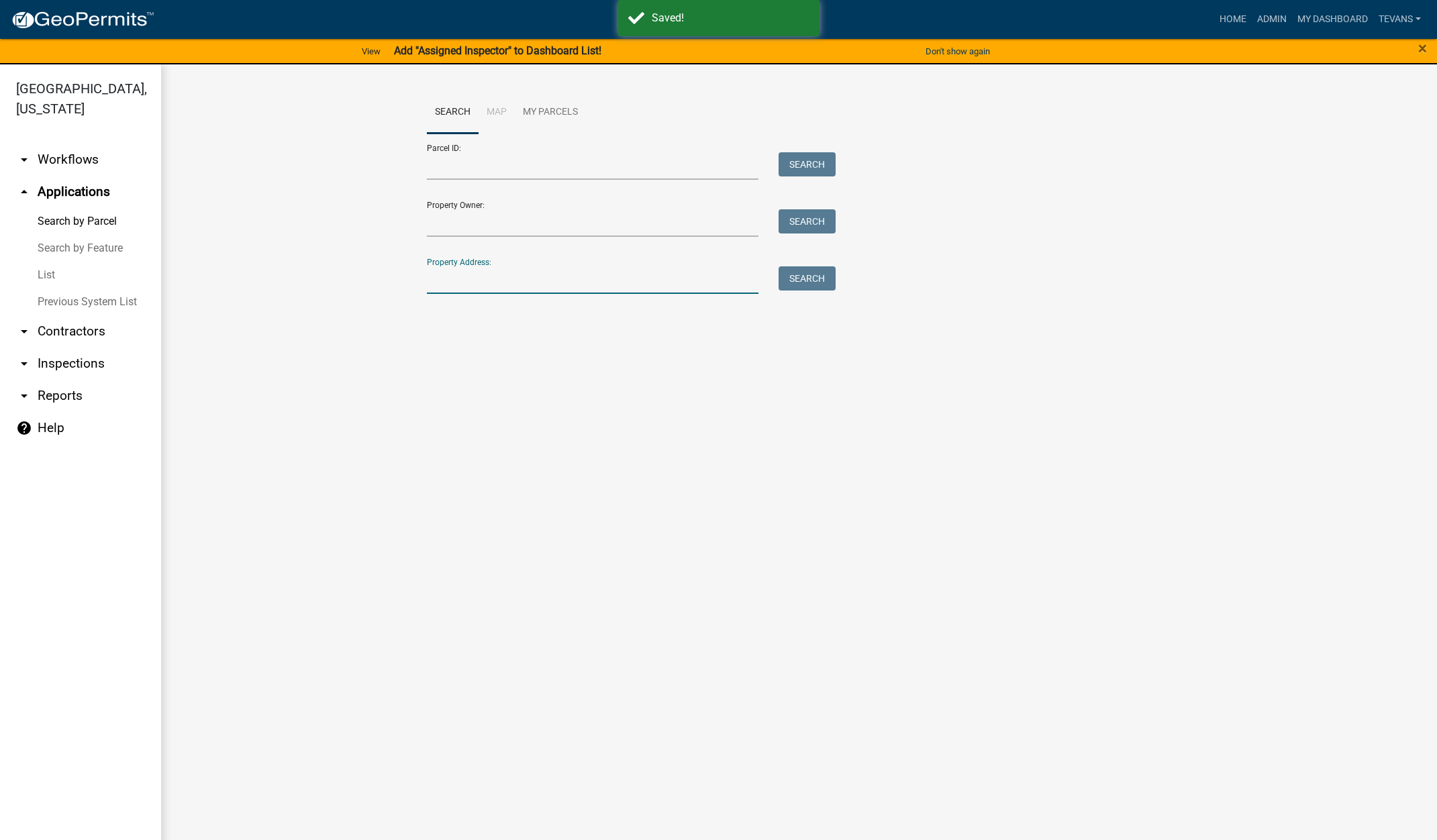
click at [507, 274] on input "Property Address:" at bounding box center [592, 280] width 332 height 27
type input "609 n 50 w"
click at [791, 277] on button "Search" at bounding box center [807, 278] width 57 height 24
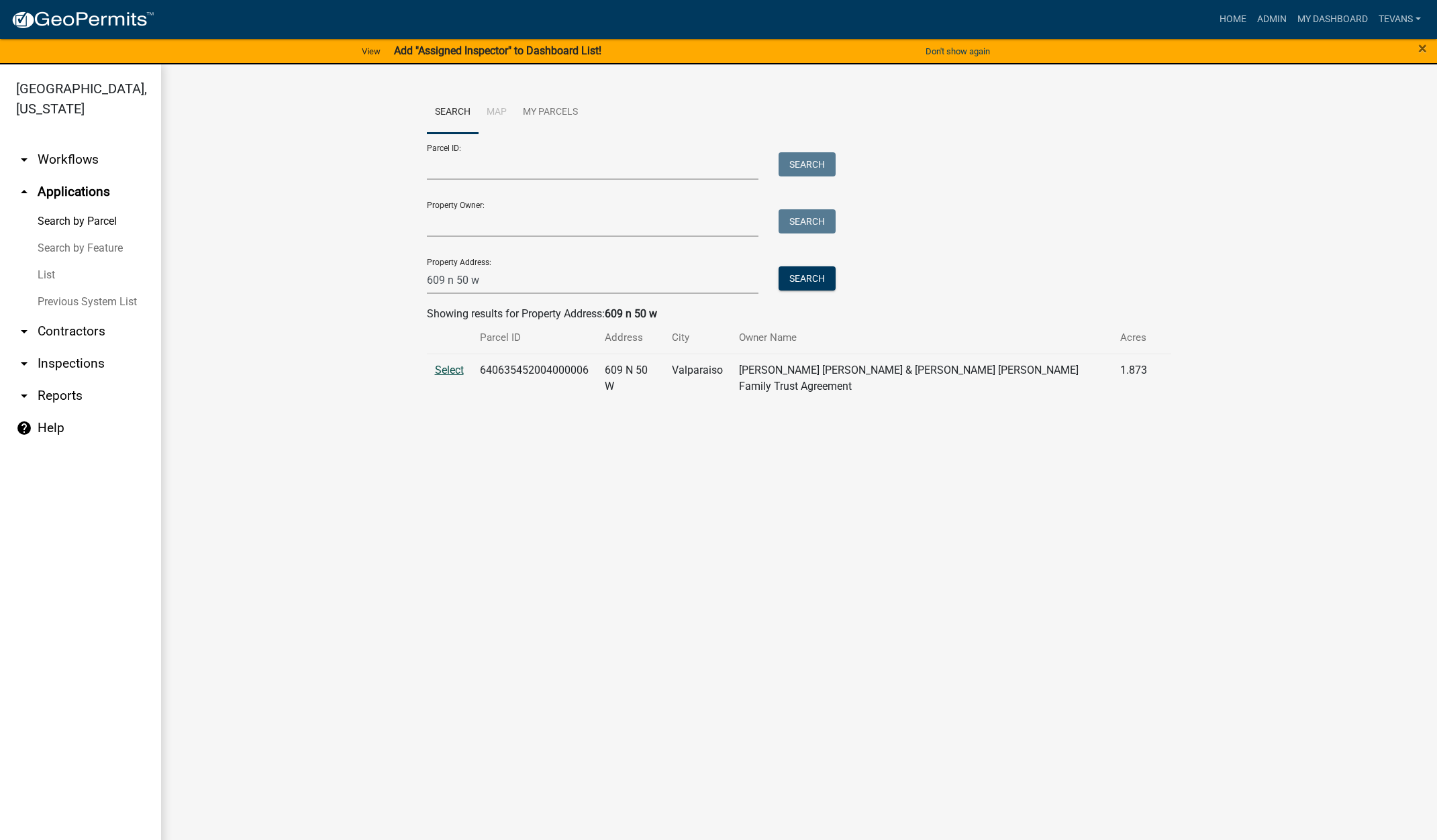
click at [455, 368] on span "Select" at bounding box center [449, 370] width 29 height 13
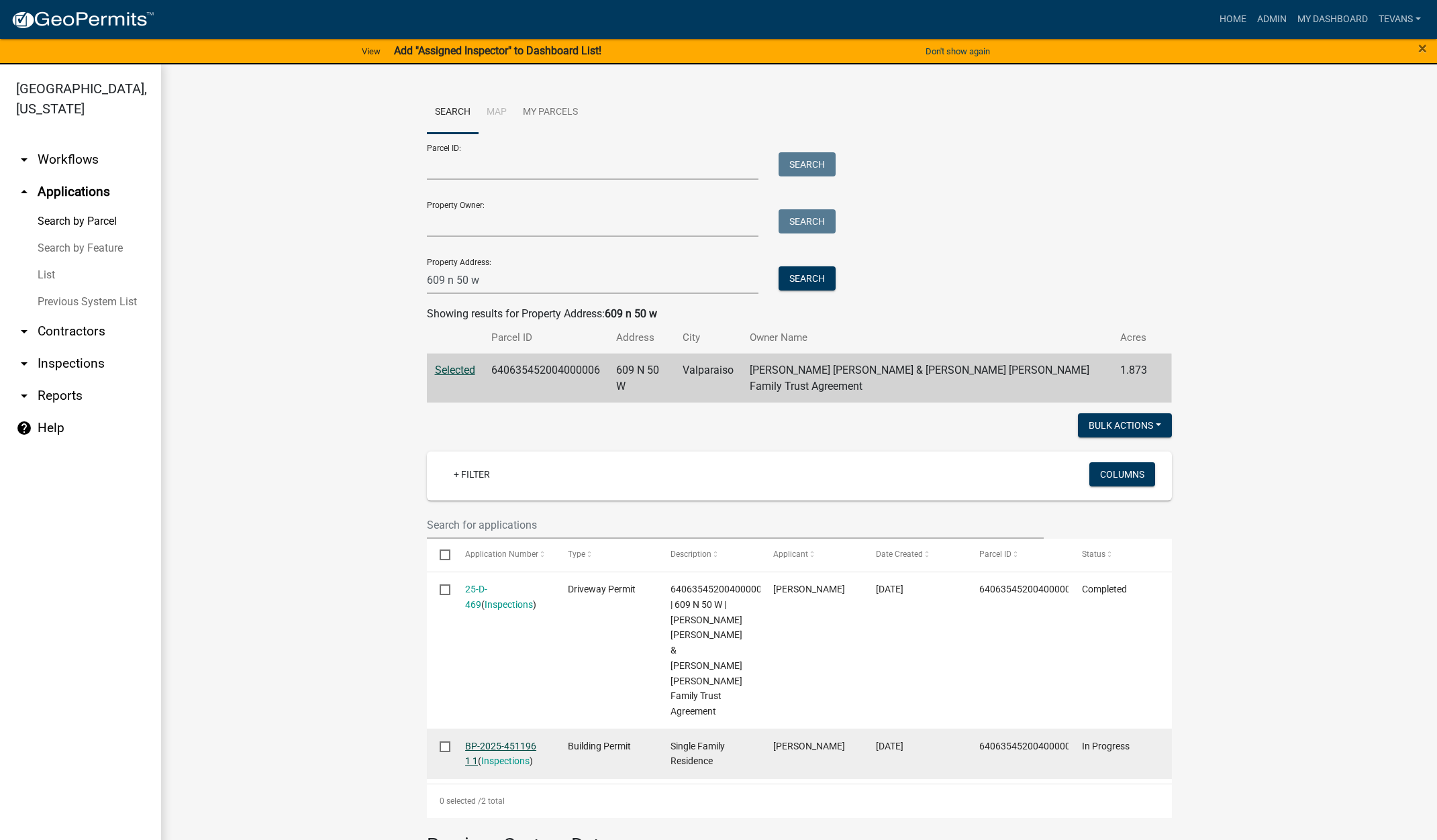
click at [501, 741] on link "BP-2025-451196 1 1" at bounding box center [501, 753] width 71 height 26
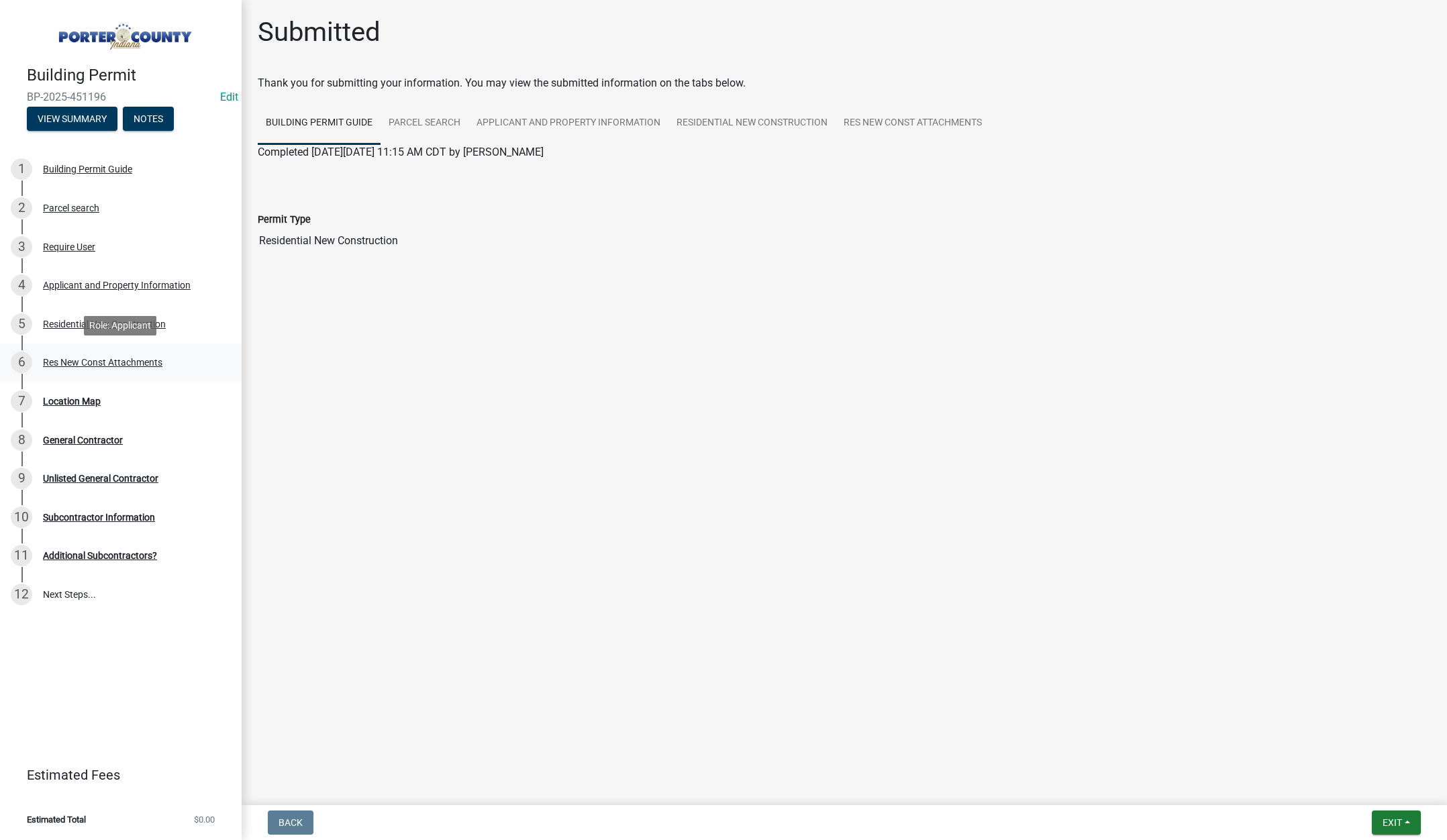
click at [129, 362] on div "Res New Const Attachments" at bounding box center [103, 362] width 120 height 10
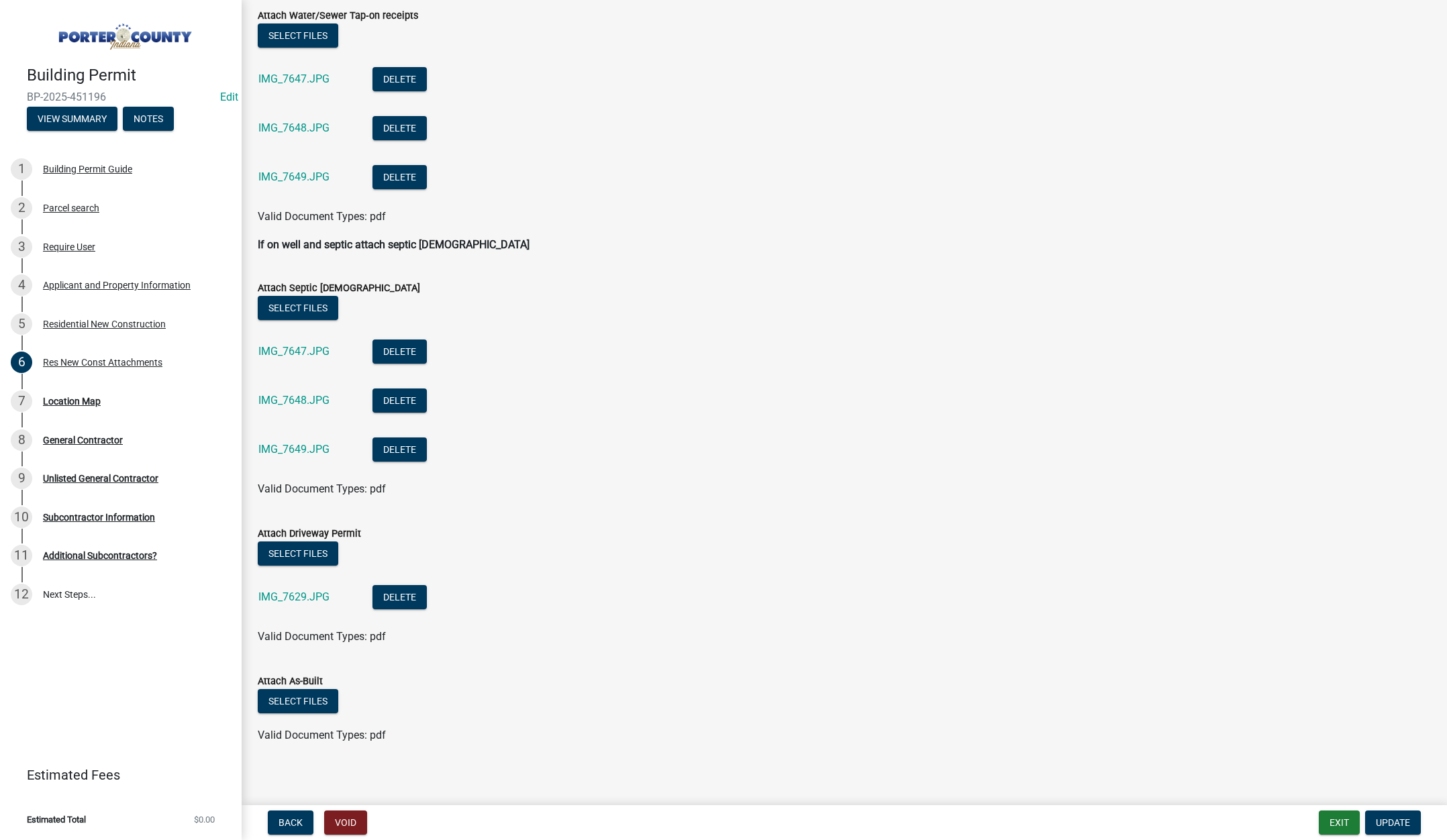
scroll to position [634, 0]
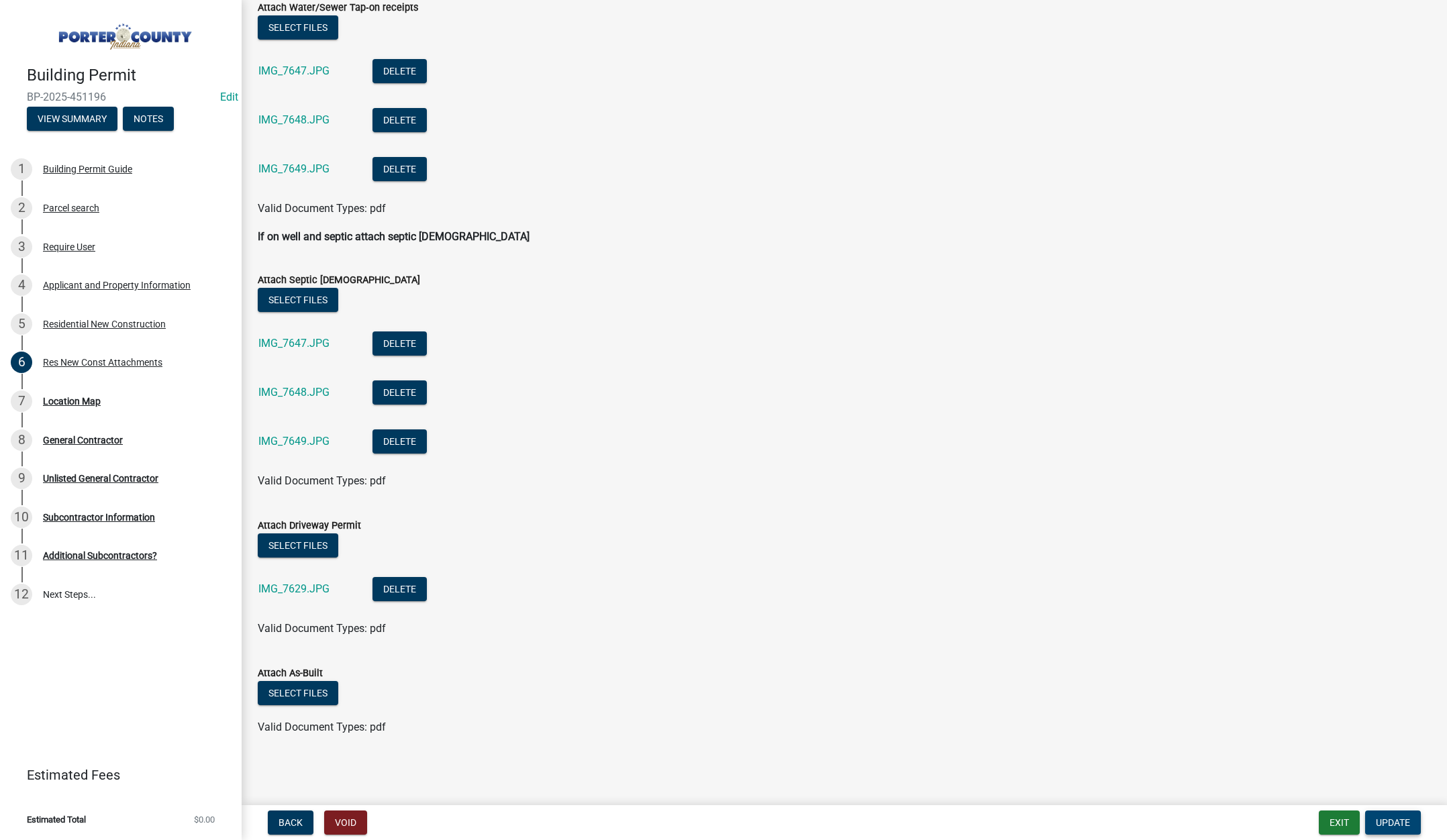
click at [1391, 814] on button "Update" at bounding box center [1392, 822] width 55 height 24
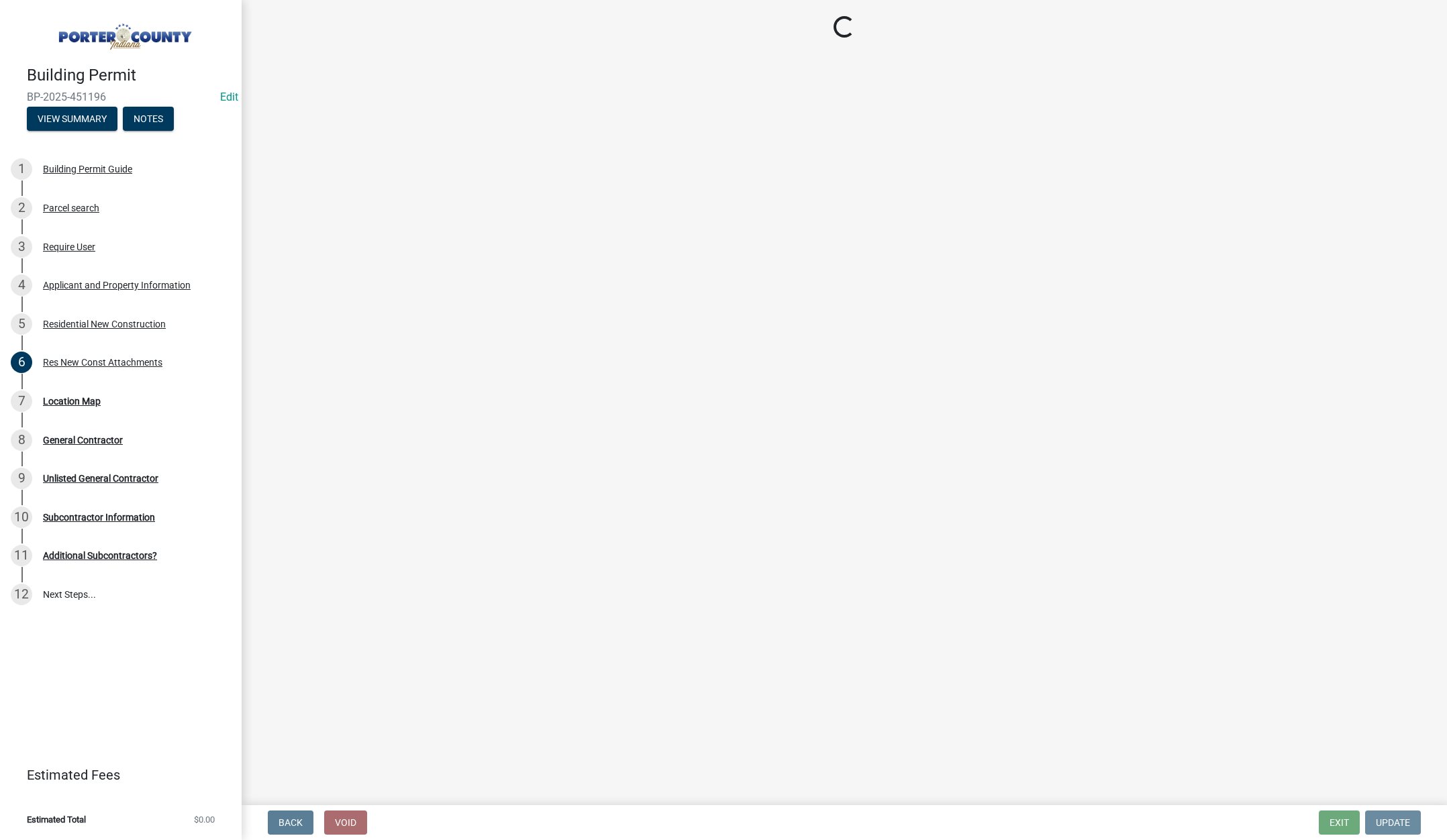
scroll to position [0, 0]
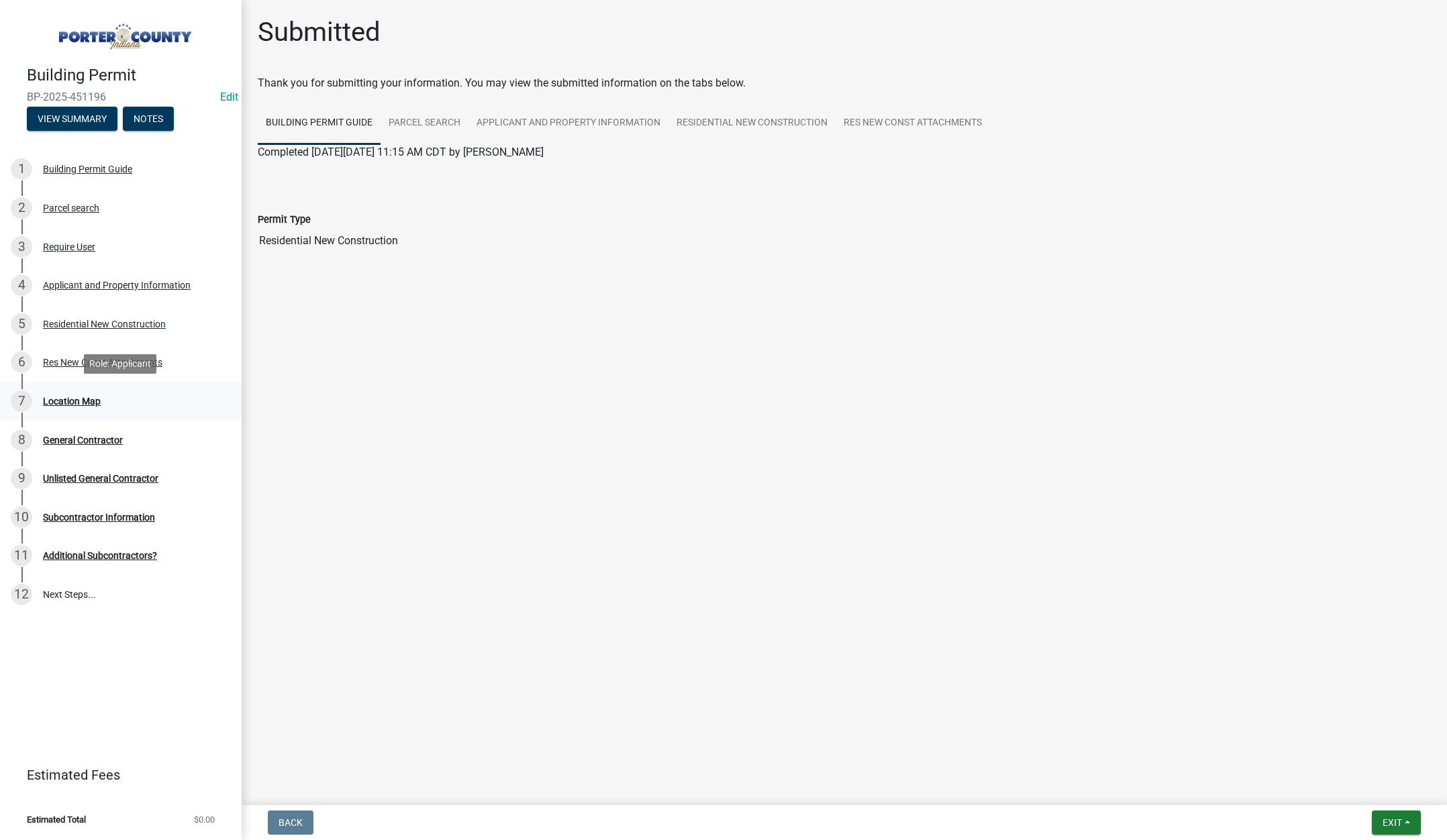
click at [63, 397] on div "Location Map" at bounding box center [72, 401] width 58 height 10
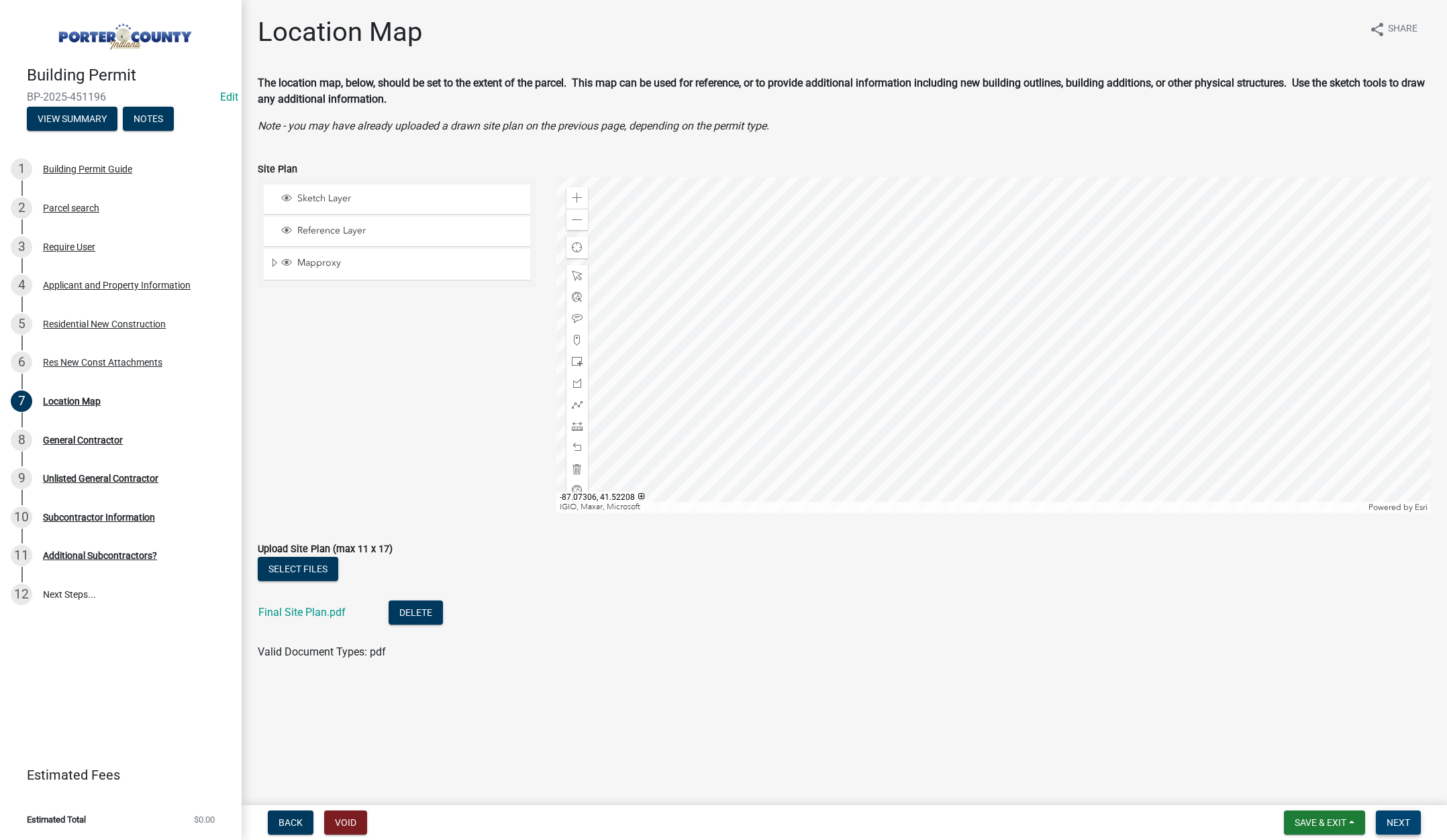
drag, startPoint x: 1400, startPoint y: 822, endPoint x: 1094, endPoint y: 529, distance: 423.7
click at [1400, 822] on span "Next" at bounding box center [1398, 822] width 24 height 11
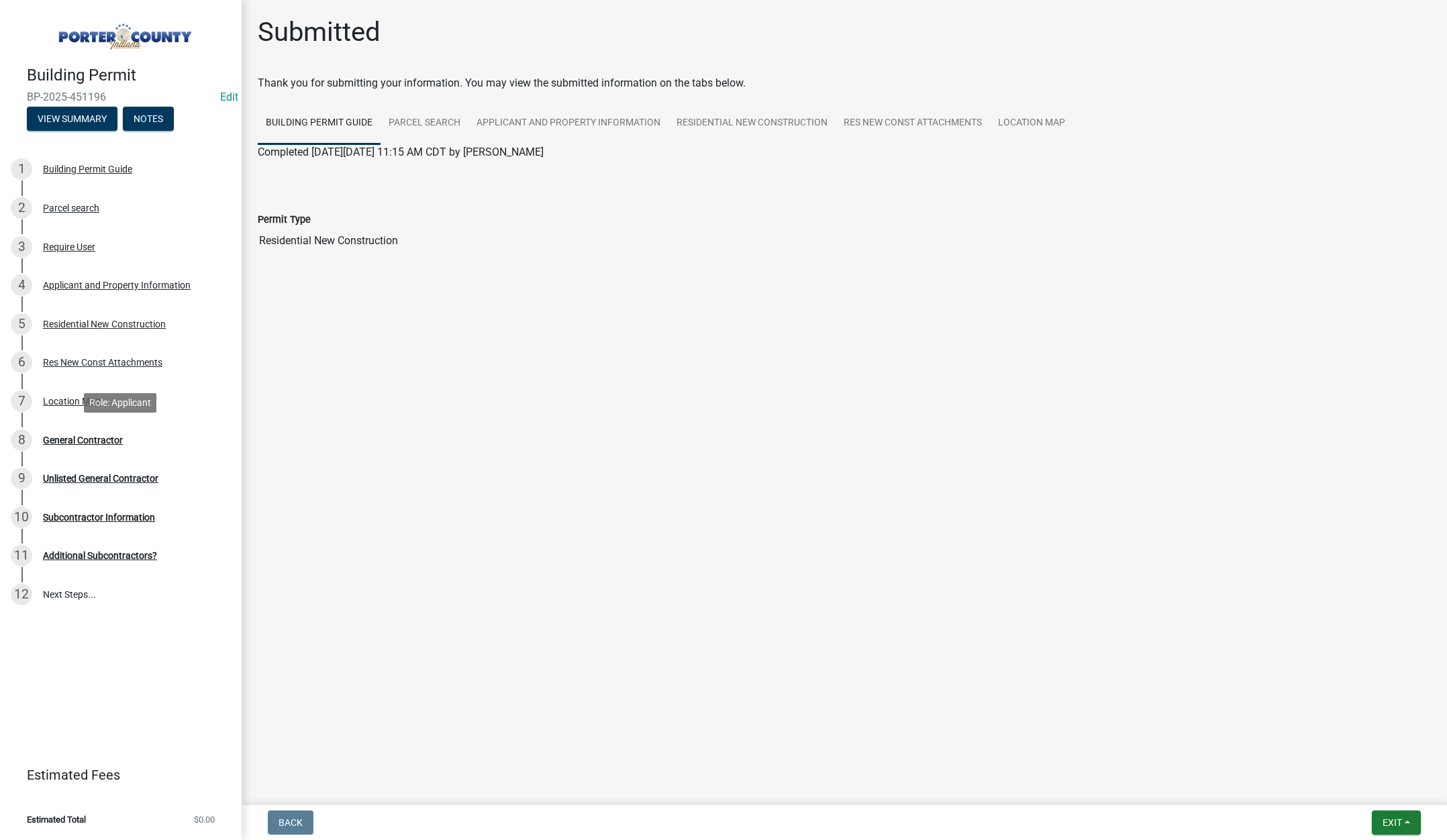
drag, startPoint x: 76, startPoint y: 439, endPoint x: 316, endPoint y: 469, distance: 241.9
click at [77, 439] on div "General Contractor" at bounding box center [83, 440] width 80 height 10
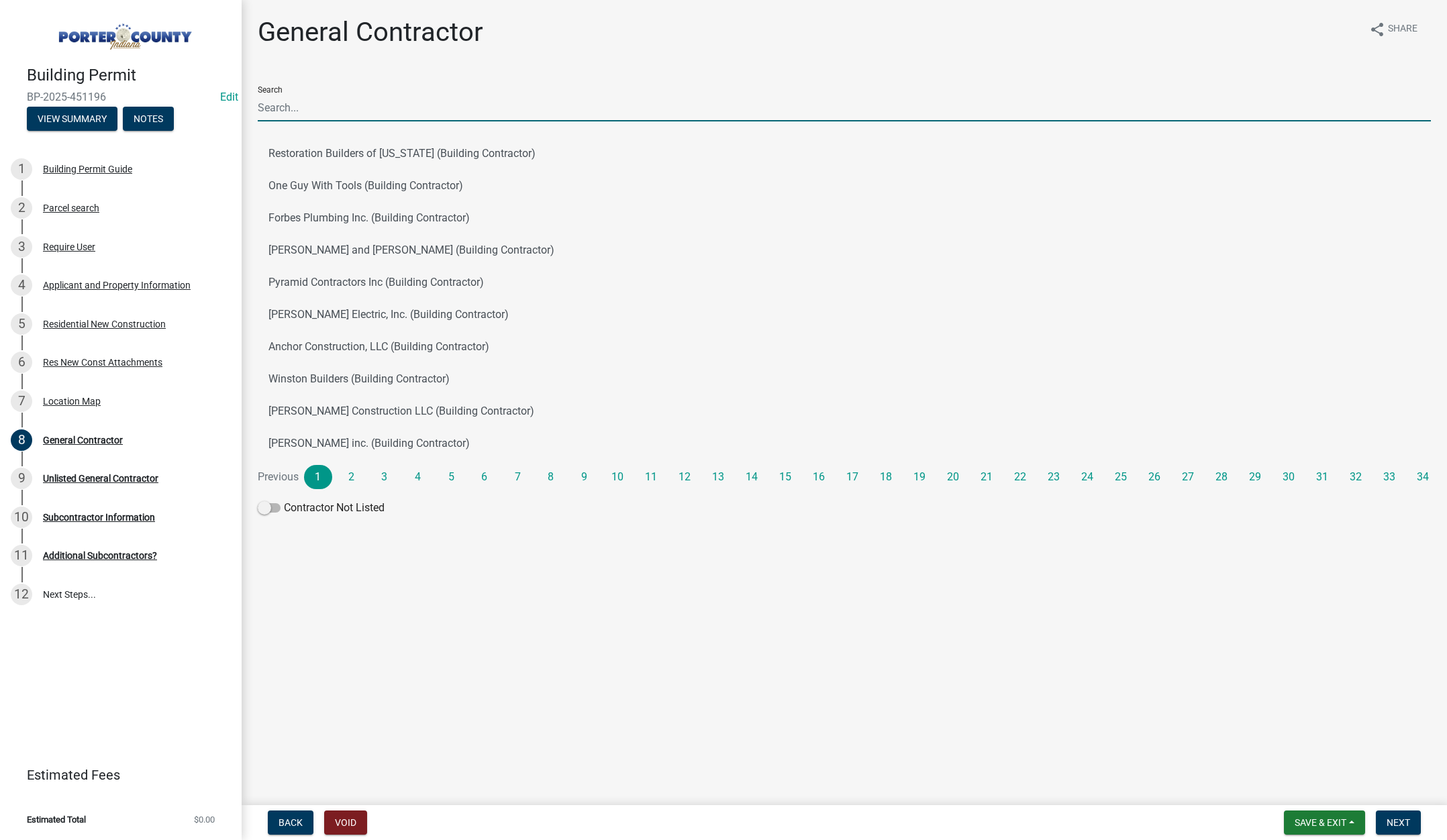
click at [401, 105] on input "Search" at bounding box center [844, 107] width 1173 height 27
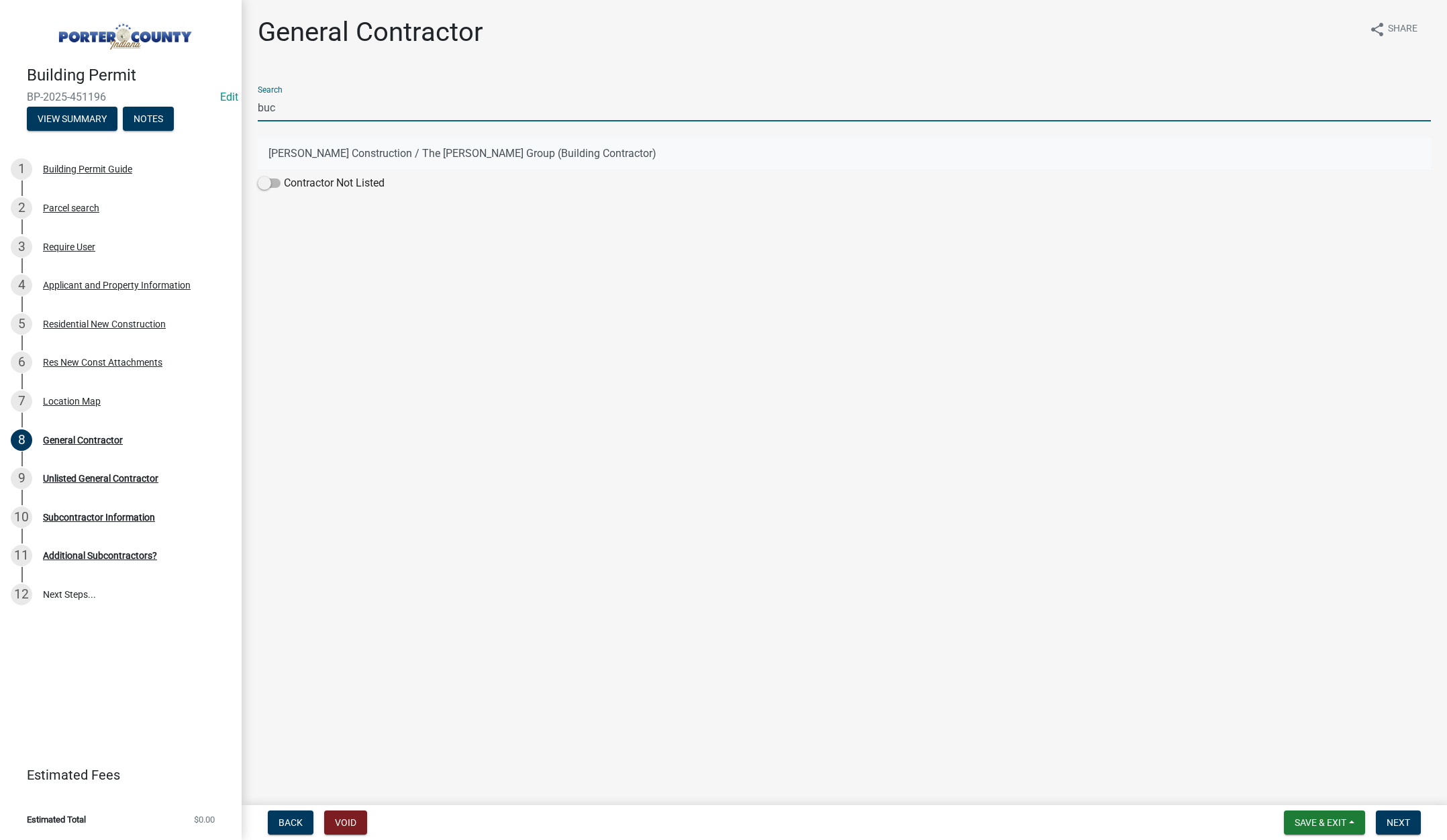
type input "buc"
click at [382, 152] on button "Bucher Construction / The Bucher Group (Building Contractor)" at bounding box center [844, 154] width 1173 height 33
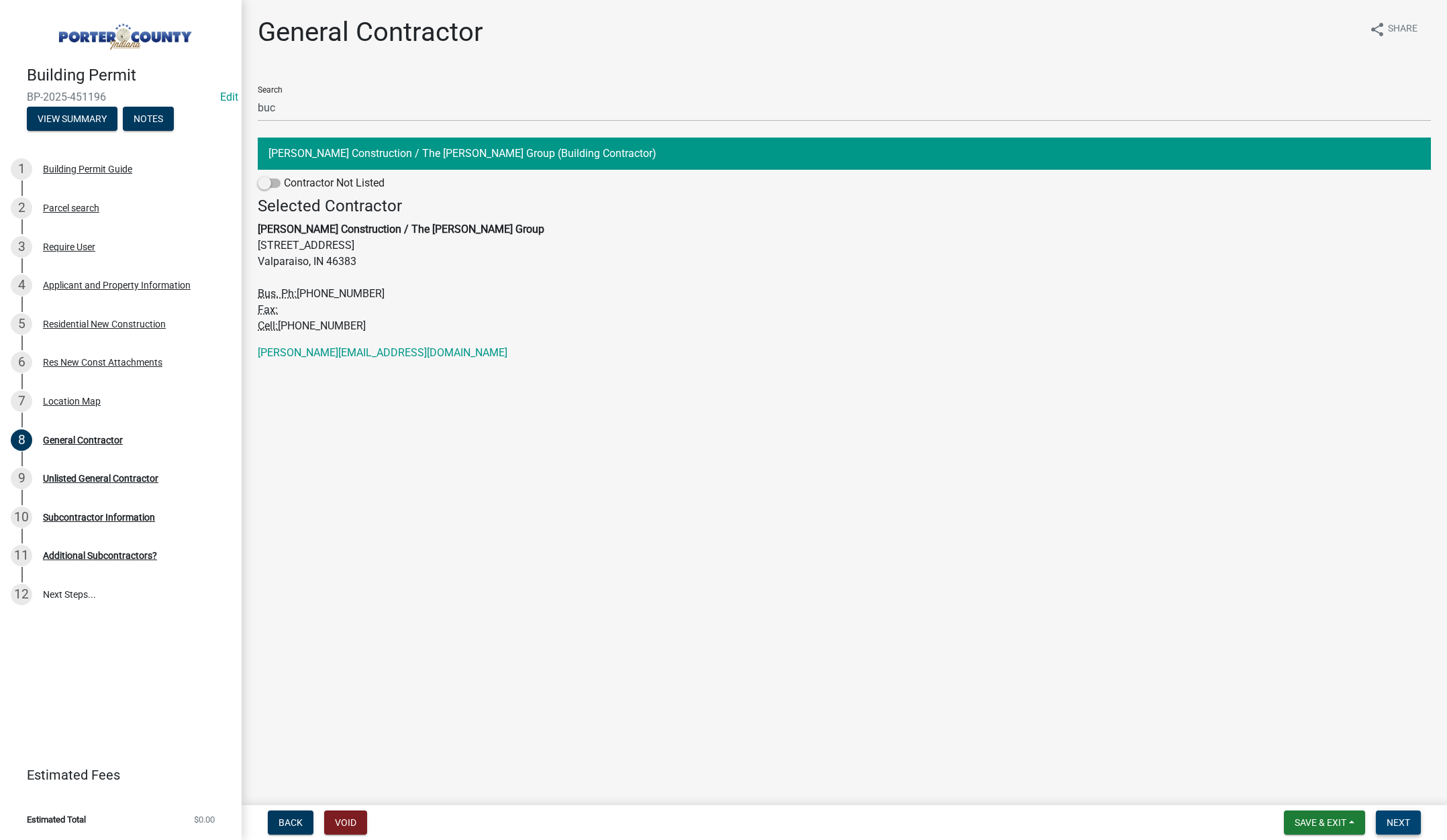
click at [1395, 818] on span "Next" at bounding box center [1398, 822] width 24 height 11
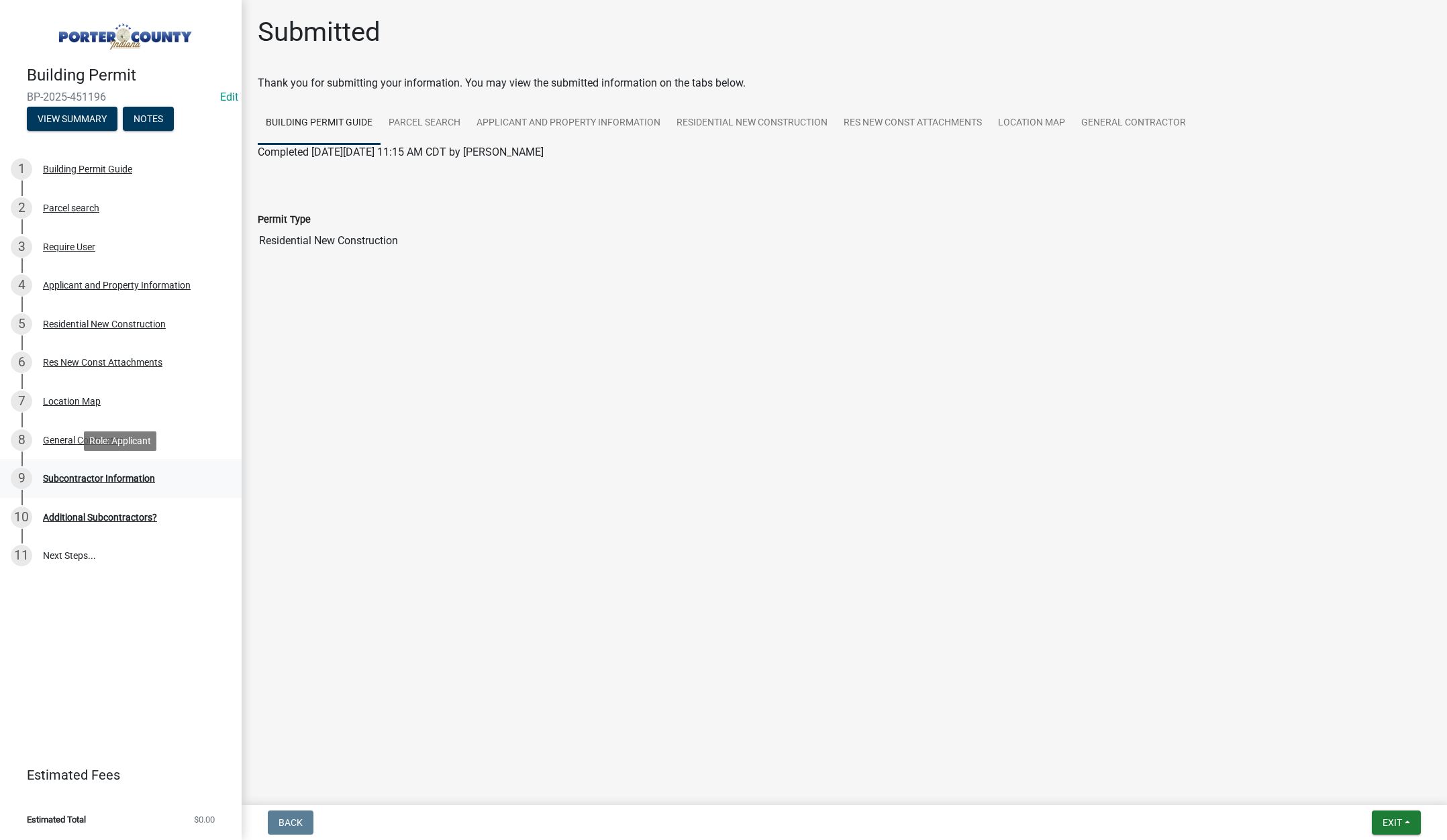
click at [103, 476] on div "Subcontractor Information" at bounding box center [99, 478] width 112 height 10
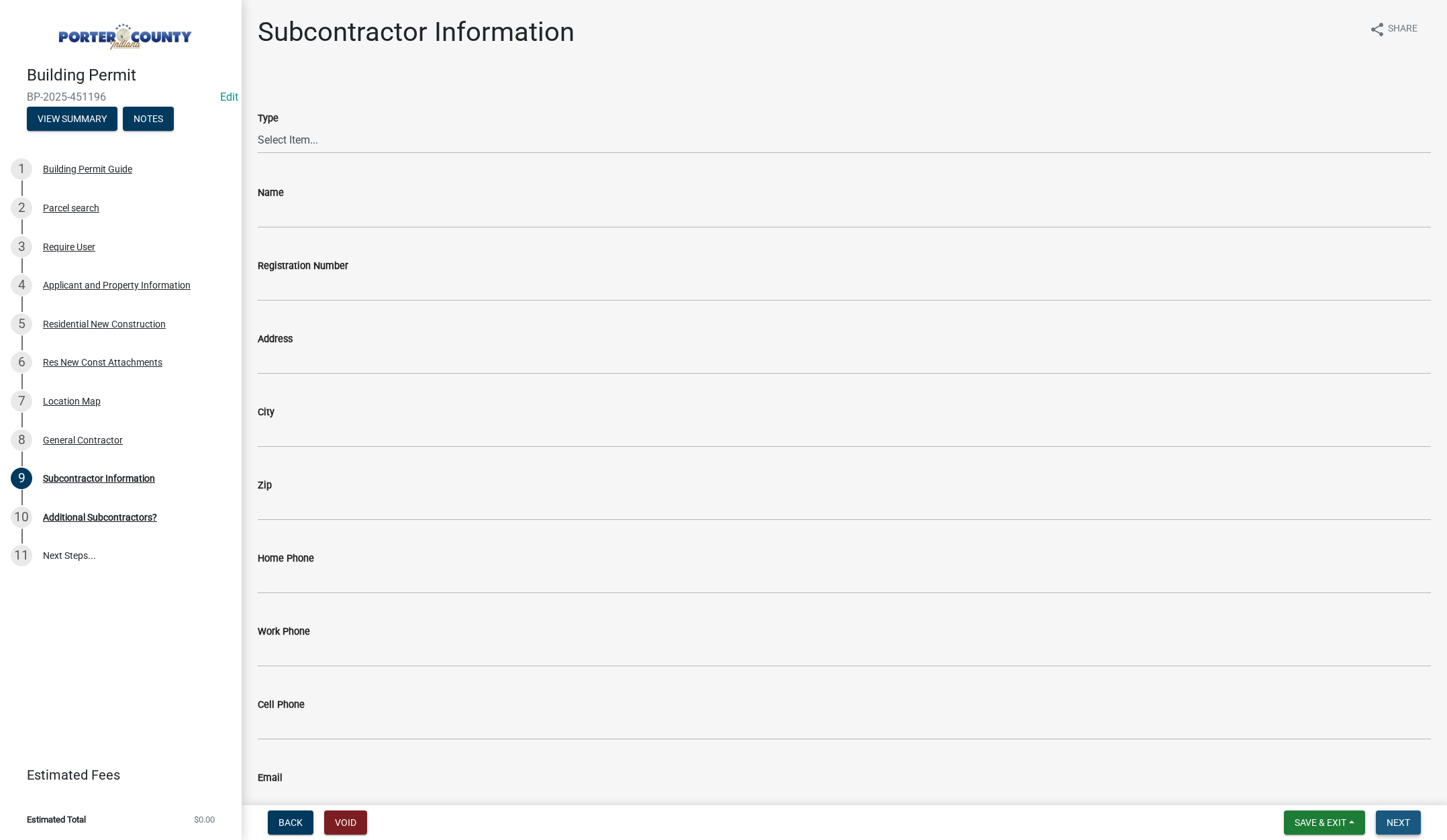
drag, startPoint x: 1390, startPoint y: 819, endPoint x: 1314, endPoint y: 782, distance: 84.5
click at [1390, 819] on span "Next" at bounding box center [1398, 822] width 24 height 11
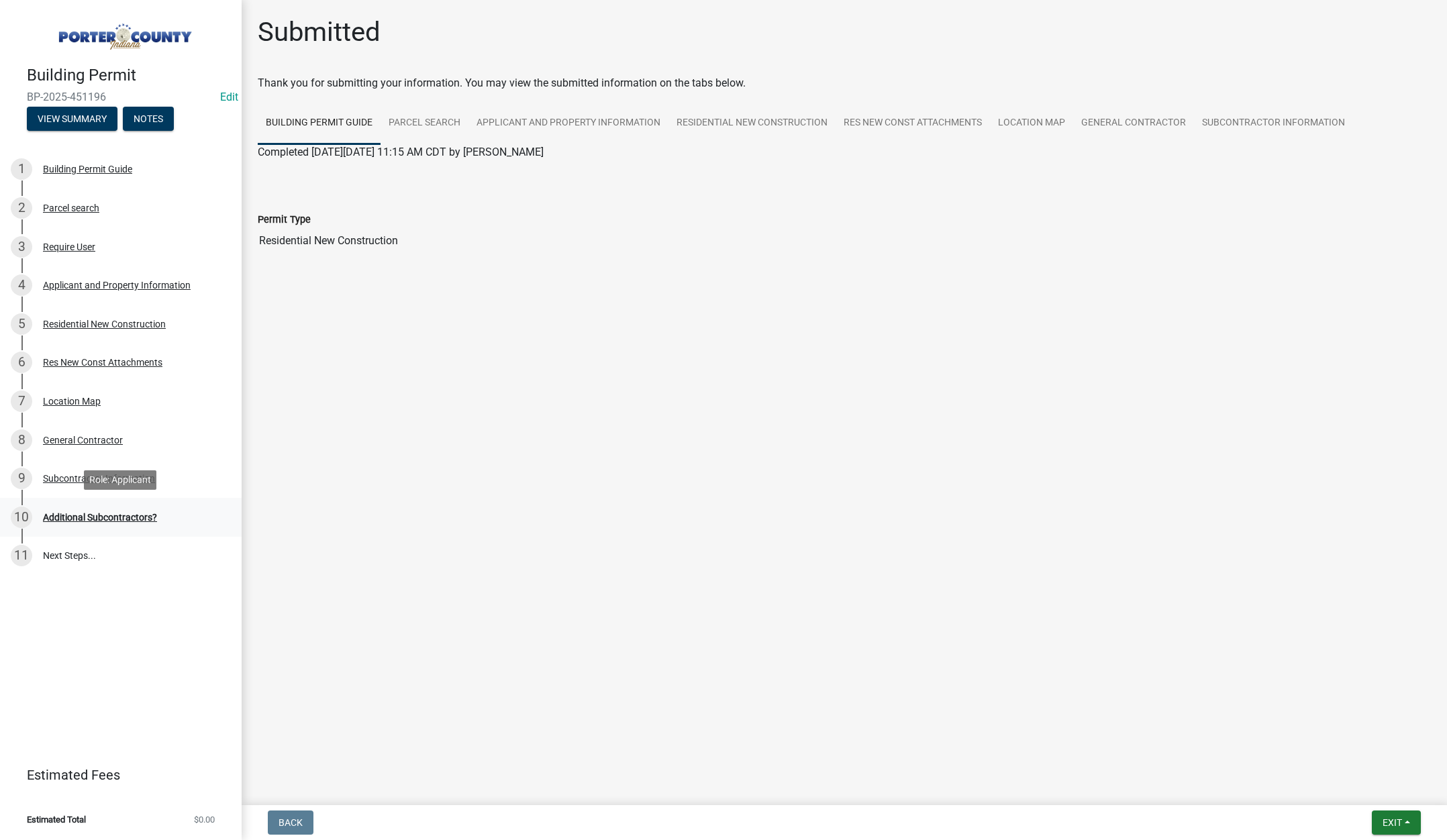
click at [96, 517] on div "Additional Subcontractors?" at bounding box center [100, 517] width 114 height 10
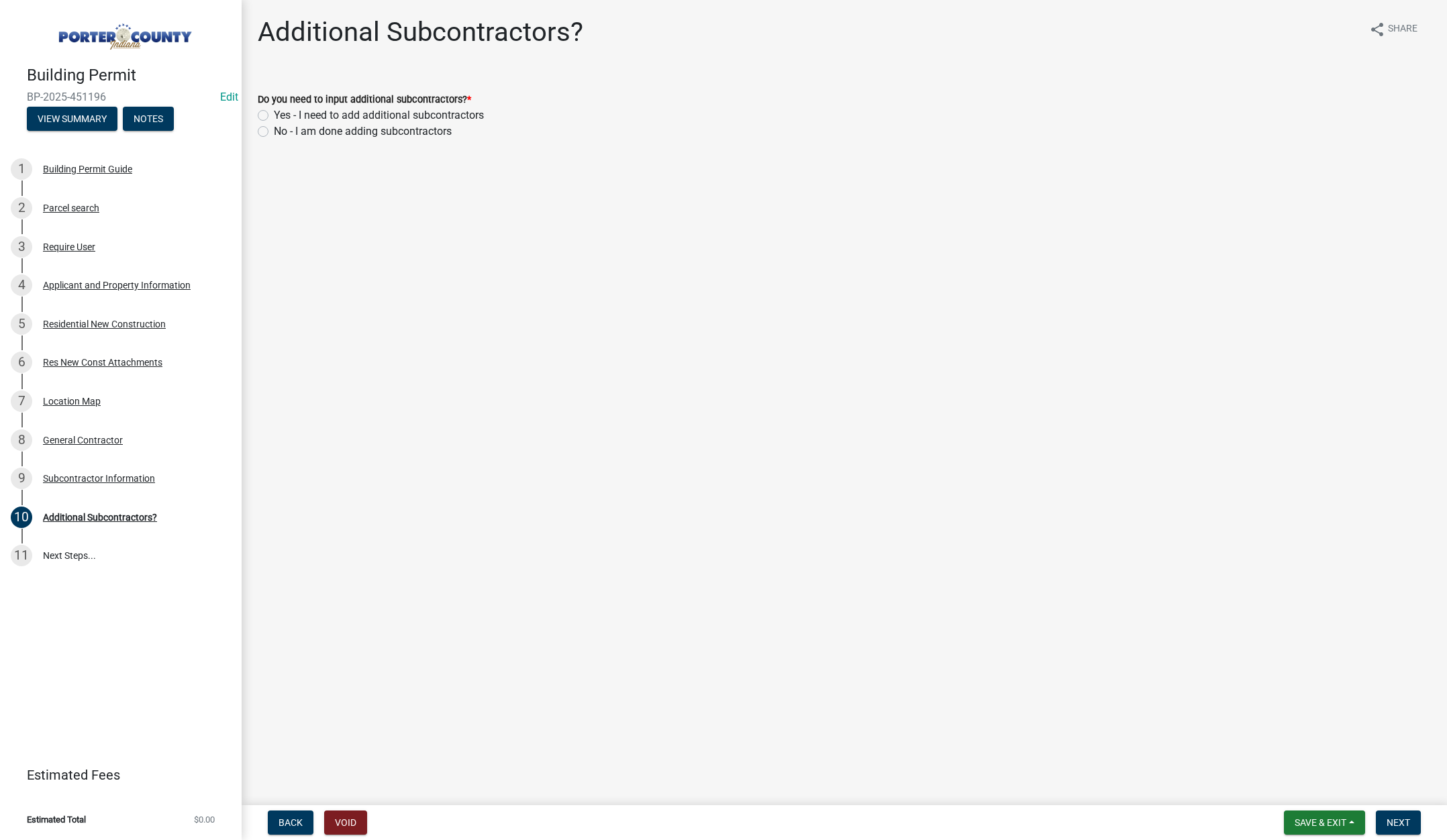
click at [274, 129] on label "No - I am done adding subcontractors" at bounding box center [362, 132] width 178 height 16
click at [274, 129] on input "No - I am done adding subcontractors" at bounding box center [278, 128] width 9 height 9
radio input "true"
drag, startPoint x: 1391, startPoint y: 813, endPoint x: 1384, endPoint y: 805, distance: 10.6
click at [1391, 813] on button "Next" at bounding box center [1398, 822] width 45 height 24
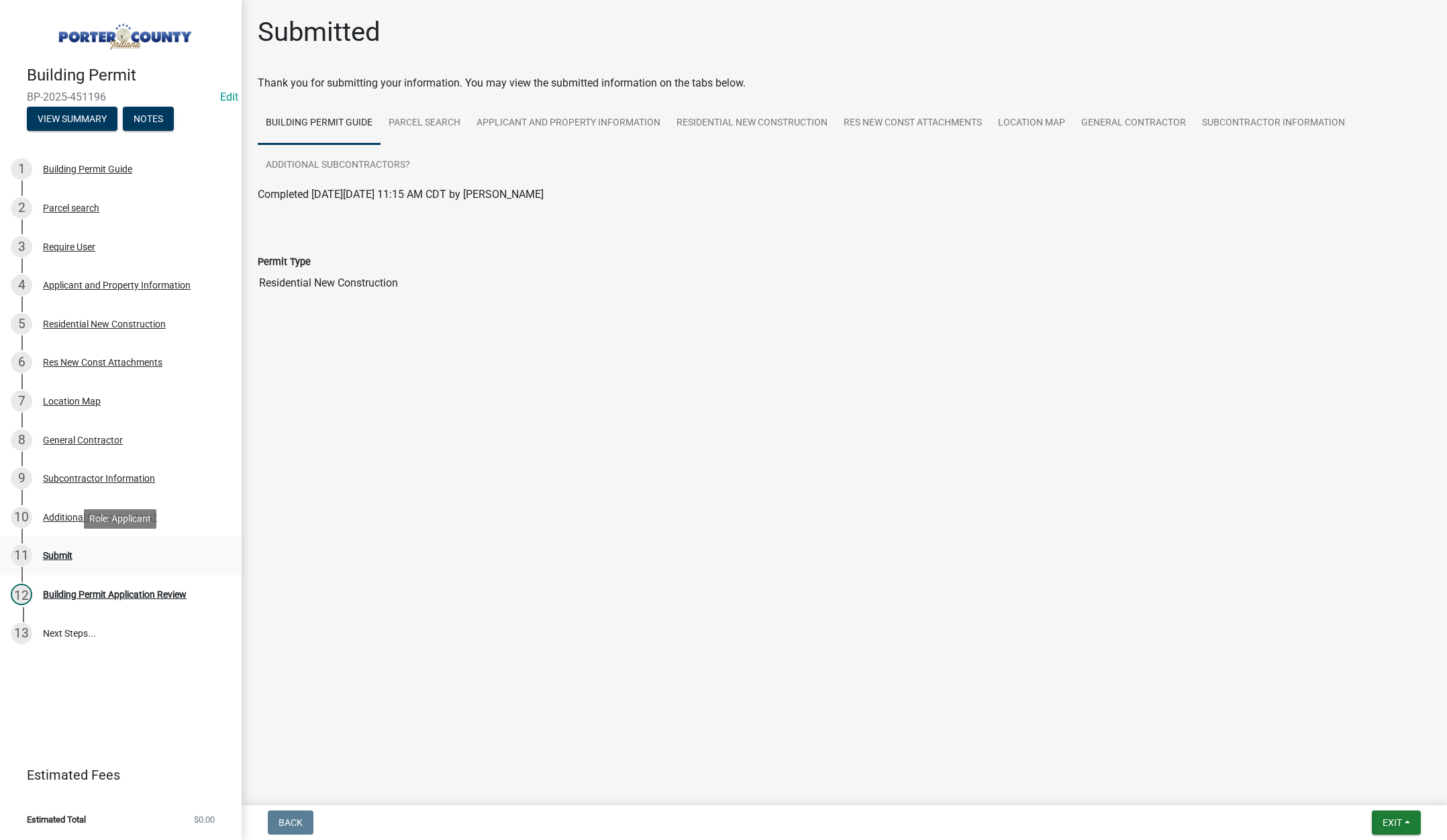
click at [42, 552] on div "11 Submit" at bounding box center [115, 555] width 209 height 21
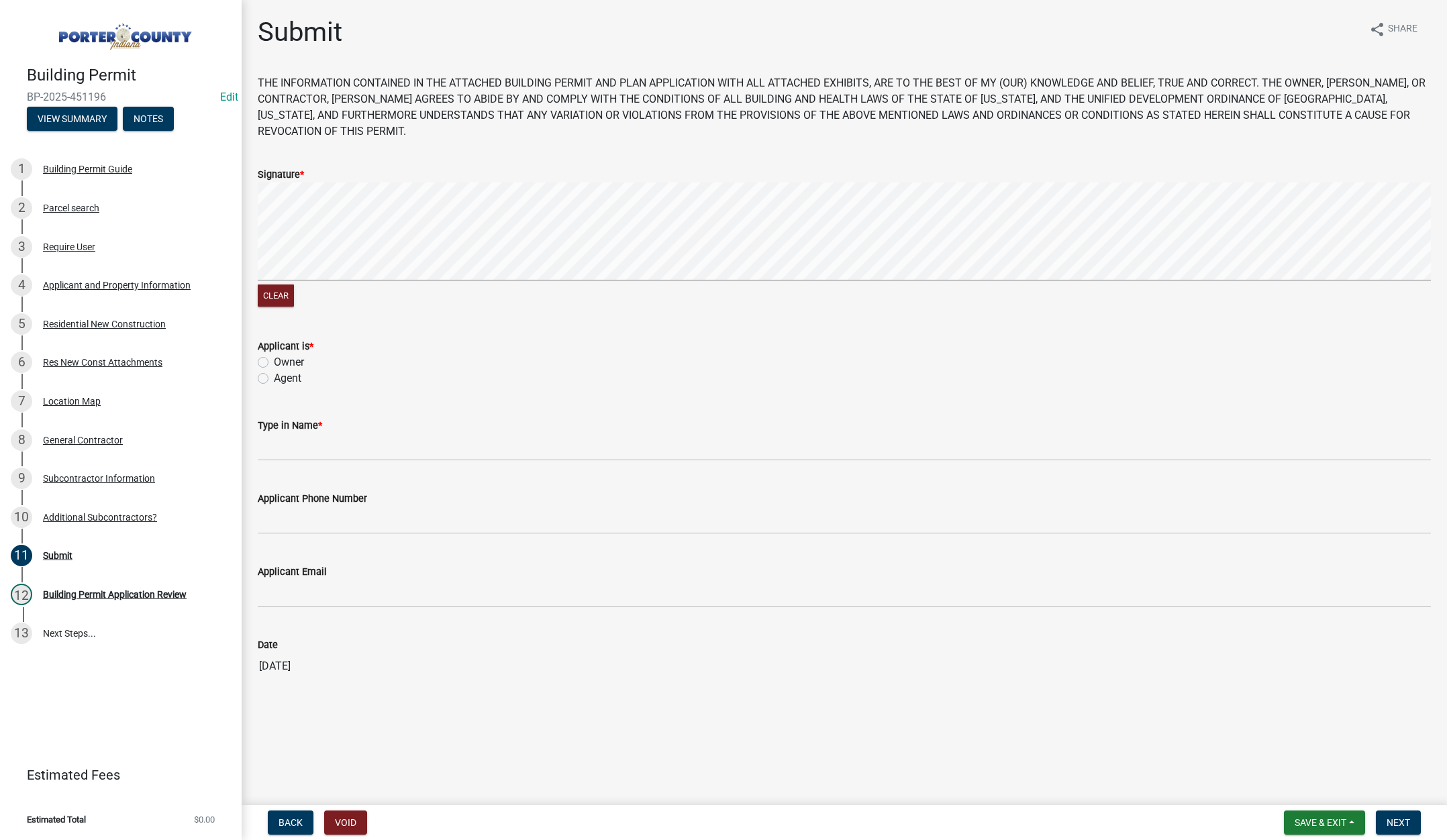
click at [274, 379] on label "Agent" at bounding box center [287, 379] width 27 height 16
click at [274, 379] on input "Agent" at bounding box center [278, 375] width 9 height 9
radio input "true"
click at [271, 453] on input "Type in Name *" at bounding box center [844, 447] width 1173 height 27
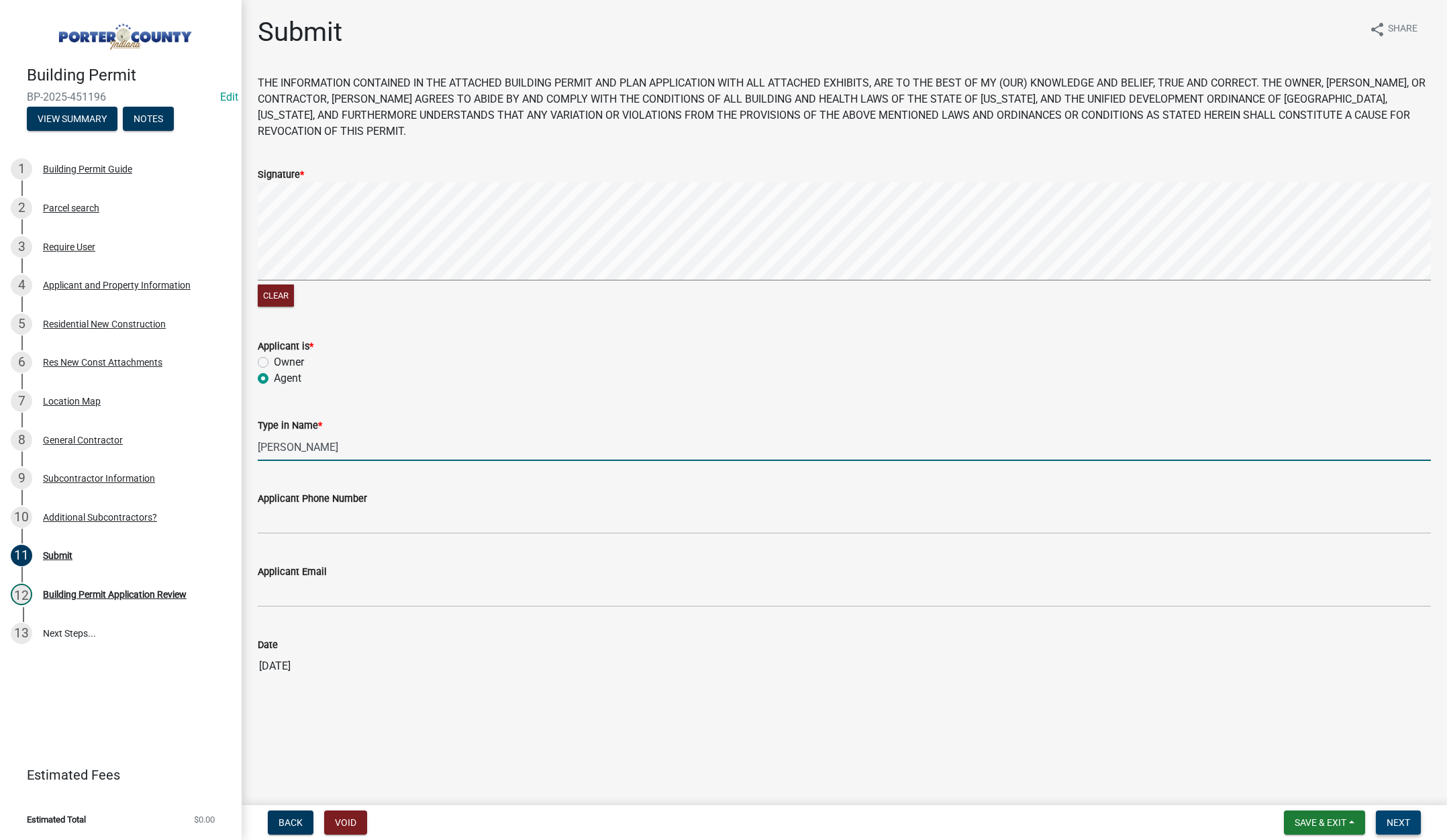
type input "Dan"
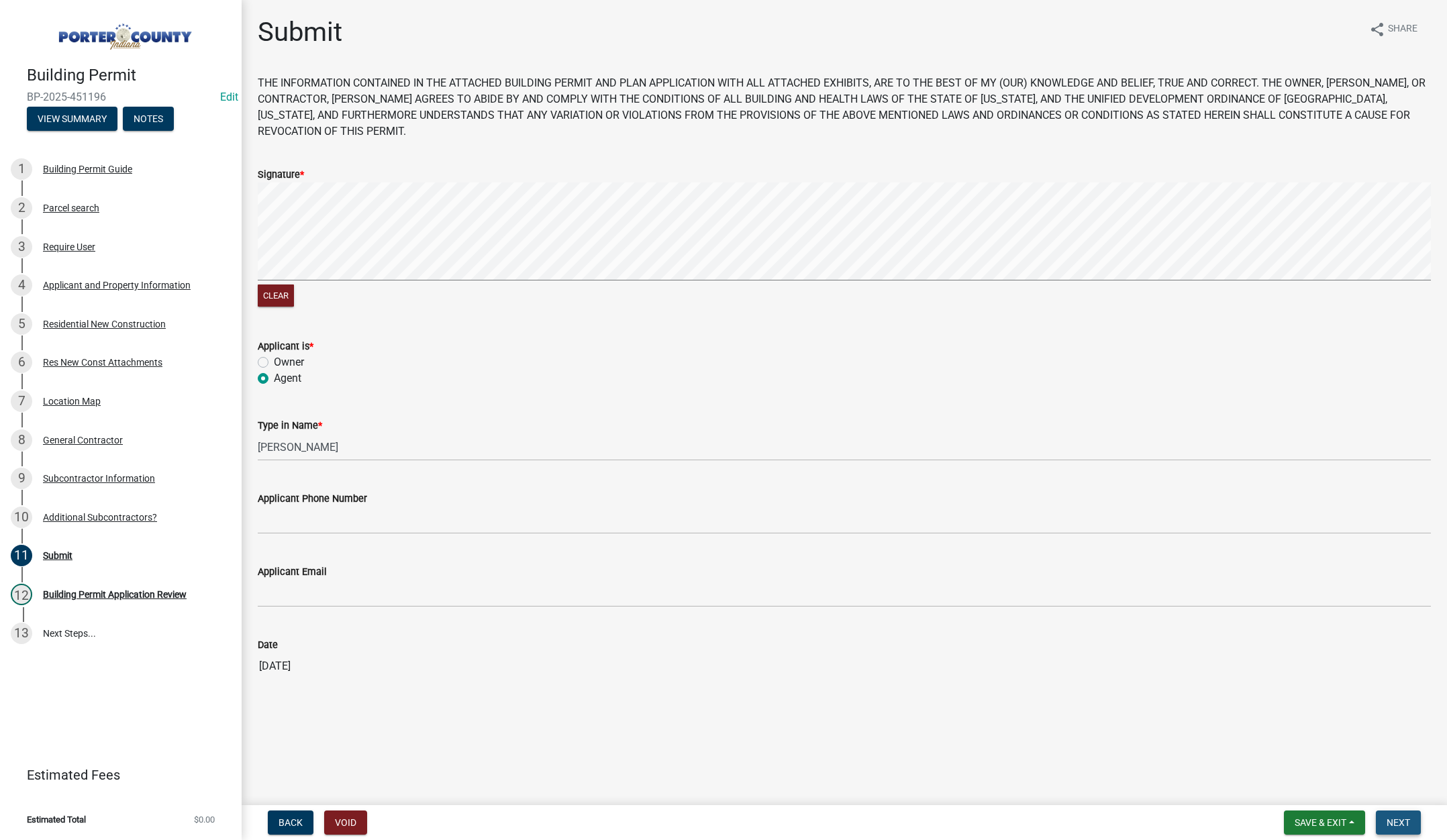
click at [1398, 824] on span "Next" at bounding box center [1398, 822] width 24 height 11
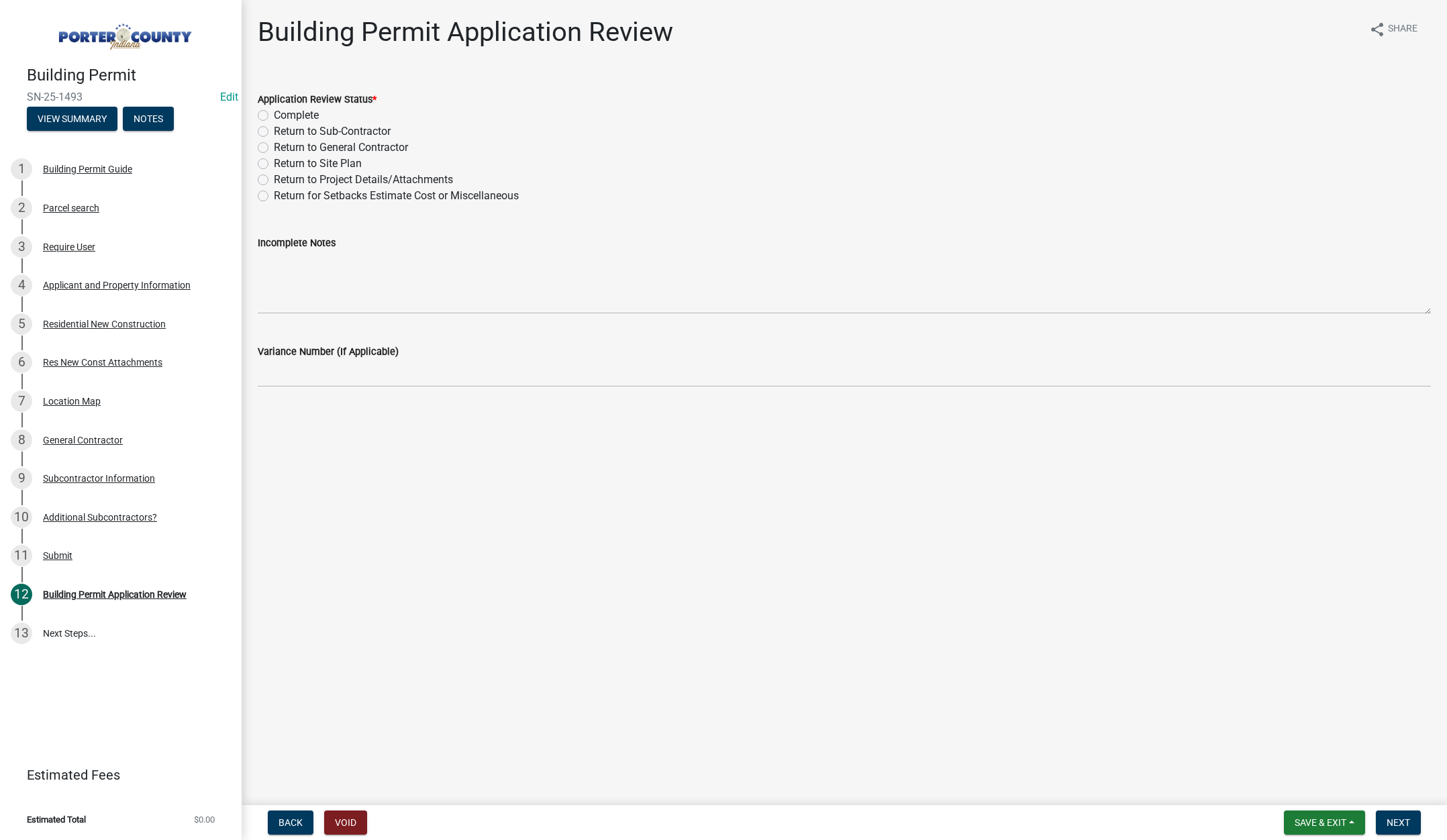
click at [274, 114] on label "Complete" at bounding box center [296, 115] width 45 height 16
click at [274, 114] on input "Complete" at bounding box center [278, 112] width 9 height 9
radio input "true"
click at [1391, 822] on span "Next" at bounding box center [1398, 822] width 24 height 11
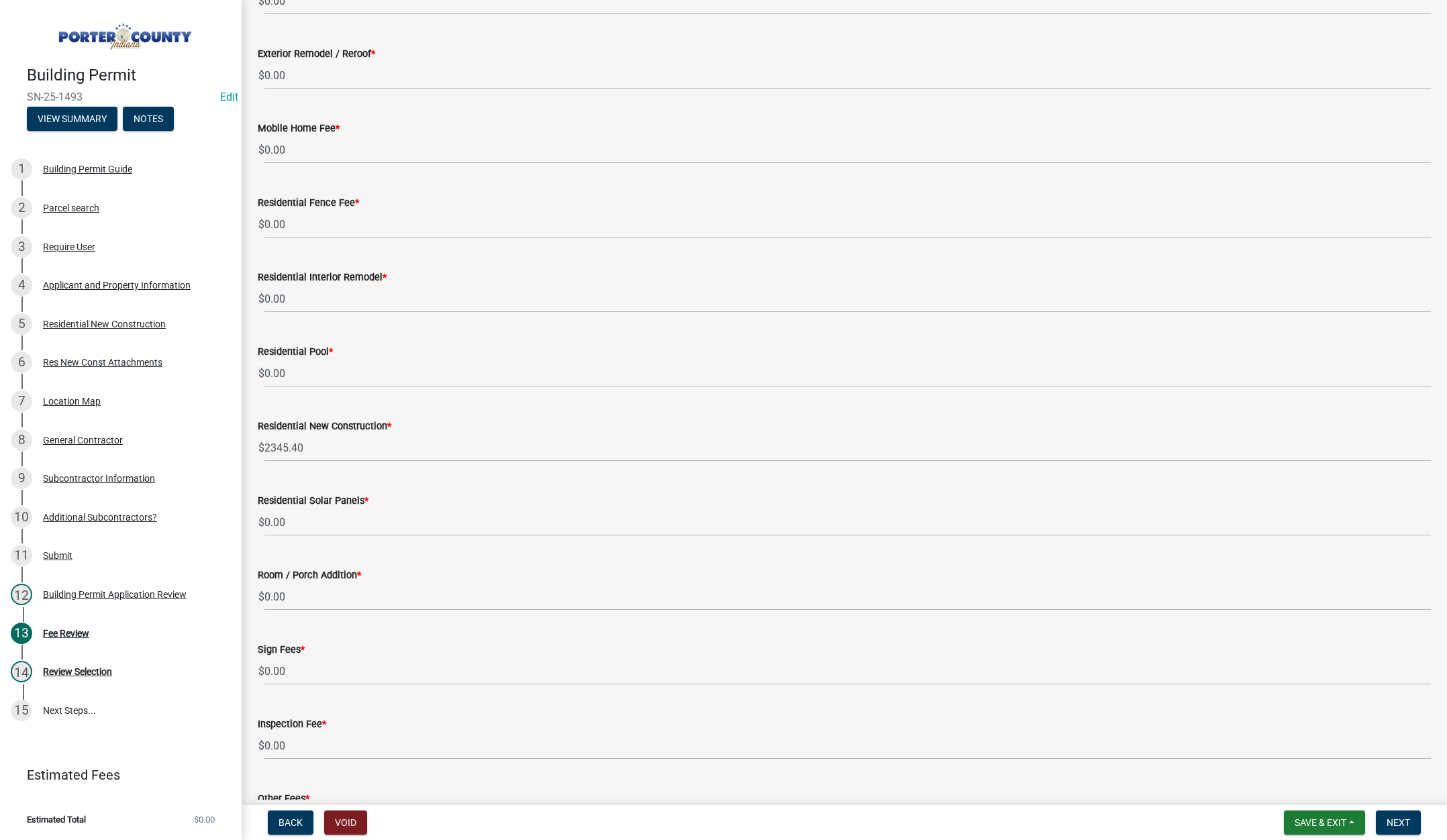
scroll to position [594, 0]
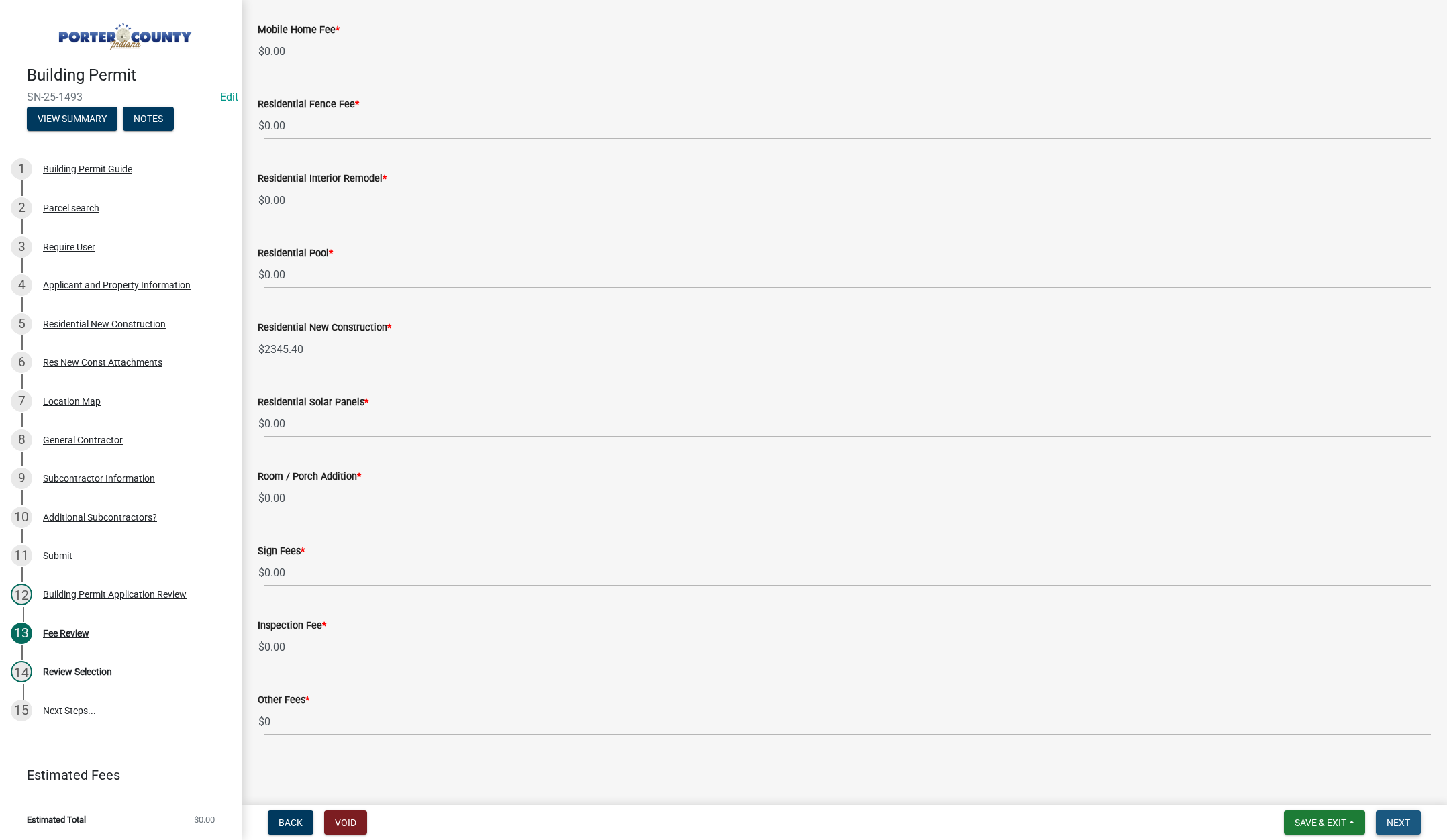
drag, startPoint x: 1400, startPoint y: 817, endPoint x: 1250, endPoint y: 735, distance: 171.0
click at [1398, 817] on span "Next" at bounding box center [1398, 822] width 24 height 11
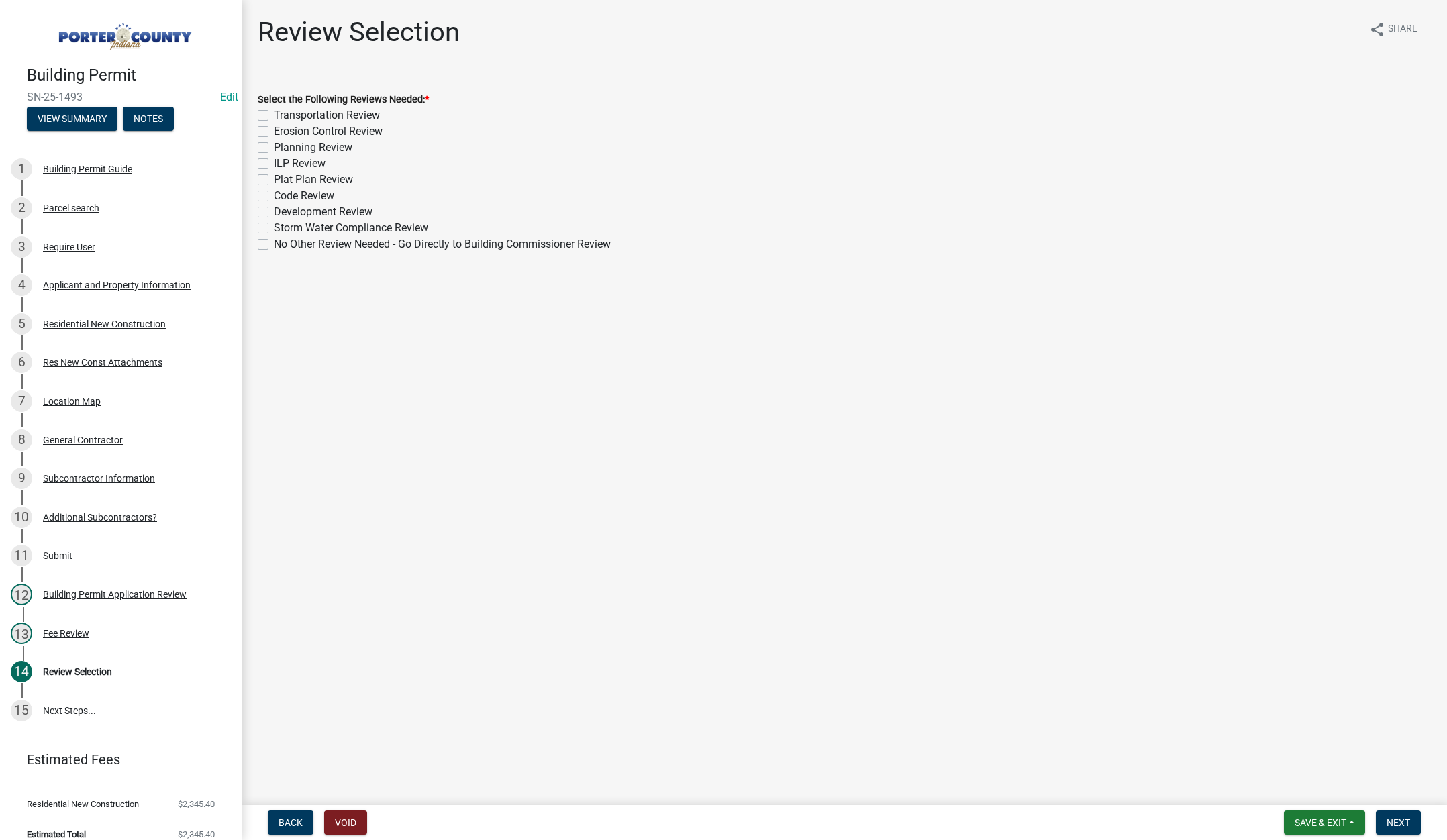
drag, startPoint x: 265, startPoint y: 129, endPoint x: 265, endPoint y: 136, distance: 7.0
click at [274, 129] on label "Erosion Control Review" at bounding box center [328, 132] width 109 height 16
click at [274, 129] on input "Erosion Control Review" at bounding box center [278, 128] width 9 height 9
checkbox input "true"
checkbox input "false"
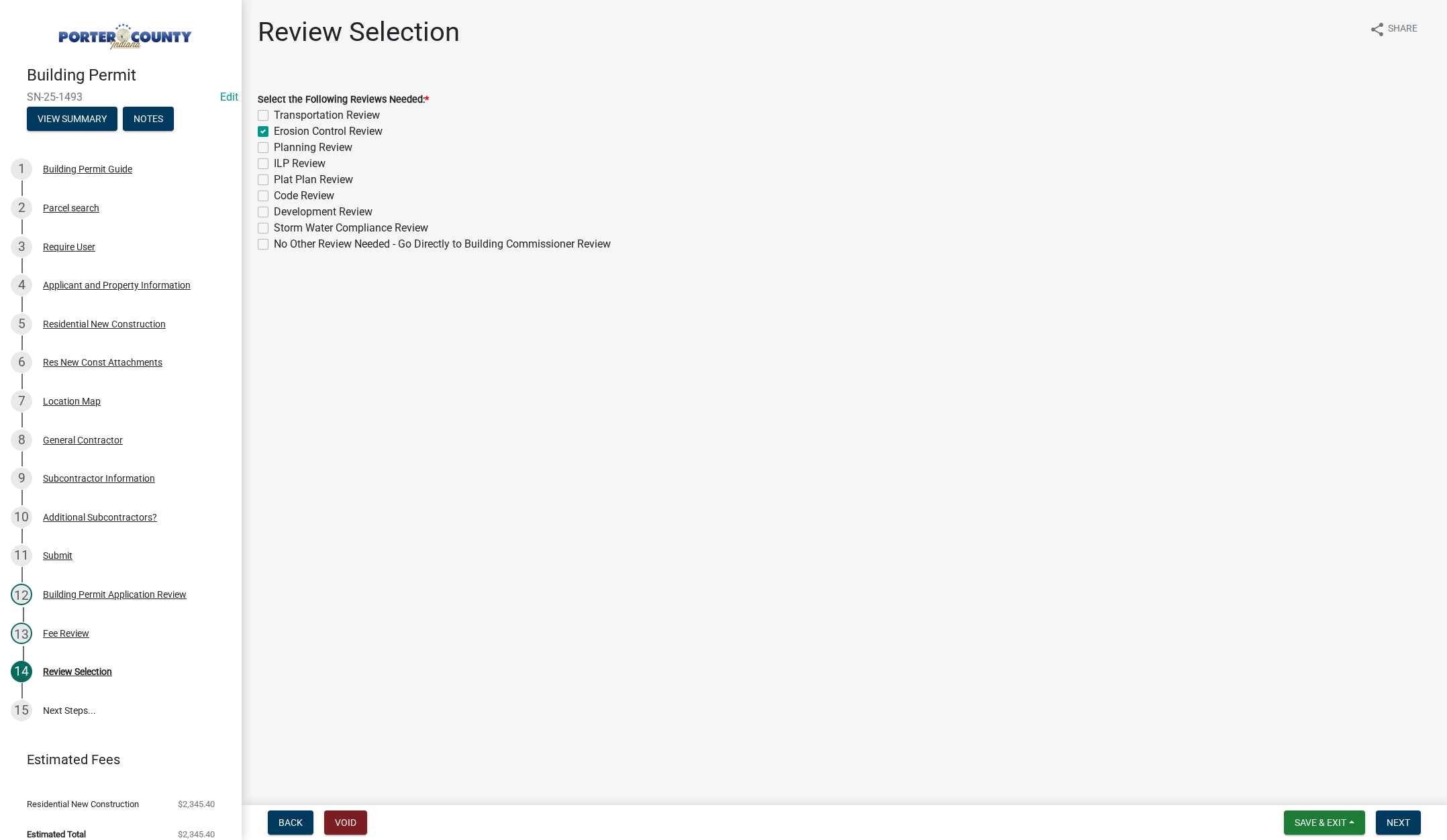
checkbox input "true"
checkbox input "false"
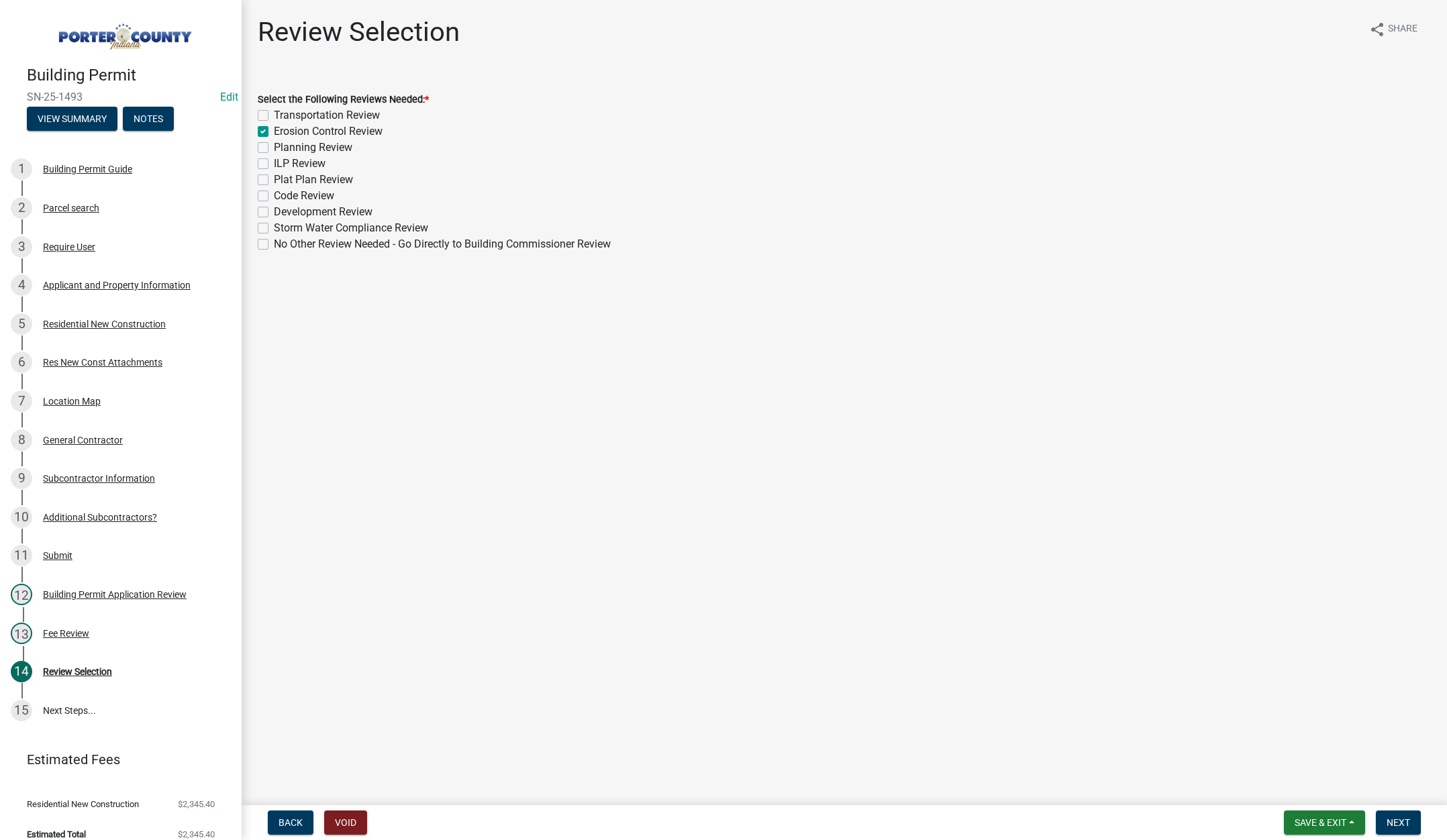
checkbox input "false"
click at [274, 144] on label "Planning Review" at bounding box center [313, 148] width 78 height 16
click at [274, 144] on input "Planning Review" at bounding box center [278, 144] width 9 height 9
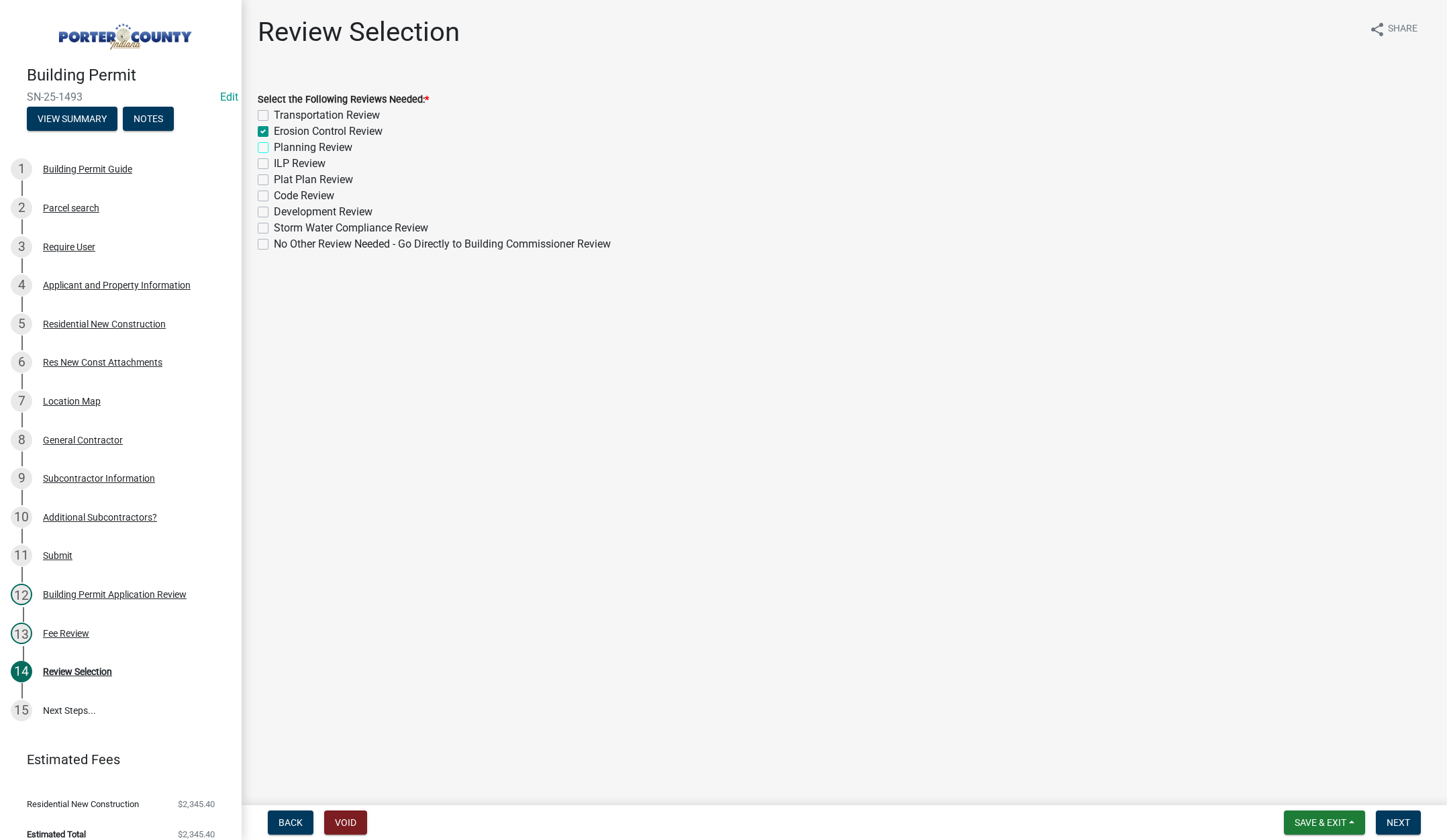
checkbox input "true"
checkbox input "false"
checkbox input "true"
checkbox input "false"
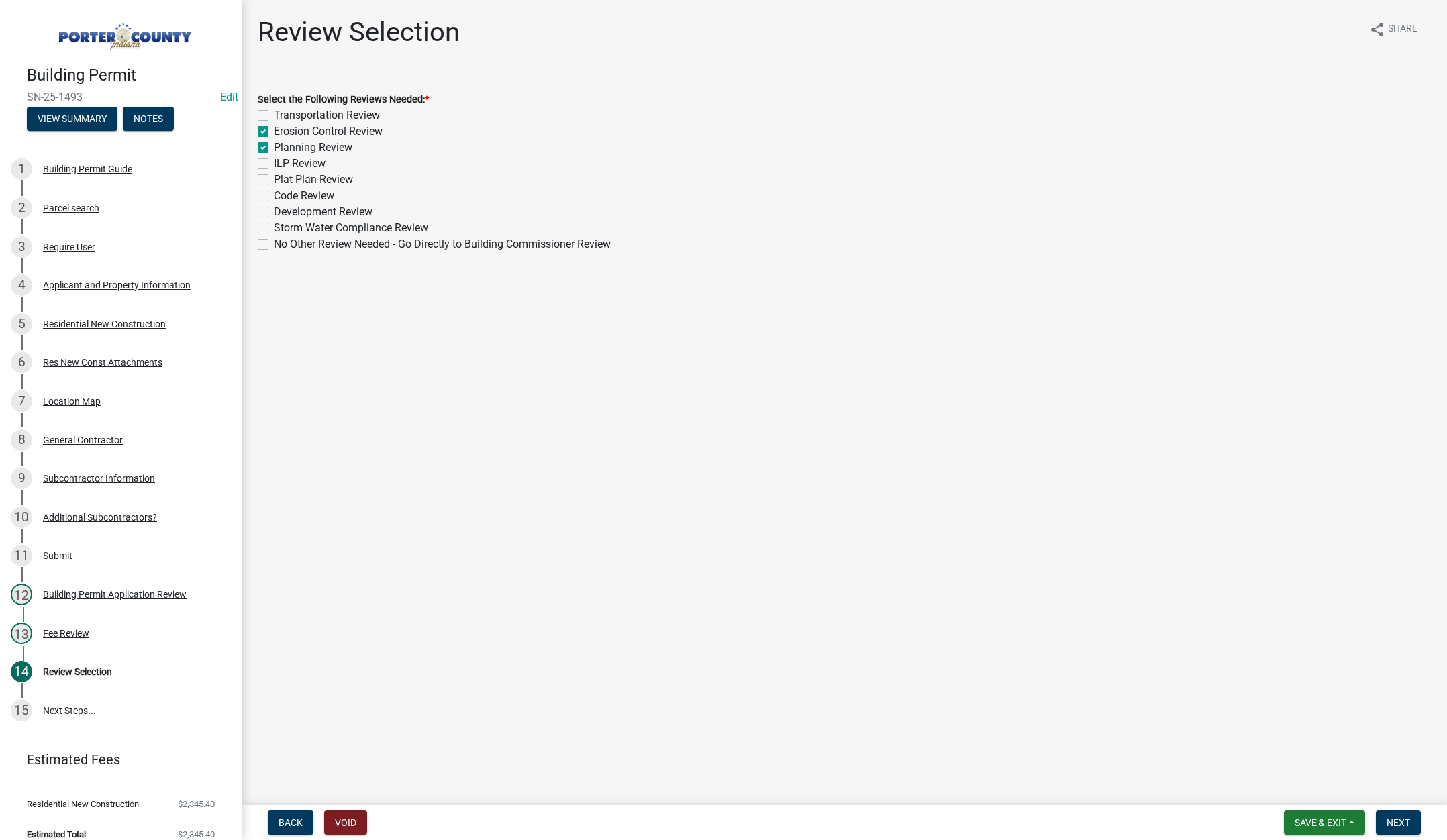
checkbox input "false"
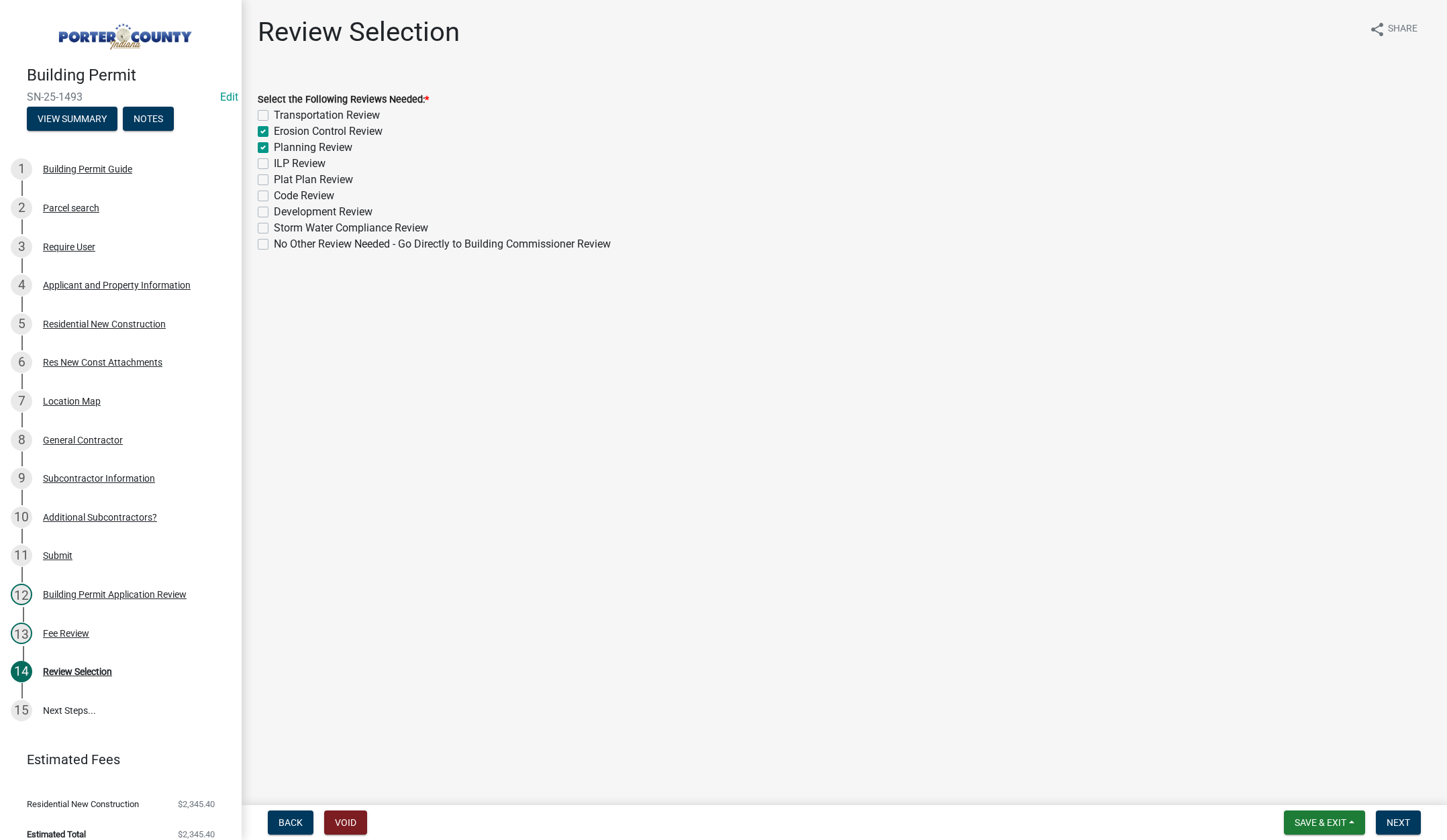
click at [274, 177] on label "Plat Plan Review" at bounding box center [313, 180] width 79 height 16
click at [274, 177] on input "Plat Plan Review" at bounding box center [278, 176] width 9 height 9
checkbox input "true"
checkbox input "false"
checkbox input "true"
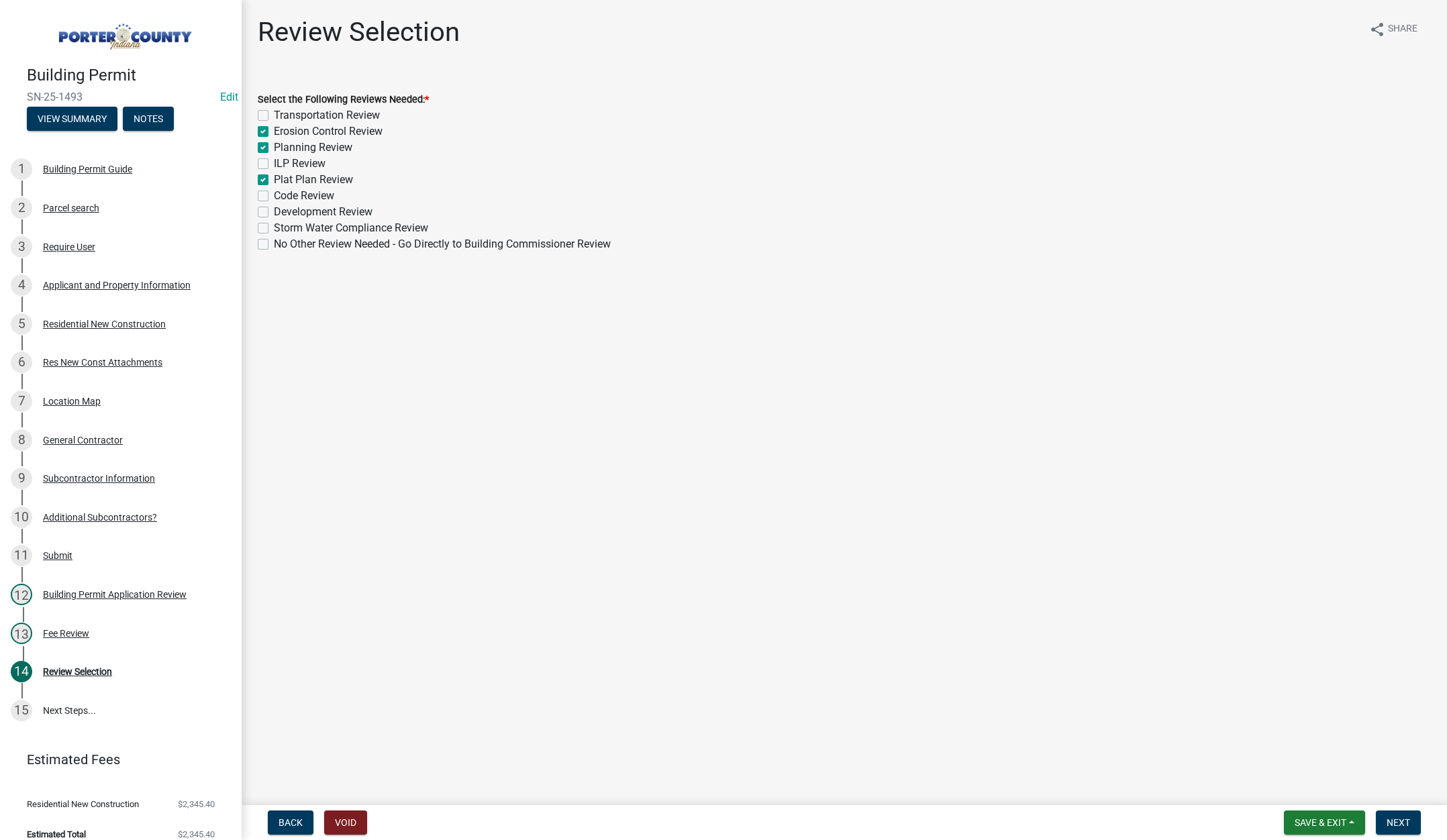
checkbox input "true"
checkbox input "false"
checkbox input "true"
checkbox input "false"
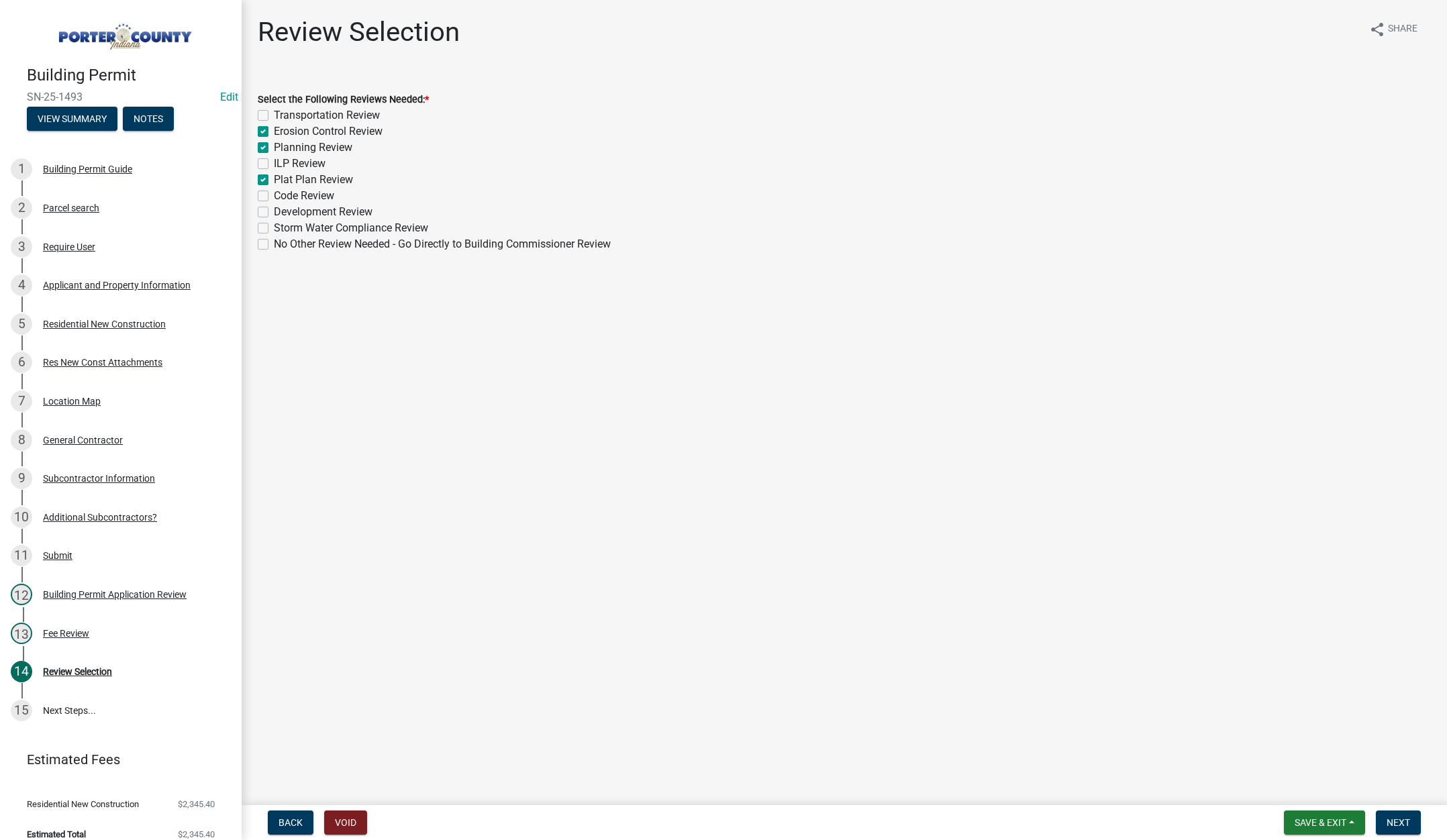
checkbox input "false"
click at [1402, 817] on span "Next" at bounding box center [1398, 822] width 24 height 11
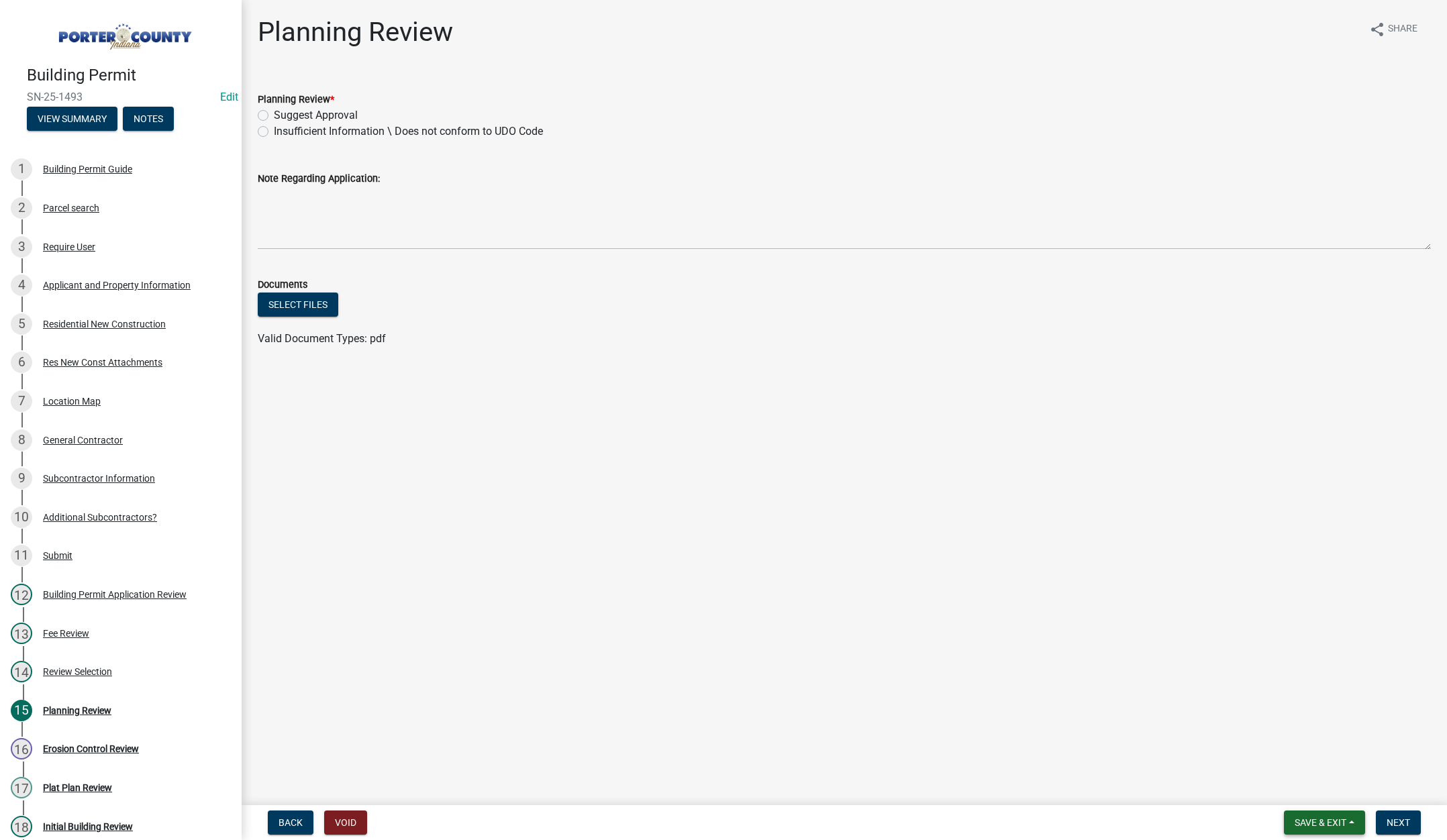
click at [1315, 826] on span "Save & Exit" at bounding box center [1321, 822] width 52 height 11
click at [1307, 785] on button "Save & Exit" at bounding box center [1311, 788] width 107 height 33
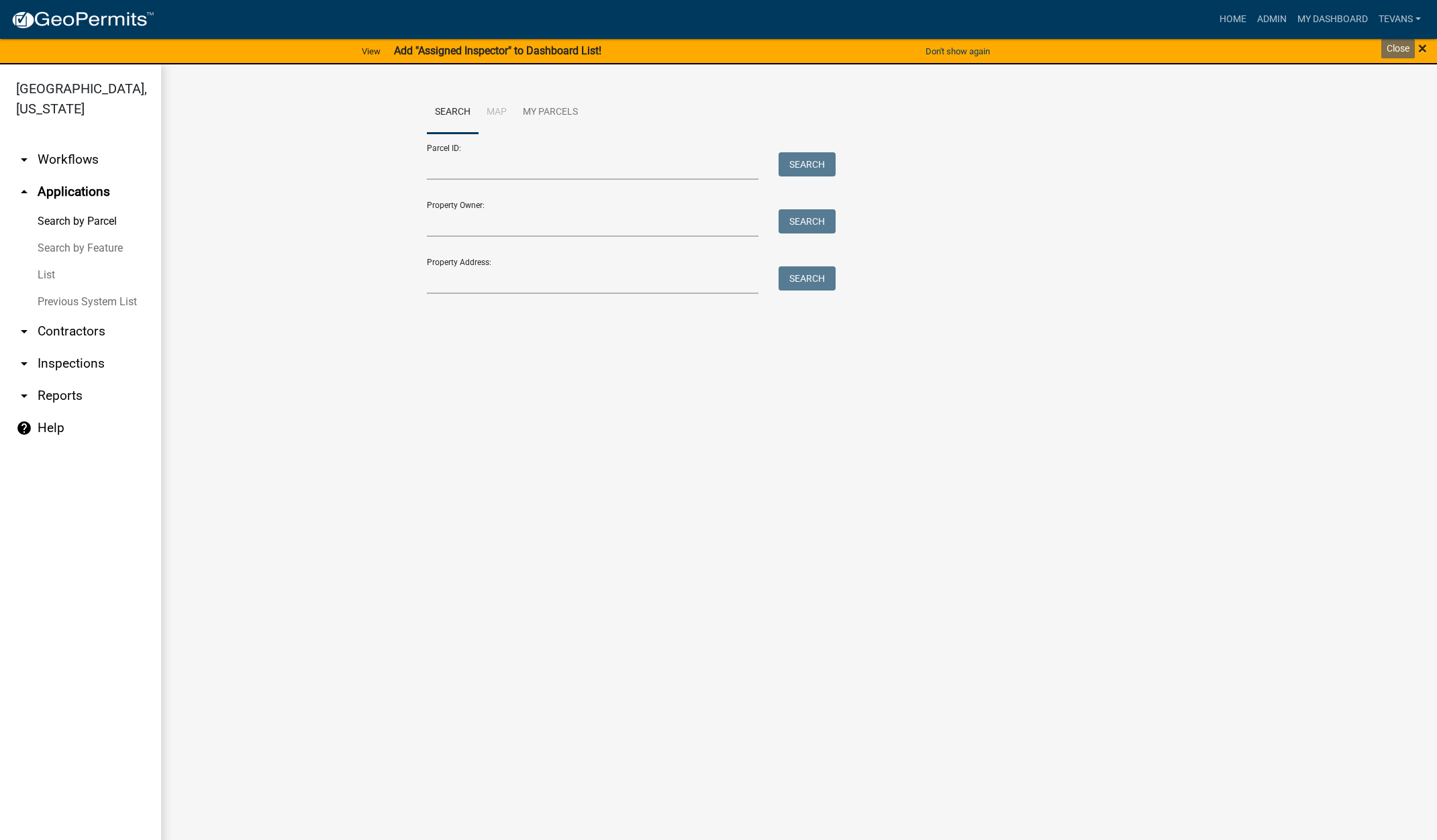
click at [1421, 47] on span "×" at bounding box center [1423, 48] width 9 height 18
click at [1424, 47] on span "×" at bounding box center [1423, 48] width 9 height 18
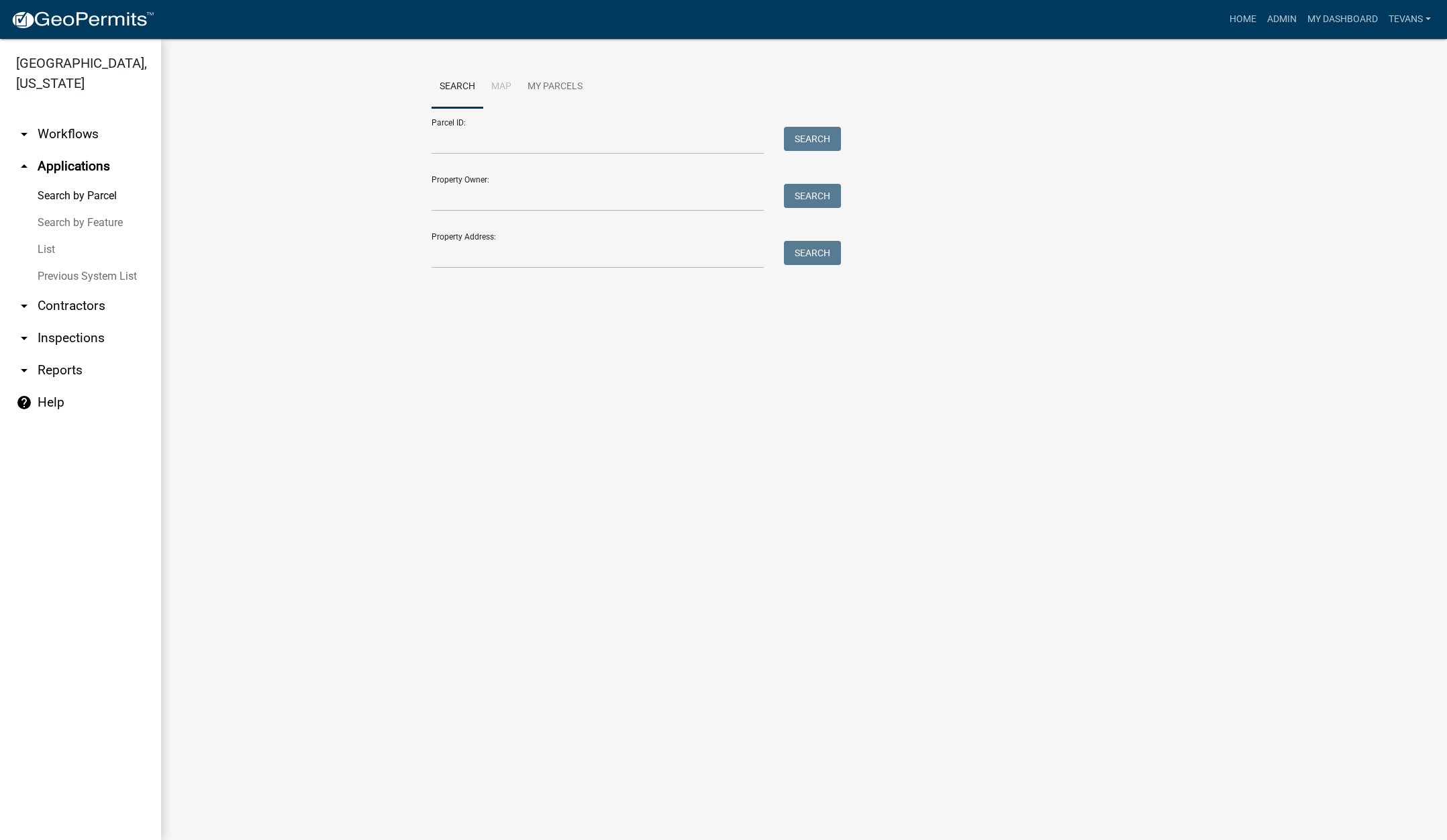
click at [61, 290] on link "arrow_drop_down Contractors" at bounding box center [81, 306] width 161 height 33
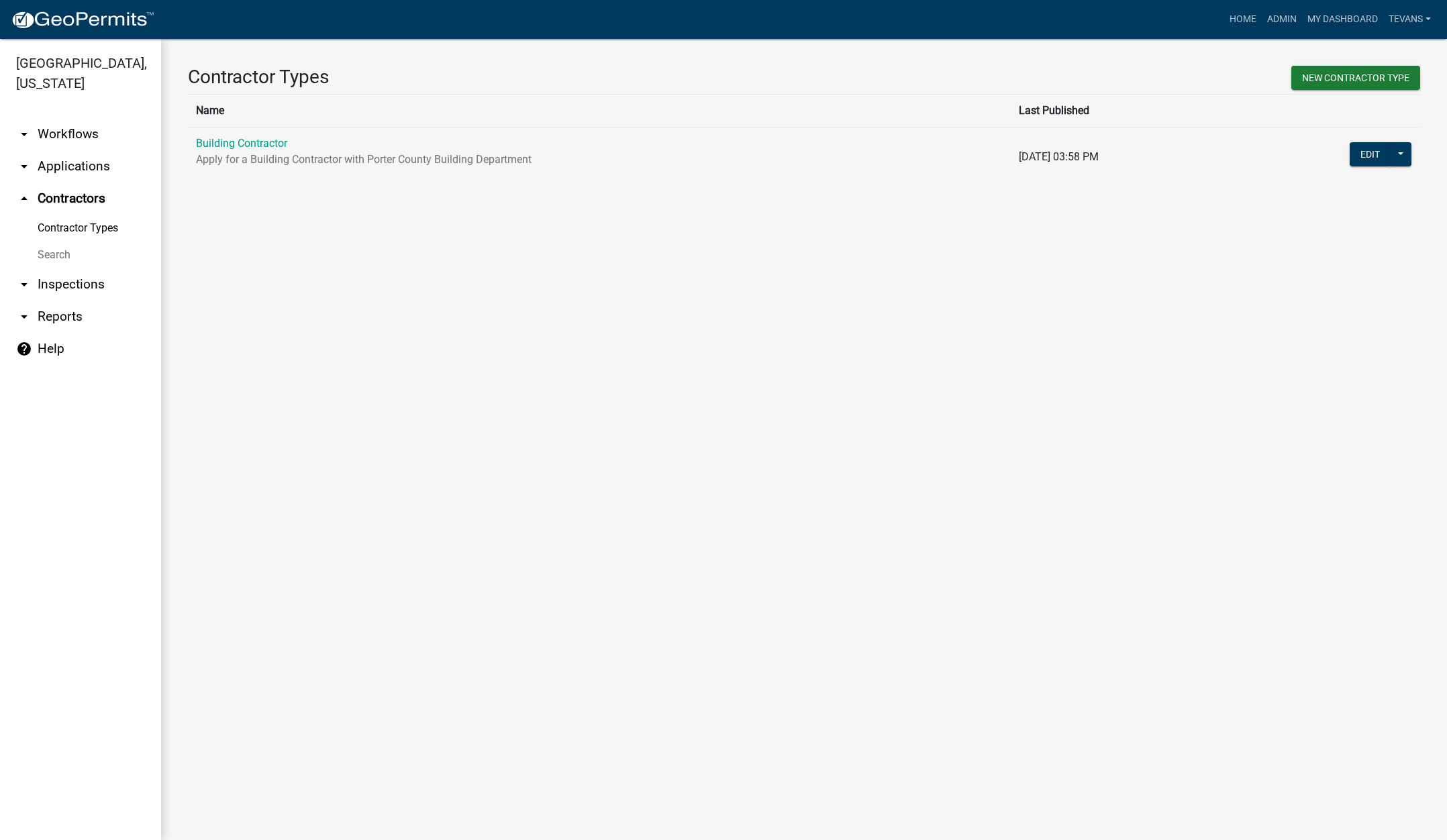
click at [53, 242] on link "Search" at bounding box center [81, 255] width 161 height 27
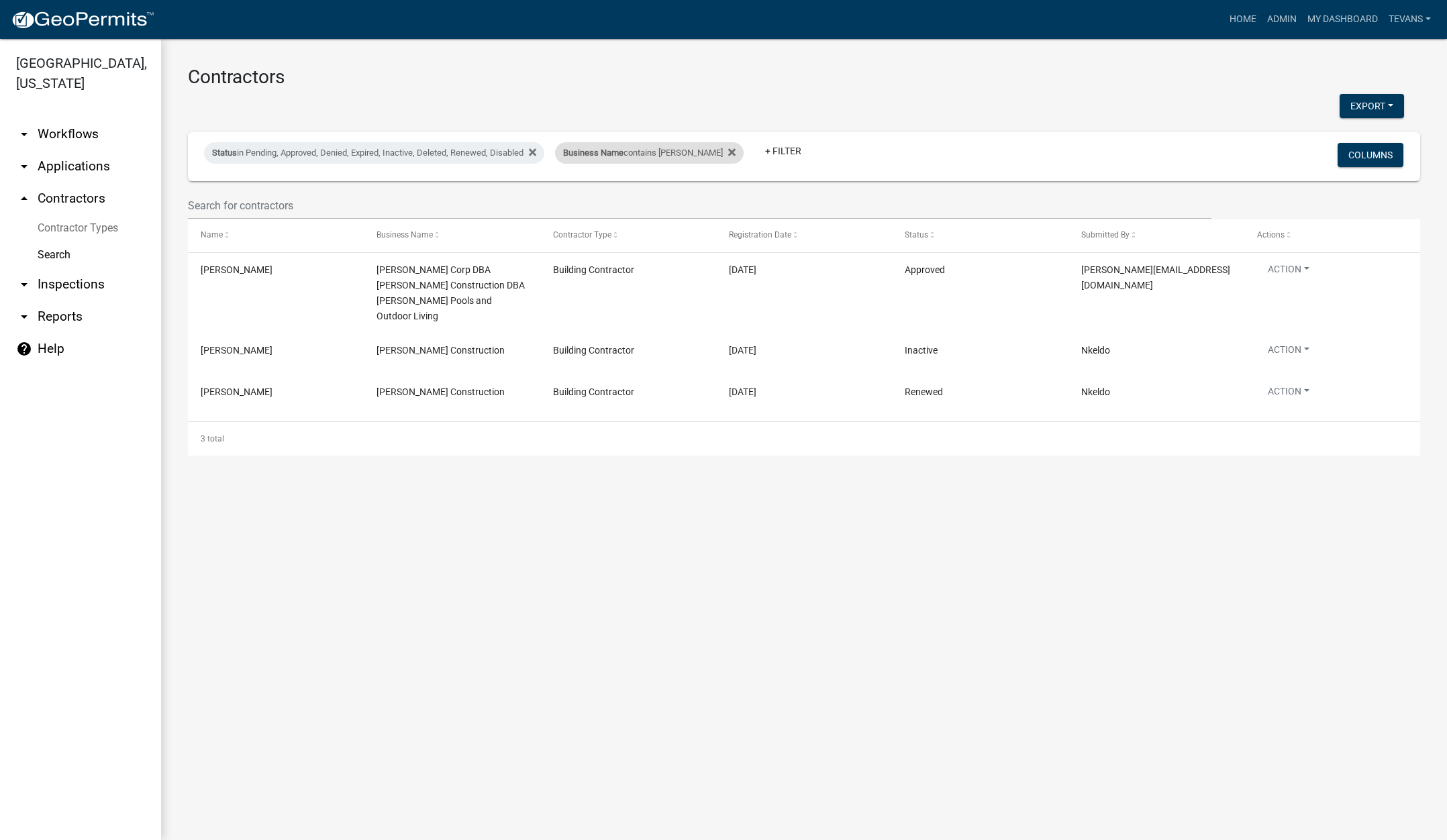
click at [660, 155] on div "Business Name contains semko" at bounding box center [649, 152] width 189 height 21
click at [614, 202] on input "semko" at bounding box center [640, 203] width 123 height 27
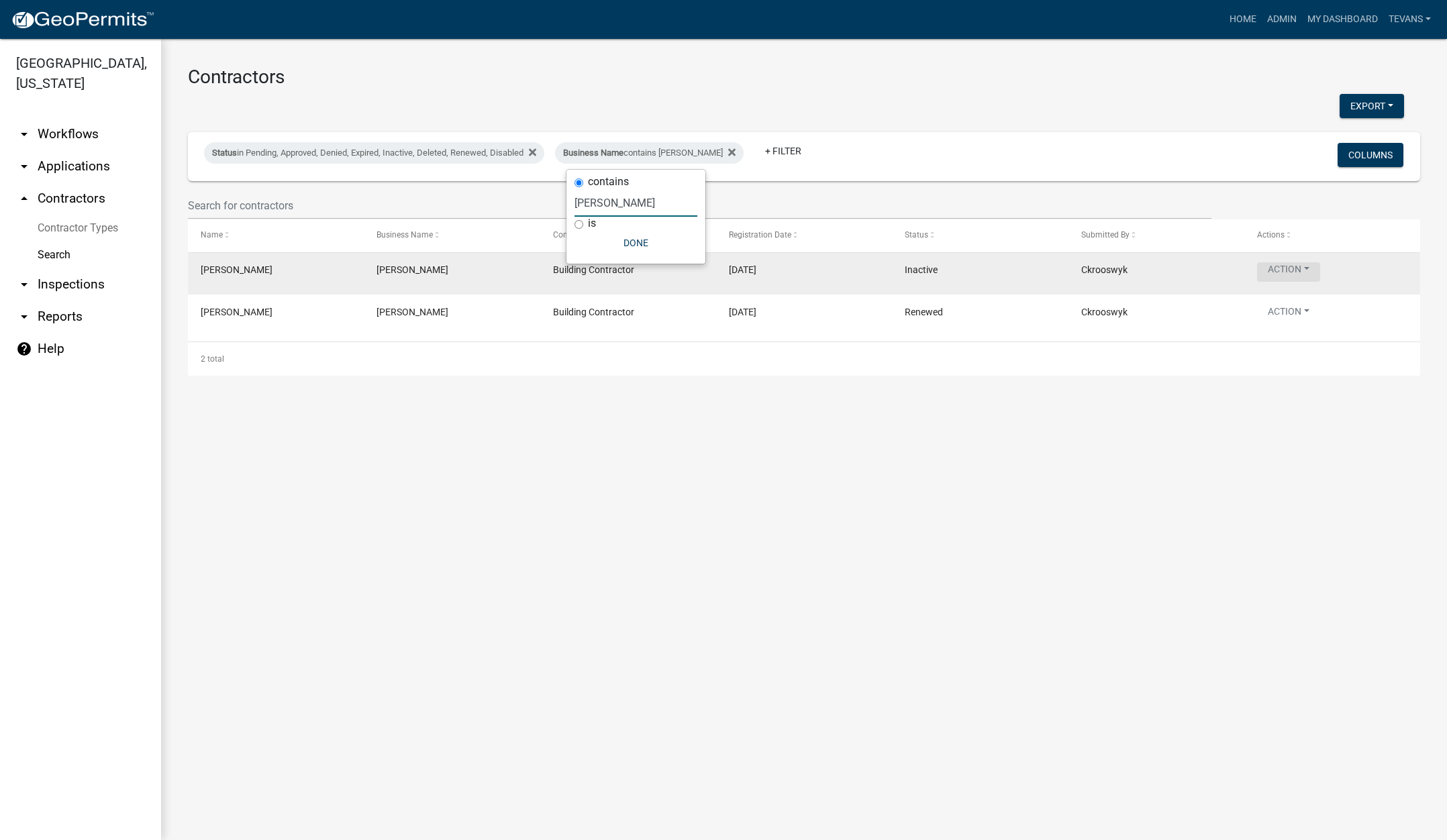
type input "chad"
click at [1281, 268] on button "Action" at bounding box center [1288, 272] width 63 height 19
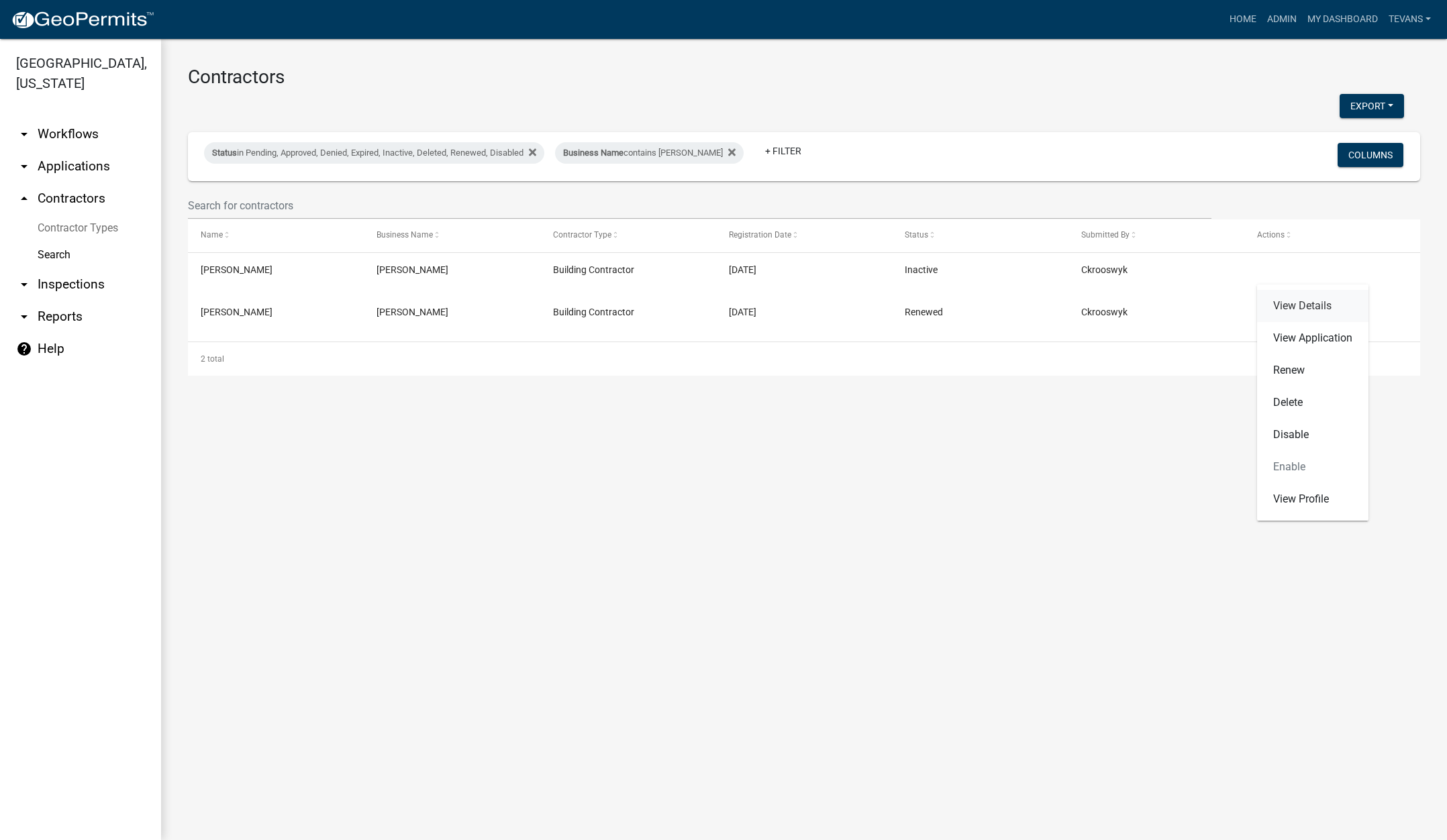
click at [1266, 305] on link "View Details" at bounding box center [1312, 306] width 112 height 33
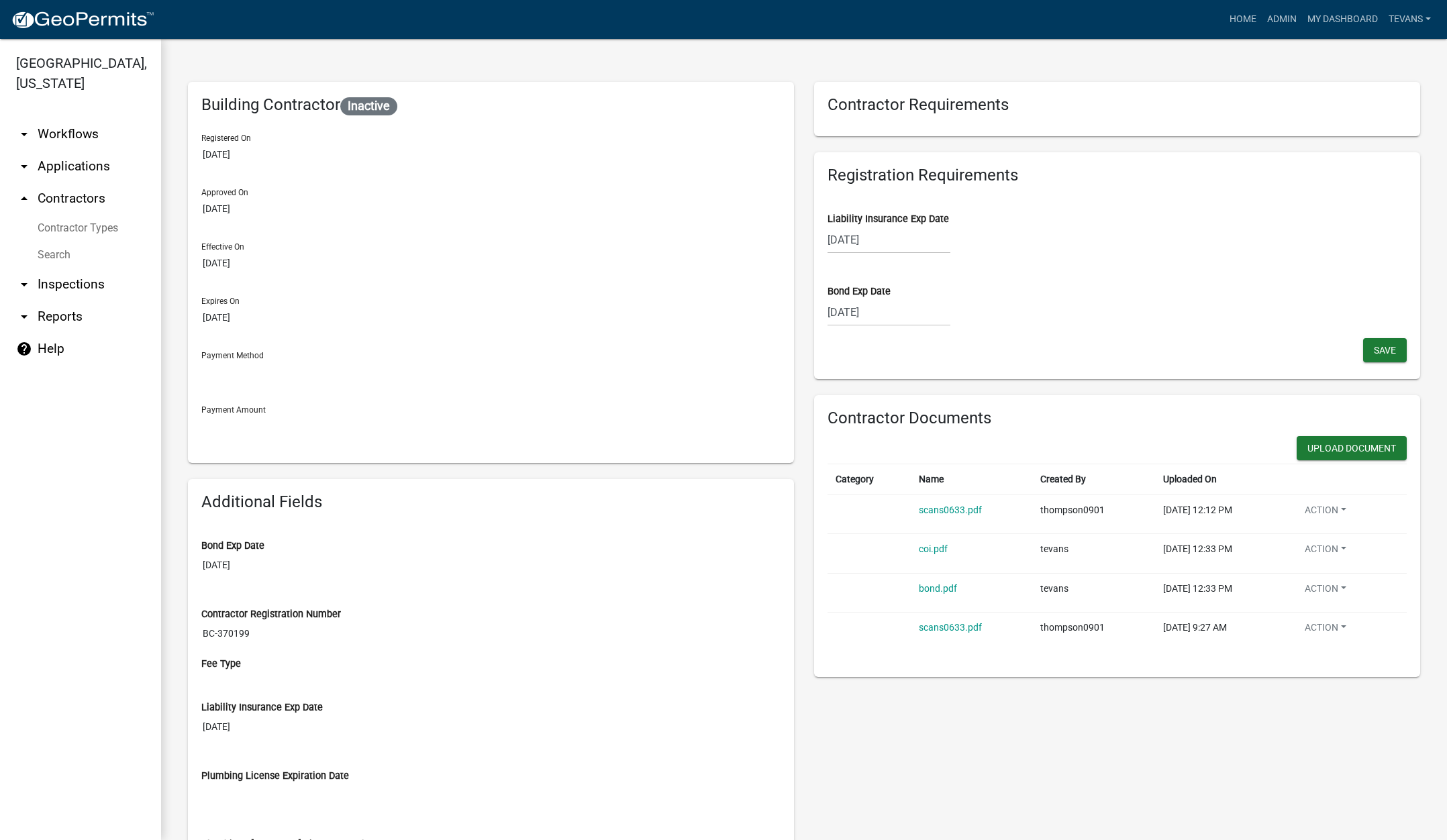
click at [75, 150] on link "arrow_drop_down Applications" at bounding box center [81, 166] width 161 height 33
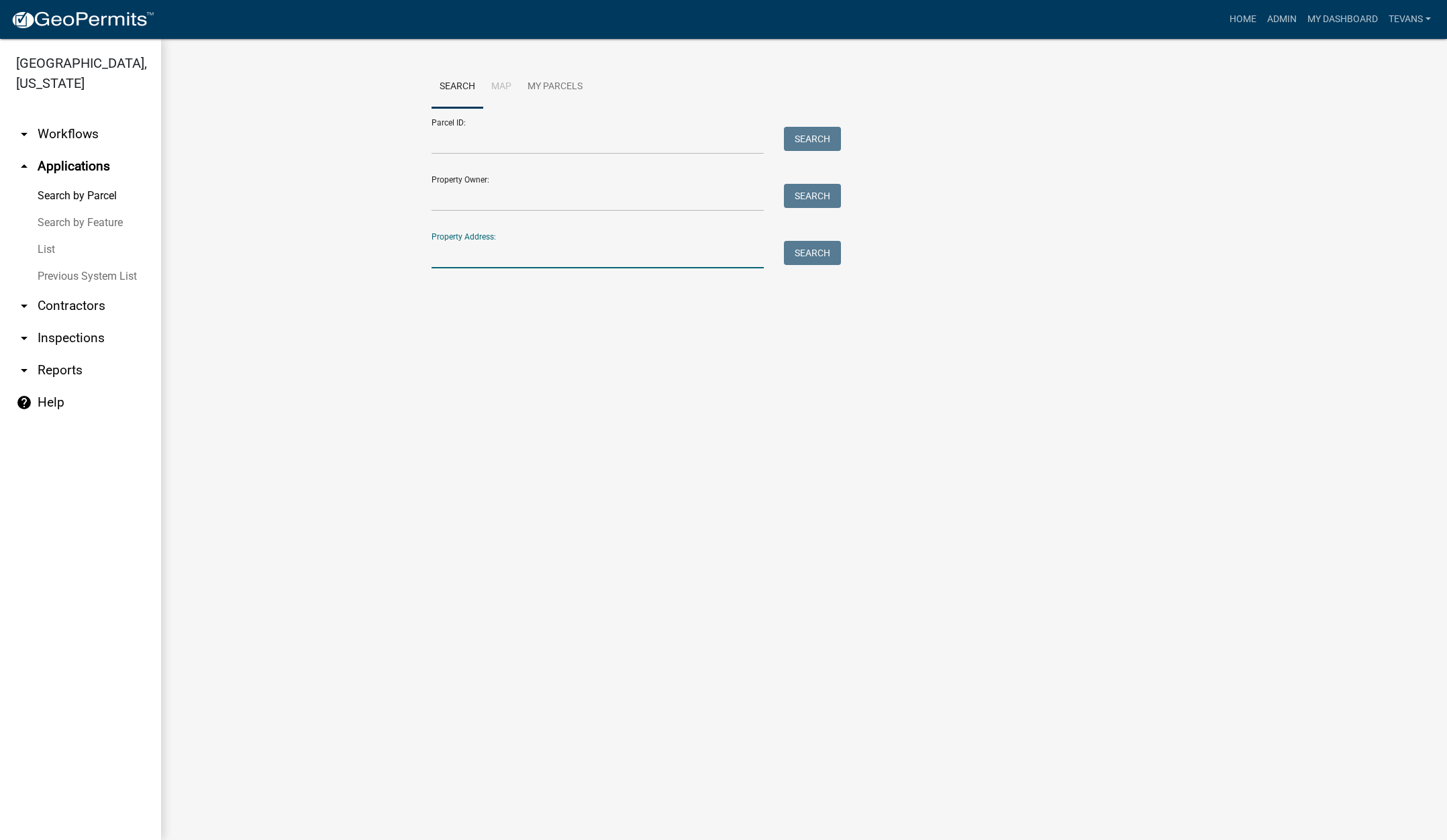
click at [546, 260] on input "Property Address:" at bounding box center [597, 254] width 332 height 27
type input "486 whitewo"
click at [817, 249] on button "Search" at bounding box center [812, 253] width 57 height 24
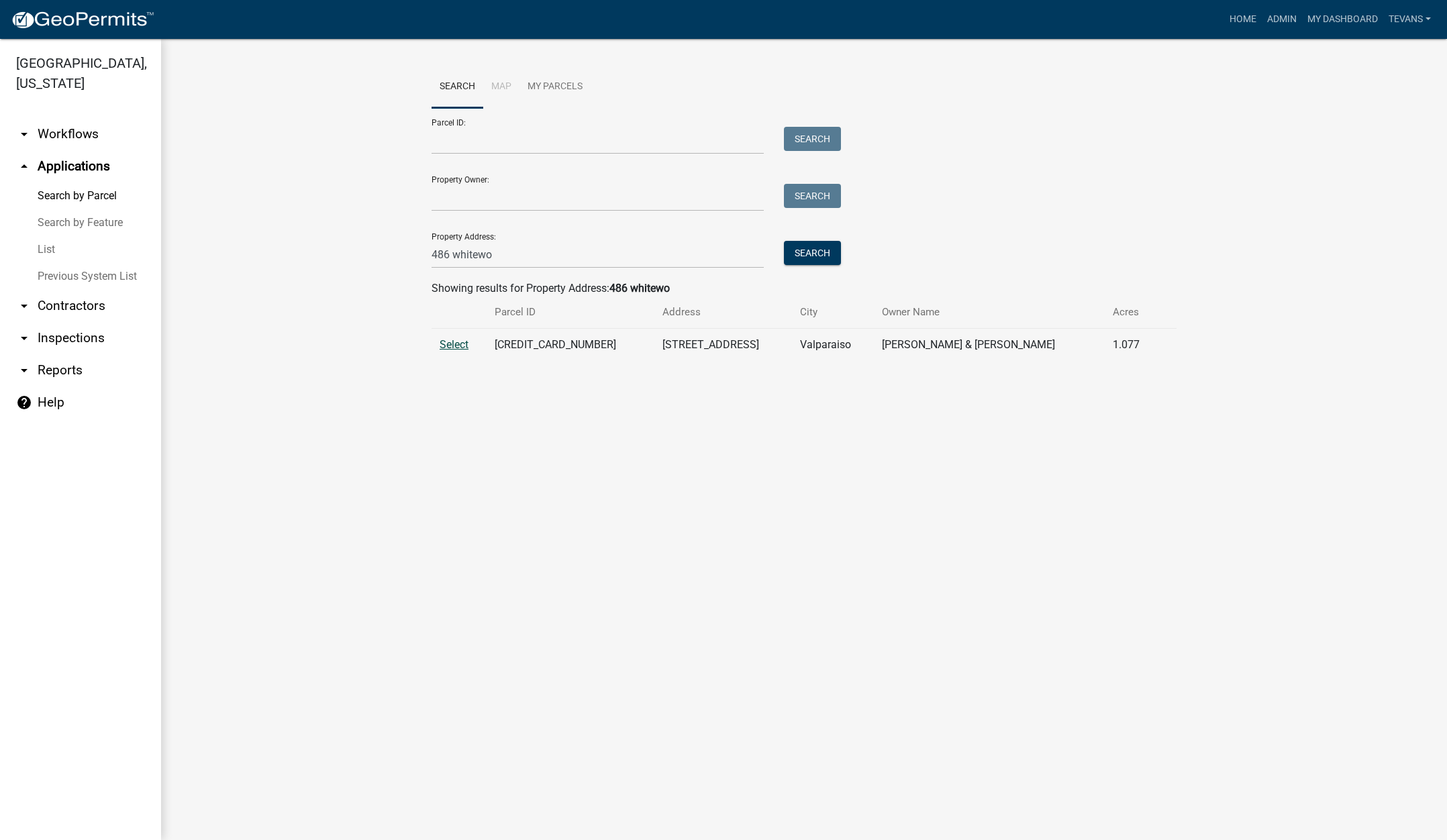
click at [454, 346] on span "Select" at bounding box center [453, 344] width 29 height 13
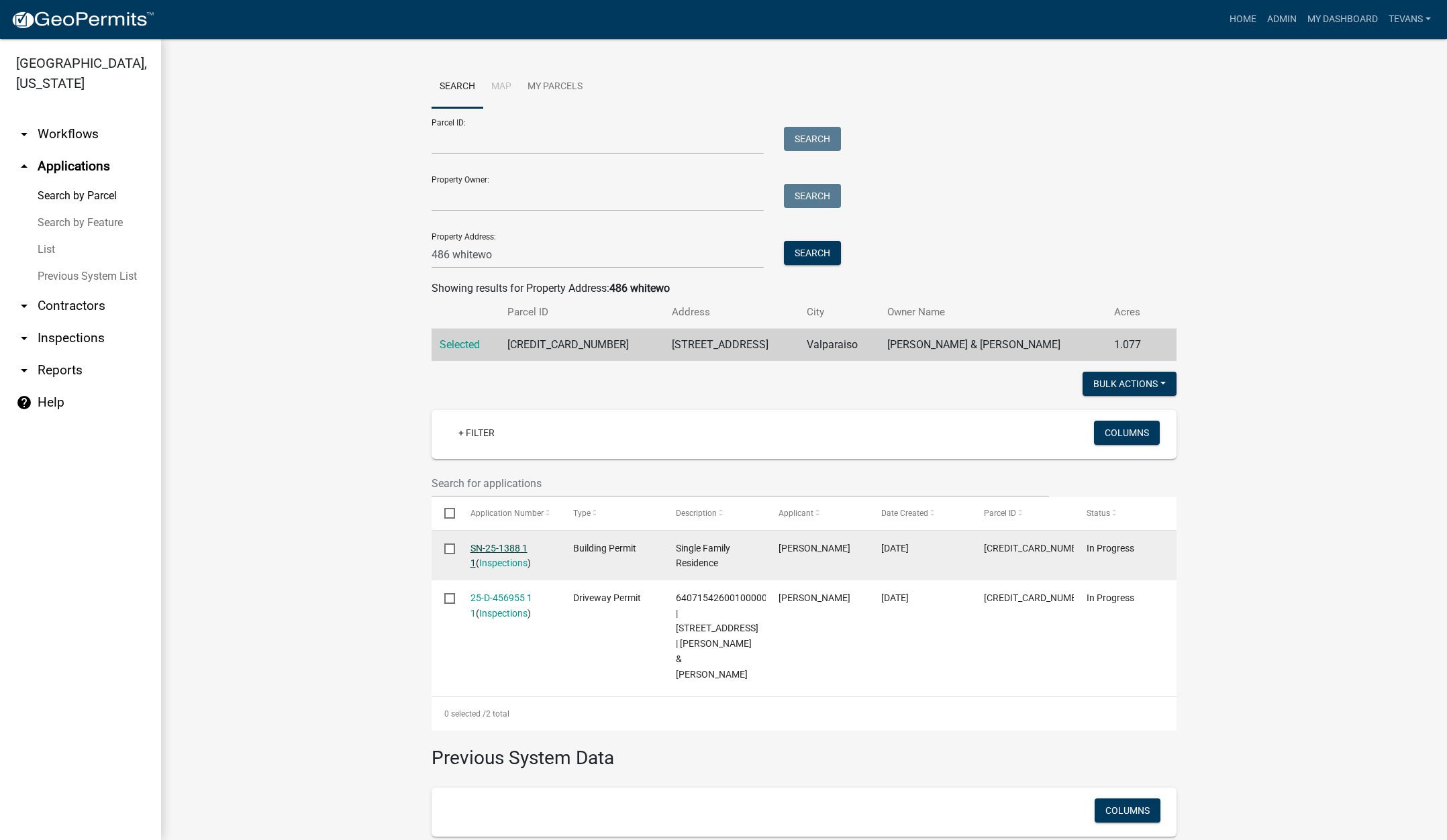
click at [494, 546] on link "SN-25-1388 1 1" at bounding box center [498, 555] width 57 height 26
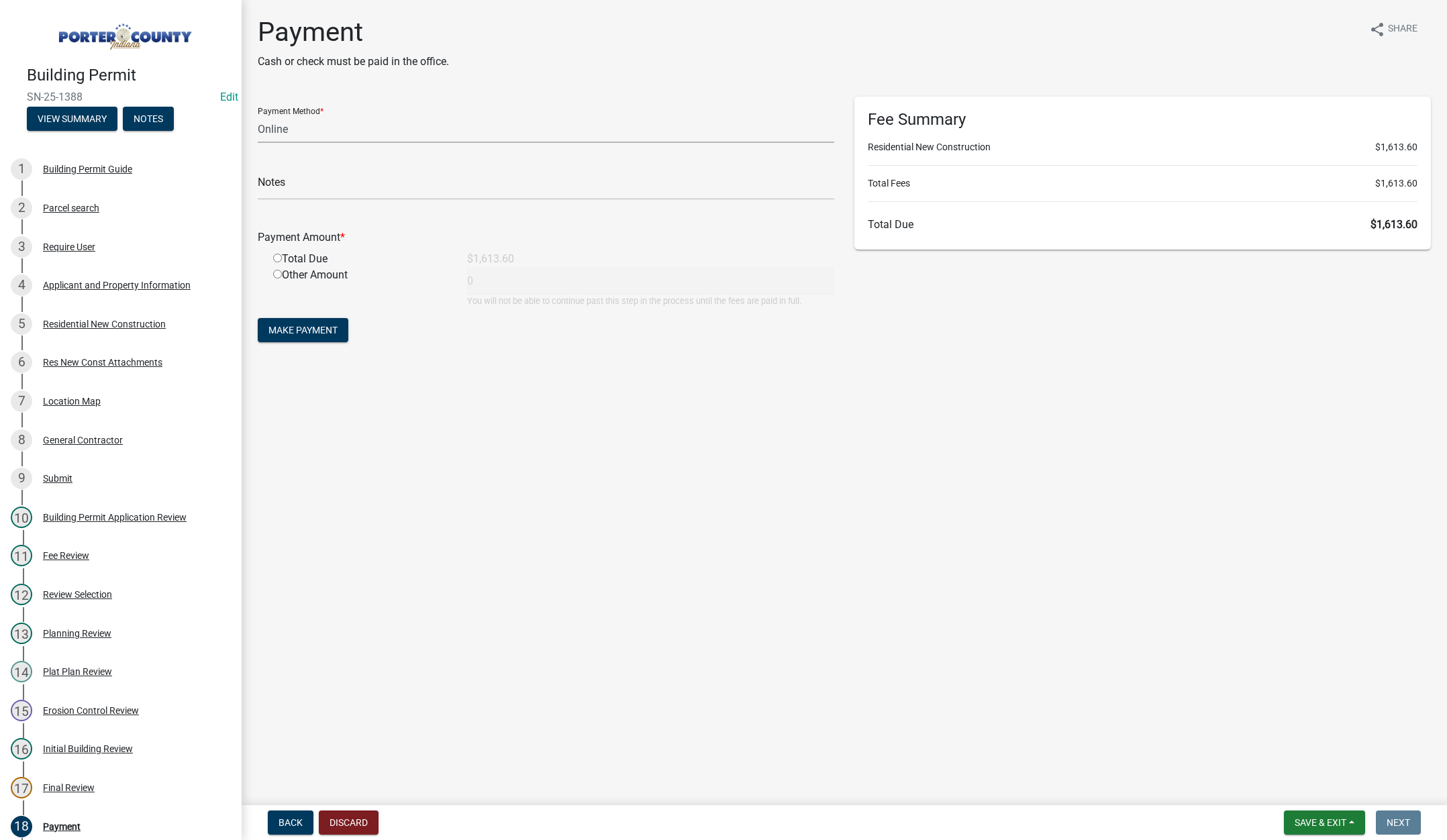
click at [275, 125] on select "Credit Card POS Check Cash Online" at bounding box center [546, 129] width 577 height 27
select select "1: 0"
click at [258, 115] on select "Credit Card POS Check Cash Online" at bounding box center [546, 129] width 577 height 27
click at [271, 180] on input "text" at bounding box center [546, 186] width 577 height 27
type input "#15291 Viking Built Homes LLC"
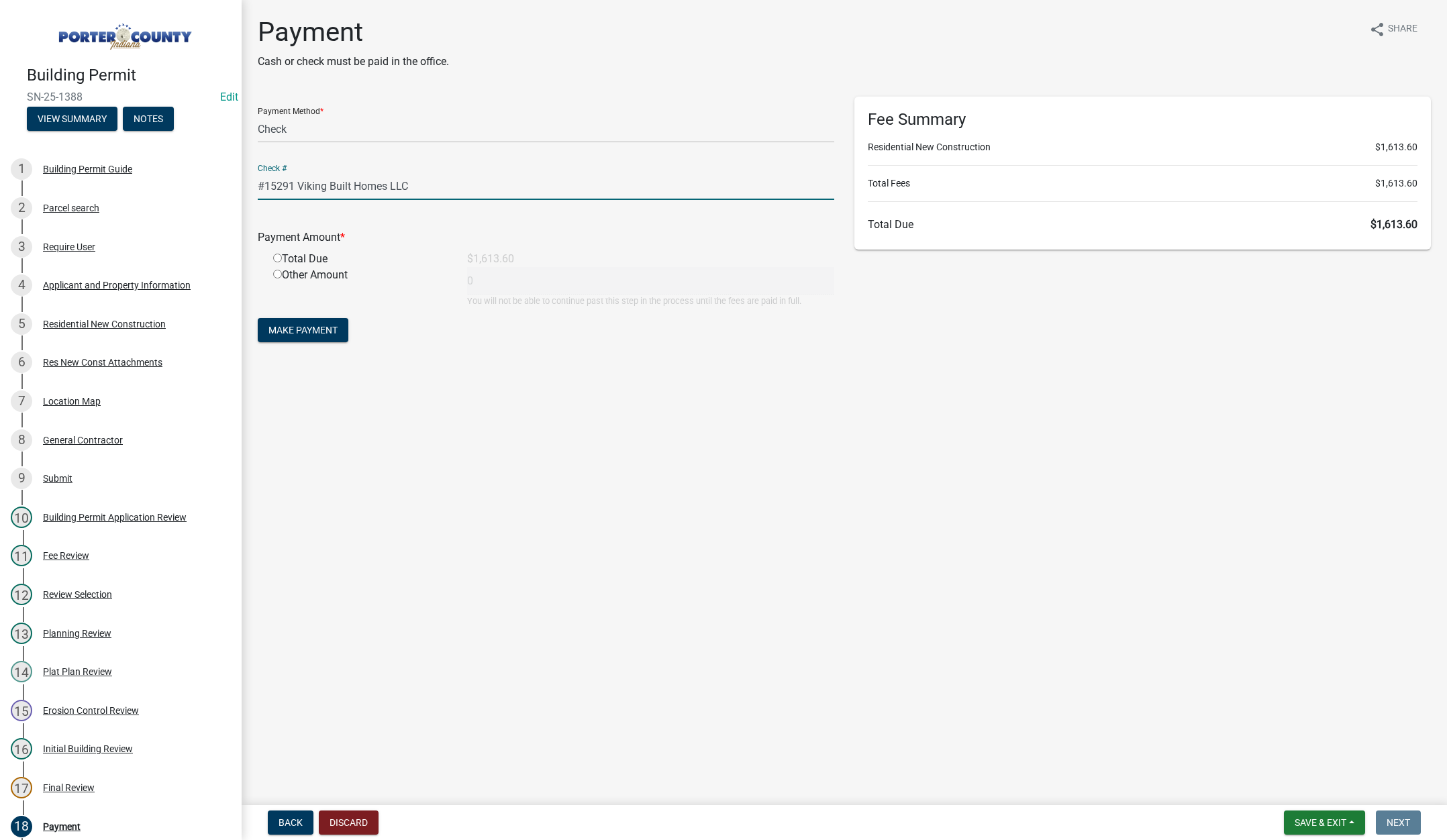
click at [279, 257] on input "radio" at bounding box center [277, 258] width 9 height 9
radio input "true"
type input "1613.6"
click at [308, 332] on span "Make Payment" at bounding box center [302, 330] width 69 height 11
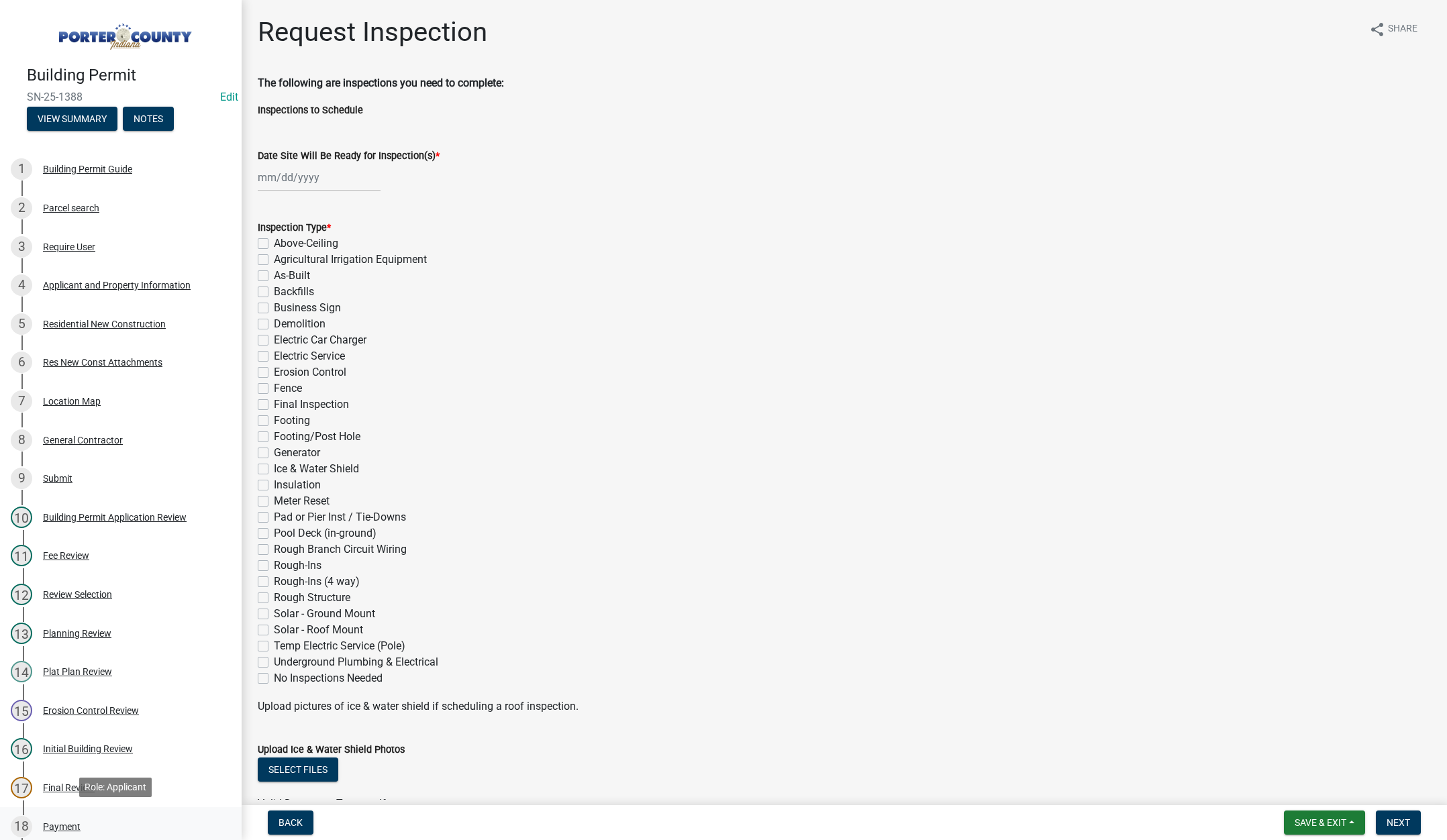
click at [58, 825] on div "Payment" at bounding box center [61, 827] width 38 height 10
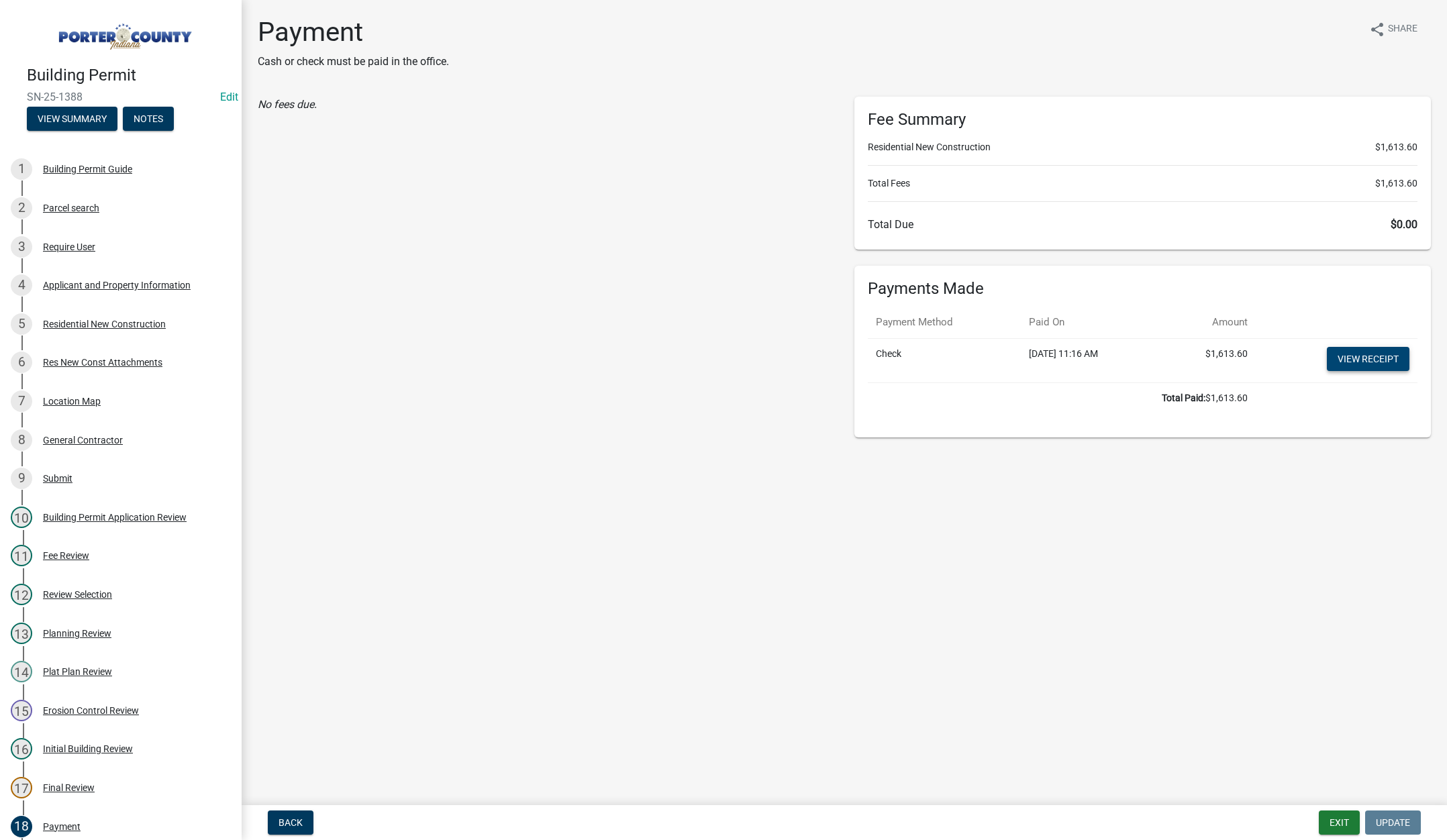
click at [1358, 354] on link "View receipt" at bounding box center [1368, 359] width 83 height 24
click at [1336, 815] on button "Exit" at bounding box center [1338, 822] width 41 height 24
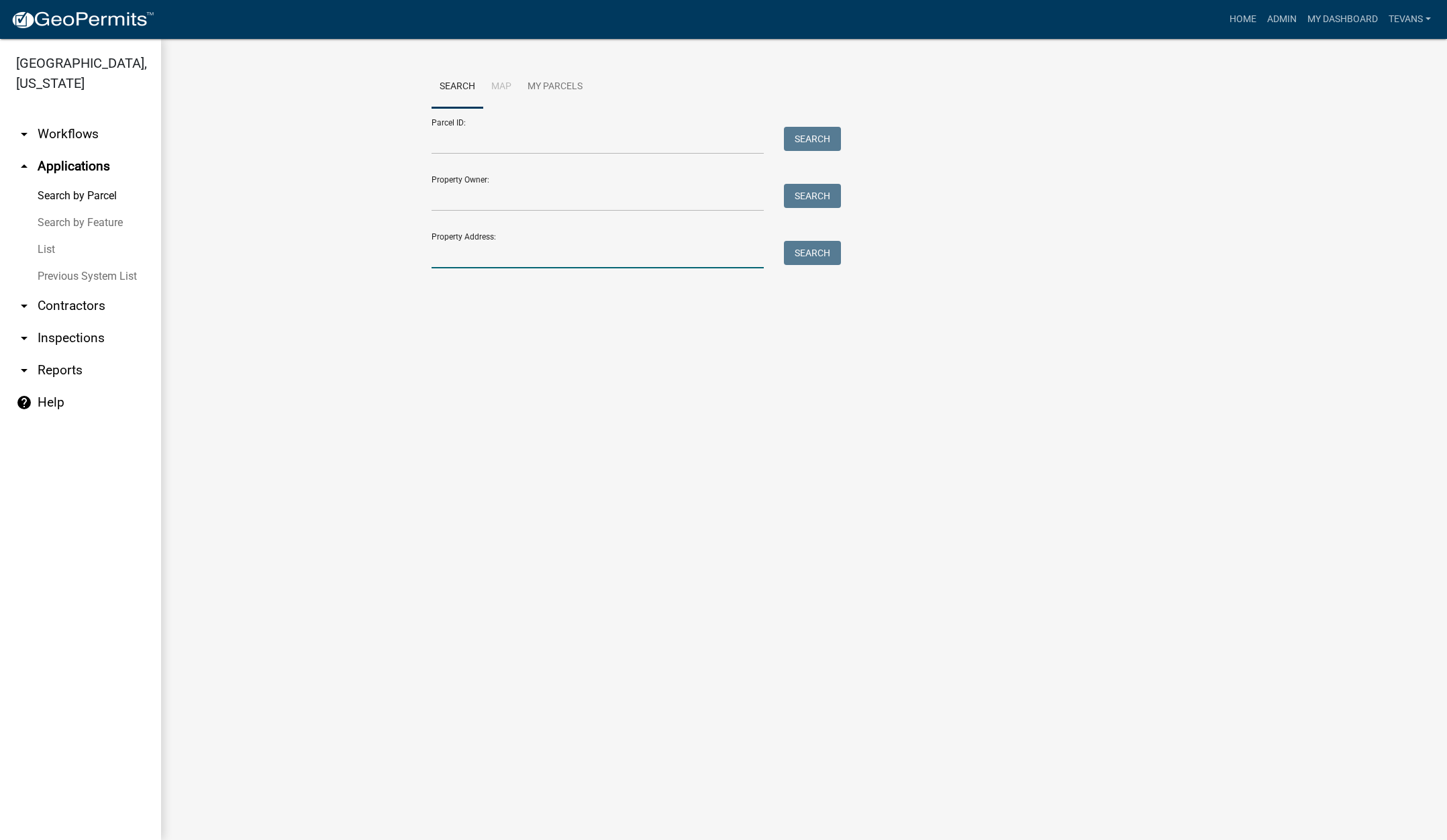
click at [506, 260] on input "Property Address:" at bounding box center [597, 254] width 332 height 27
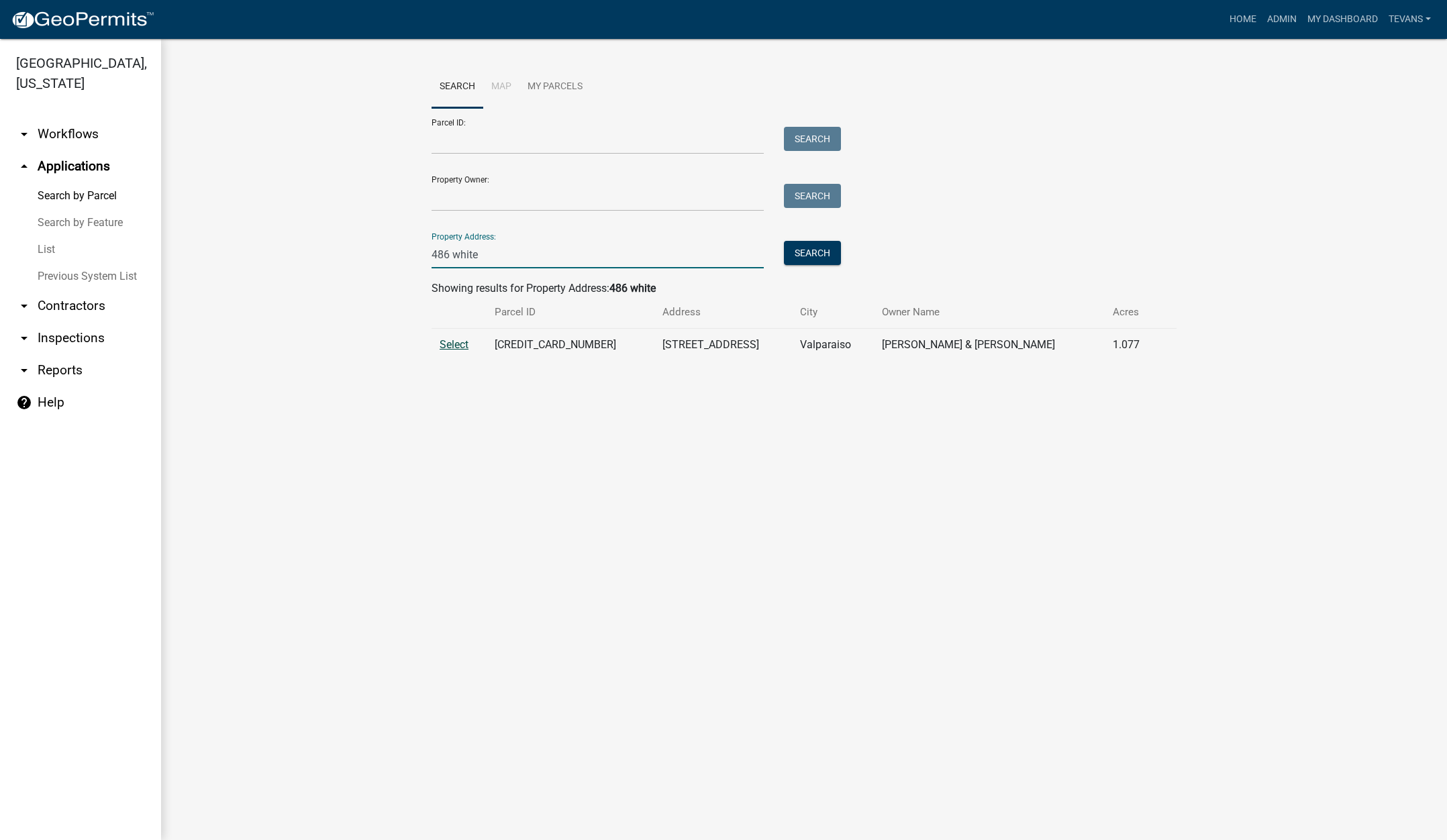
type input "486 white"
click at [451, 344] on span "Select" at bounding box center [453, 344] width 29 height 13
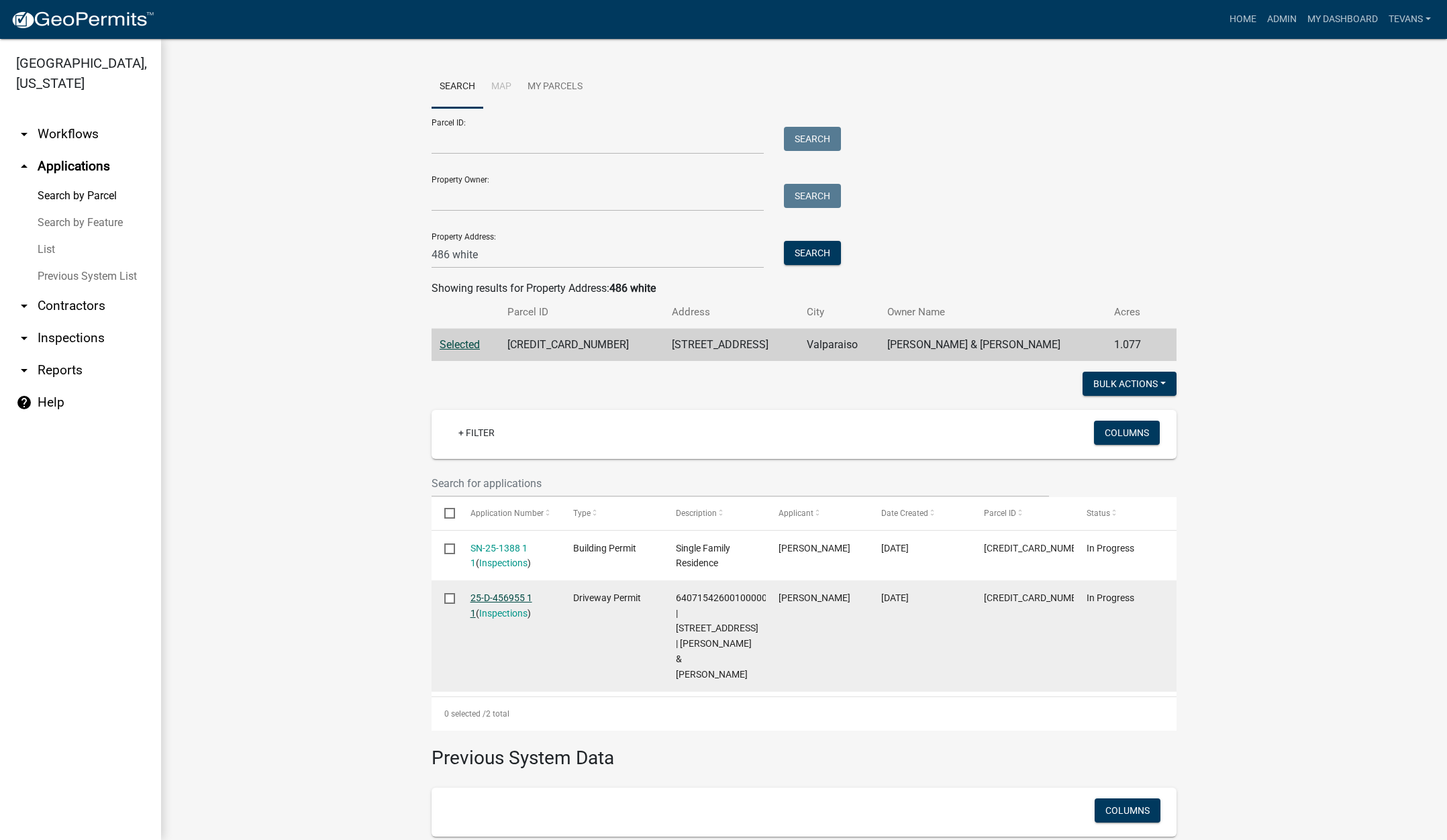
click at [501, 595] on link "25-D-456955 1 1" at bounding box center [501, 605] width 62 height 26
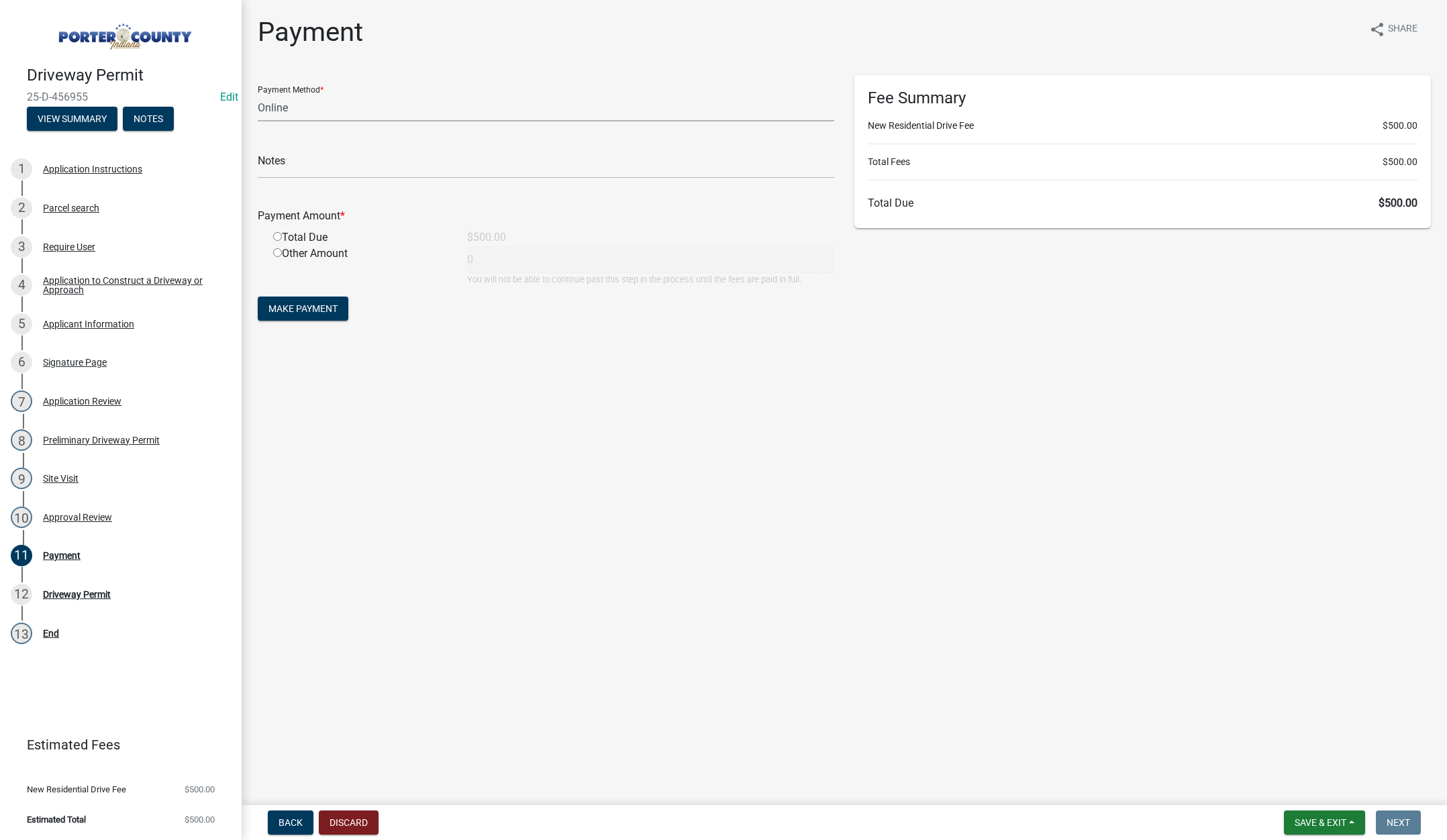
click at [277, 105] on select "Credit Card POS Check Cash Online" at bounding box center [546, 107] width 577 height 27
select select "1: 0"
click at [258, 94] on select "Credit Card POS Check Cash Online" at bounding box center [546, 107] width 577 height 27
click at [274, 163] on input "text" at bounding box center [546, 164] width 577 height 27
type input "#15291 Viking Built Homes LLC"
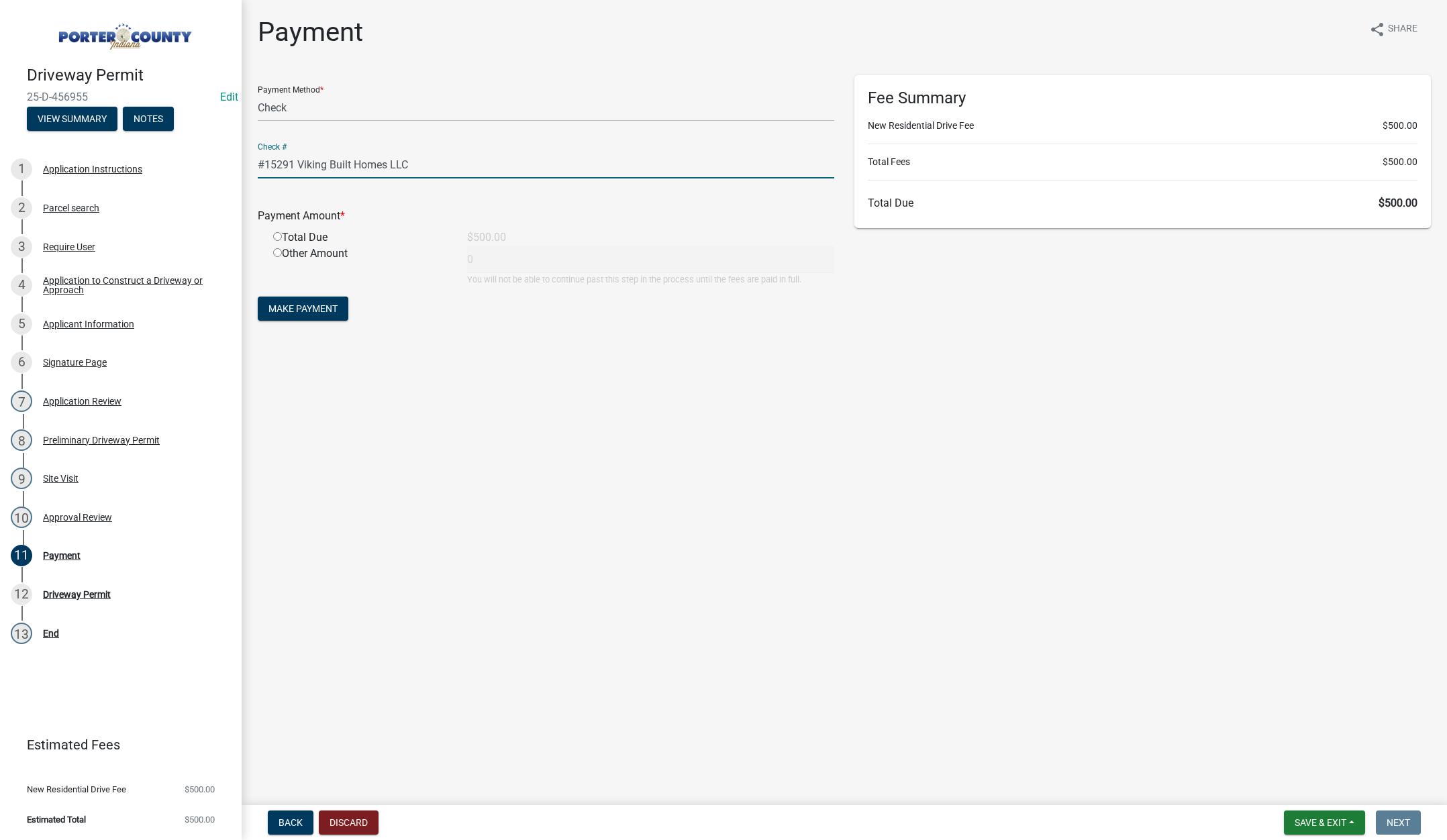
click at [279, 234] on input "radio" at bounding box center [277, 237] width 9 height 9
radio input "true"
type input "500"
click at [300, 309] on span "Make Payment" at bounding box center [302, 308] width 69 height 11
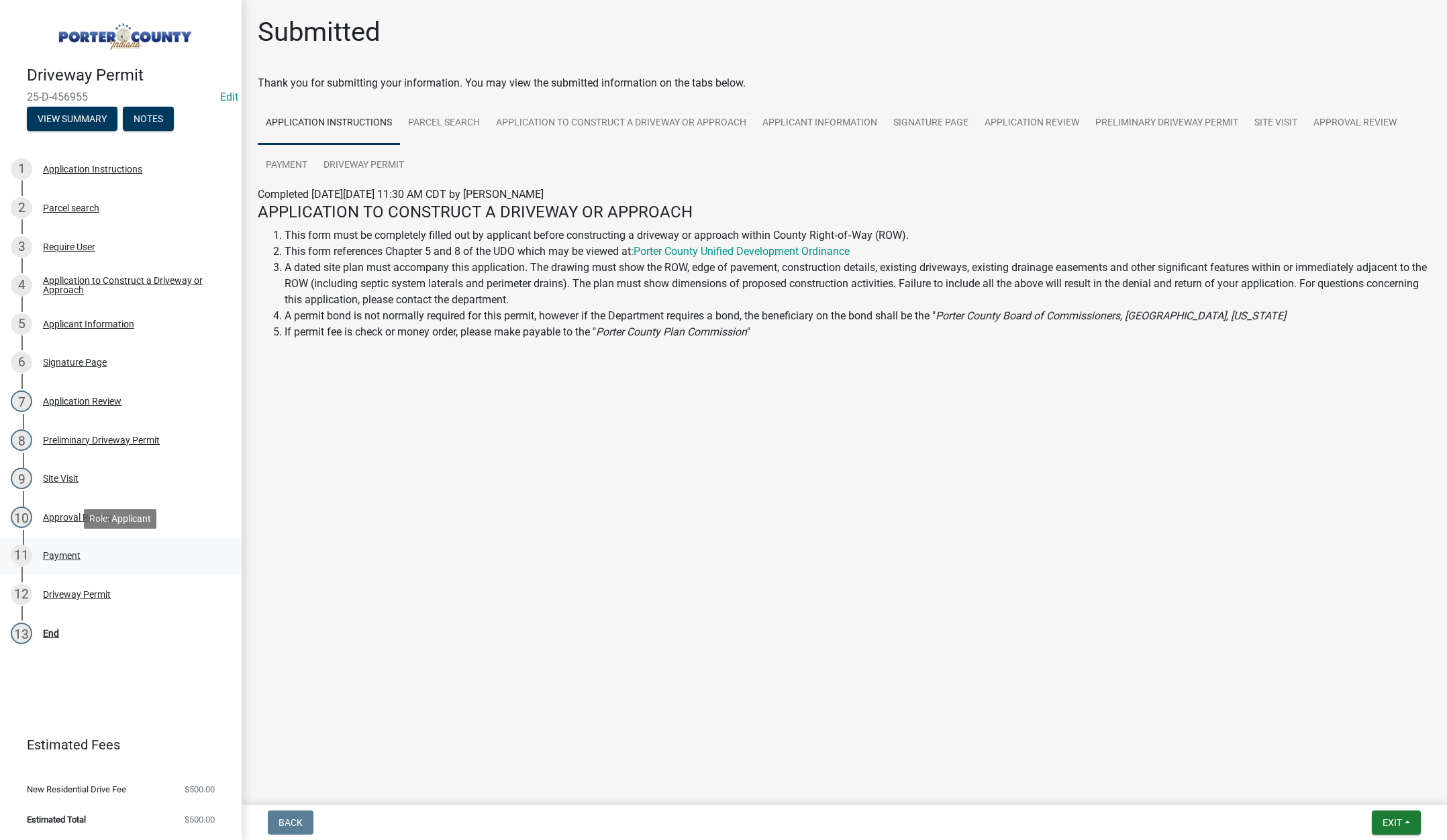
click at [65, 555] on div "Payment" at bounding box center [61, 555] width 38 height 10
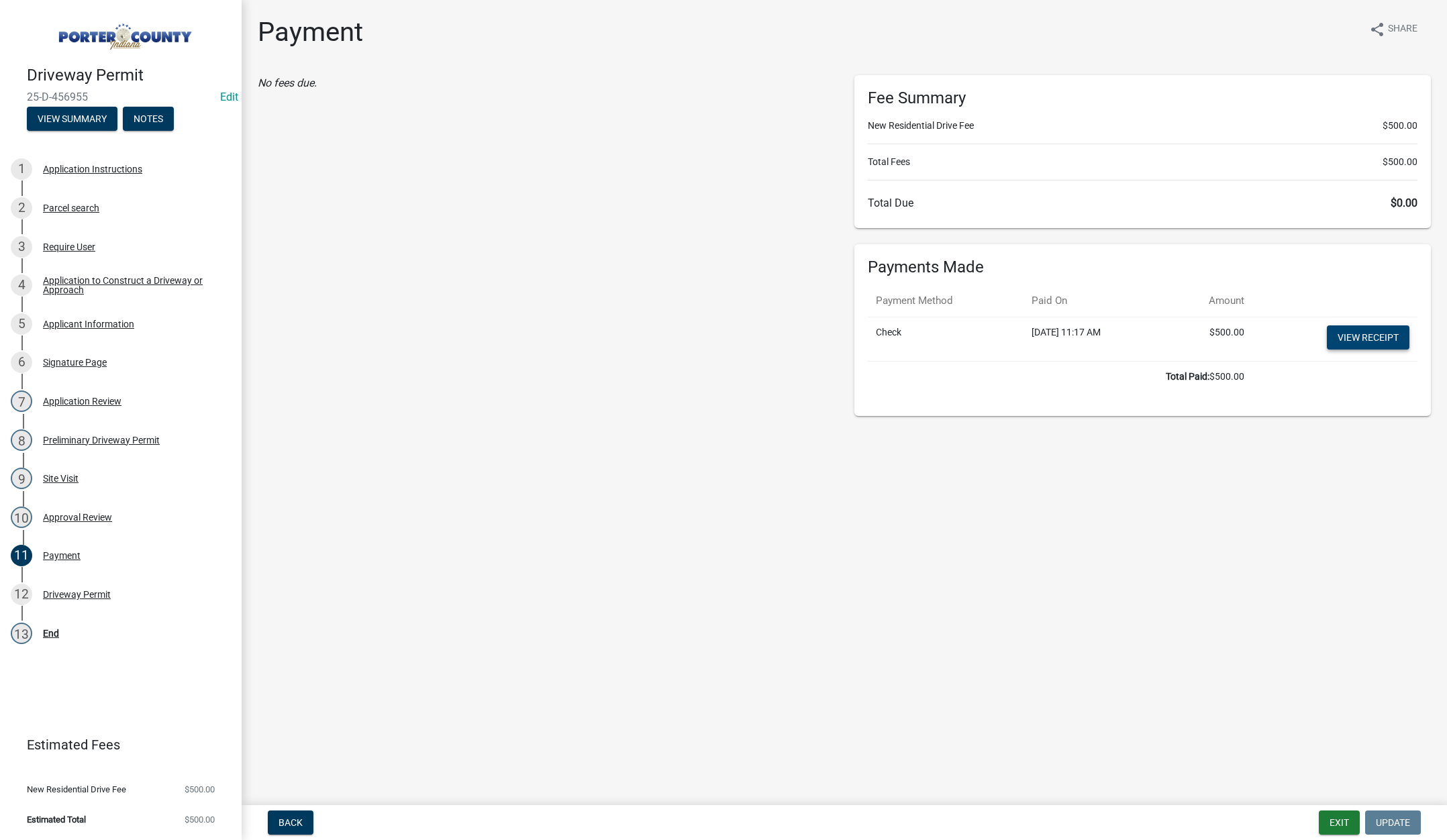
click at [1348, 338] on link "View receipt" at bounding box center [1368, 337] width 83 height 24
click at [1326, 824] on button "Exit" at bounding box center [1338, 822] width 41 height 24
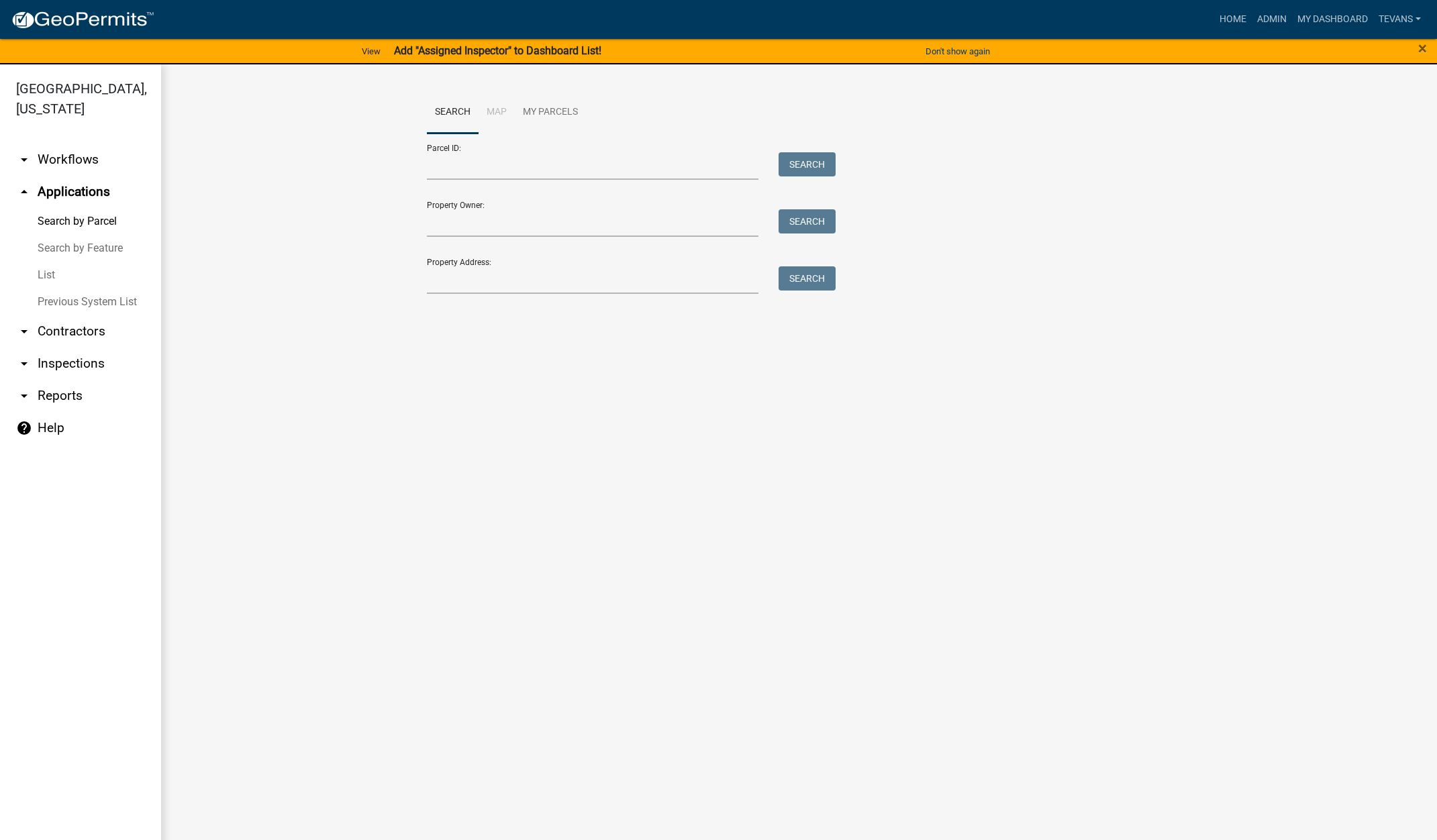
click at [62, 316] on link "arrow_drop_down Contractors" at bounding box center [81, 332] width 161 height 33
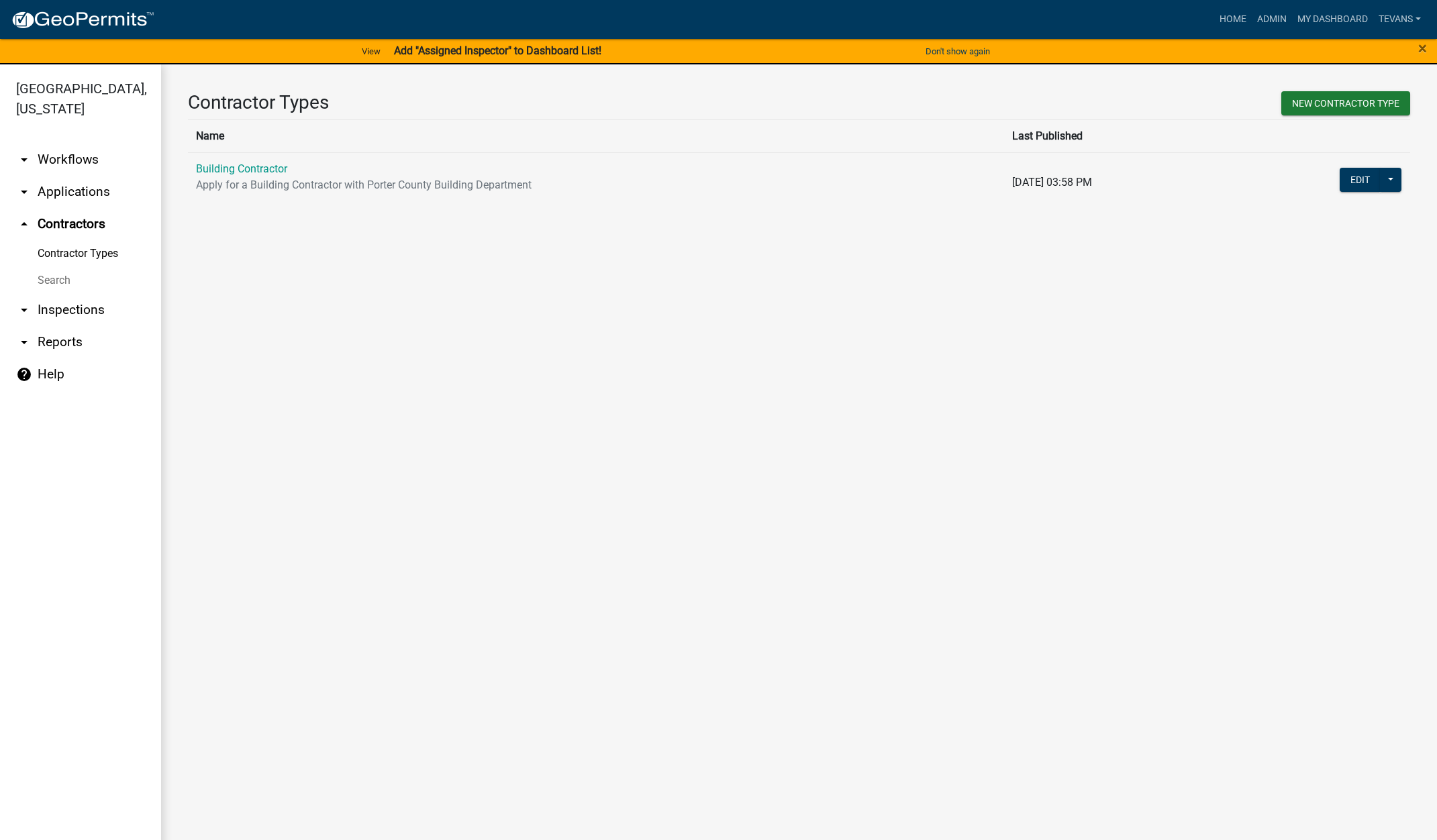
click at [55, 267] on link "Search" at bounding box center [81, 280] width 161 height 27
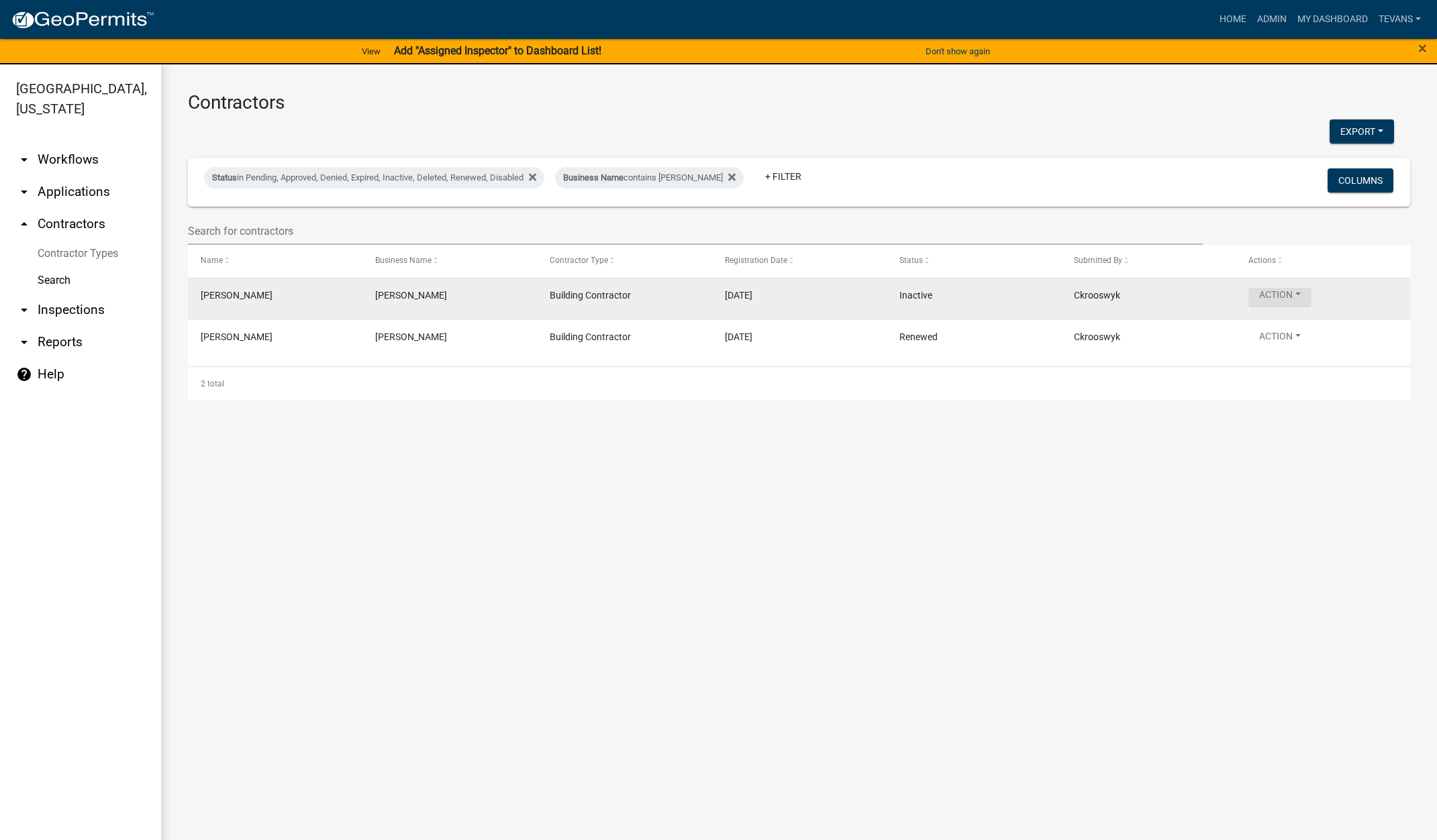
click at [1295, 298] on button "Action" at bounding box center [1279, 297] width 63 height 19
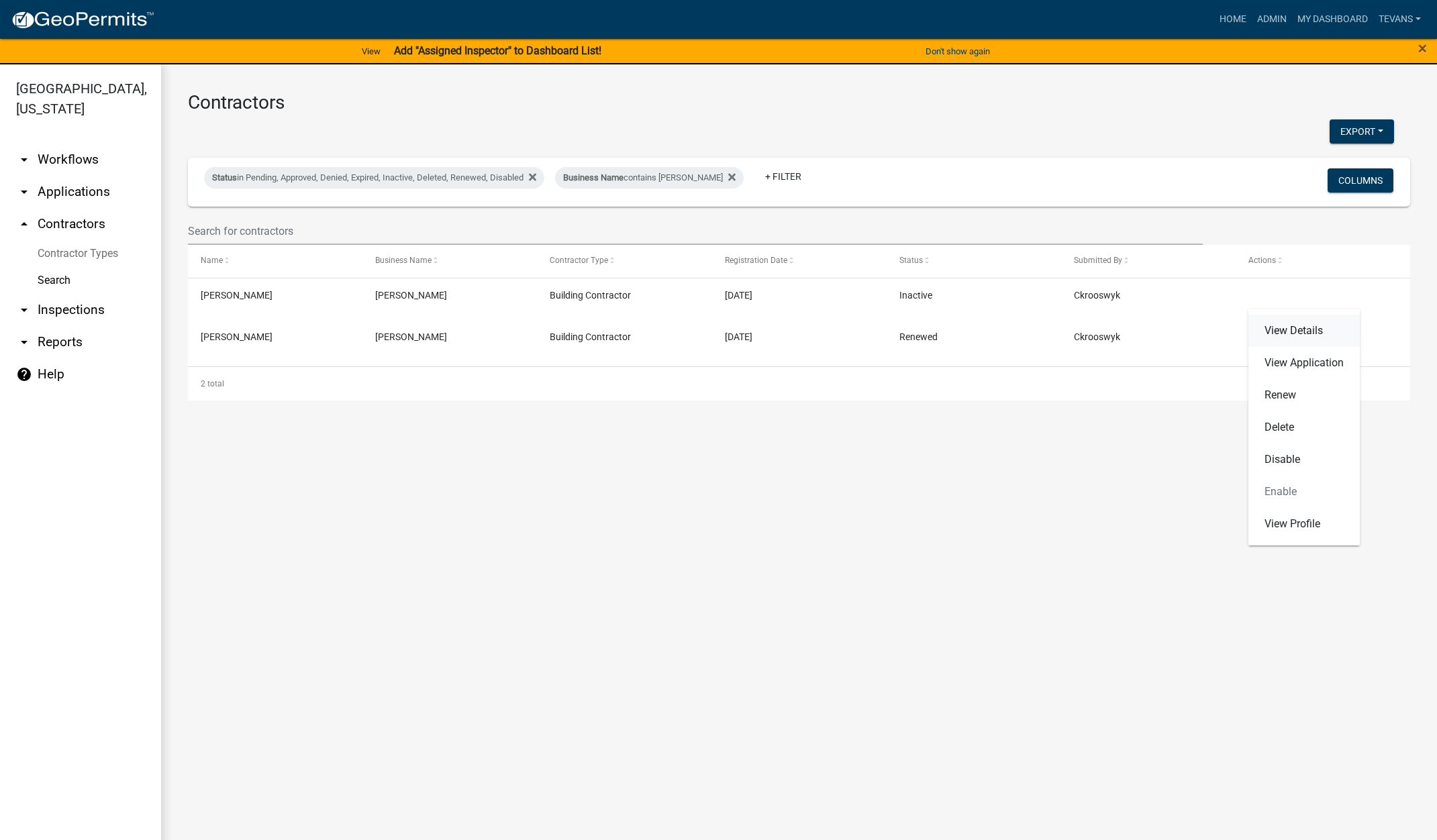
click at [1305, 325] on link "View Details" at bounding box center [1304, 331] width 112 height 33
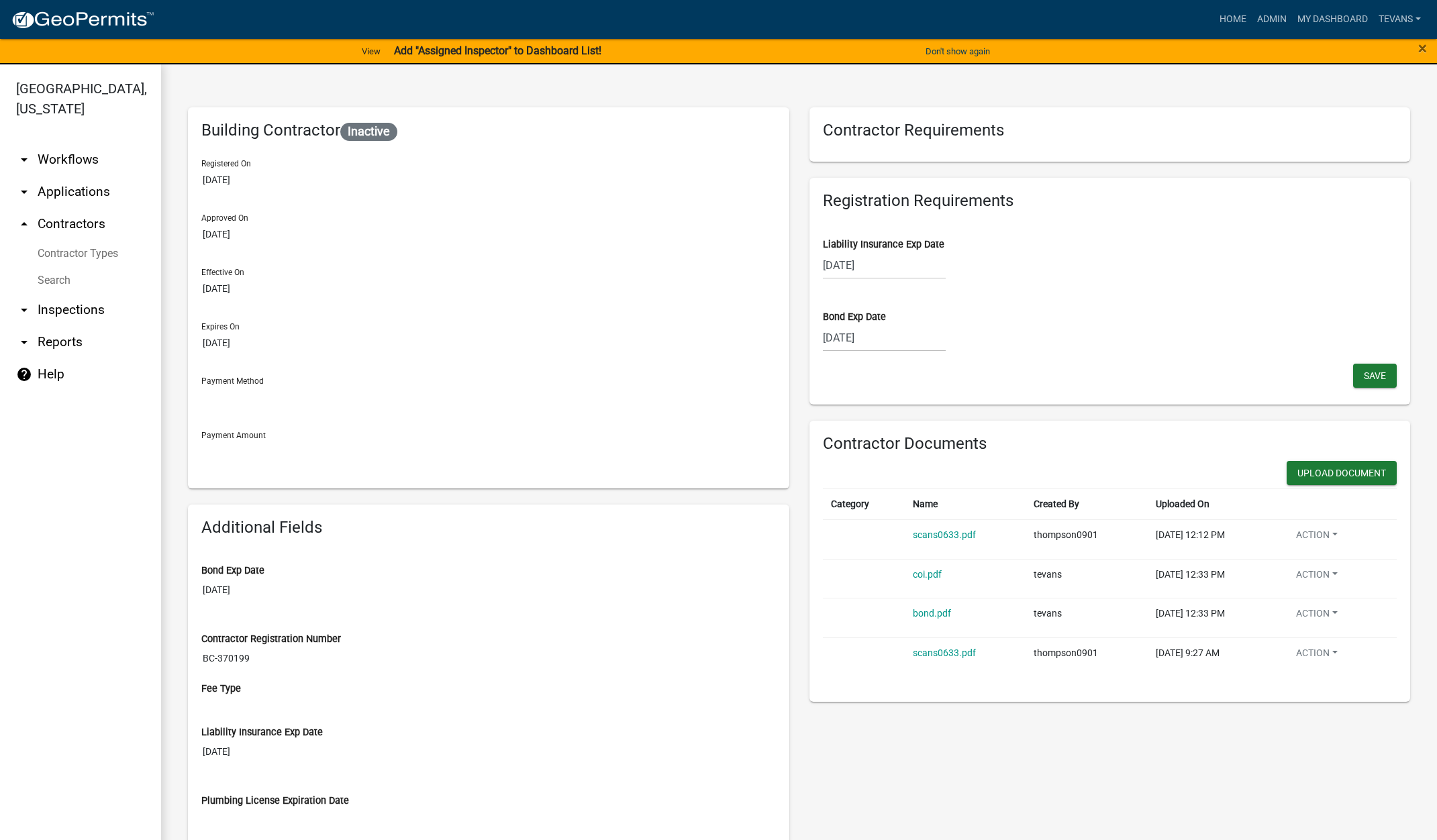
click at [893, 338] on div "[DATE]" at bounding box center [885, 337] width 123 height 27
click at [927, 366] on select "2025 2026 2027 2028 2029 2030 2031 2032 2033 2034 2035 2036 2037 2038 2039 2040…" at bounding box center [924, 366] width 54 height 20
select select "2026"
click at [898, 356] on select "2025 2026 2027 2028 2029 2030 2031 2032 2033 2034 2035 2036 2037 2038 2039 2040…" at bounding box center [924, 366] width 54 height 20
click at [874, 450] on div "12" at bounding box center [879, 452] width 21 height 21
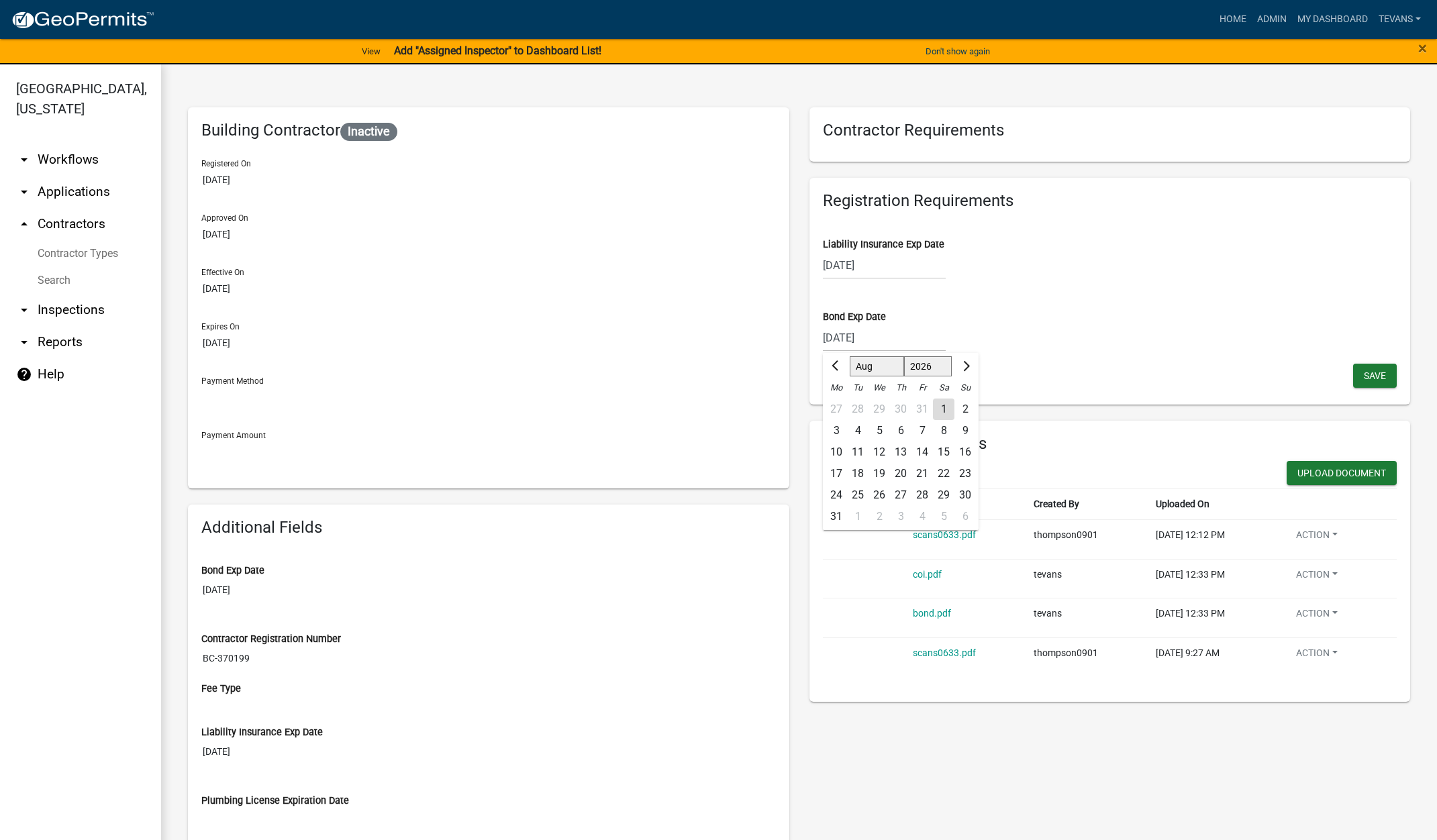
type input "[DATE]"
click at [1364, 374] on span "Save" at bounding box center [1375, 375] width 22 height 11
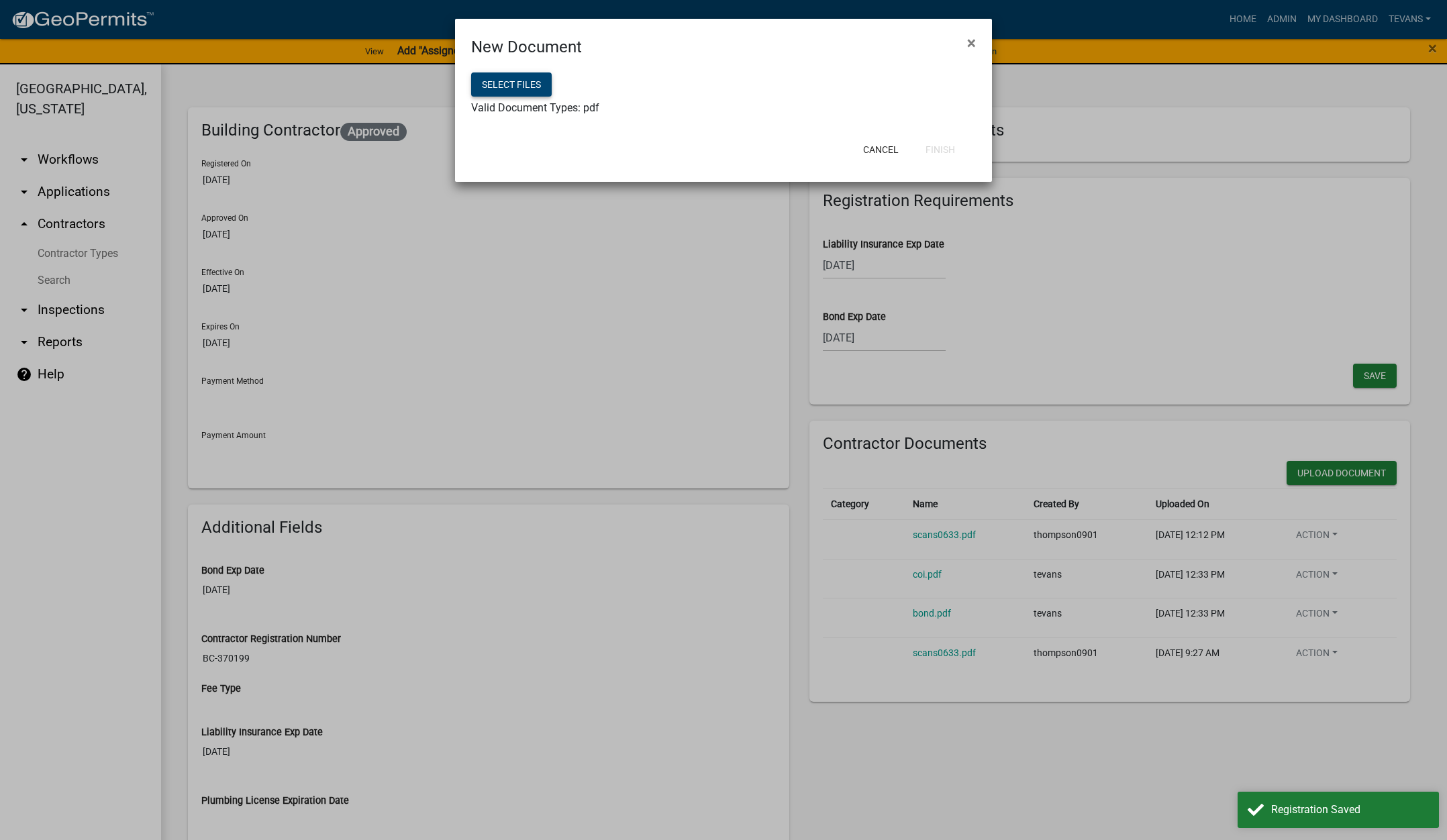
click at [506, 81] on button "Select files" at bounding box center [511, 84] width 81 height 24
click at [936, 148] on button "Finish" at bounding box center [940, 149] width 51 height 24
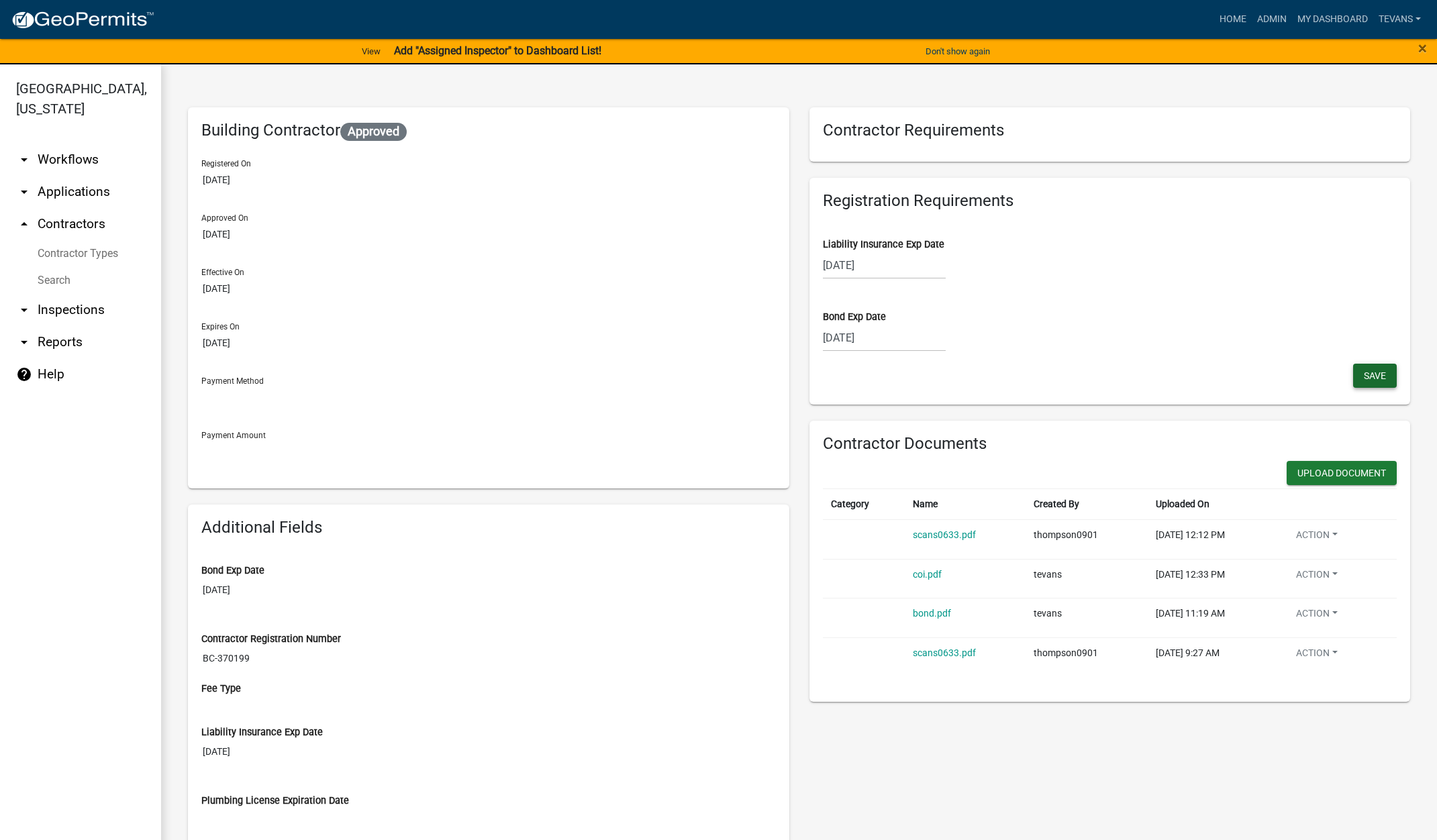
click at [1367, 375] on span "Save" at bounding box center [1375, 375] width 22 height 11
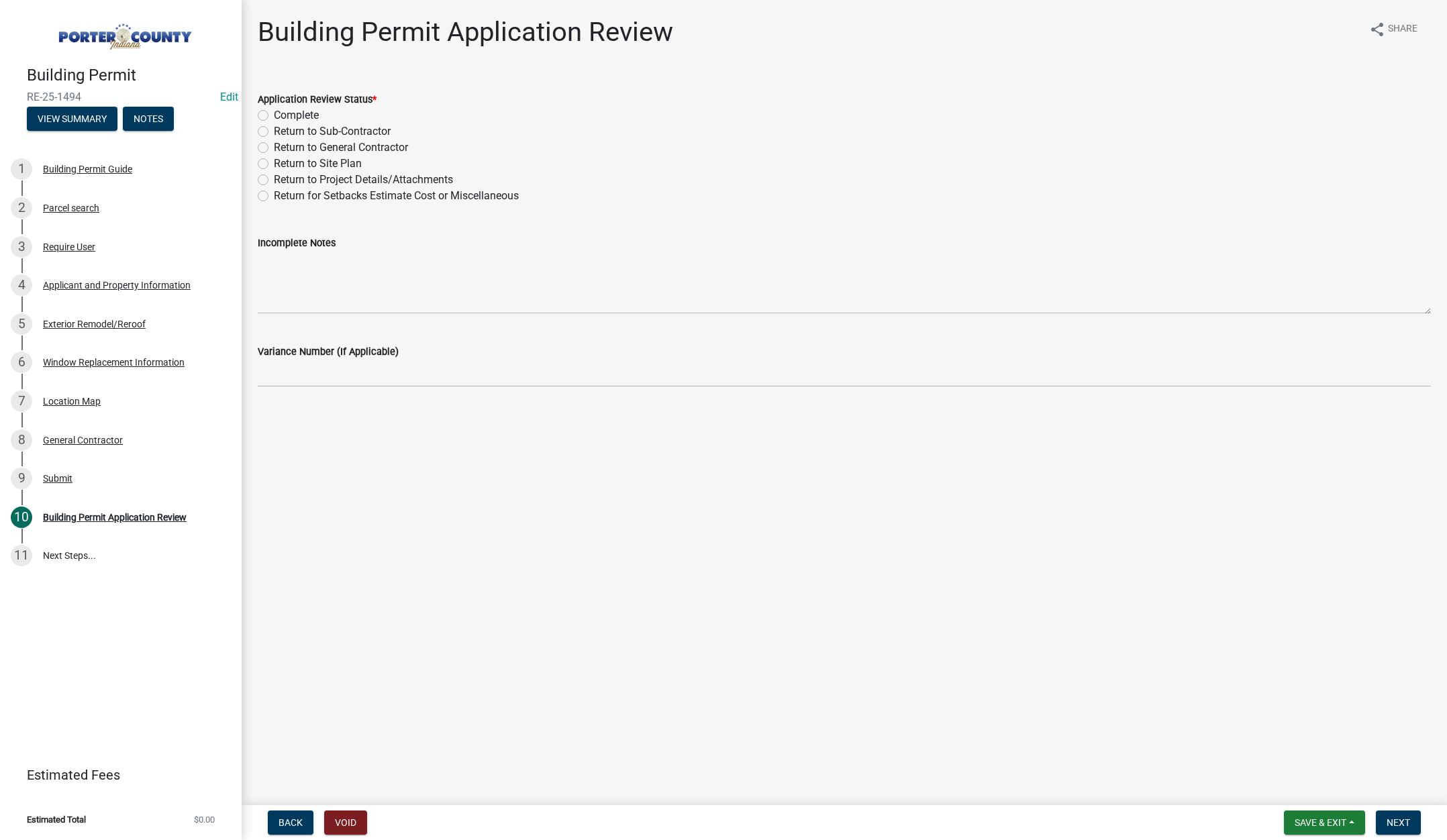
click at [274, 111] on label "Complete" at bounding box center [296, 115] width 45 height 16
click at [274, 111] on input "Complete" at bounding box center [278, 112] width 9 height 9
radio input "true"
click at [1390, 817] on span "Next" at bounding box center [1398, 822] width 24 height 11
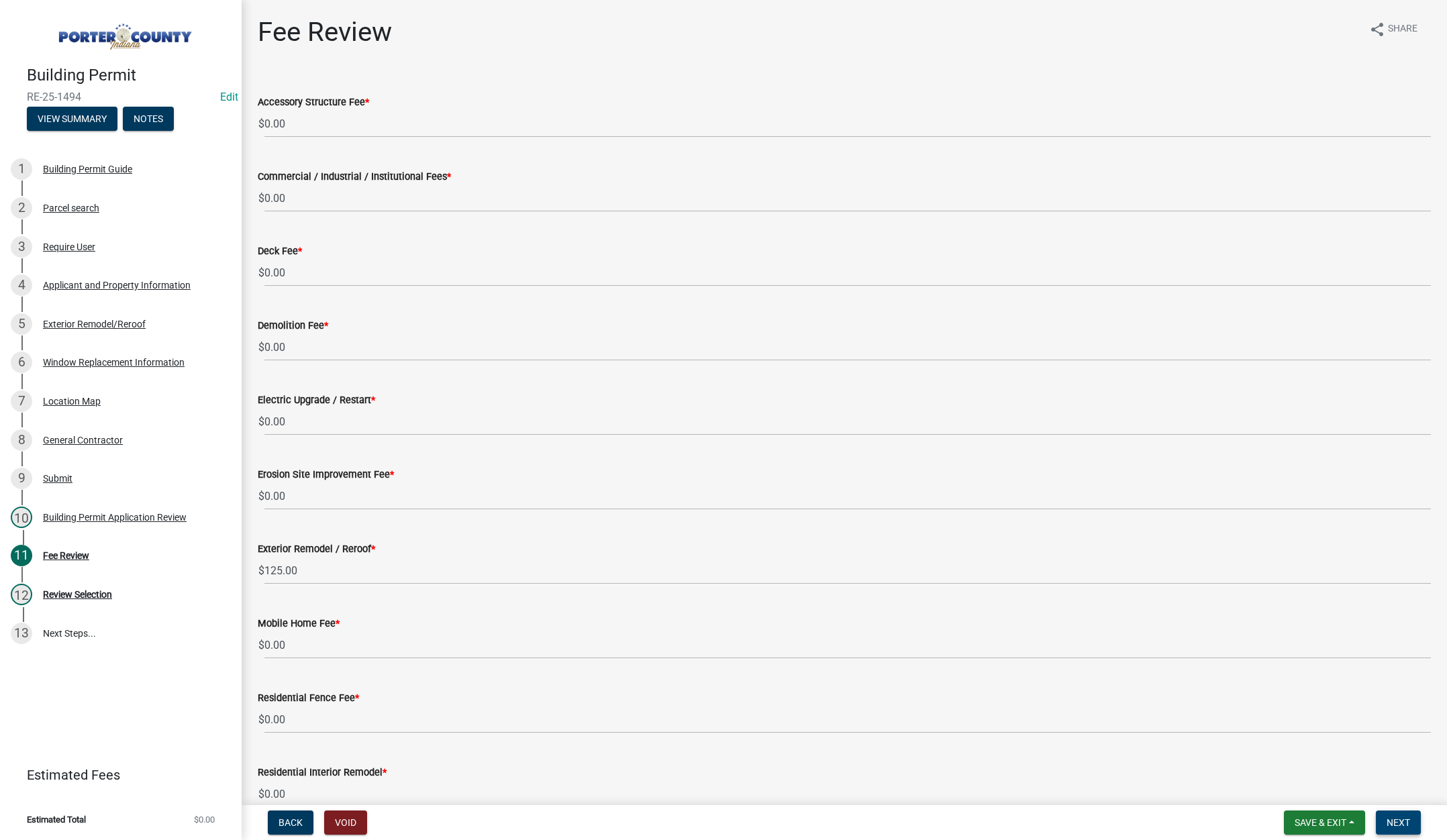
click at [1393, 818] on span "Next" at bounding box center [1398, 822] width 24 height 11
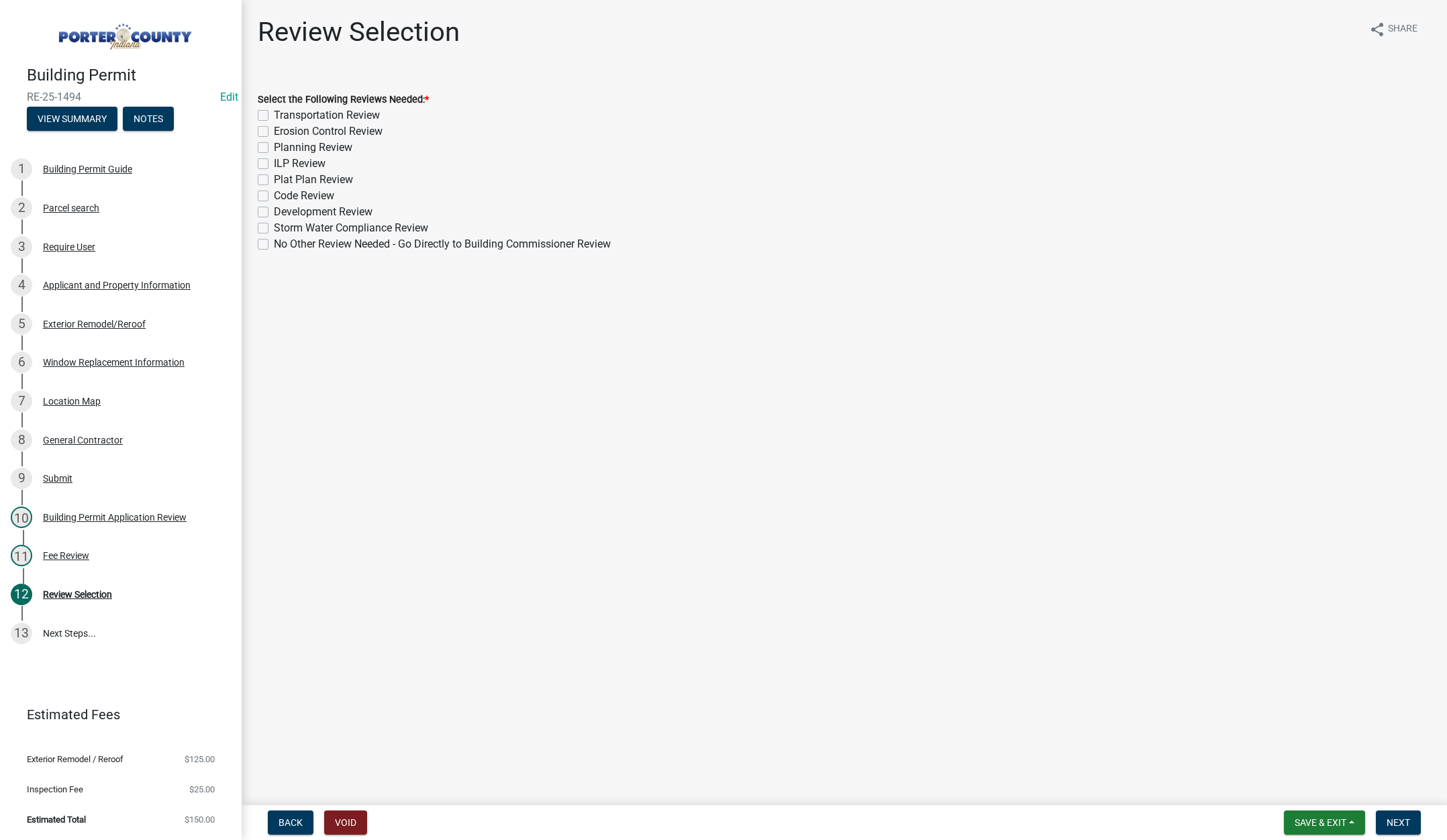
click at [274, 242] on label "No Other Review Needed - Go Directly to Building Commissioner Review" at bounding box center [442, 244] width 337 height 16
click at [274, 242] on input "No Other Review Needed - Go Directly to Building Commissioner Review" at bounding box center [278, 240] width 9 height 9
checkbox input "true"
checkbox input "false"
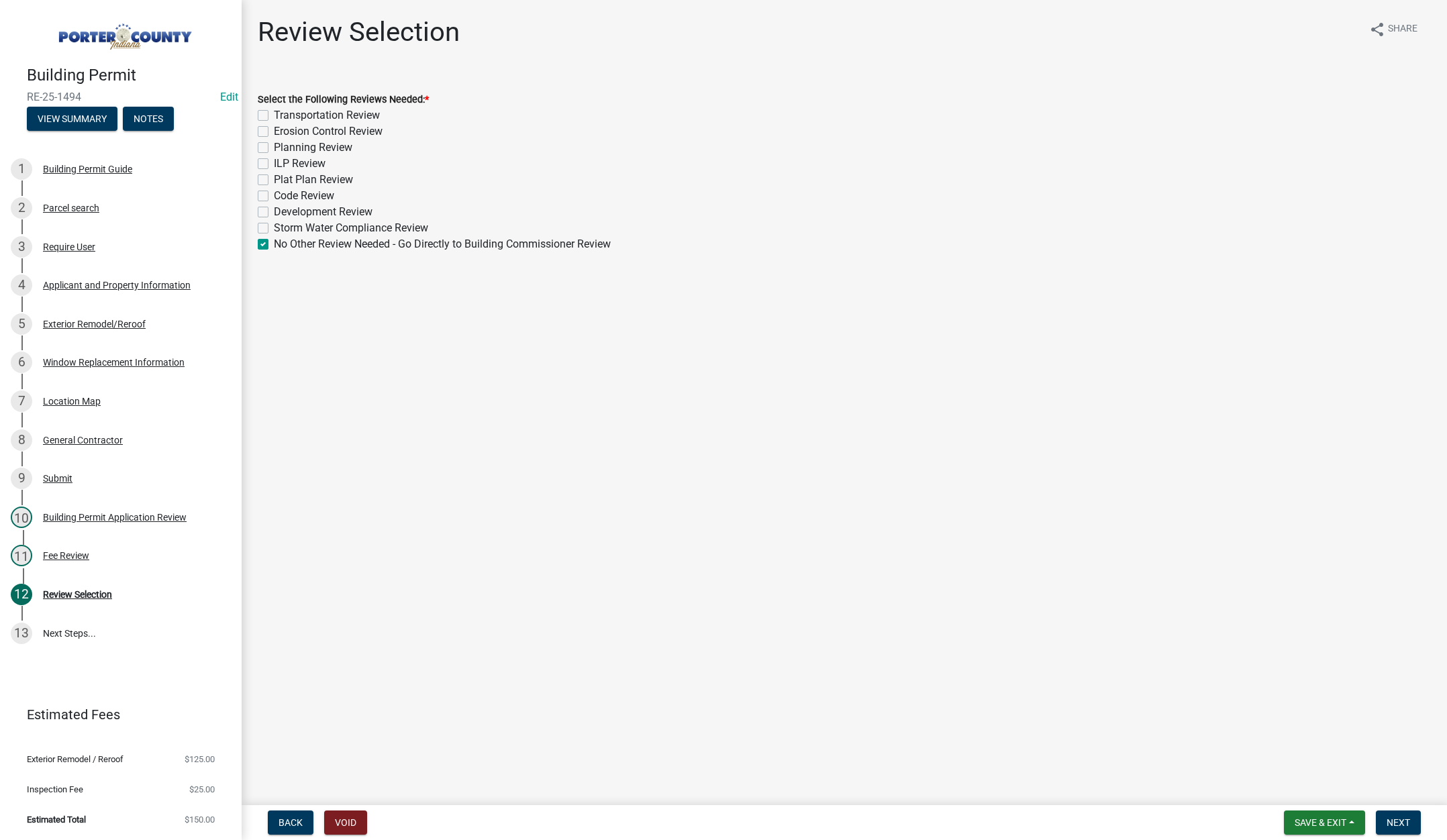
checkbox input "false"
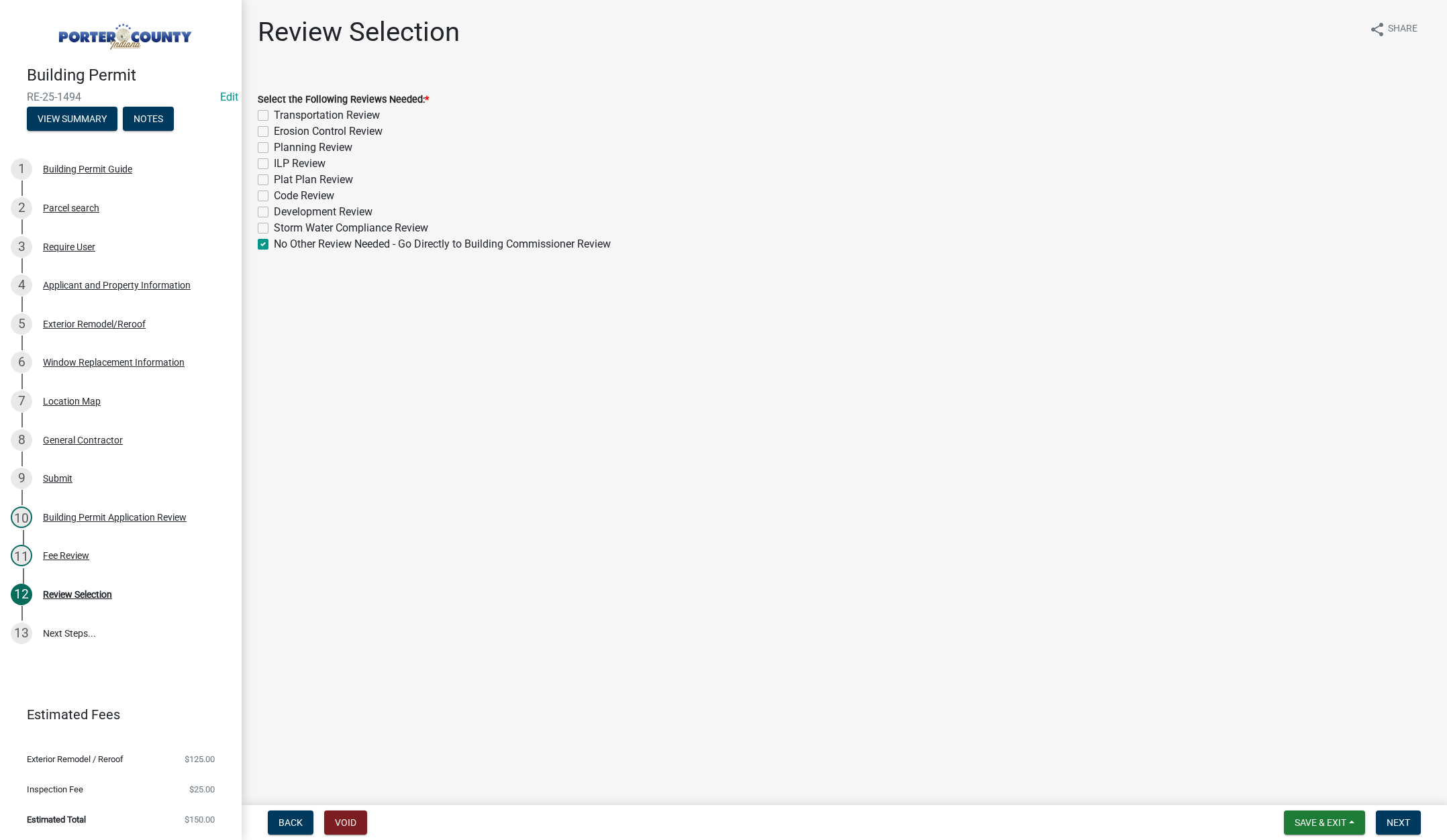
checkbox input "false"
checkbox input "true"
click at [1386, 816] on button "Next" at bounding box center [1398, 822] width 45 height 24
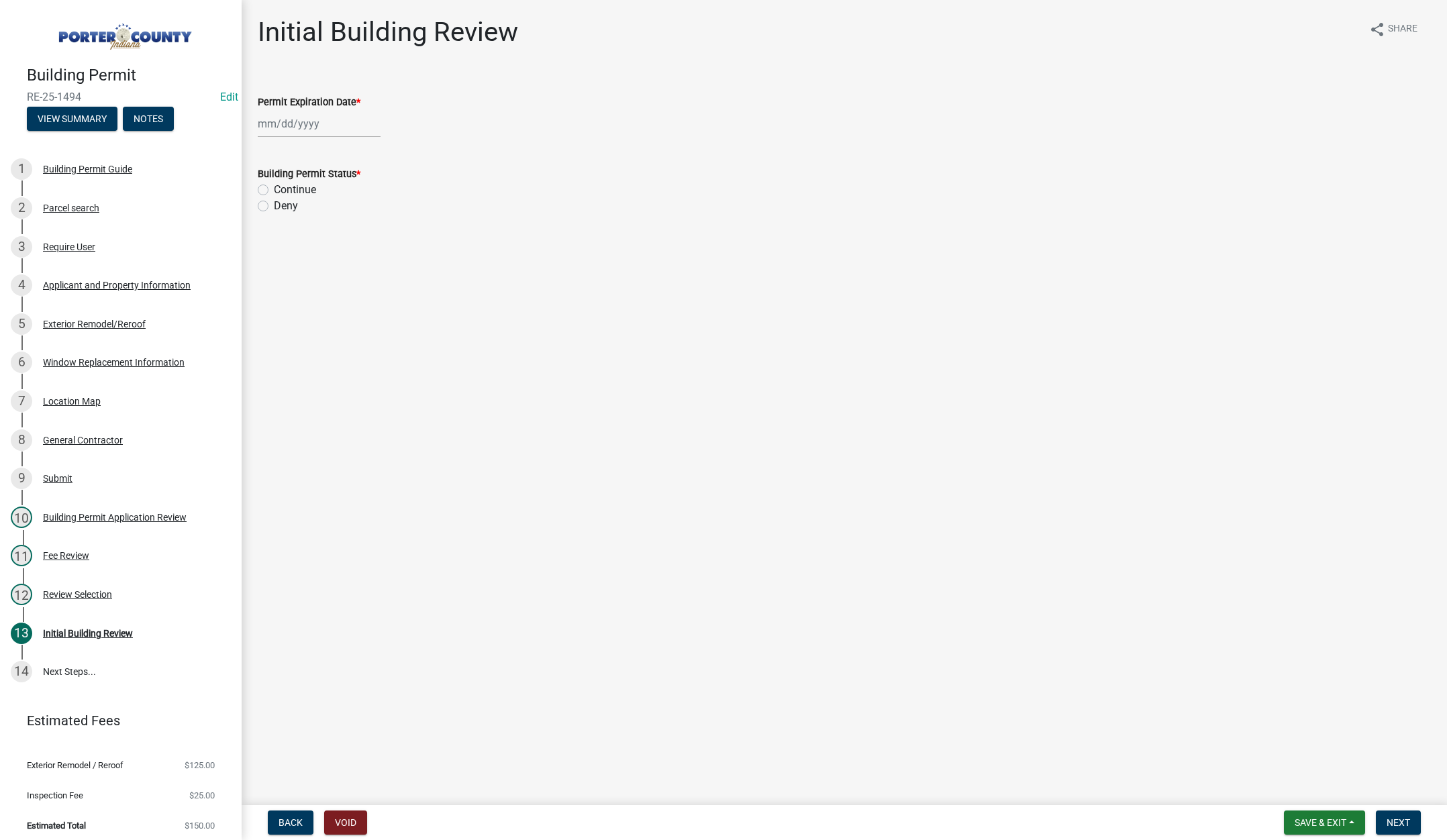
select select "8"
click at [337, 128] on div "[PERSON_NAME] Feb Mar Apr [PERSON_NAME][DATE] Oct Nov [DATE] 1526 1527 1528 152…" at bounding box center [319, 123] width 123 height 27
click at [367, 155] on select "1525 1526 1527 1528 1529 1530 1531 1532 1533 1534 1535 1536 1537 1538 1539 1540…" at bounding box center [362, 152] width 48 height 20
select select "2026"
click at [339, 142] on select "1525 1526 1527 1528 1529 1530 1531 1532 1533 1534 1535 1536 1537 1538 1539 1540…" at bounding box center [362, 152] width 48 height 20
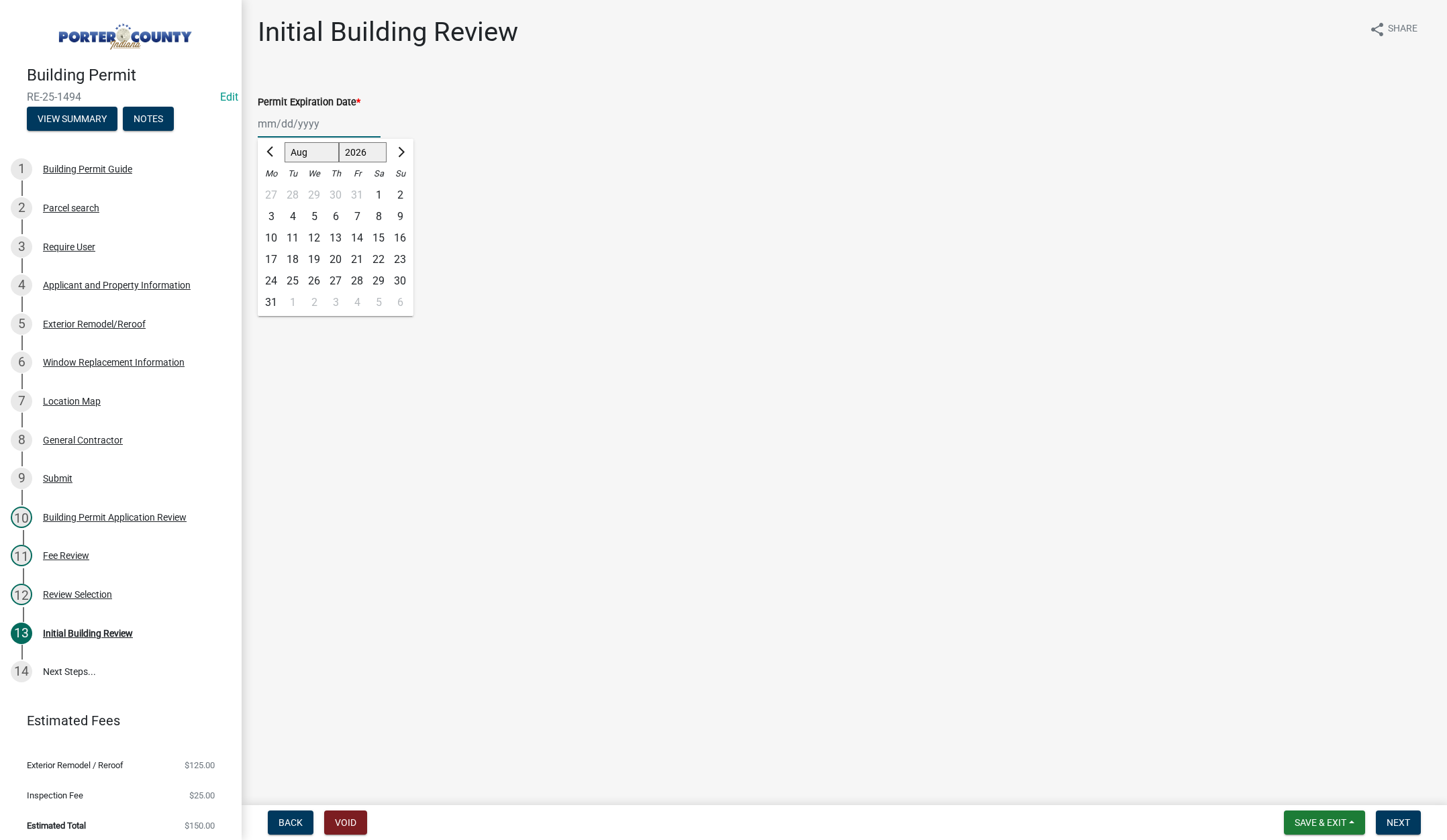
click at [335, 233] on div "13" at bounding box center [335, 238] width 21 height 21
type input "[DATE]"
click at [274, 189] on label "Continue" at bounding box center [294, 190] width 42 height 16
click at [274, 189] on input "Continue" at bounding box center [278, 186] width 9 height 9
radio input "true"
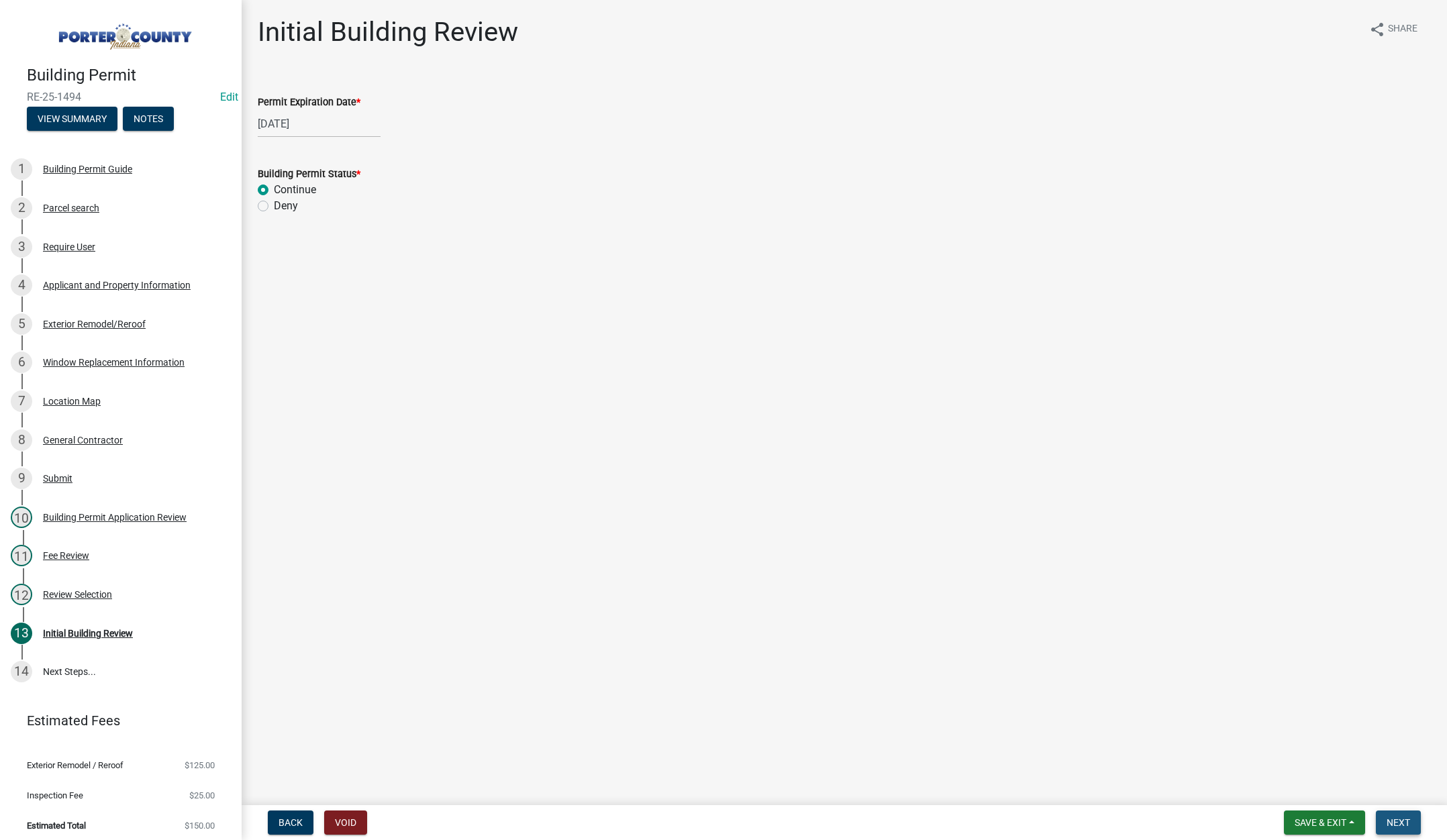
click at [1407, 817] on span "Next" at bounding box center [1398, 822] width 24 height 11
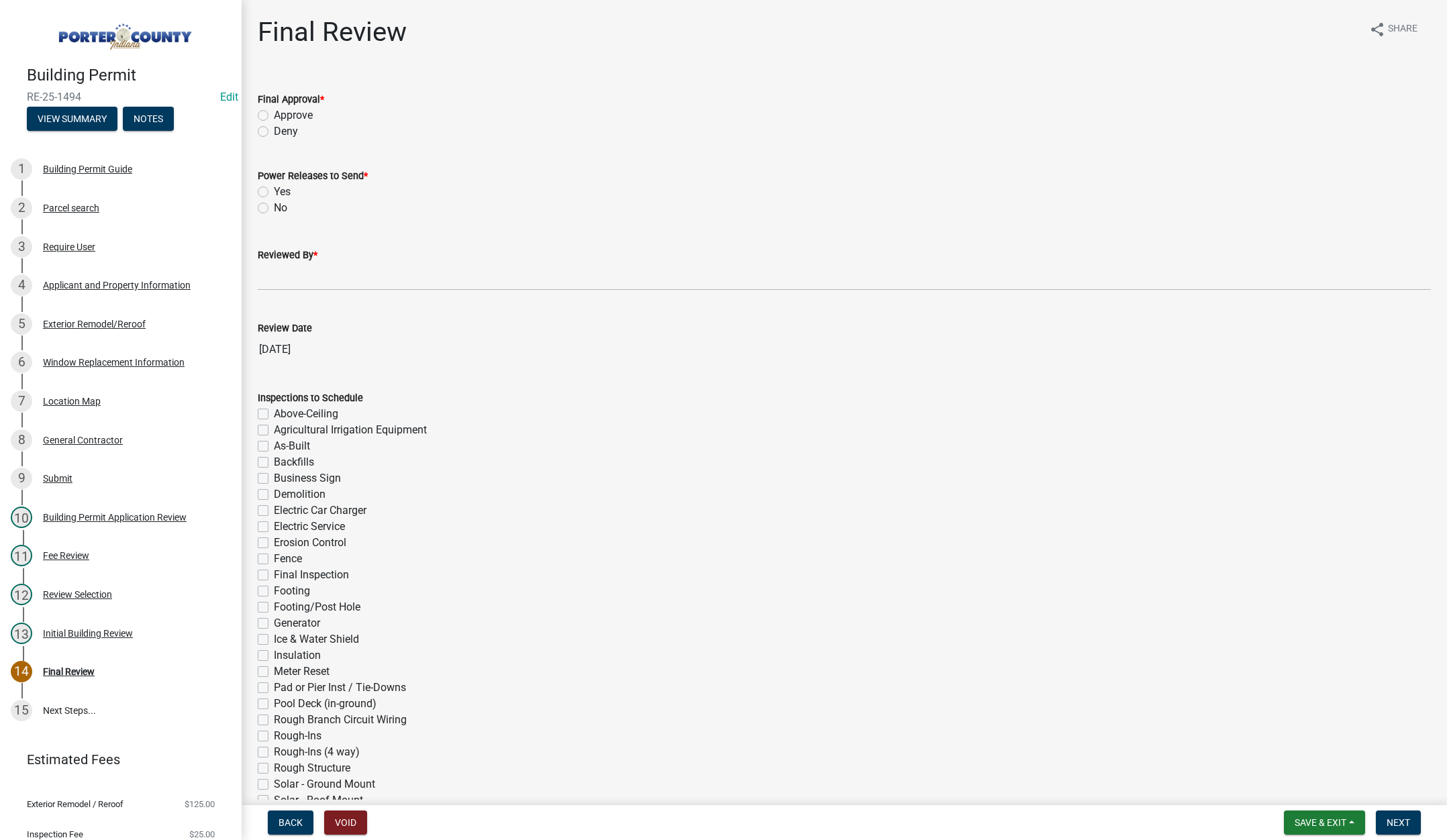
click at [274, 115] on label "Approve" at bounding box center [293, 115] width 39 height 16
click at [274, 115] on input "Approve" at bounding box center [278, 112] width 9 height 9
radio input "true"
click at [274, 207] on label "No" at bounding box center [280, 208] width 13 height 16
click at [274, 207] on input "No" at bounding box center [278, 204] width 9 height 9
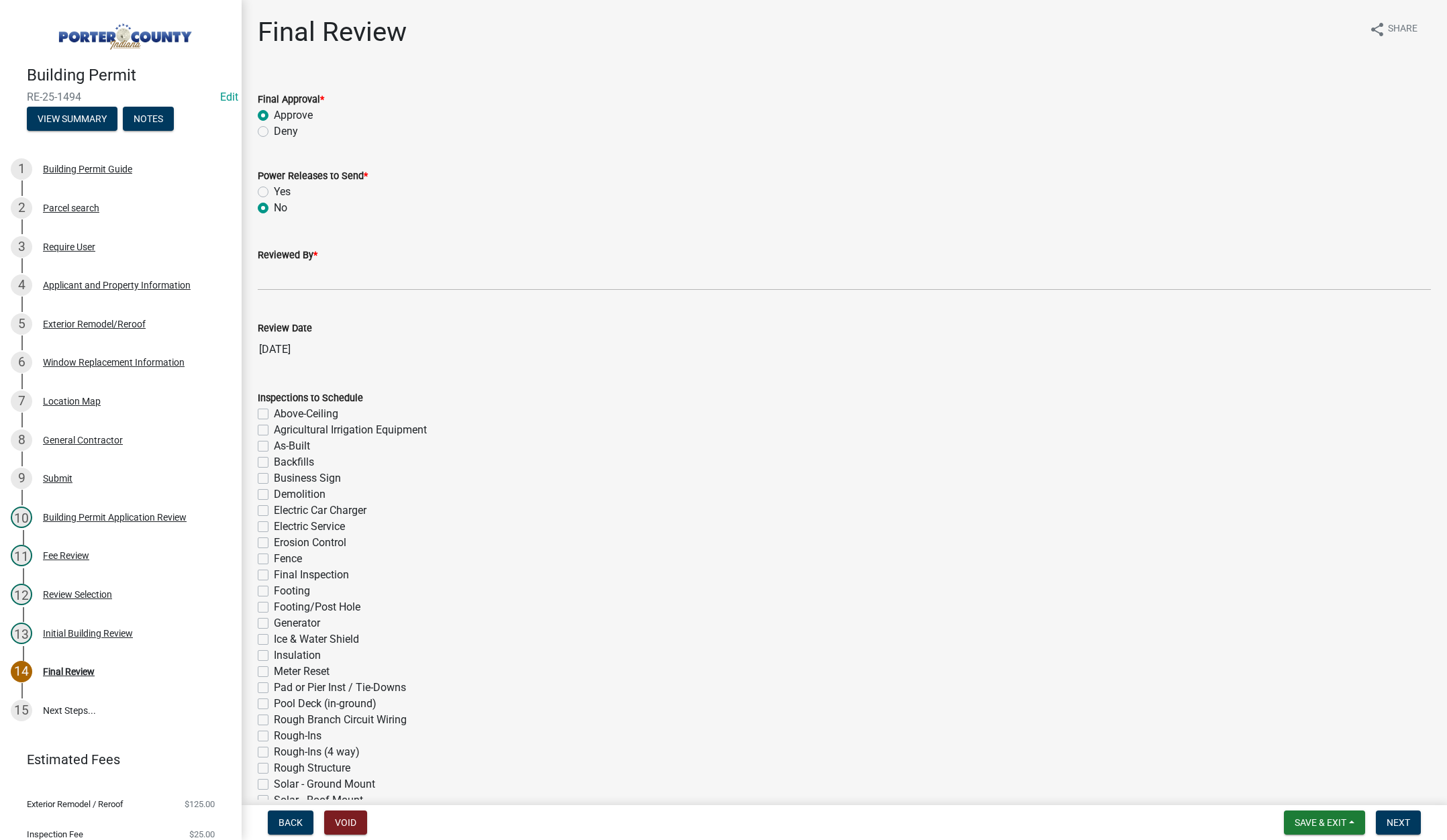
radio input "true"
click at [282, 270] on input "Reviewed By *" at bounding box center [844, 277] width 1173 height 27
type input "[PERSON_NAME]"
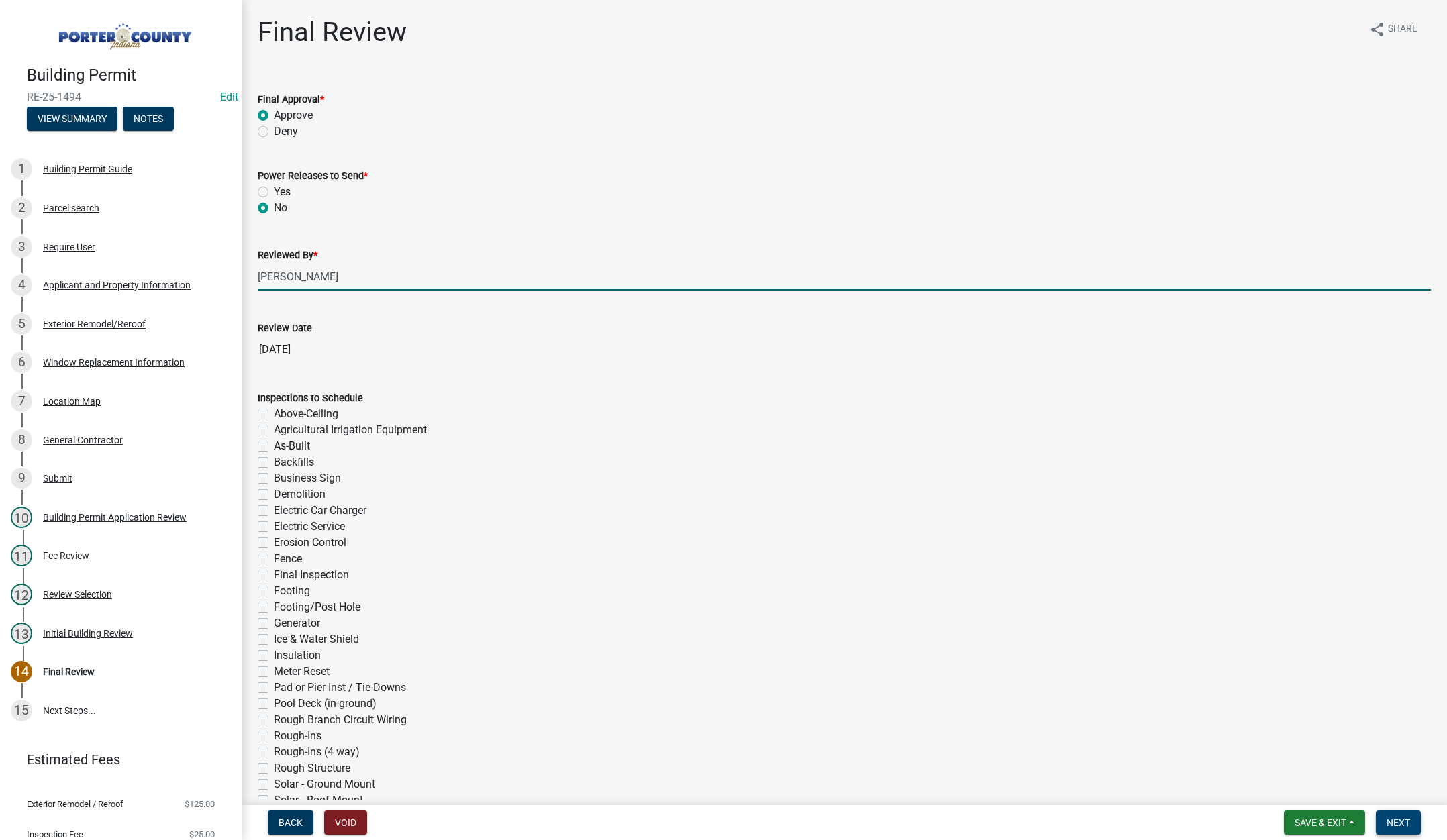
click at [1399, 820] on span "Next" at bounding box center [1398, 822] width 24 height 11
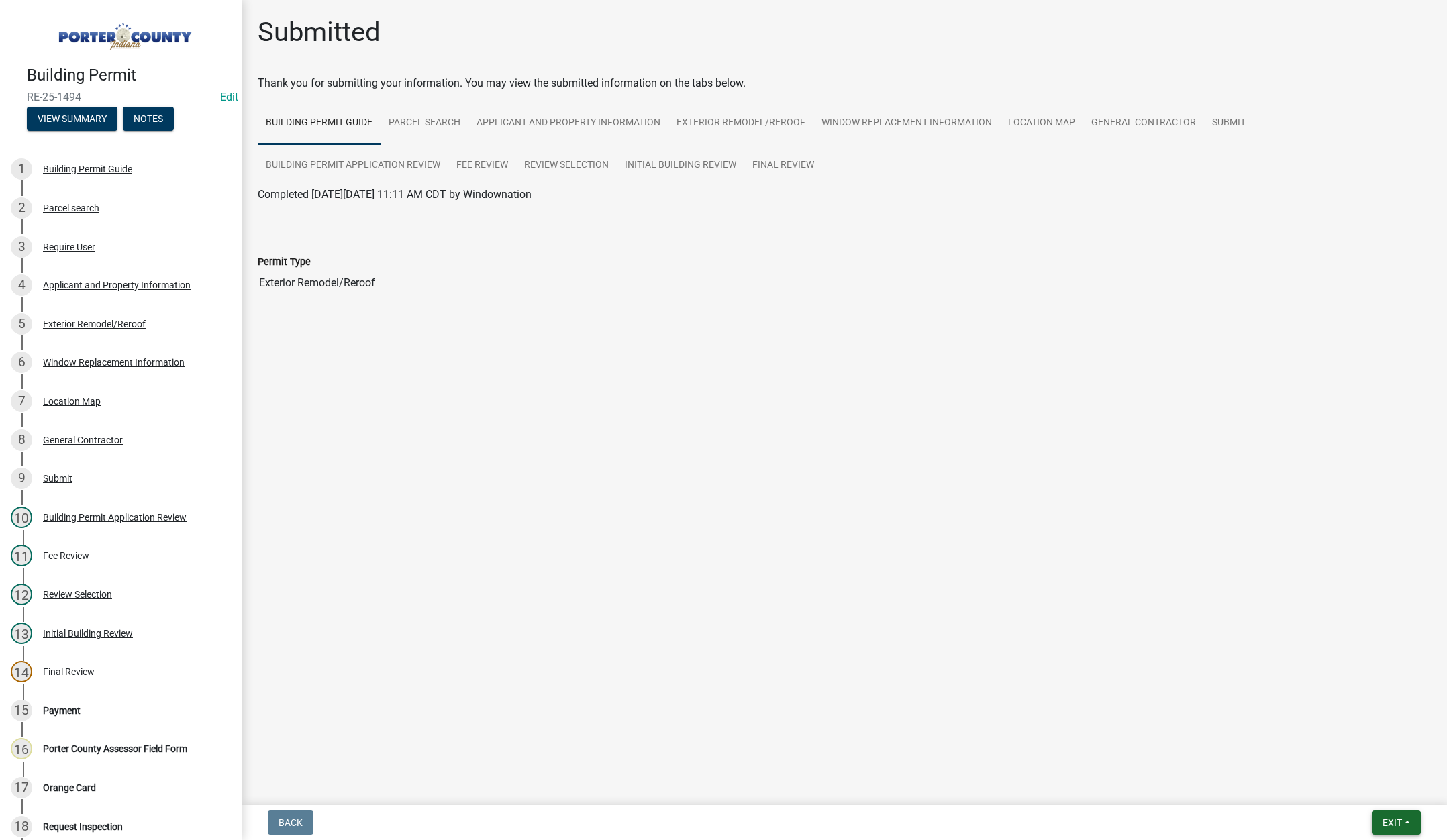
click at [1387, 819] on span "Exit" at bounding box center [1392, 822] width 19 height 11
click at [1382, 791] on button "Save & Exit" at bounding box center [1366, 788] width 107 height 33
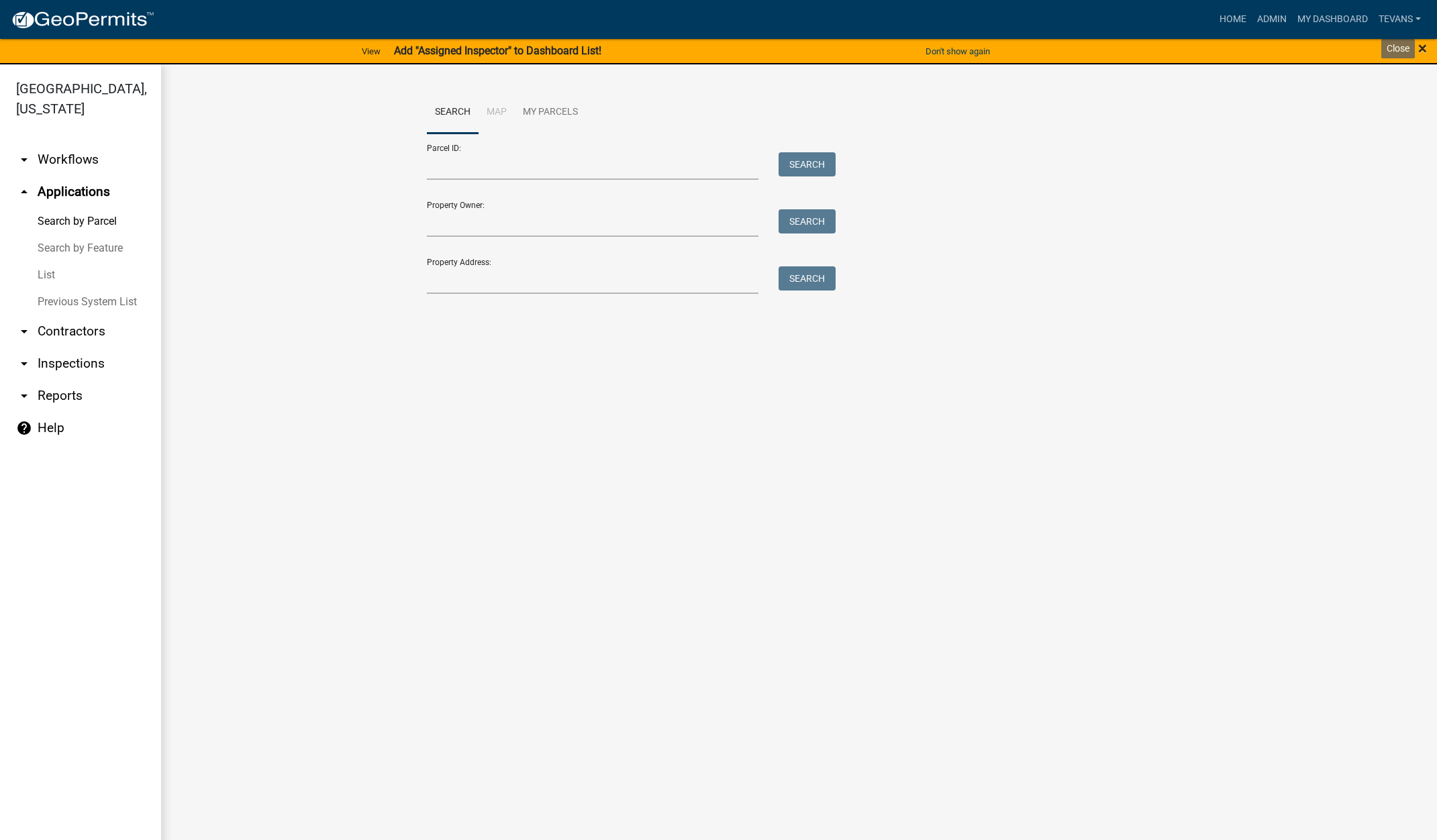
click at [1420, 47] on span "×" at bounding box center [1423, 48] width 9 height 18
